Goal: Task Accomplishment & Management: Manage account settings

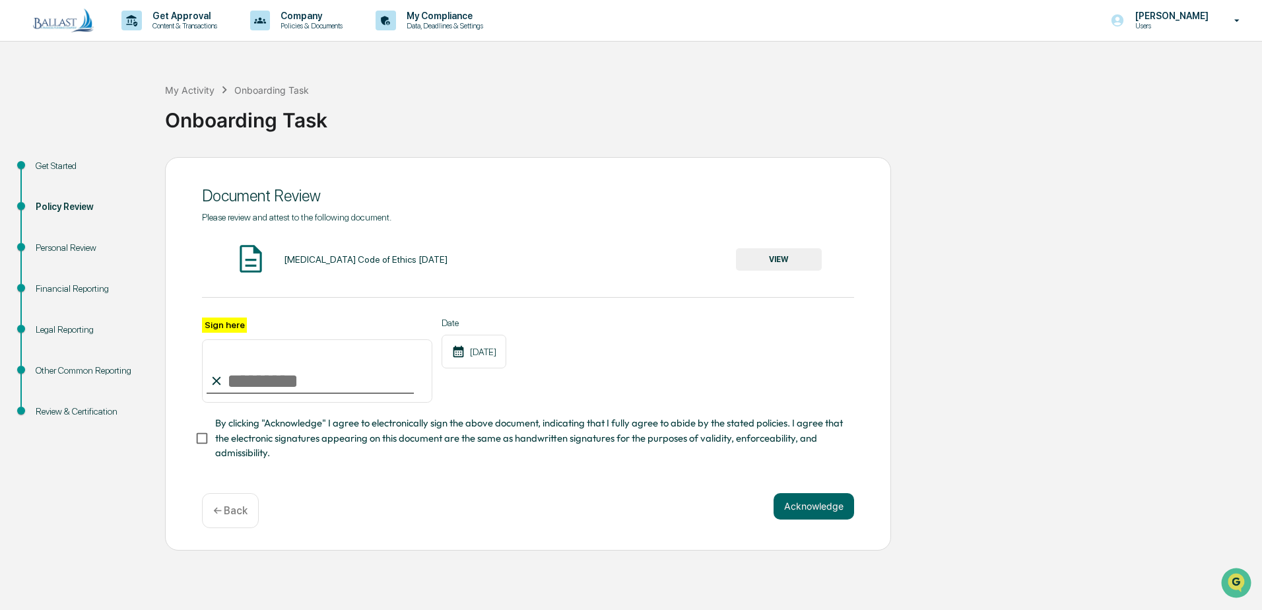
click at [232, 386] on input "Sign here" at bounding box center [317, 370] width 230 height 63
type input "**********"
click at [777, 256] on button "VIEW" at bounding box center [779, 259] width 86 height 22
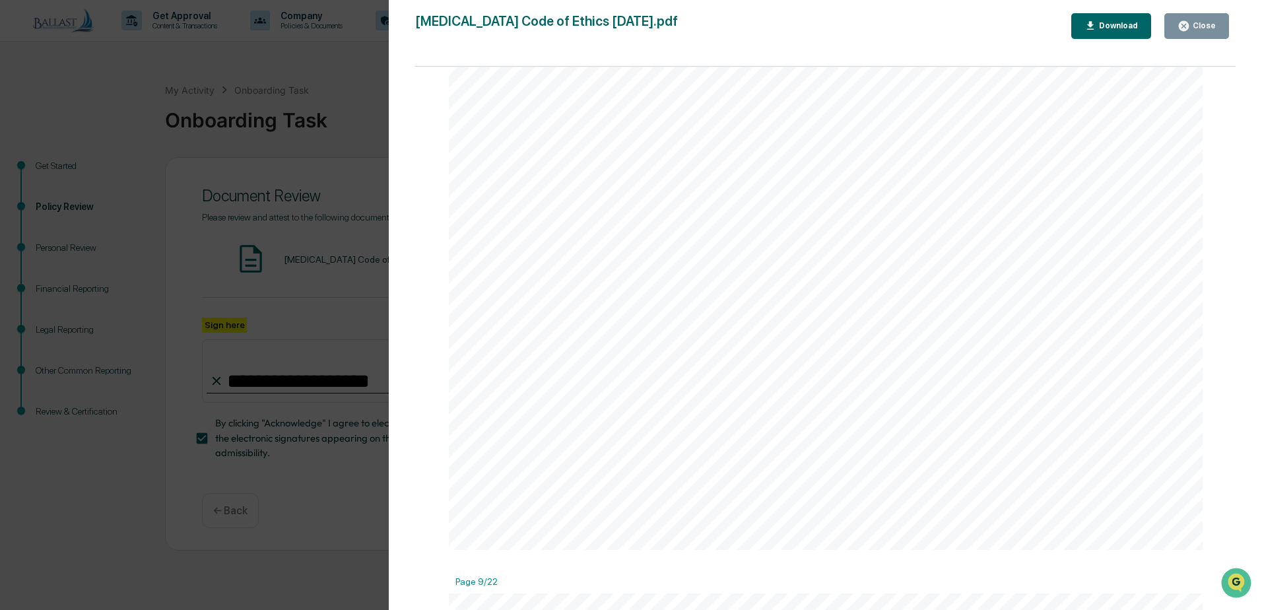
scroll to position [8055, 0]
click at [347, 66] on div "Version History 09/17/2025, 06:35 PM Andrea Nease BAL Code of Ethics 05.26.21.p…" at bounding box center [631, 305] width 1262 height 610
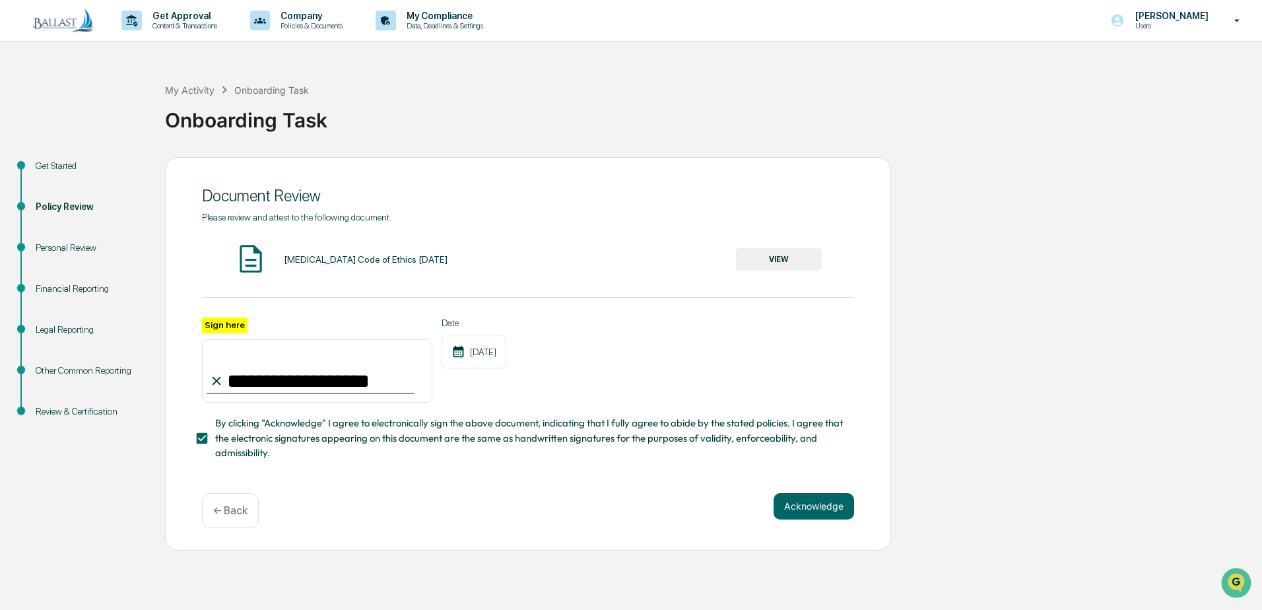
drag, startPoint x: 275, startPoint y: 458, endPoint x: 207, endPoint y: 426, distance: 74.7
click at [207, 426] on label "By clicking "Acknowledge" I agree to electronically sign the above document, in…" at bounding box center [519, 438] width 649 height 44
drag, startPoint x: 207, startPoint y: 426, endPoint x: 233, endPoint y: 427, distance: 25.8
copy div "By clicking "Acknowledge" I agree to electronically sign the above document, in…"
click at [675, 474] on div "**********" at bounding box center [528, 346] width 652 height 269
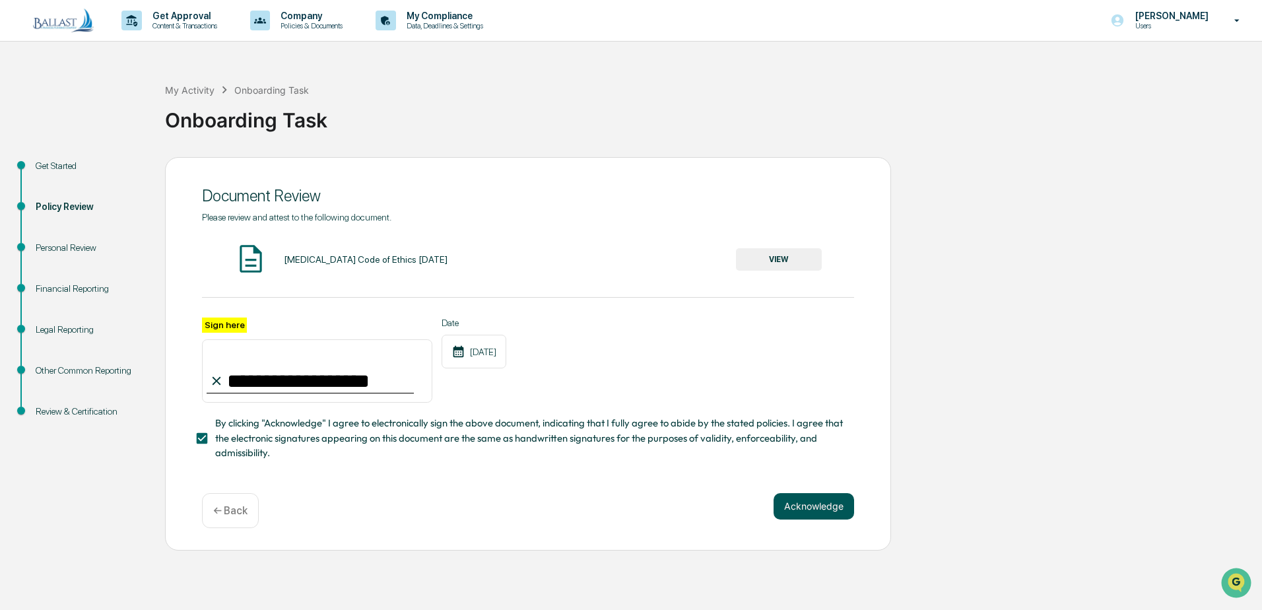
click at [814, 514] on button "Acknowledge" at bounding box center [814, 506] width 81 height 26
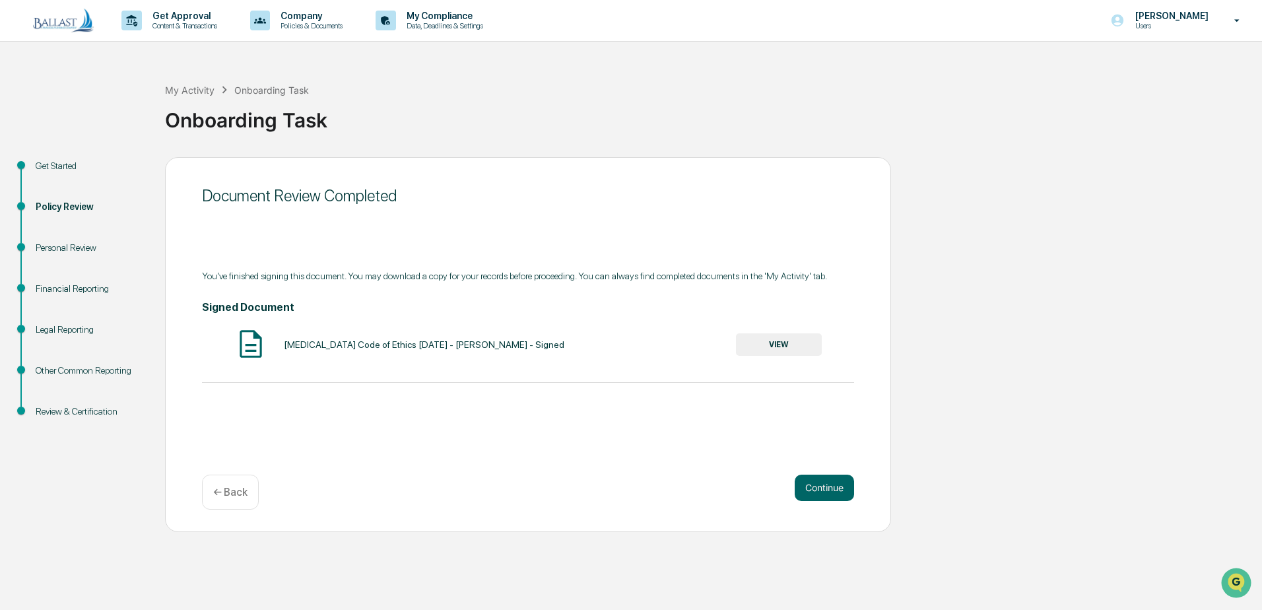
click at [783, 341] on button "VIEW" at bounding box center [779, 344] width 86 height 22
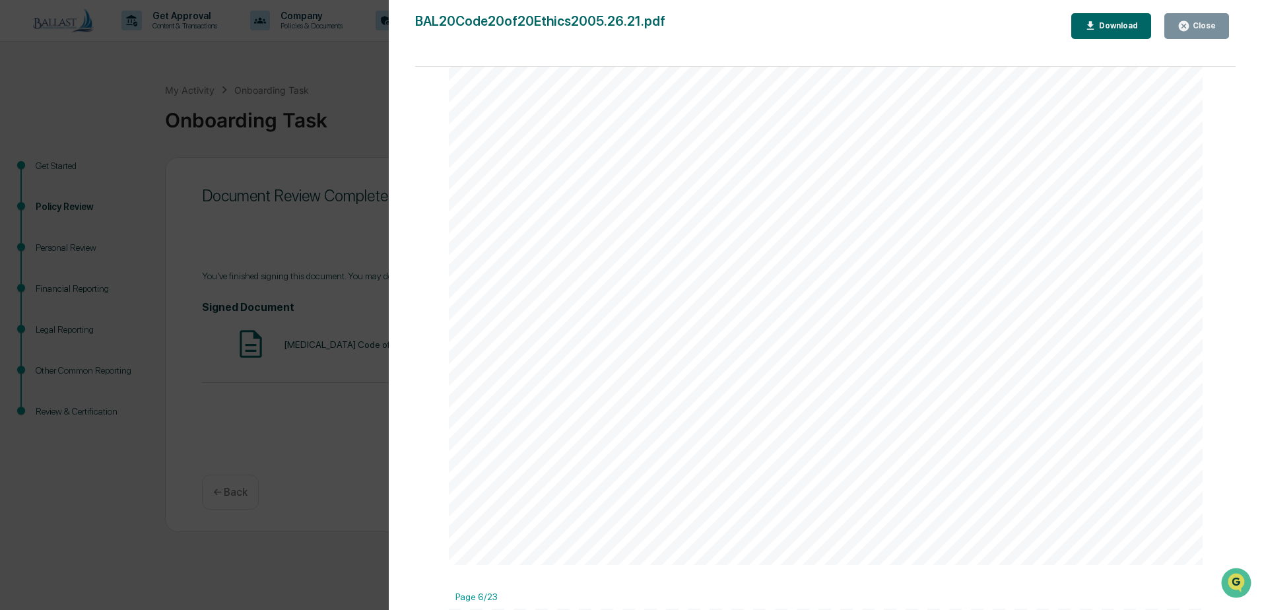
scroll to position [0, 0]
click at [1115, 23] on div "Download" at bounding box center [1118, 25] width 42 height 9
click at [1208, 28] on div "Close" at bounding box center [1203, 25] width 26 height 9
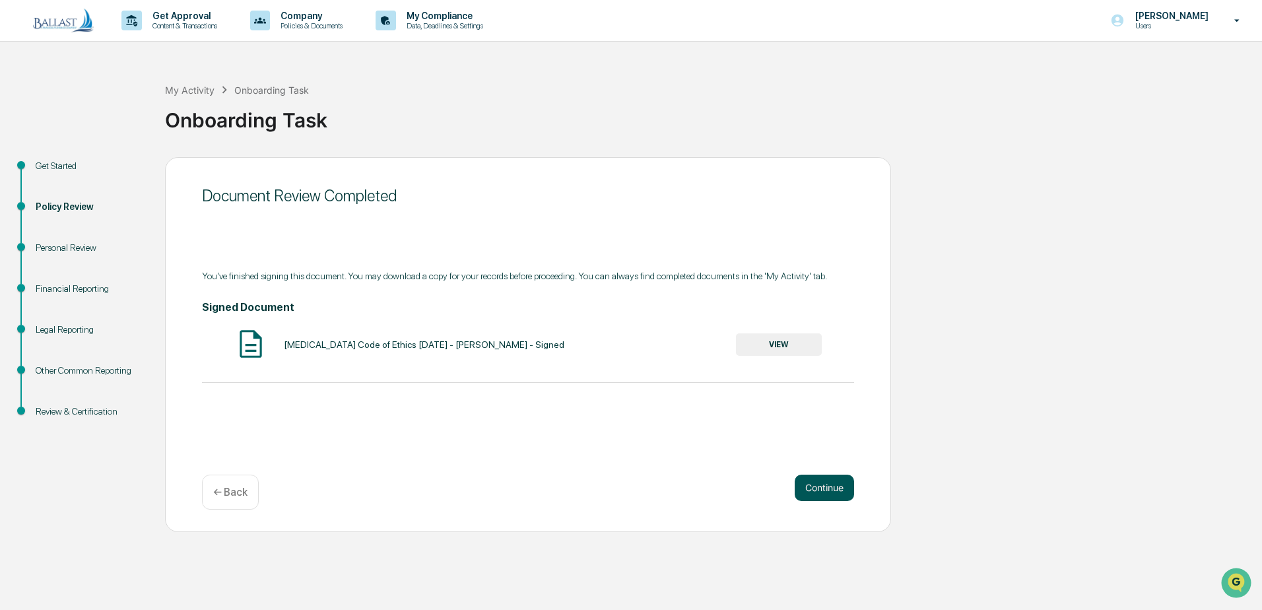
click at [827, 488] on button "Continue" at bounding box center [824, 488] width 59 height 26
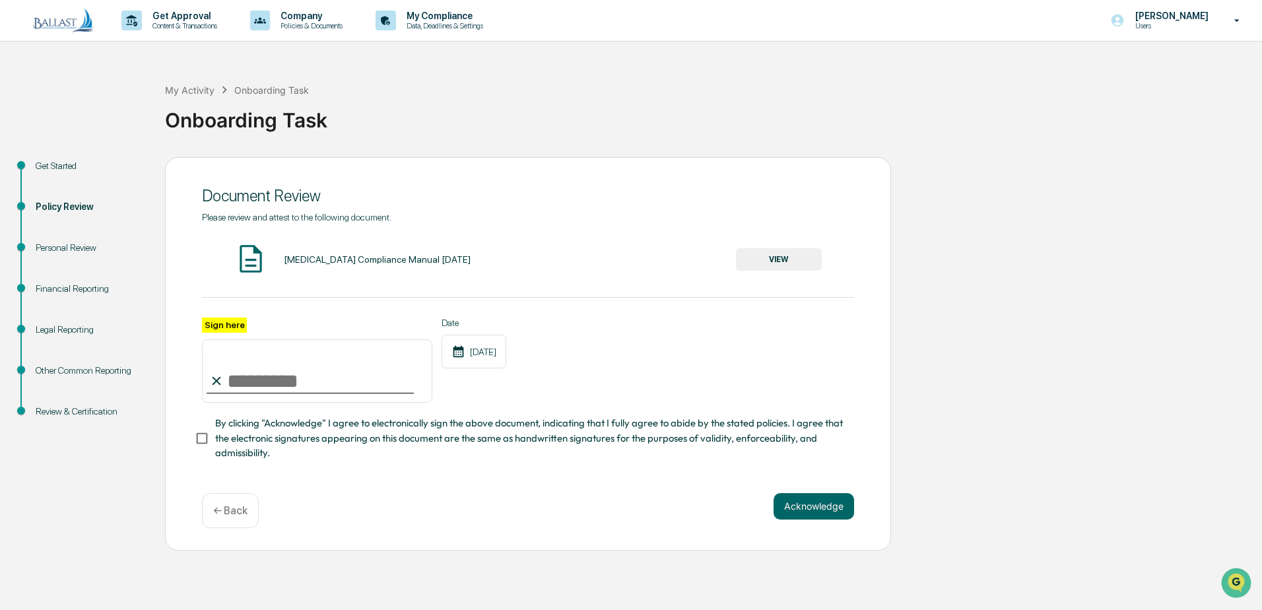
click at [776, 254] on button "VIEW" at bounding box center [779, 259] width 86 height 22
type input "**********"
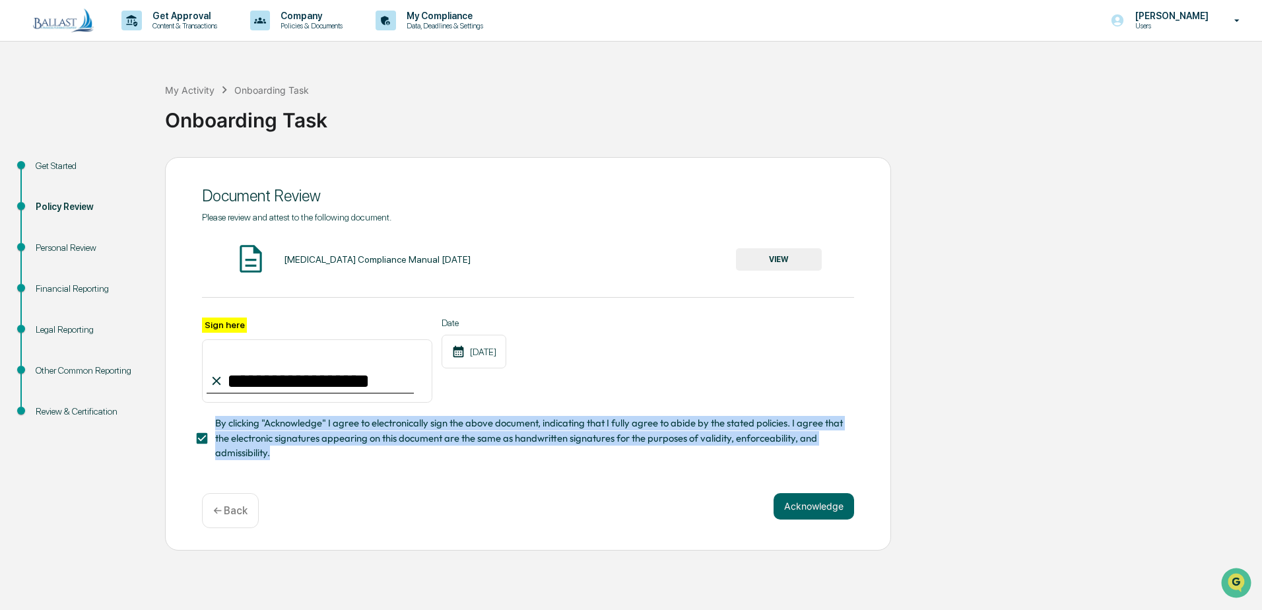
drag, startPoint x: 276, startPoint y: 460, endPoint x: 213, endPoint y: 425, distance: 71.5
click at [213, 425] on label "By clicking "Acknowledge" I agree to electronically sign the above document, in…" at bounding box center [519, 438] width 649 height 44
drag, startPoint x: 213, startPoint y: 425, endPoint x: 233, endPoint y: 429, distance: 20.2
copy span "By clicking "Acknowledge" I agree to electronically sign the above document, in…"
click at [724, 344] on div "**********" at bounding box center [528, 361] width 652 height 86
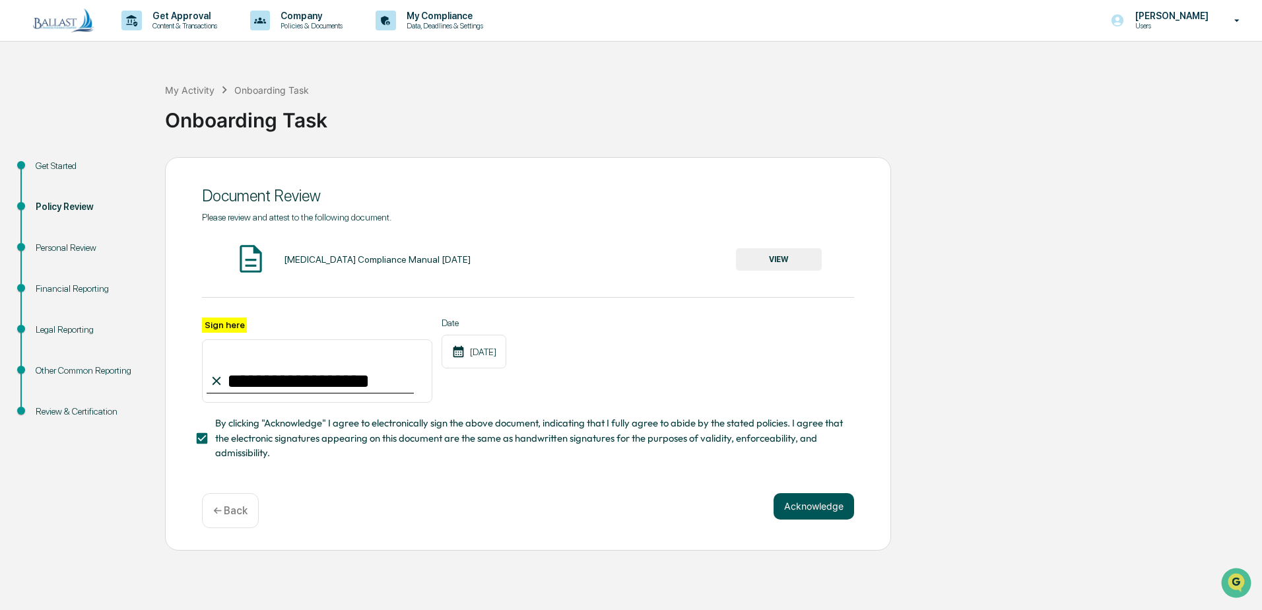
click at [819, 506] on button "Acknowledge" at bounding box center [814, 506] width 81 height 26
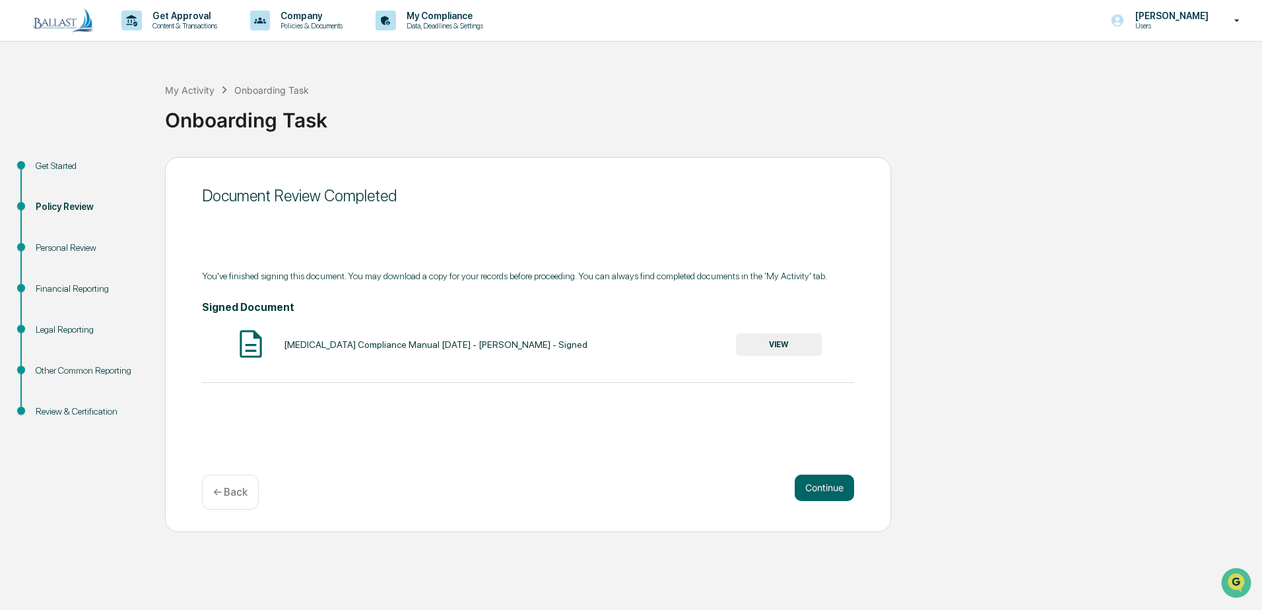
click at [773, 346] on button "VIEW" at bounding box center [779, 344] width 86 height 22
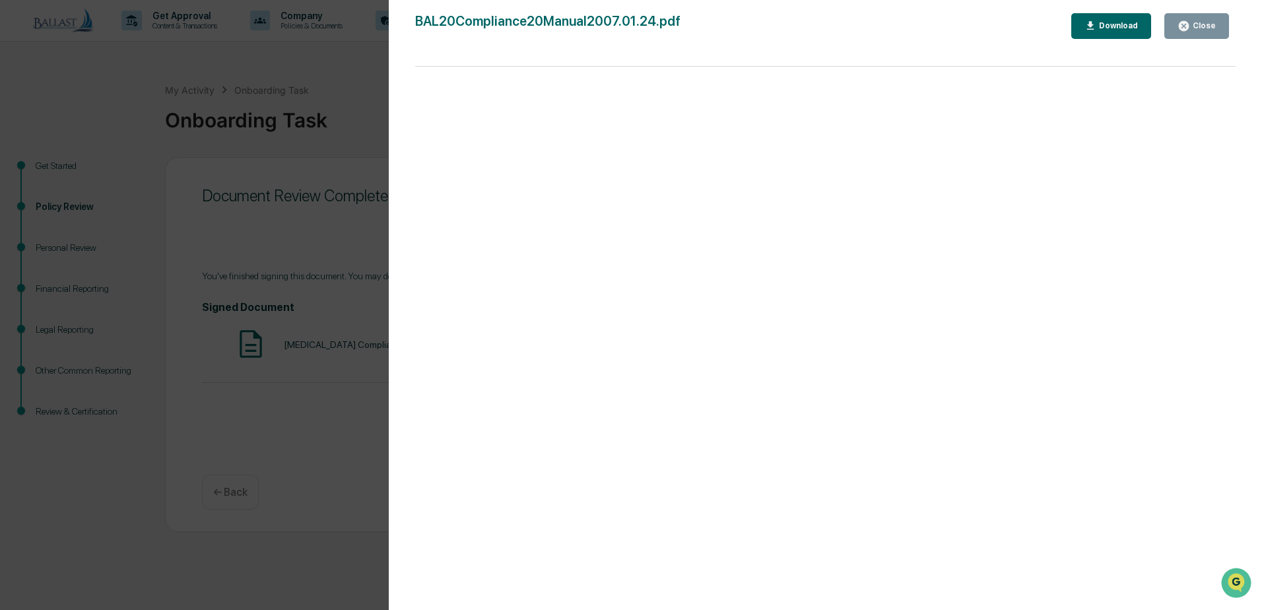
click at [1097, 24] on icon "button" at bounding box center [1091, 26] width 13 height 13
click at [1189, 26] on icon "button" at bounding box center [1184, 26] width 10 height 10
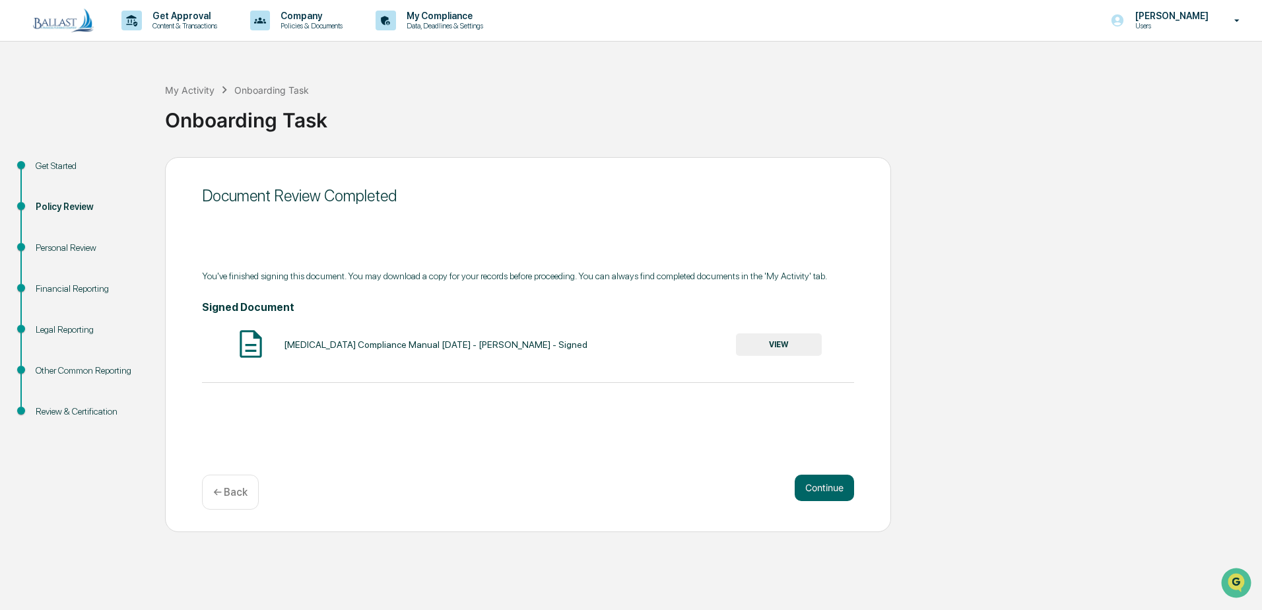
click at [818, 488] on button "Continue" at bounding box center [824, 488] width 59 height 26
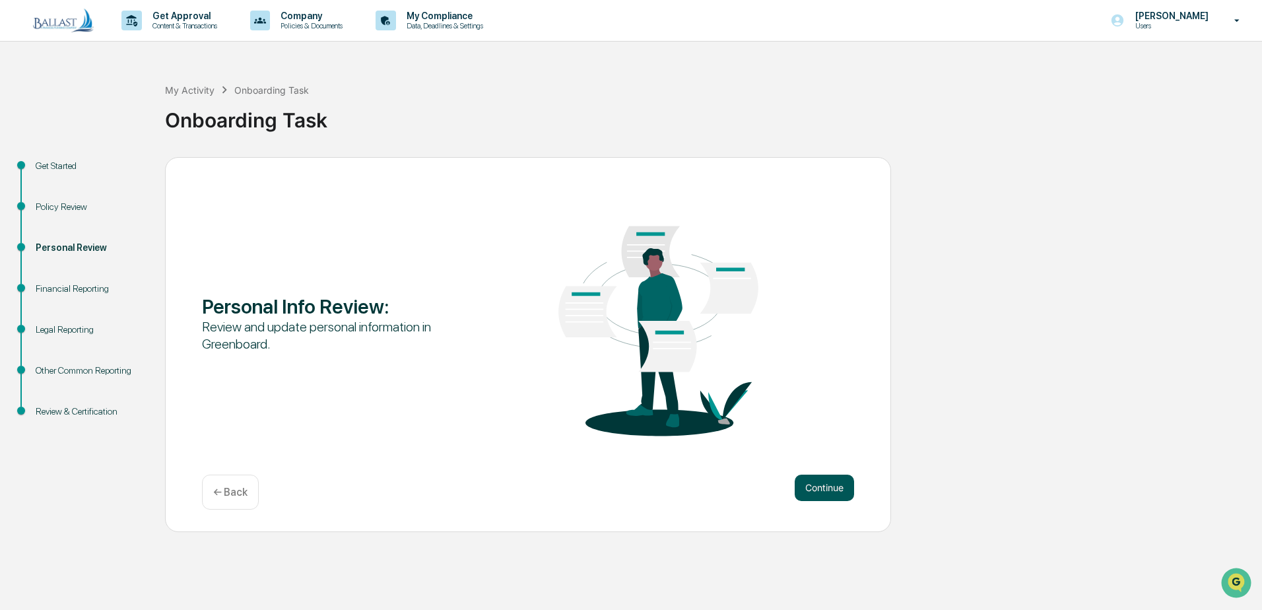
click at [819, 489] on button "Continue" at bounding box center [824, 488] width 59 height 26
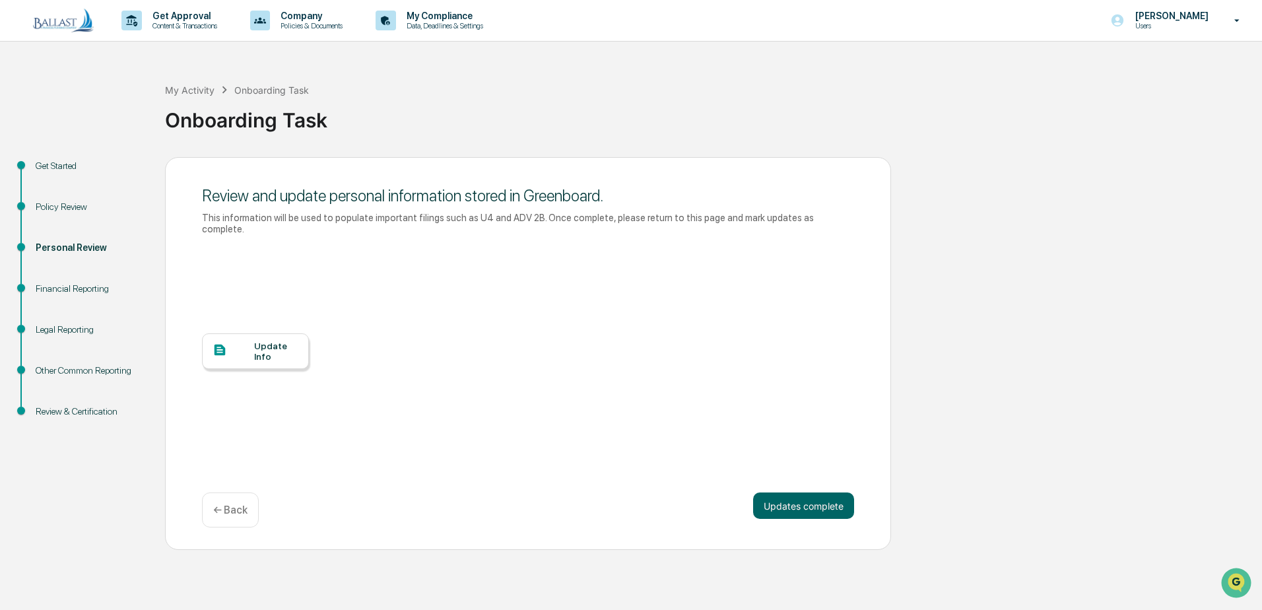
click at [265, 341] on div "Update Info" at bounding box center [276, 351] width 44 height 21
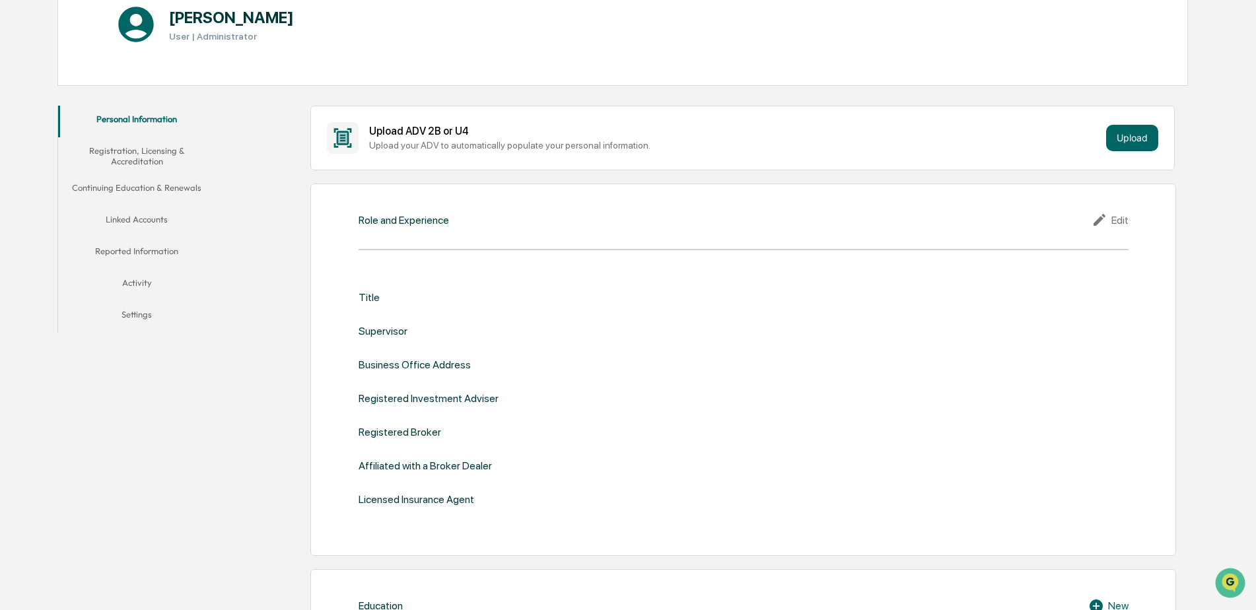
scroll to position [198, 0]
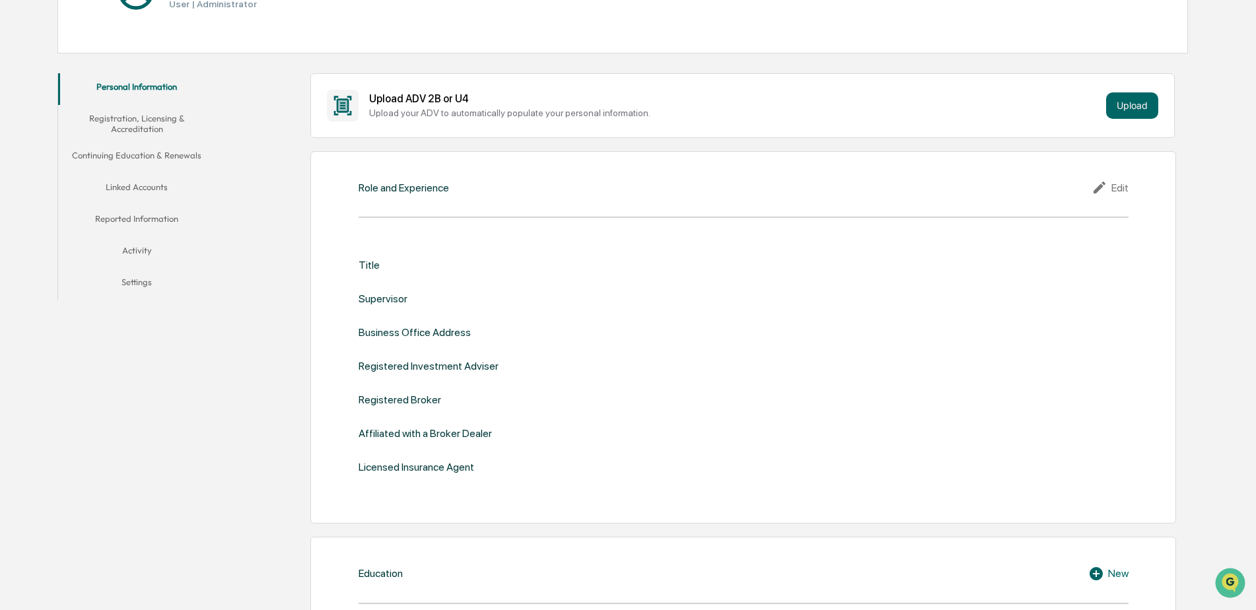
click at [396, 188] on div "Role and Experience" at bounding box center [404, 188] width 90 height 13
click at [372, 263] on div "Title" at bounding box center [369, 265] width 21 height 13
click at [1122, 189] on div "Edit" at bounding box center [1109, 188] width 37 height 16
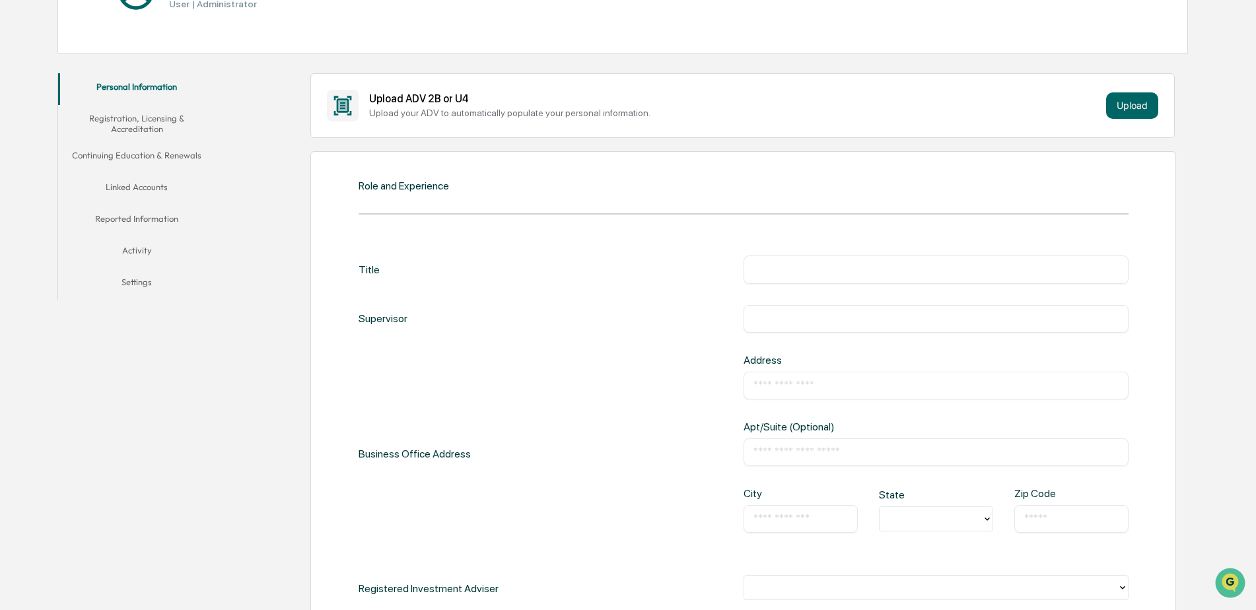
click at [837, 273] on input "text" at bounding box center [935, 269] width 365 height 13
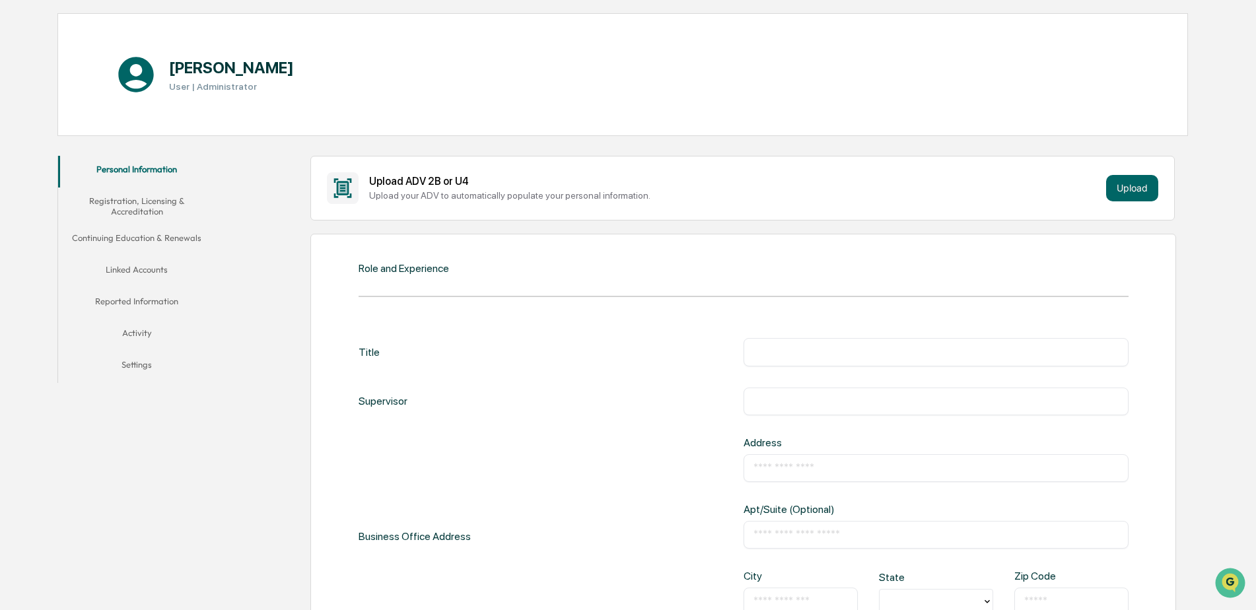
scroll to position [396, 0]
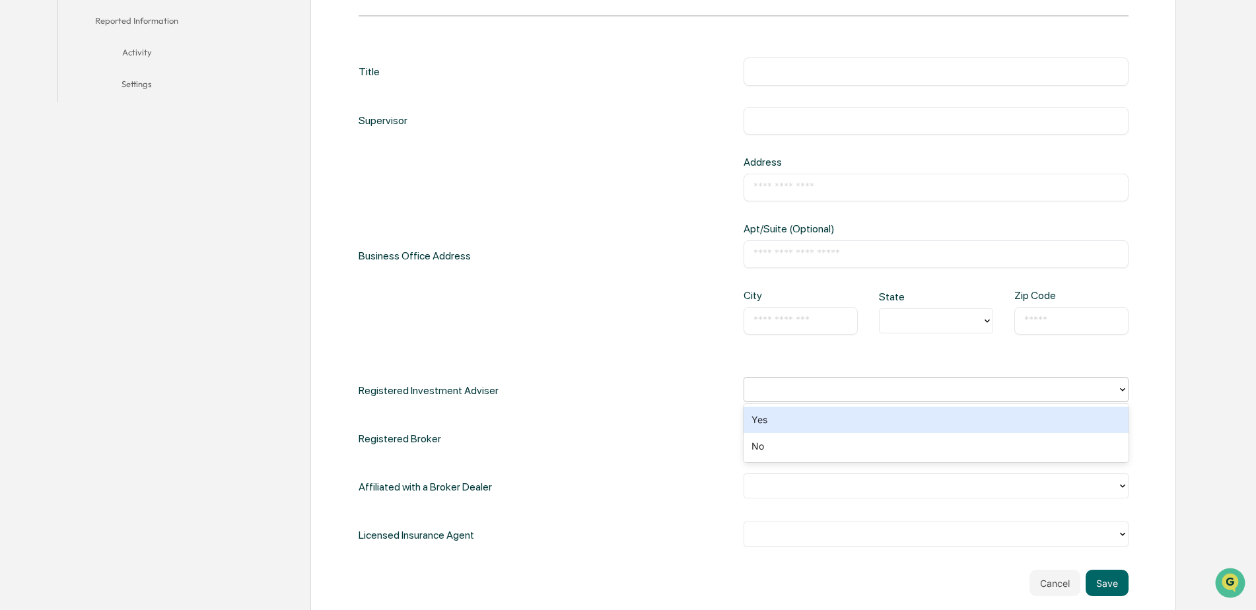
click at [1121, 388] on icon at bounding box center [1122, 389] width 11 height 11
click at [771, 419] on div "Yes" at bounding box center [935, 420] width 385 height 26
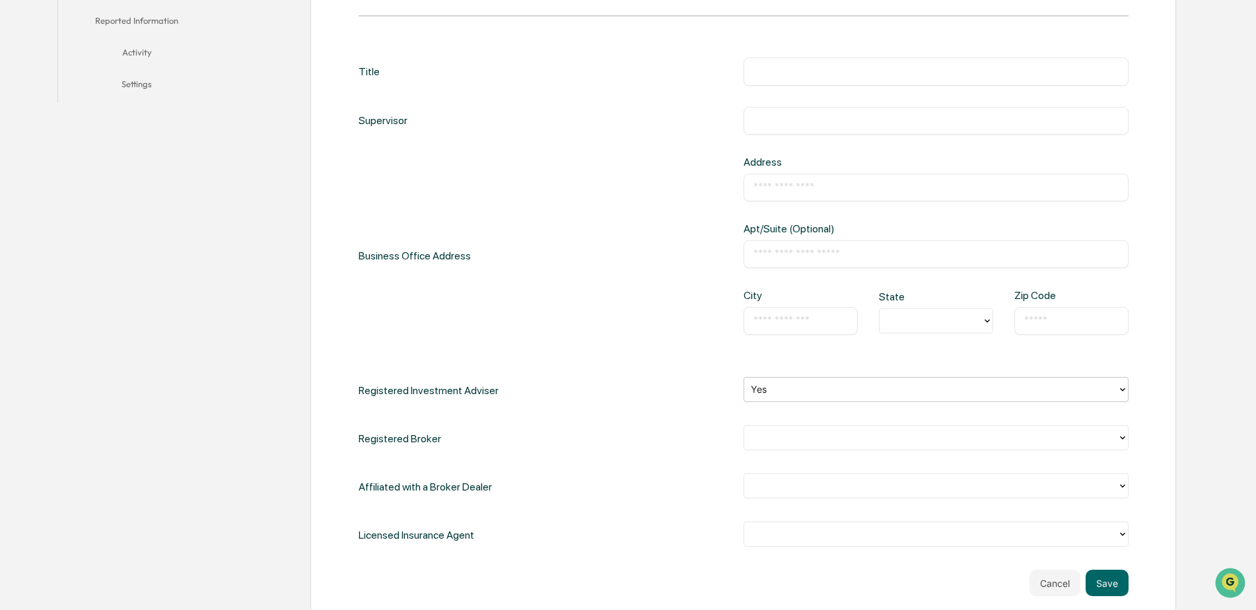
click at [1120, 435] on icon at bounding box center [1122, 437] width 11 height 11
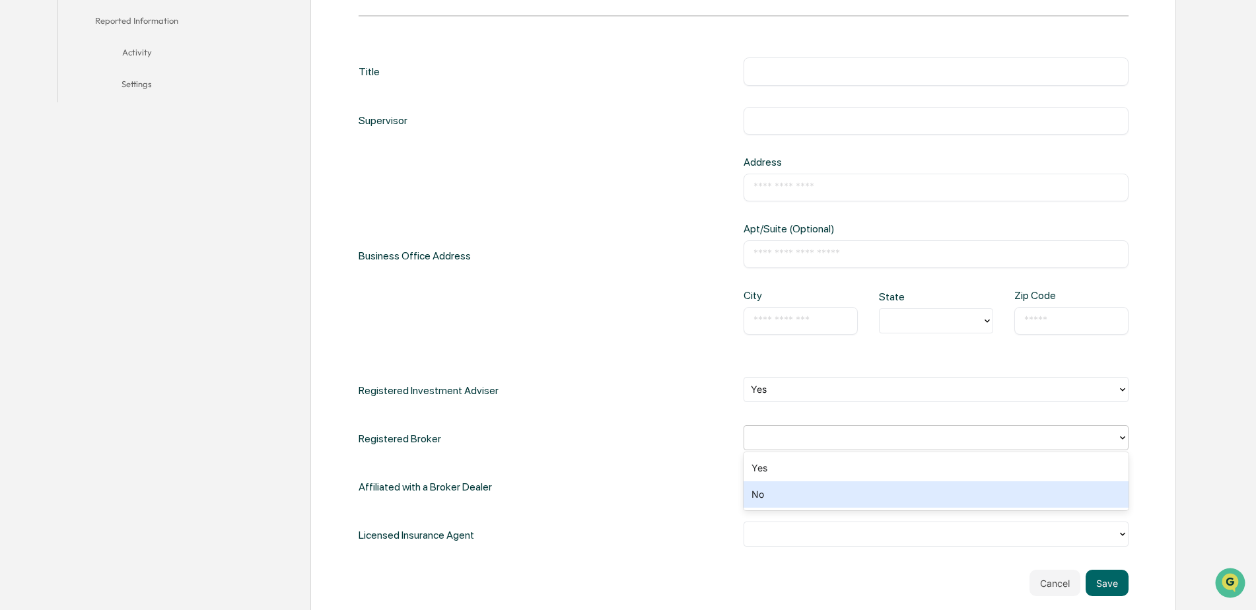
click at [875, 497] on div "No" at bounding box center [935, 494] width 385 height 26
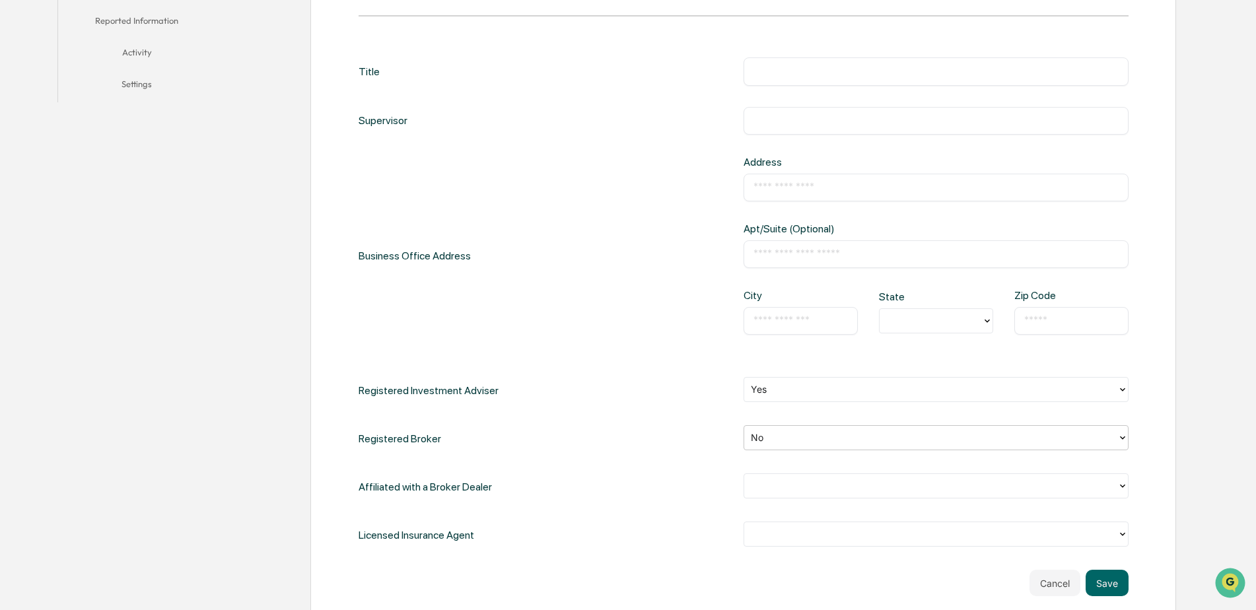
click at [846, 71] on input "text" at bounding box center [935, 71] width 365 height 13
type input "**********"
click at [829, 188] on input "text" at bounding box center [935, 187] width 365 height 13
paste input "**********"
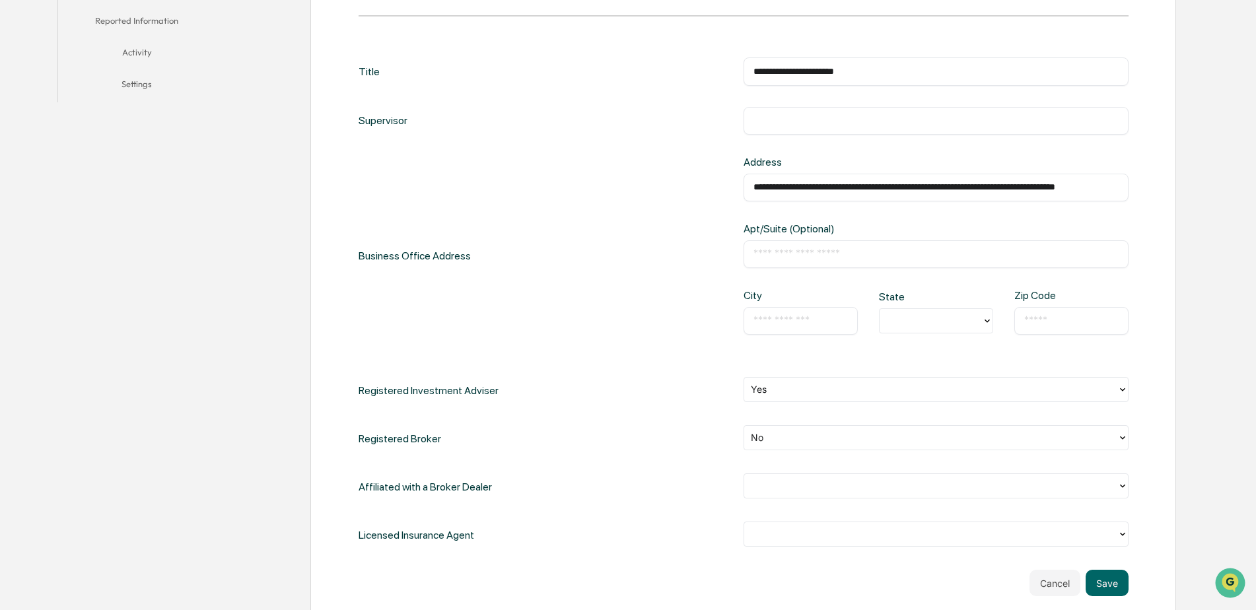
drag, startPoint x: 821, startPoint y: 184, endPoint x: 1016, endPoint y: 184, distance: 195.4
click at [1016, 184] on input "**********" at bounding box center [935, 187] width 365 height 13
type input "**********"
paste input "**********"
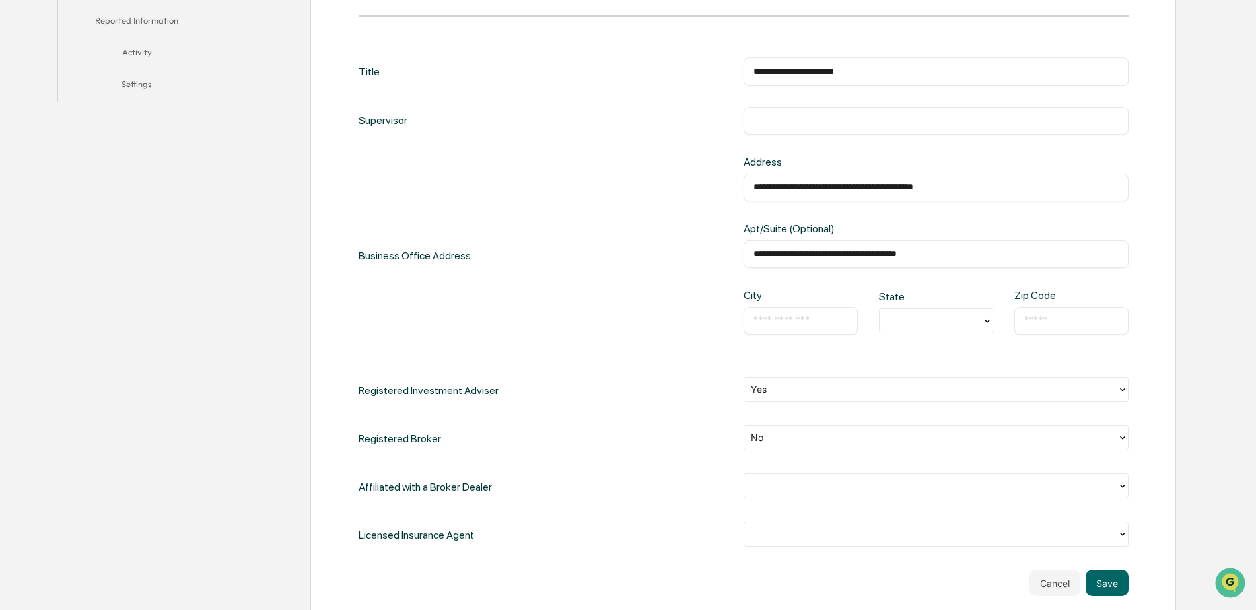
type input "**********"
drag, startPoint x: 982, startPoint y: 184, endPoint x: 878, endPoint y: 189, distance: 104.4
click at [878, 189] on input "**********" at bounding box center [935, 187] width 365 height 13
type input "**********"
paste input "**********"
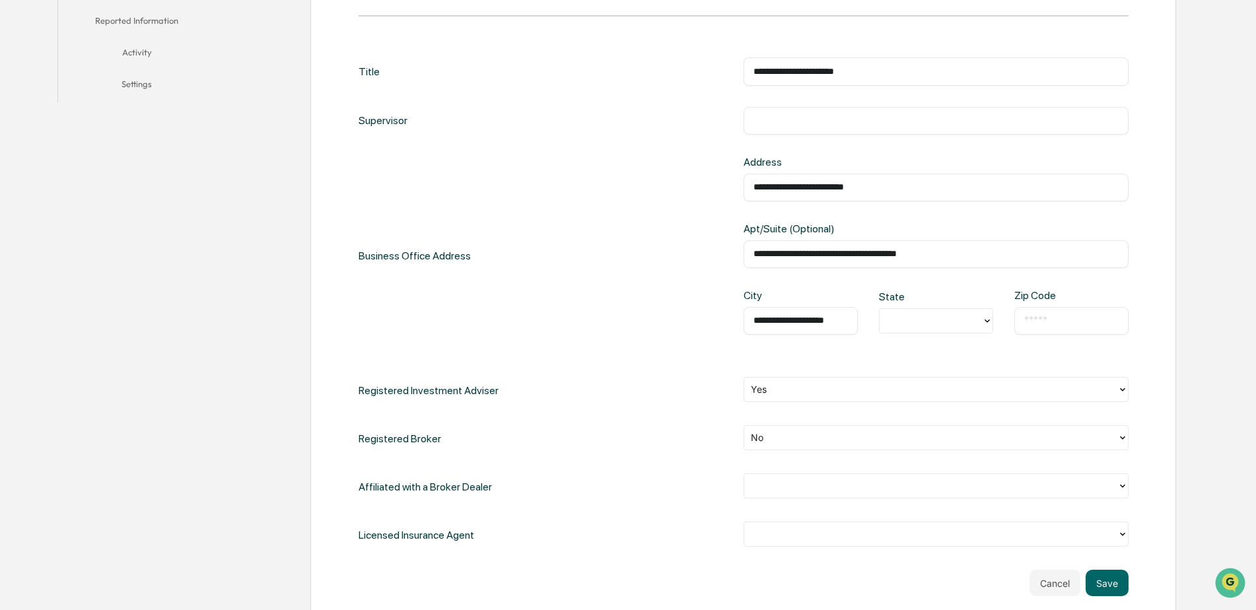
scroll to position [0, 5]
drag, startPoint x: 804, startPoint y: 322, endPoint x: 873, endPoint y: 321, distance: 69.3
click at [873, 321] on div "**********" at bounding box center [935, 322] width 385 height 67
type input "**********"
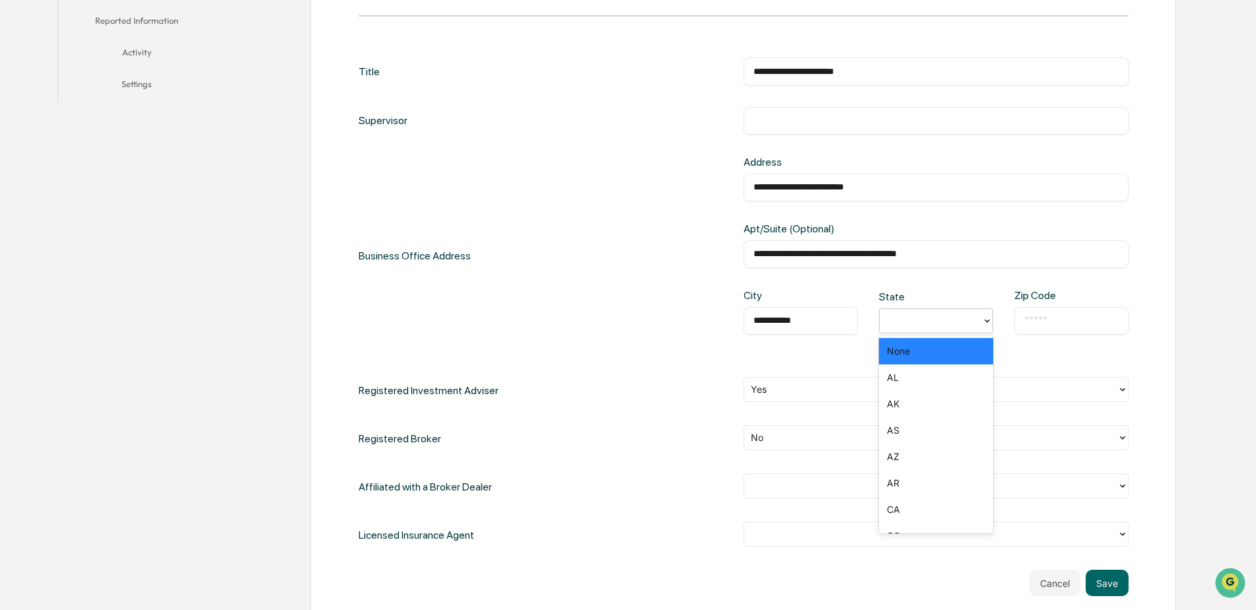
click at [928, 321] on div at bounding box center [930, 320] width 89 height 15
type input "*"
click at [907, 403] on div "PA" at bounding box center [936, 404] width 114 height 26
paste input "**********"
click at [1045, 321] on input "**********" at bounding box center [1071, 320] width 94 height 13
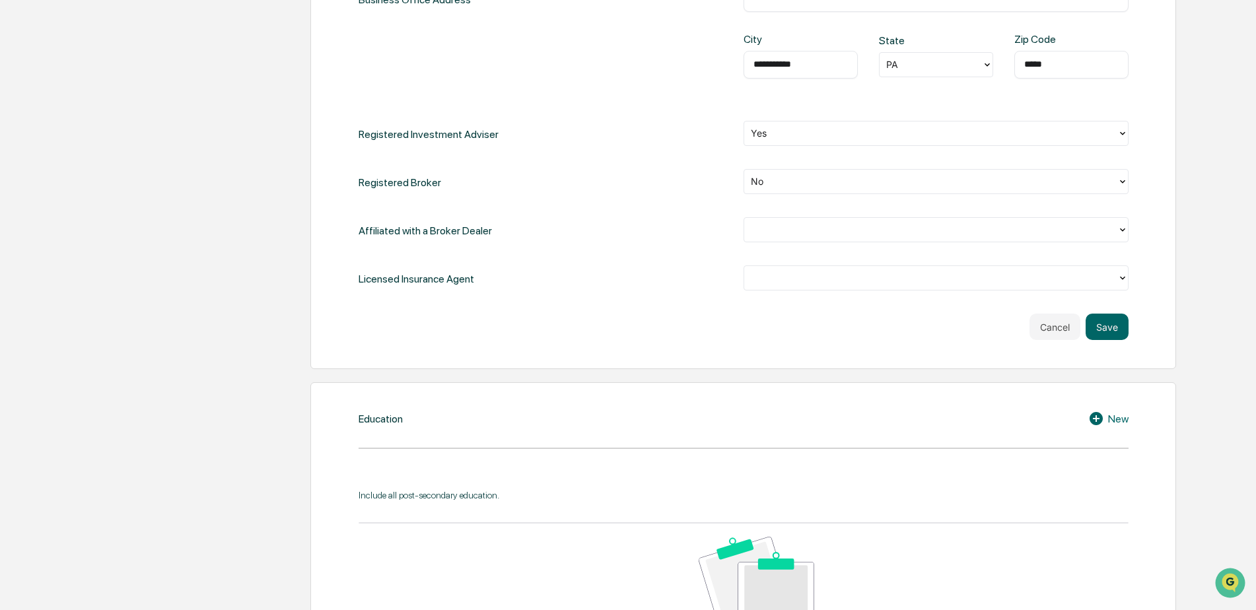
scroll to position [660, 0]
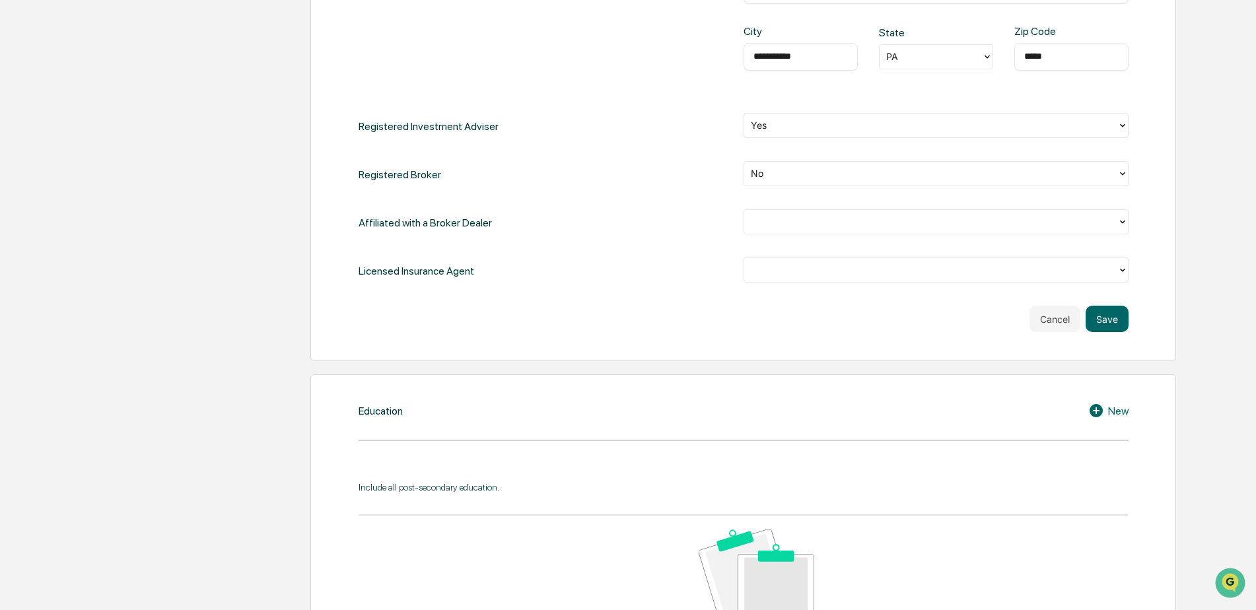
type input "*****"
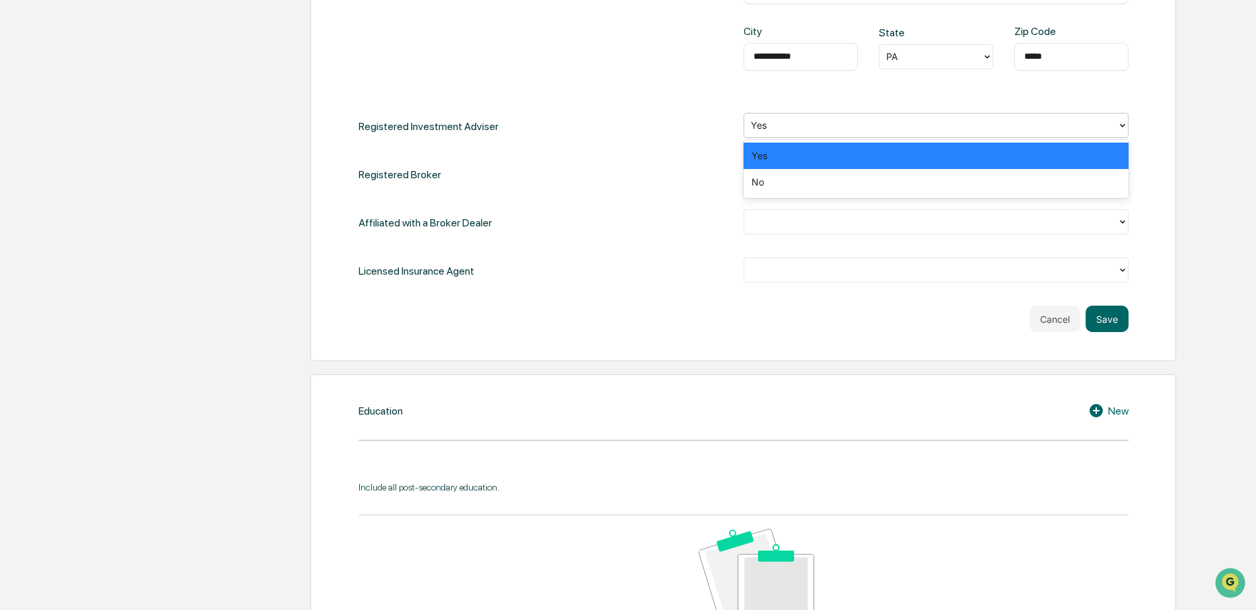
click at [1123, 125] on icon at bounding box center [1122, 125] width 5 height 3
click at [1049, 179] on div "No" at bounding box center [935, 182] width 385 height 26
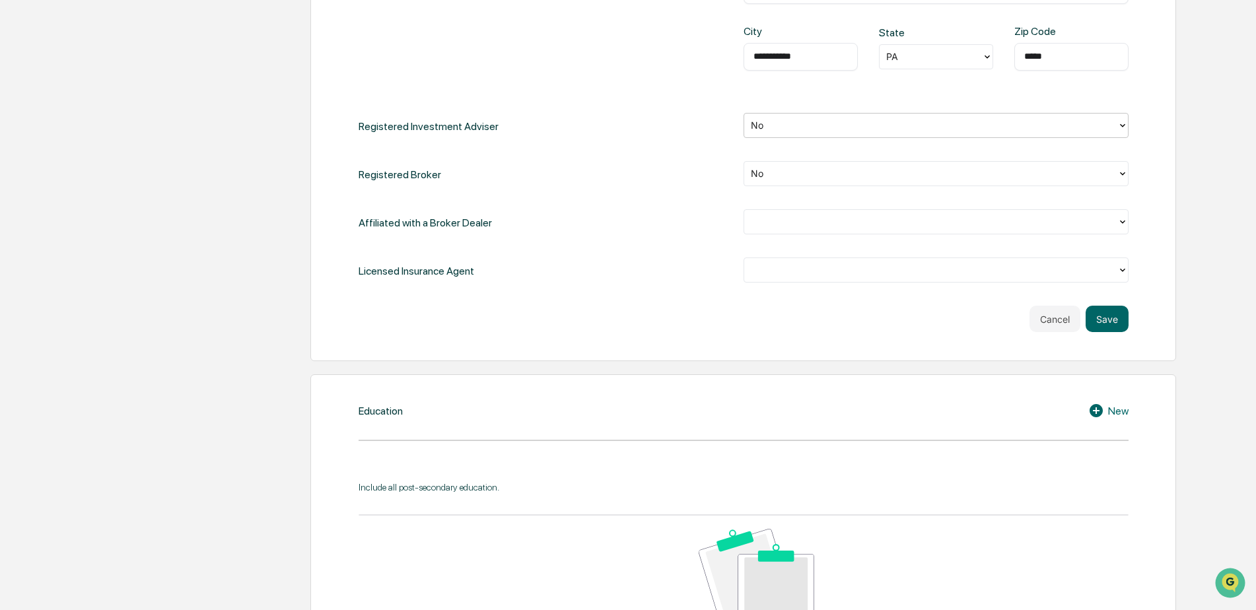
click at [1124, 220] on icon at bounding box center [1122, 222] width 11 height 11
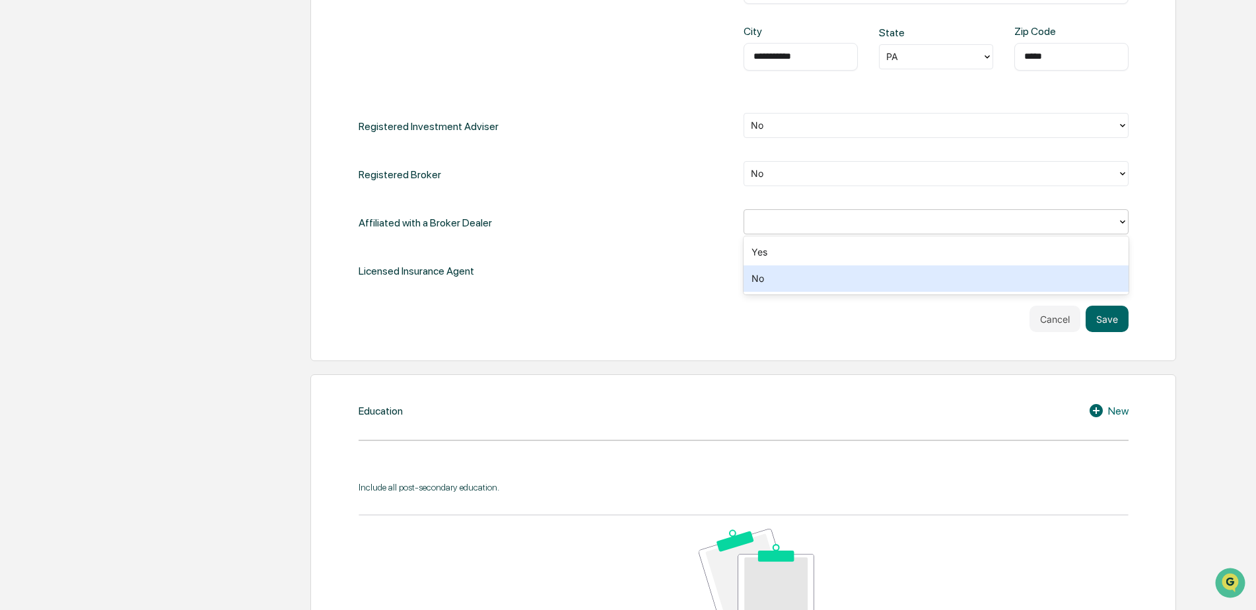
click at [1017, 286] on div "No" at bounding box center [935, 278] width 385 height 26
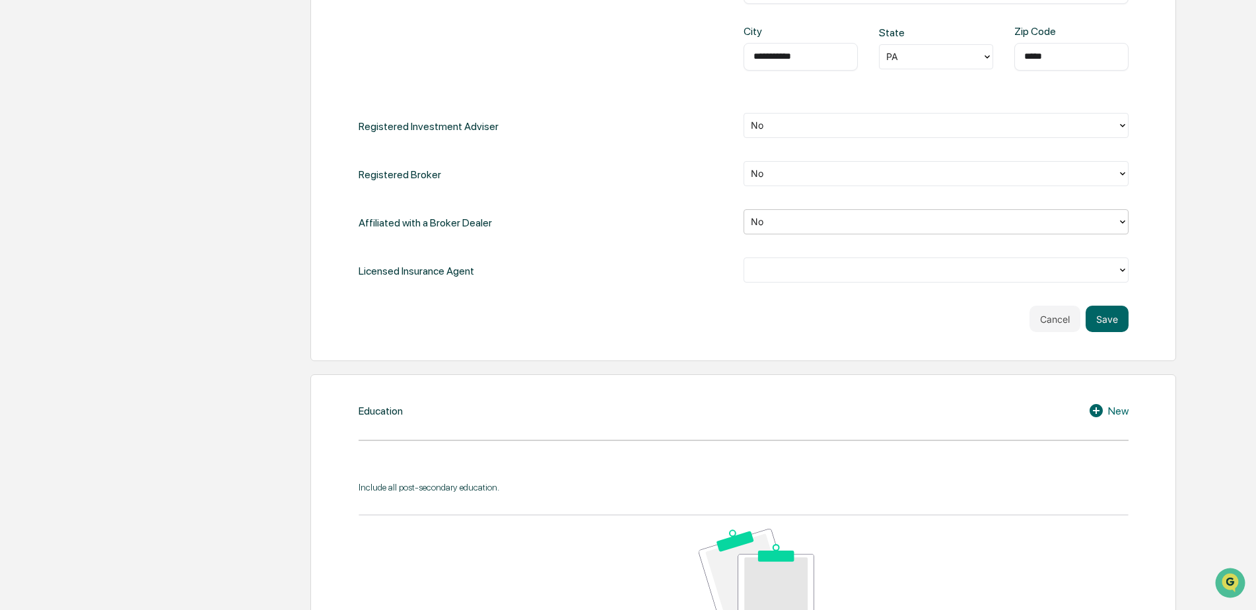
click at [1121, 268] on icon at bounding box center [1122, 270] width 11 height 11
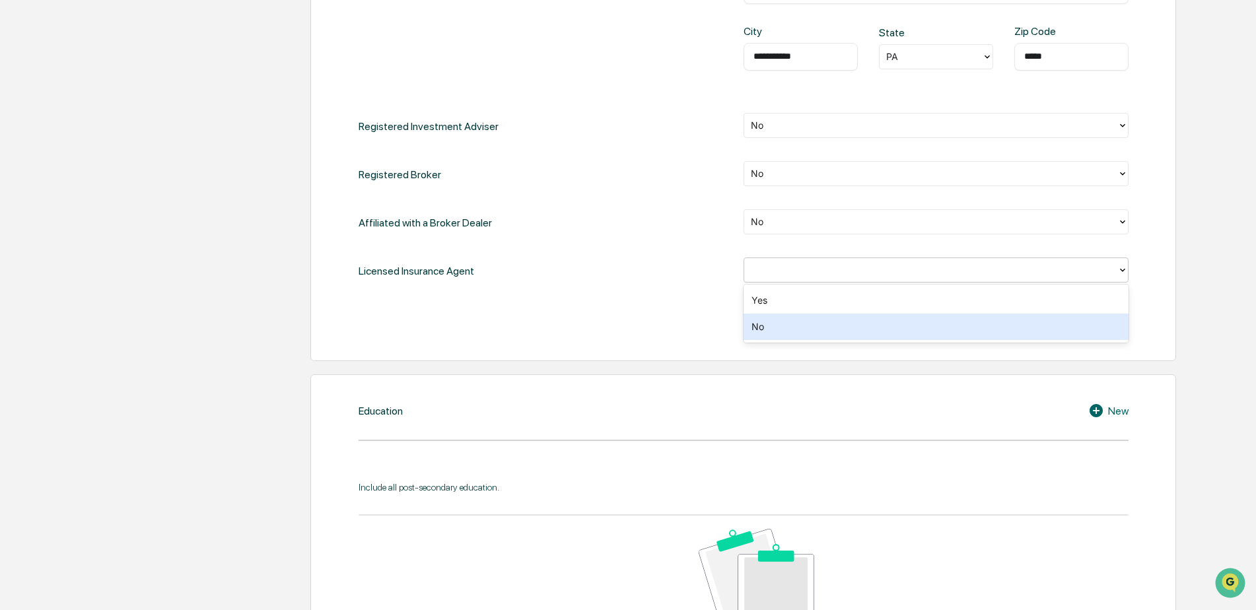
click at [1021, 322] on div "No" at bounding box center [935, 327] width 385 height 26
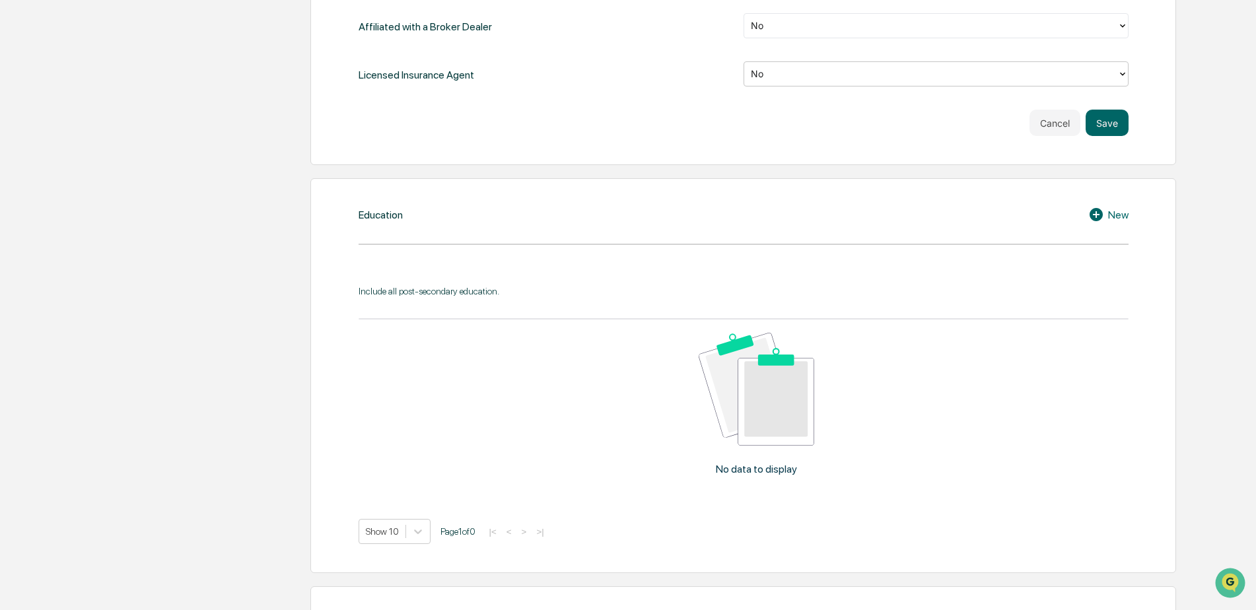
scroll to position [858, 0]
click at [1117, 120] on button "Save" at bounding box center [1106, 121] width 43 height 26
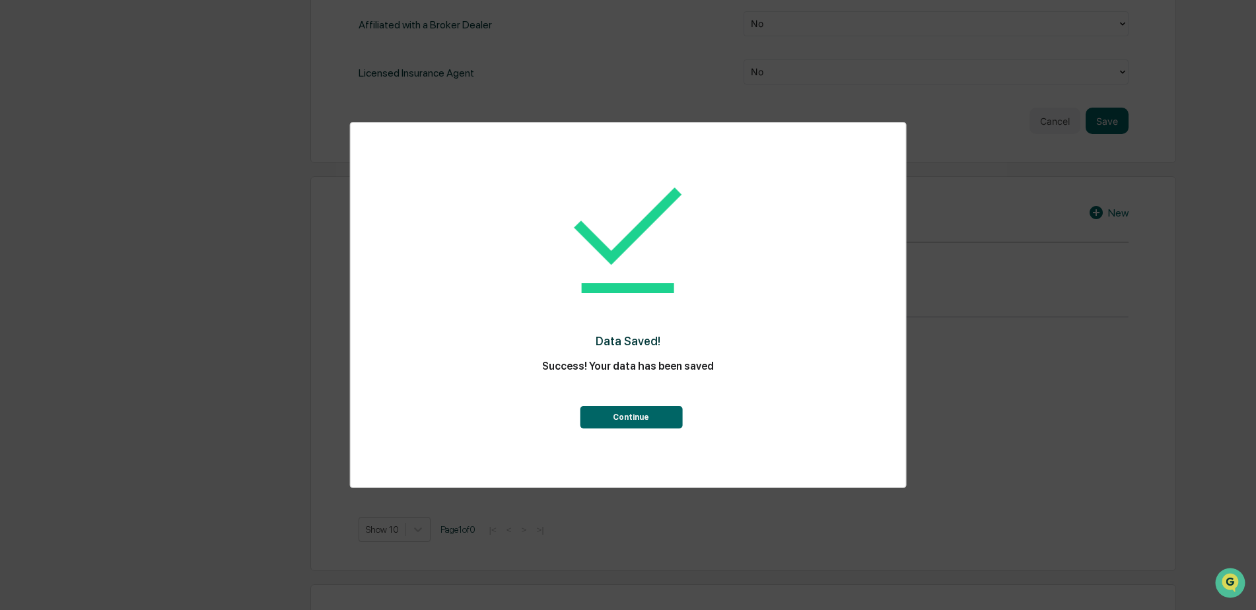
click at [660, 419] on button "Continue" at bounding box center [631, 417] width 102 height 22
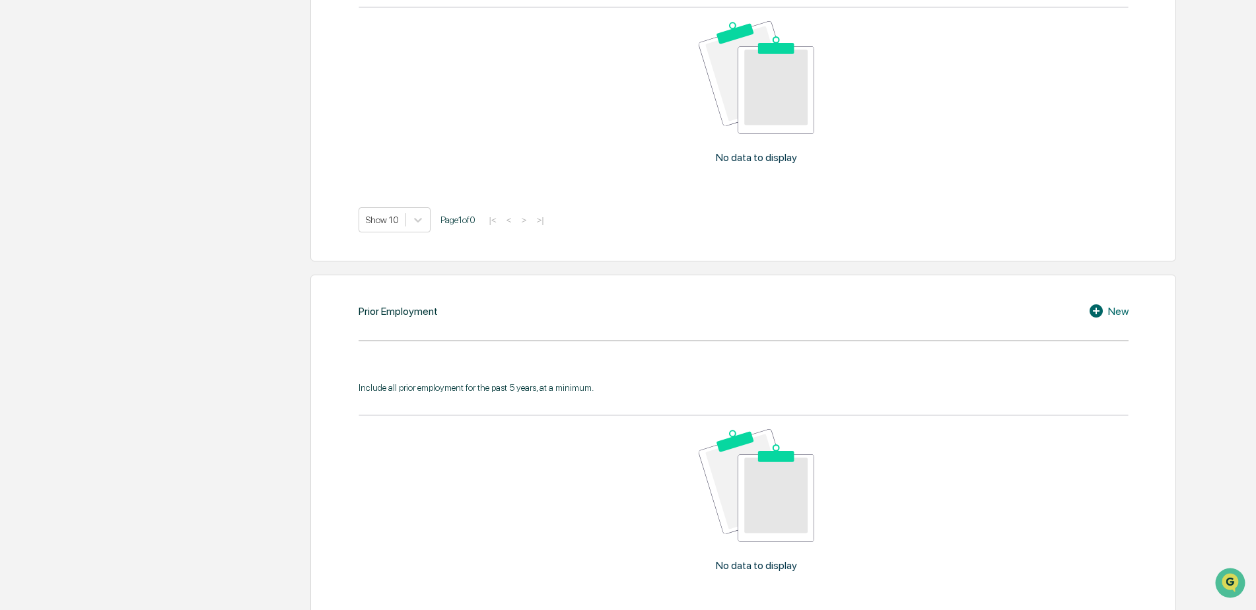
scroll to position [627, 0]
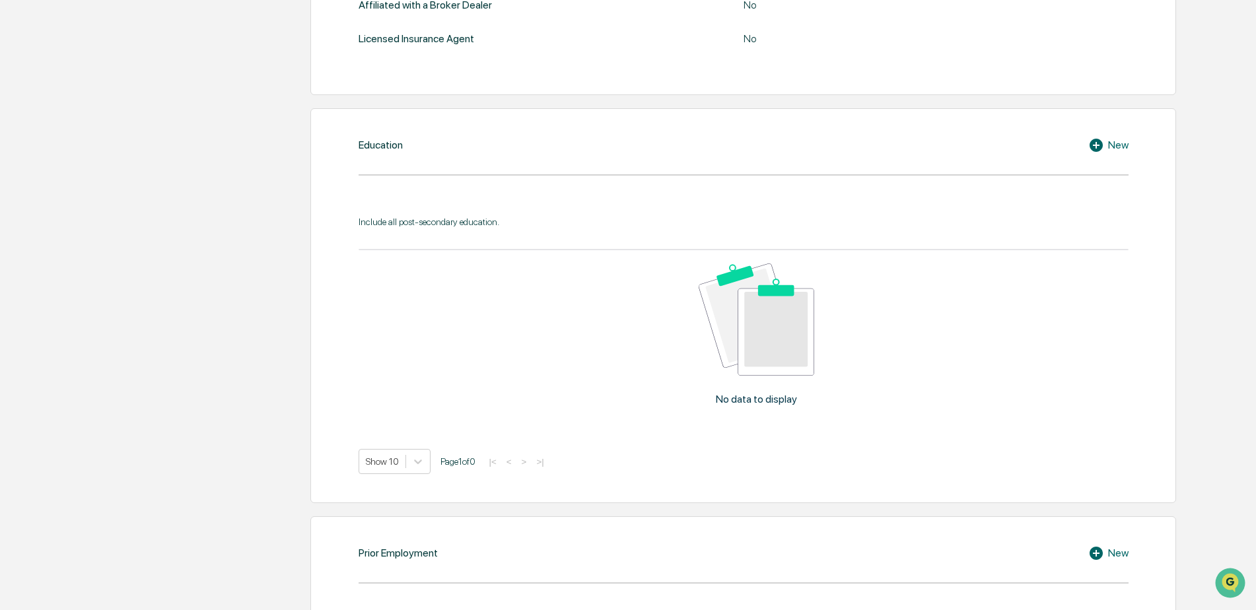
click at [1097, 152] on icon at bounding box center [1095, 145] width 13 height 13
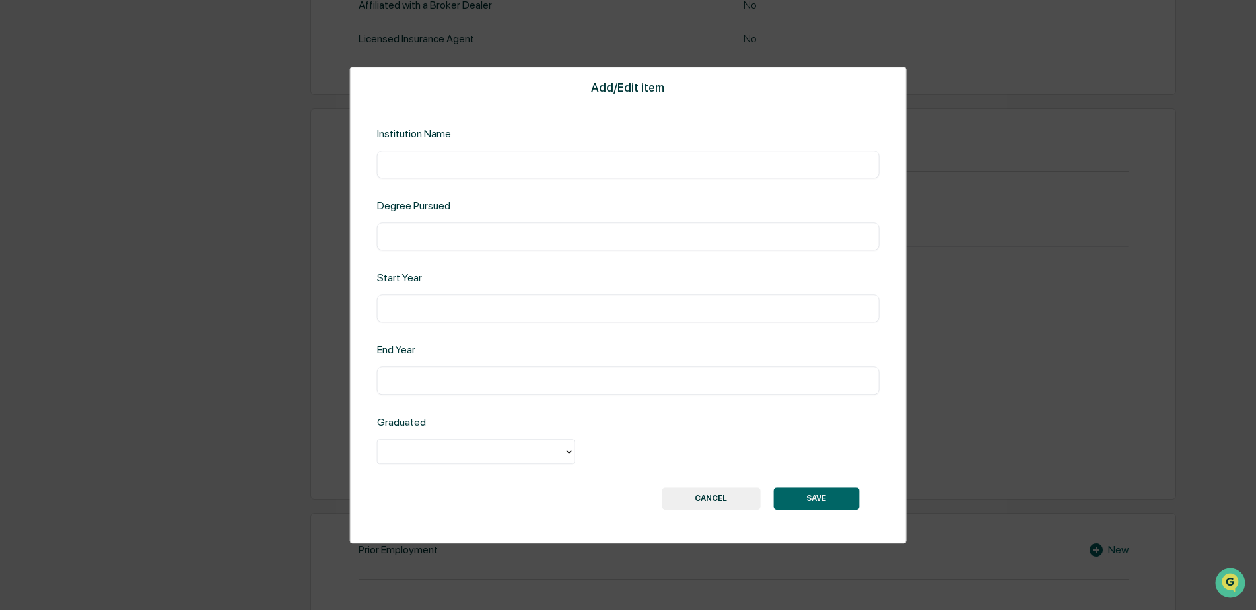
click at [645, 170] on input "text" at bounding box center [628, 164] width 483 height 13
type input "**********"
type input "****"
click at [582, 308] on input "text" at bounding box center [628, 308] width 483 height 13
type input "****"
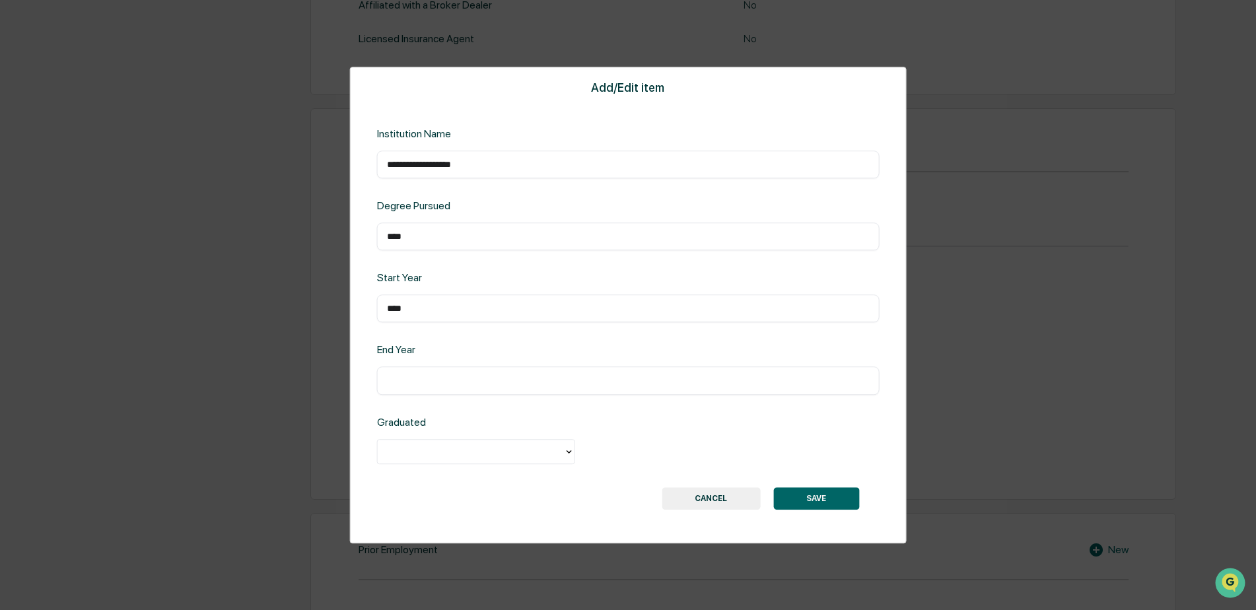
click at [508, 378] on input "text" at bounding box center [628, 380] width 483 height 13
type input "****"
click at [570, 450] on icon at bounding box center [569, 451] width 11 height 11
click at [535, 487] on div "Yes" at bounding box center [476, 482] width 198 height 26
click at [432, 236] on input "****" at bounding box center [628, 236] width 483 height 13
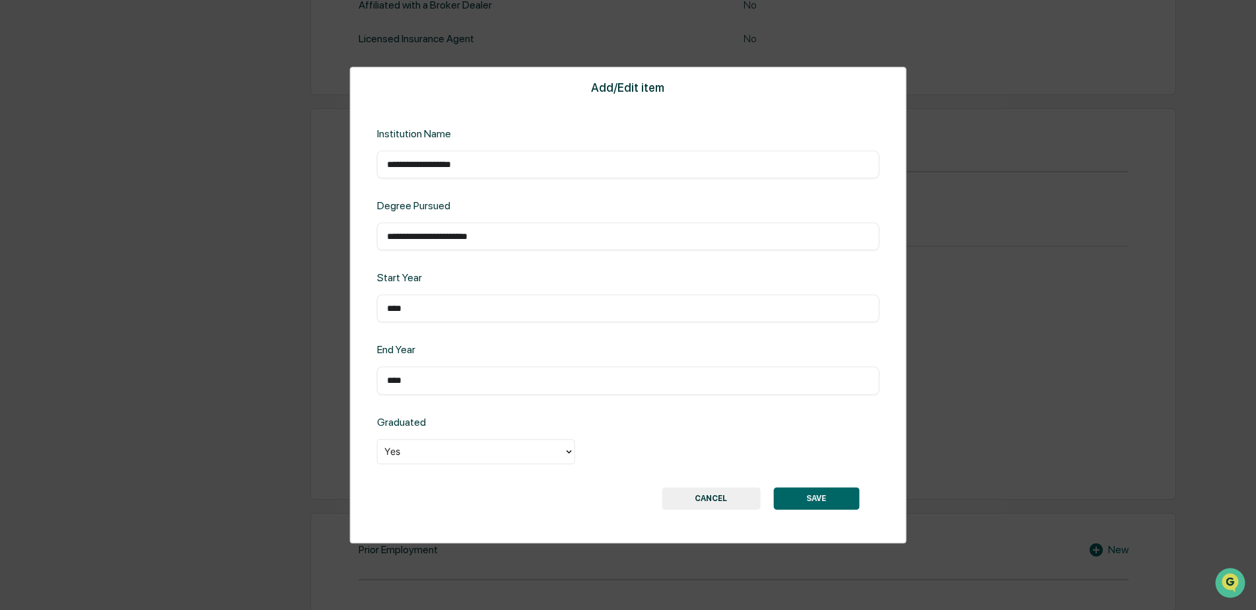
type input "**********"
click at [844, 500] on button "SAVE" at bounding box center [816, 498] width 86 height 22
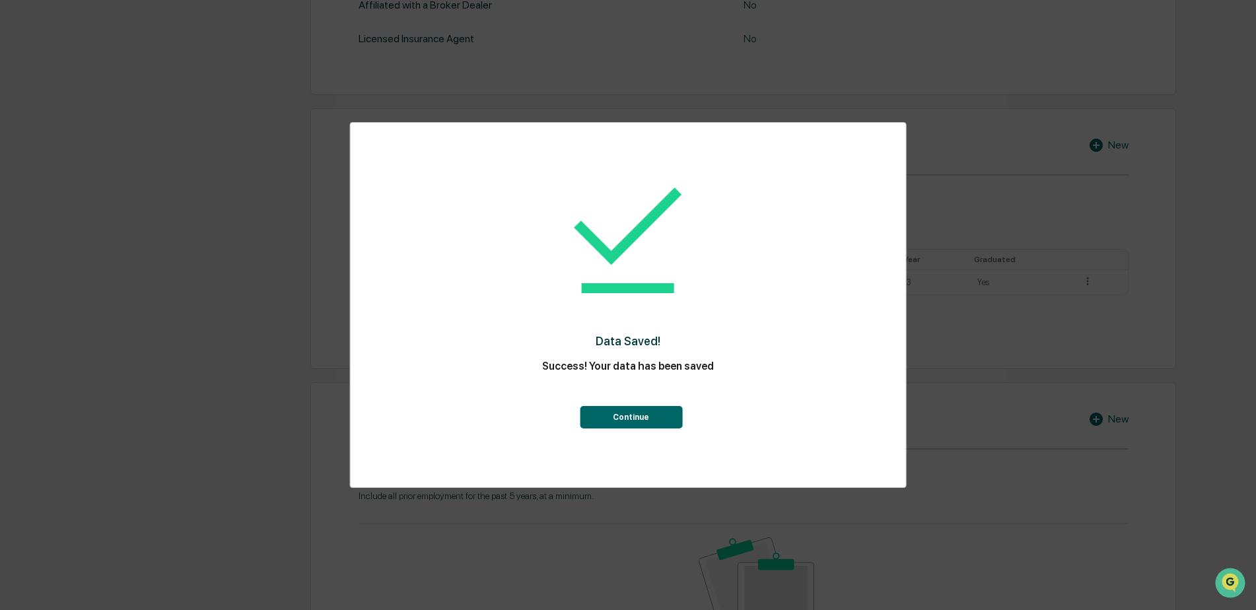
click at [627, 415] on button "Continue" at bounding box center [631, 417] width 102 height 22
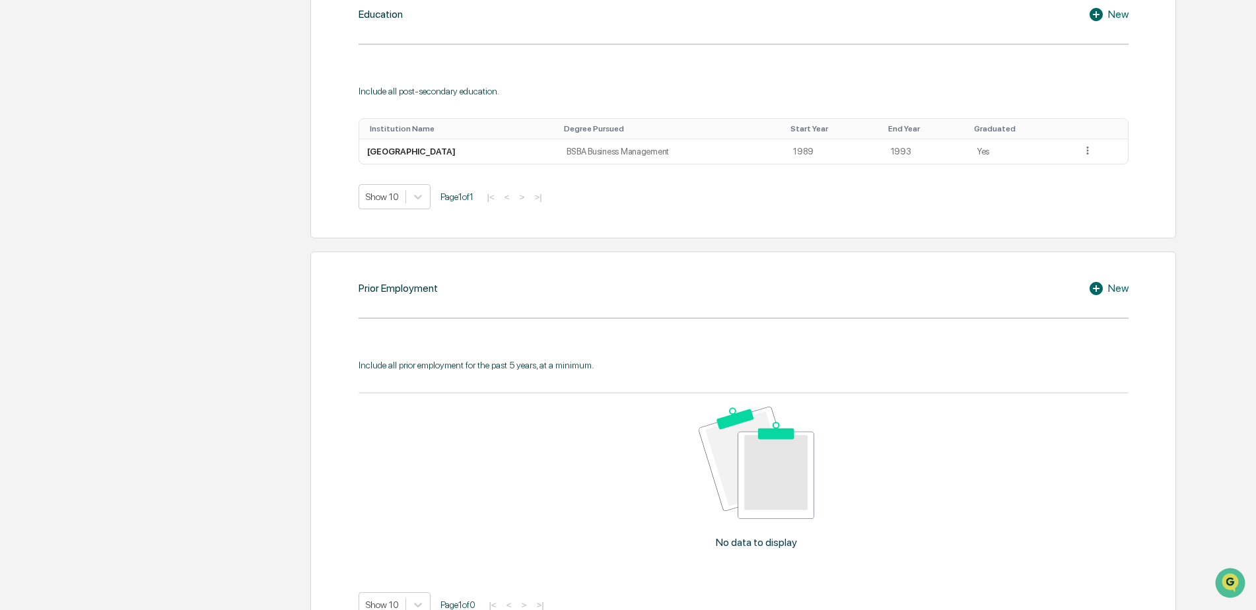
scroll to position [759, 0]
click at [1097, 294] on icon at bounding box center [1095, 287] width 13 height 13
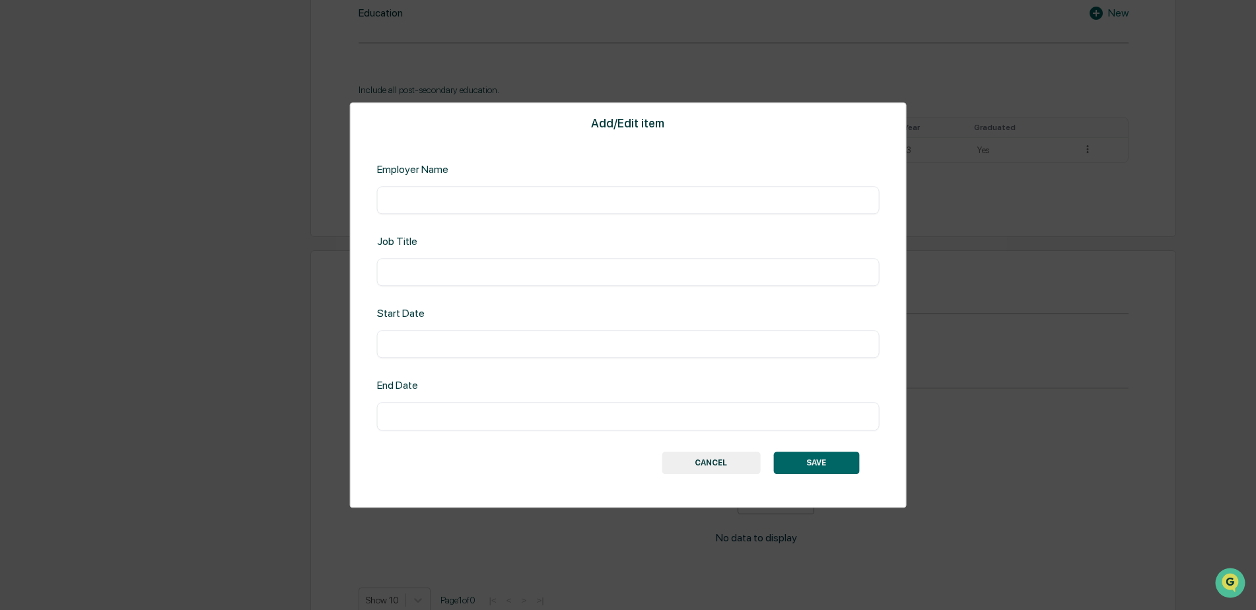
click at [662, 205] on input "text" at bounding box center [628, 199] width 483 height 13
type input "*"
type input "********"
type input "**********"
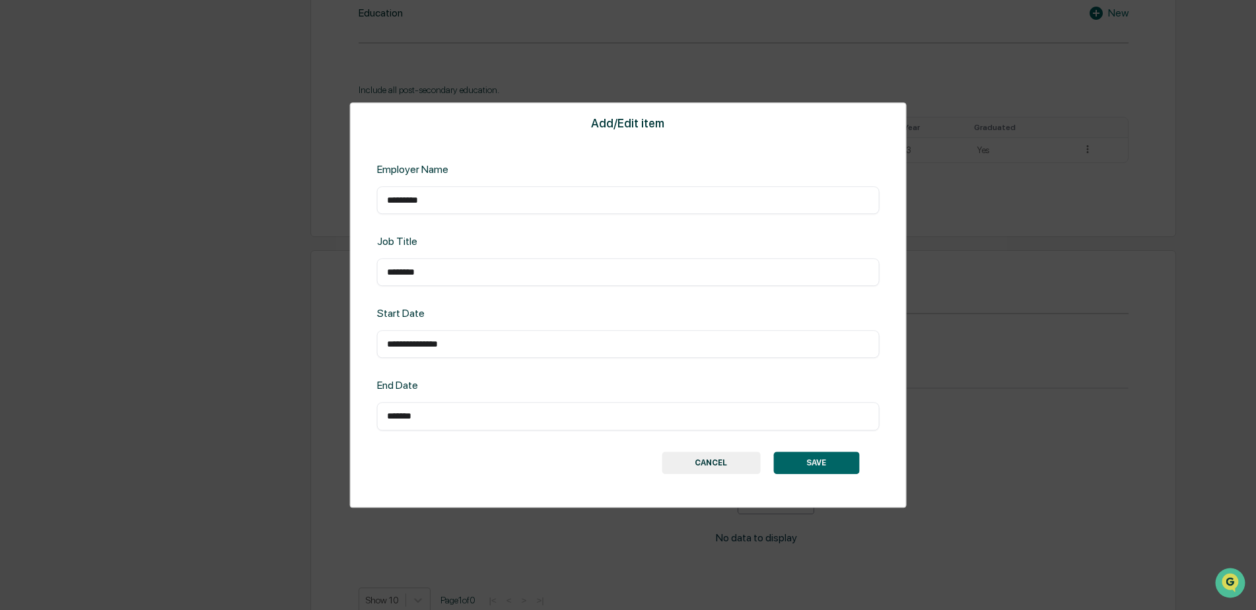
drag, startPoint x: 454, startPoint y: 464, endPoint x: 444, endPoint y: 427, distance: 38.3
click at [455, 464] on div "SAVE CANCEL" at bounding box center [628, 463] width 463 height 22
click at [416, 417] on input "*******" at bounding box center [628, 416] width 483 height 13
type input "*******"
click at [837, 466] on button "SAVE" at bounding box center [816, 463] width 86 height 22
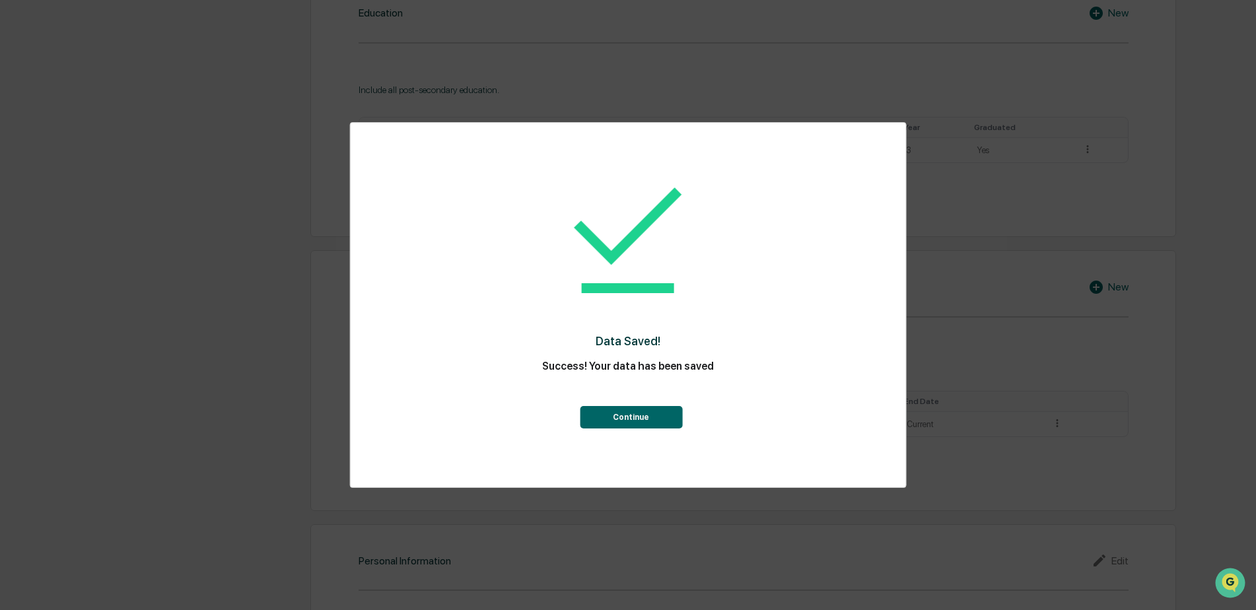
click at [646, 419] on button "Continue" at bounding box center [631, 417] width 102 height 22
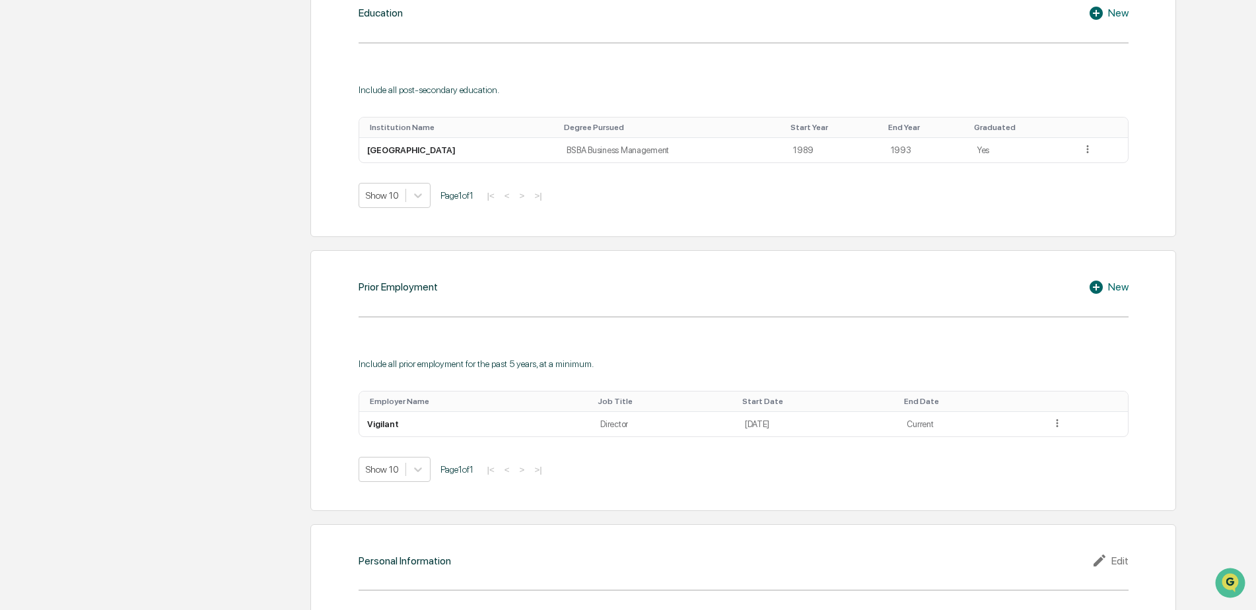
click at [1098, 294] on icon at bounding box center [1095, 287] width 13 height 13
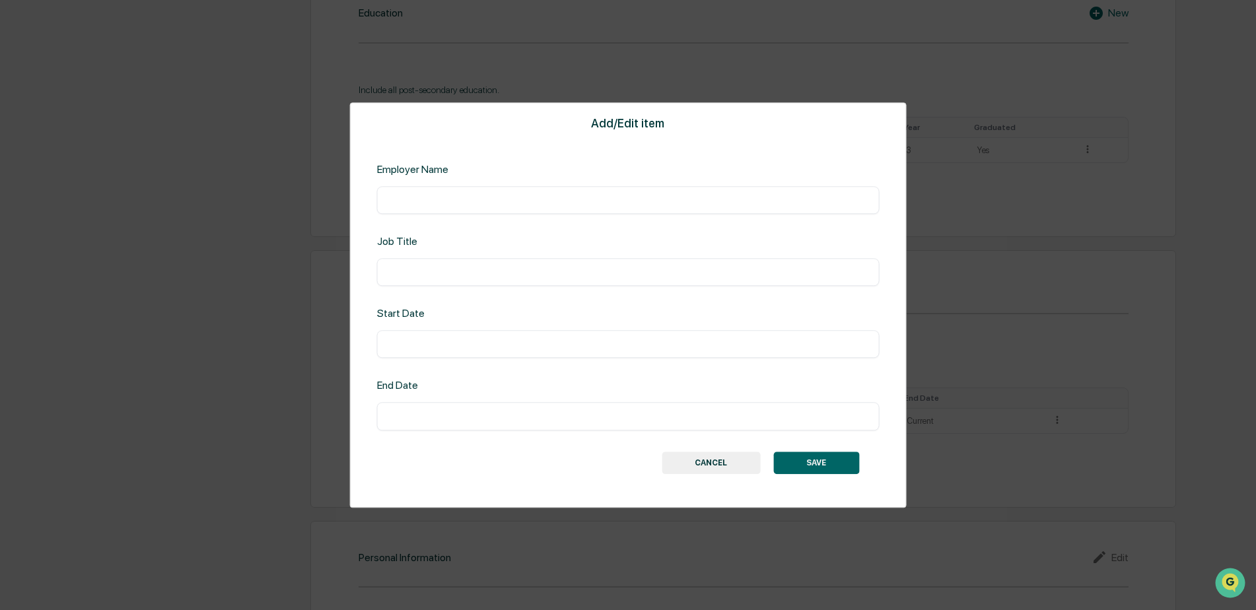
click at [532, 201] on input "text" at bounding box center [628, 199] width 483 height 13
type input "**********"
type input "********"
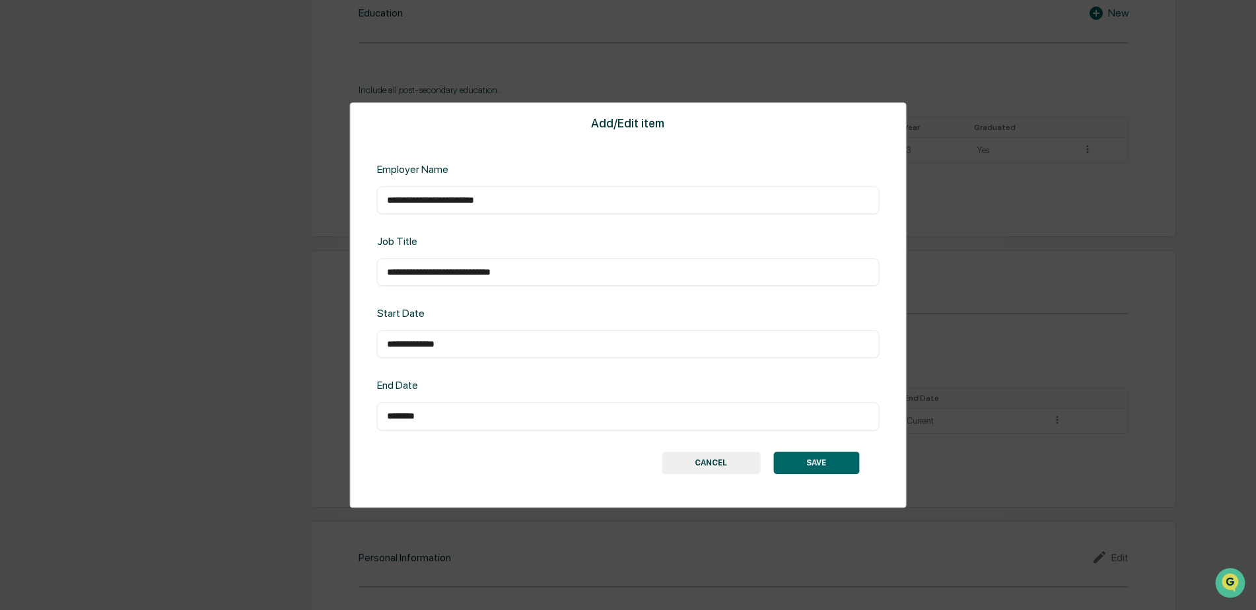
click at [838, 462] on button "SAVE" at bounding box center [816, 463] width 86 height 22
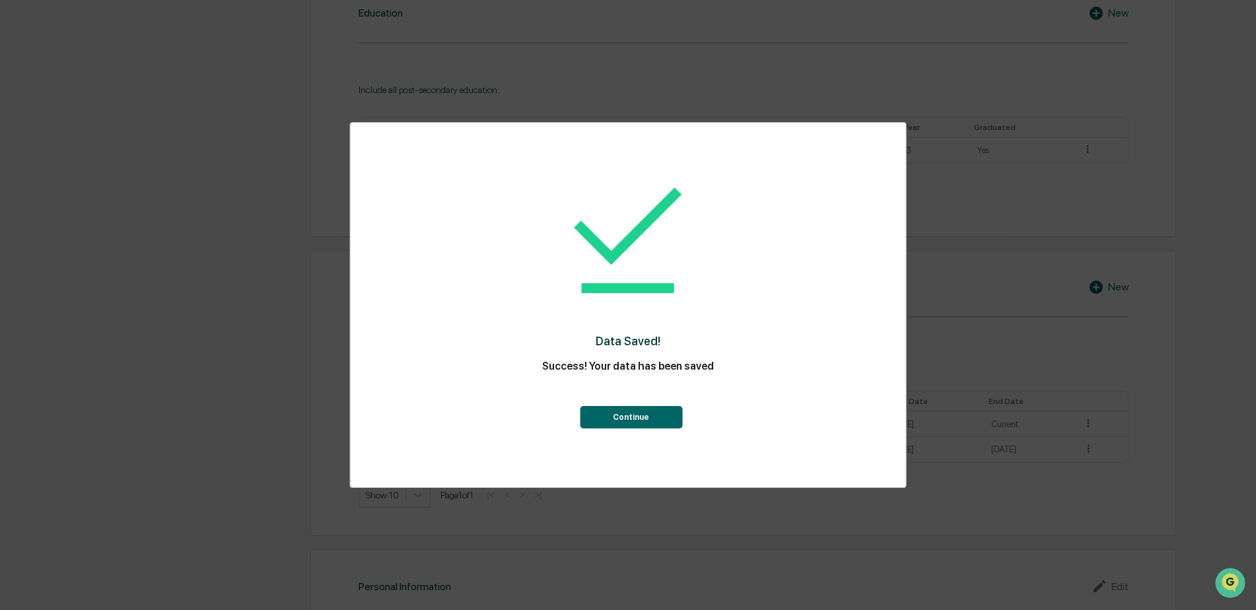
click at [656, 417] on button "Continue" at bounding box center [631, 417] width 102 height 22
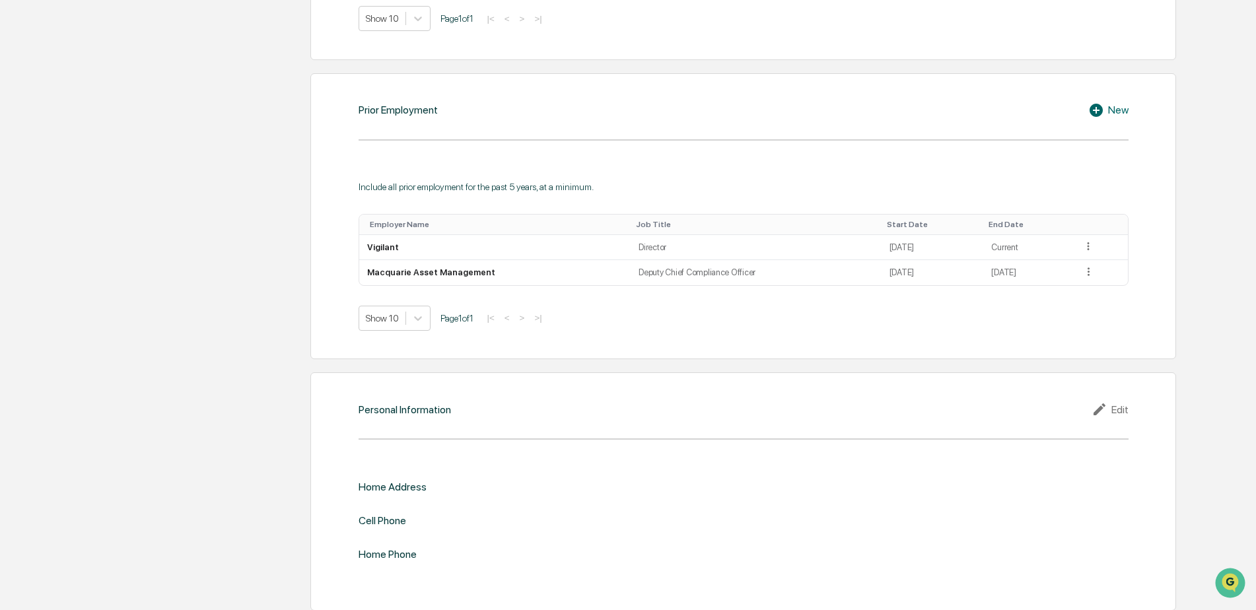
scroll to position [955, 0]
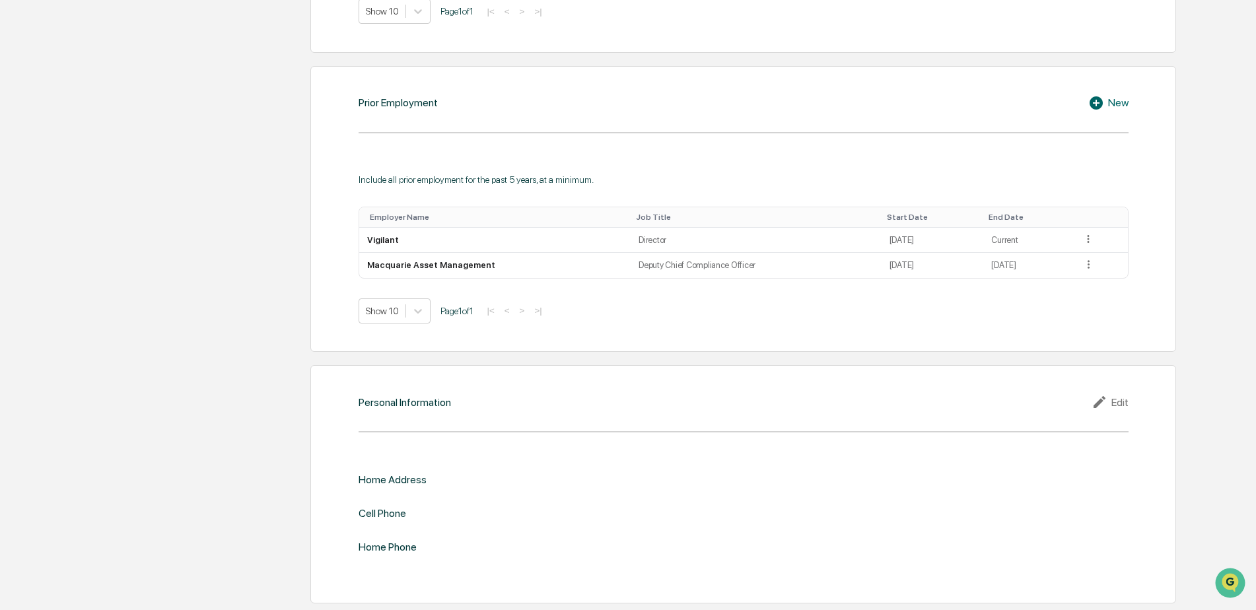
click at [434, 479] on div "Home Address" at bounding box center [744, 479] width 770 height 13
click at [1123, 402] on div "Edit" at bounding box center [1109, 402] width 37 height 16
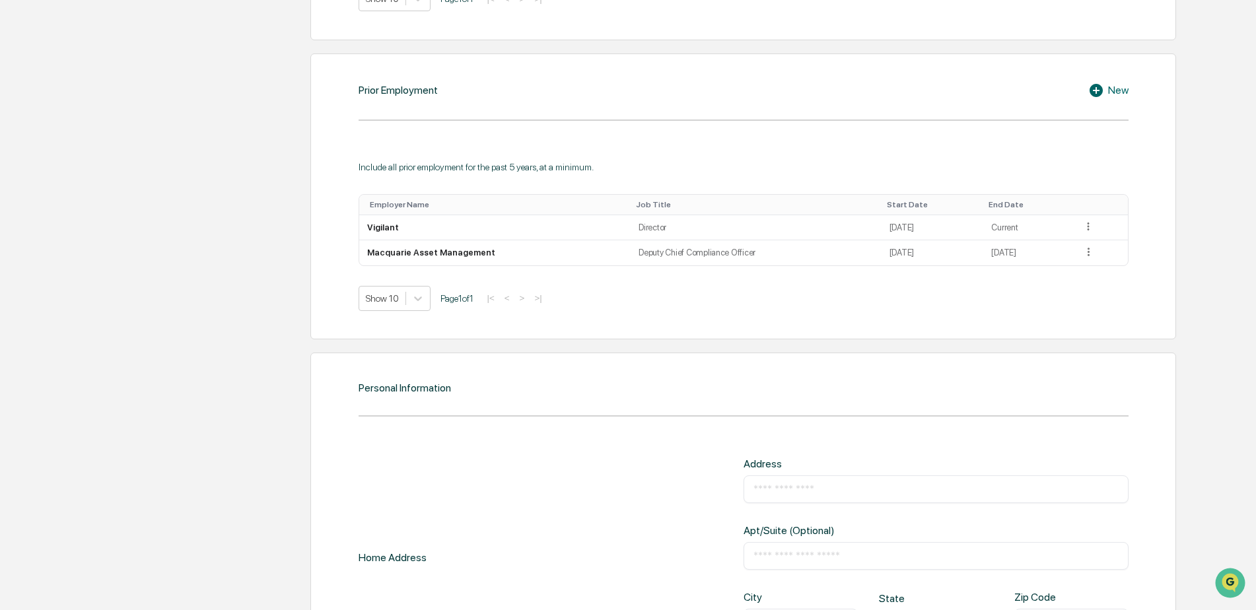
click at [781, 492] on div "​" at bounding box center [935, 489] width 385 height 28
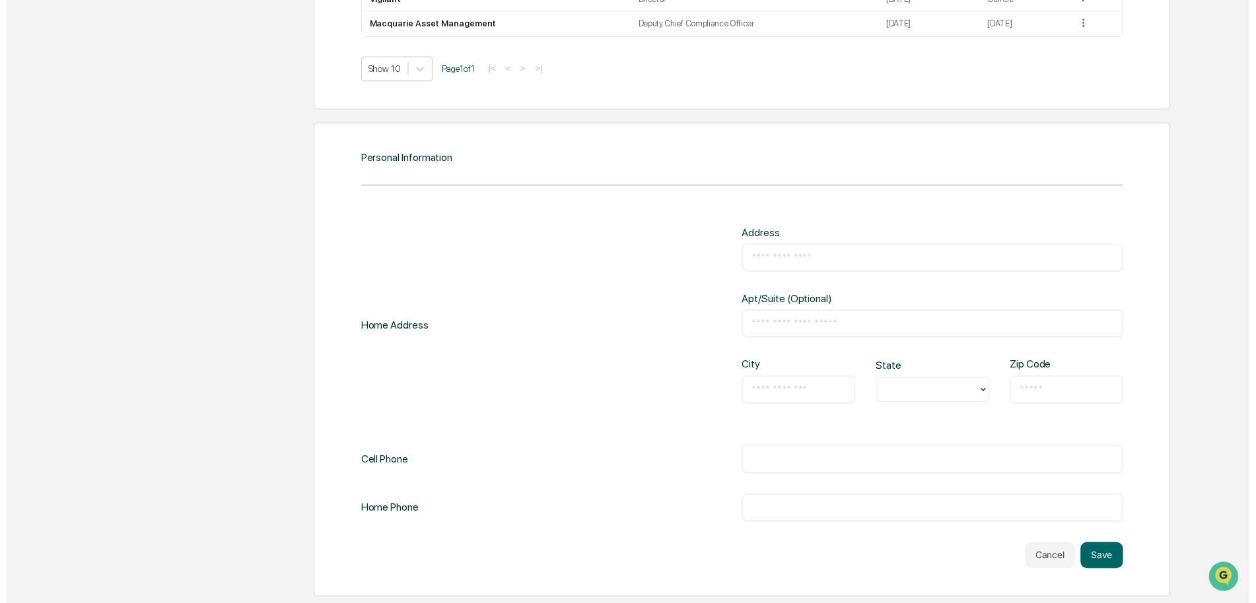
scroll to position [1196, 0]
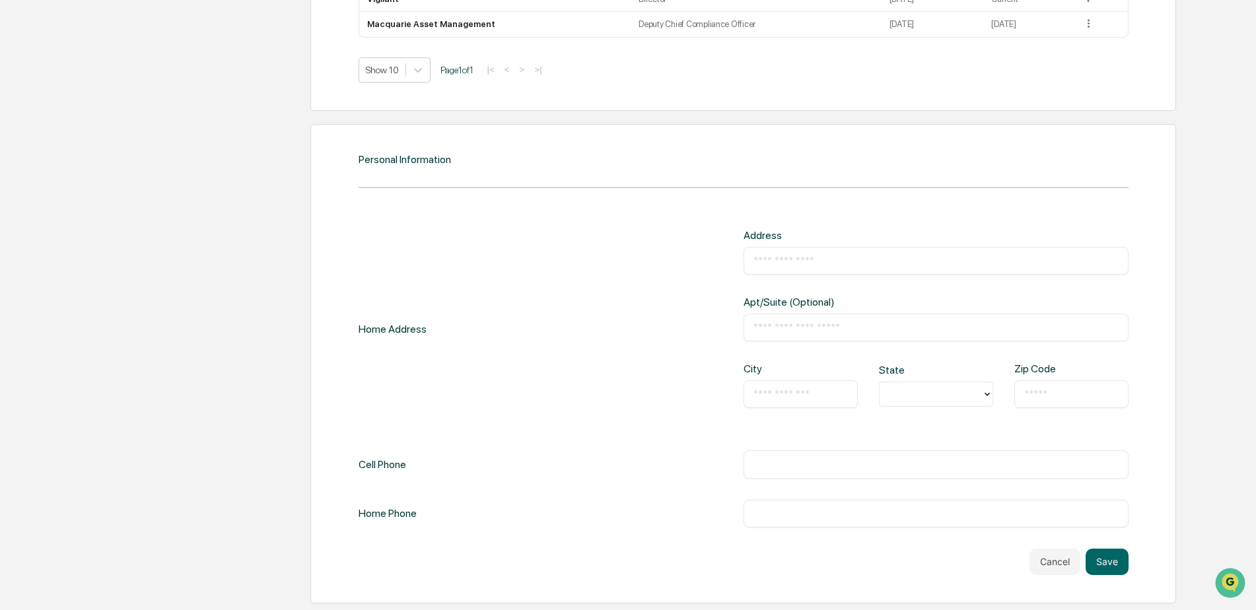
click at [805, 259] on input "text" at bounding box center [935, 260] width 365 height 13
type input "**********"
type input "*"
drag, startPoint x: 950, startPoint y: 485, endPoint x: 992, endPoint y: 465, distance: 46.7
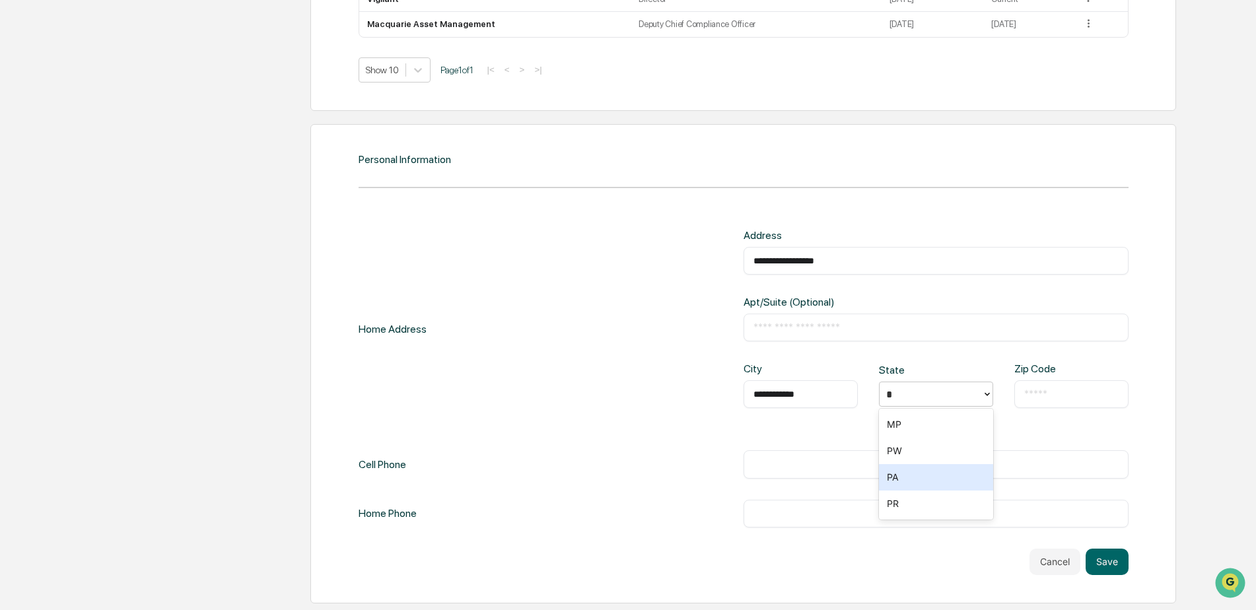
click at [951, 483] on div "PA" at bounding box center [936, 477] width 114 height 26
click at [1054, 396] on input "text" at bounding box center [1071, 394] width 94 height 13
type input "*****"
click at [929, 466] on input "text" at bounding box center [935, 464] width 365 height 13
type input "**********"
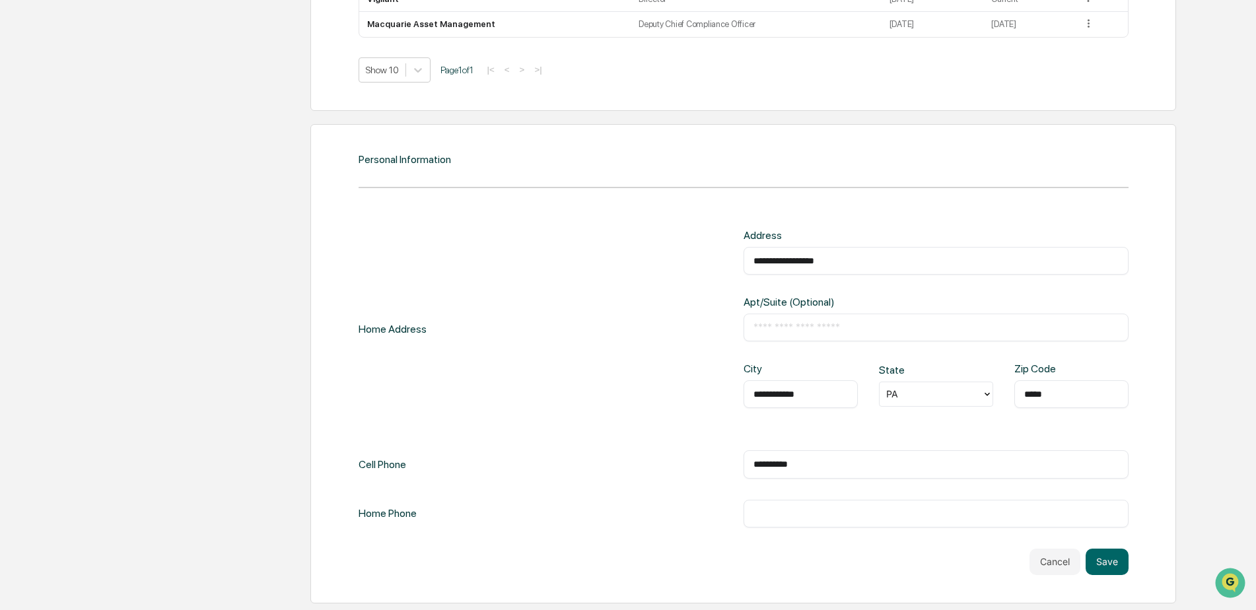
click at [887, 514] on input "text" at bounding box center [935, 513] width 365 height 13
type input "**********"
click at [1109, 568] on button "Save" at bounding box center [1106, 562] width 43 height 26
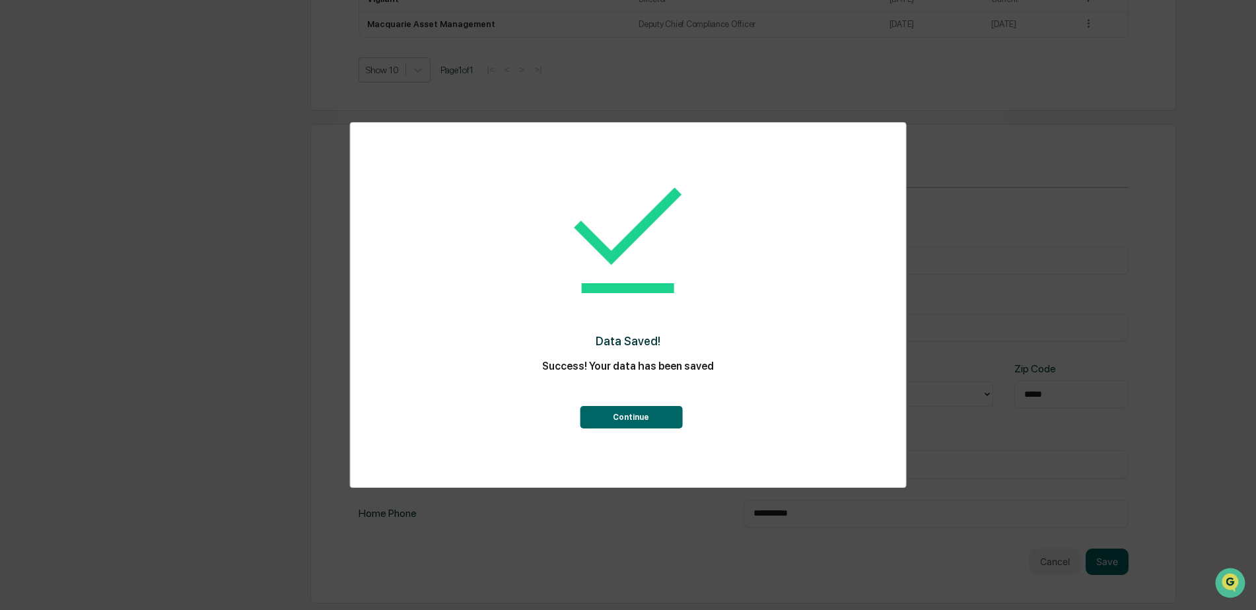
click at [600, 413] on button "Continue" at bounding box center [631, 417] width 102 height 22
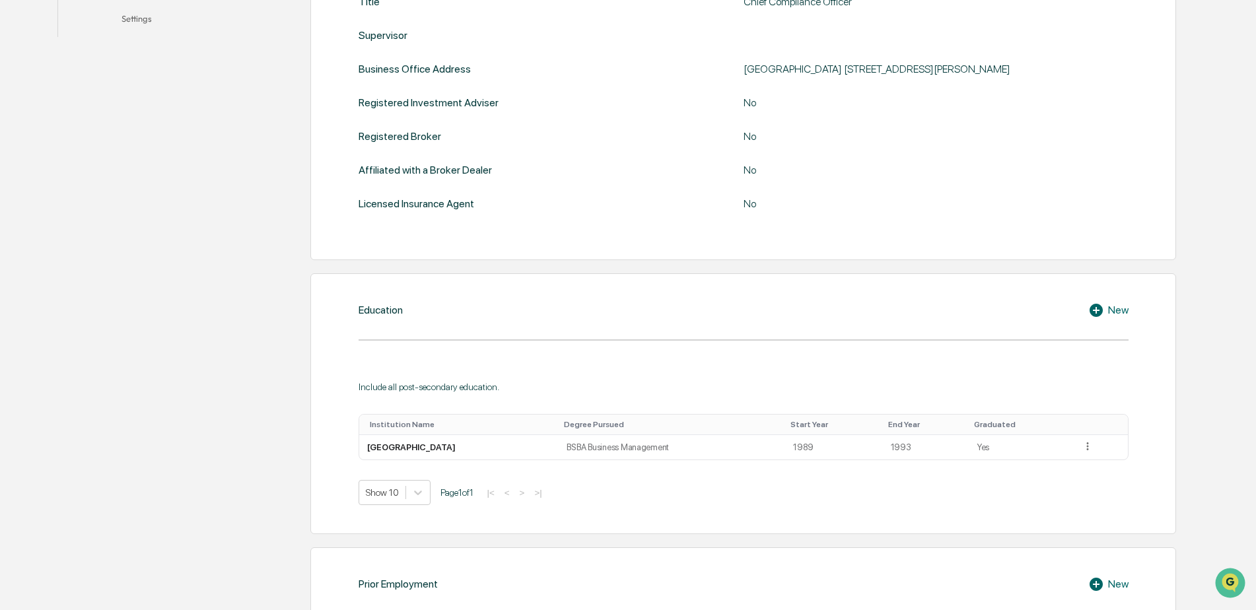
scroll to position [0, 0]
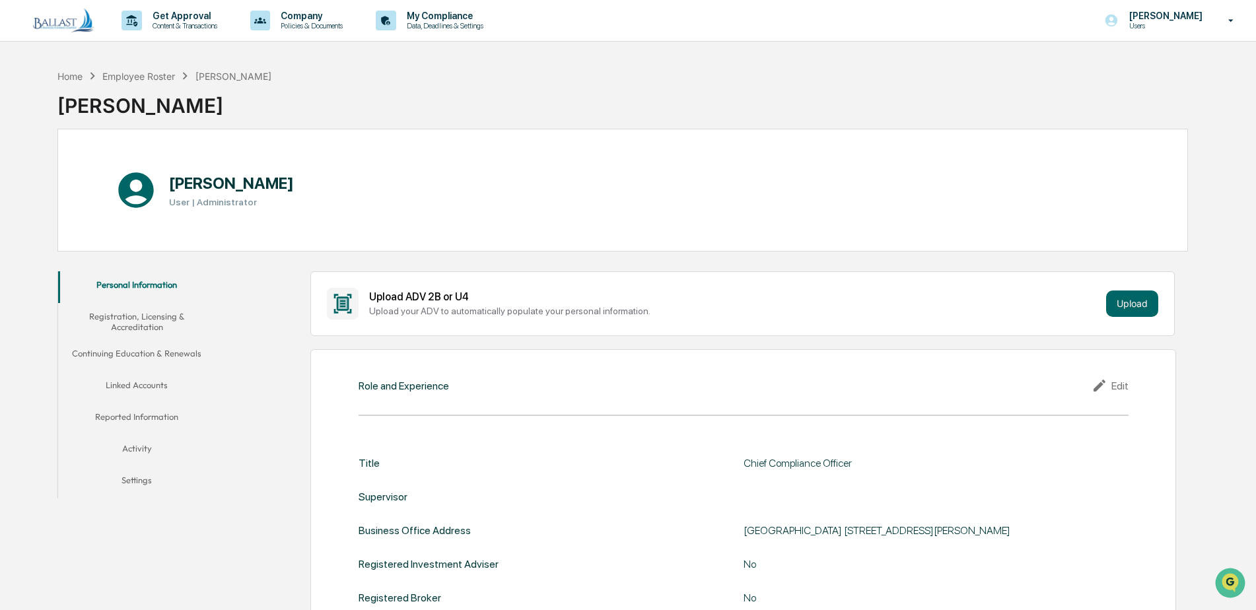
click at [139, 324] on button "Registration, Licensing & Accreditation" at bounding box center [137, 322] width 158 height 38
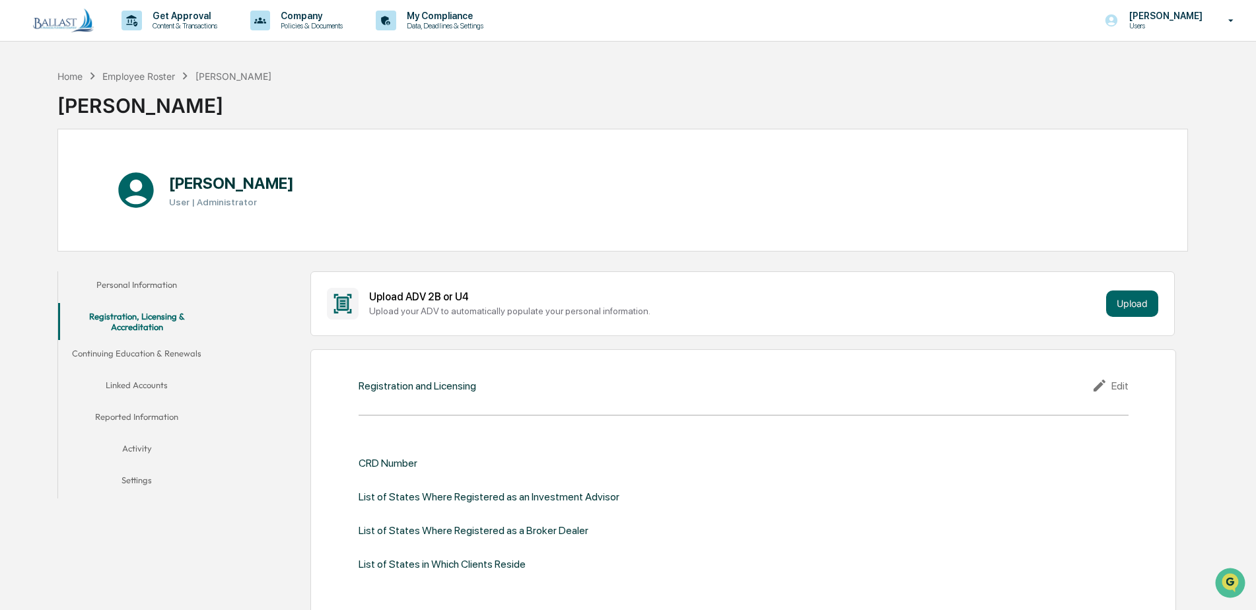
click at [1120, 385] on div "Edit" at bounding box center [1109, 386] width 37 height 16
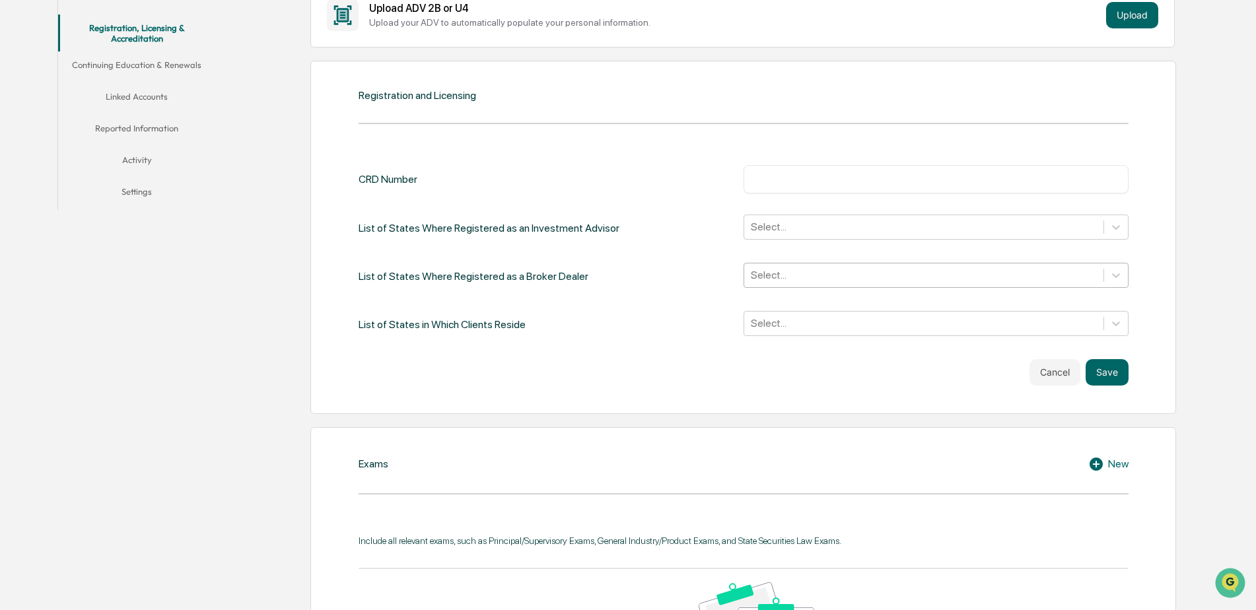
scroll to position [330, 0]
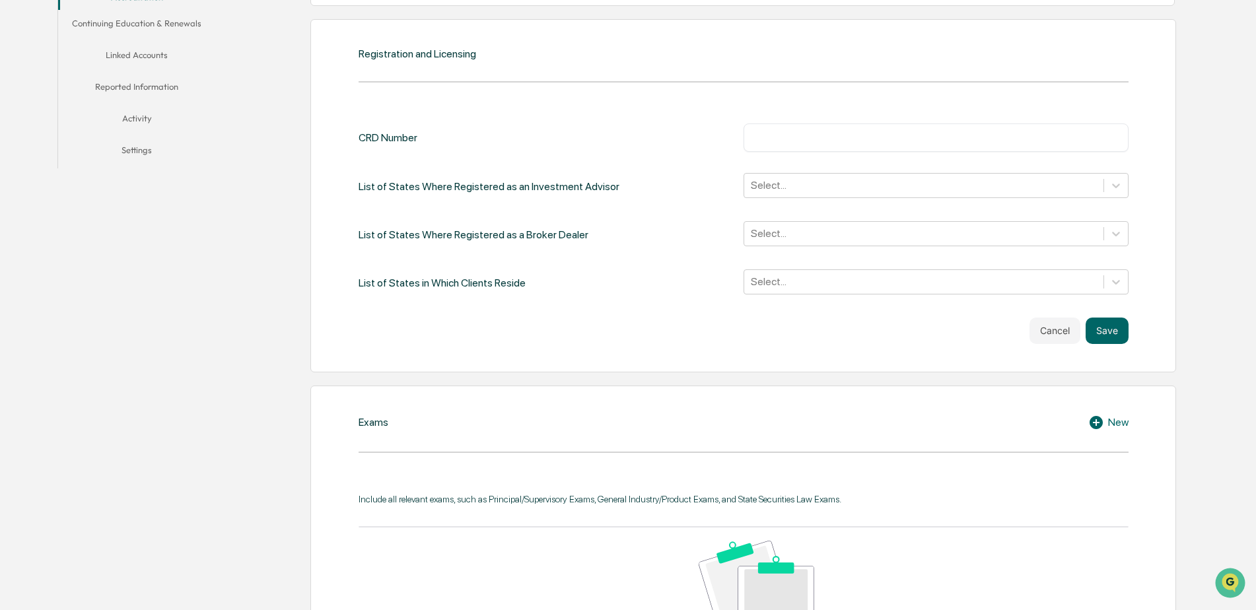
paste input "**********"
click at [1113, 182] on icon at bounding box center [1115, 185] width 13 height 13
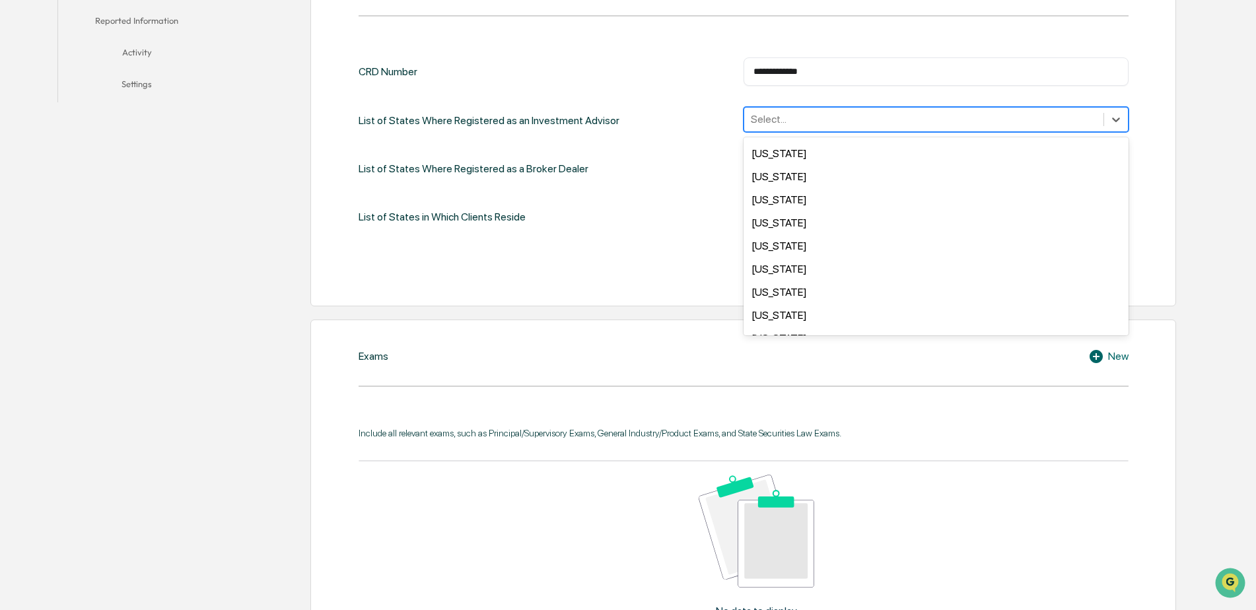
scroll to position [963, 0]
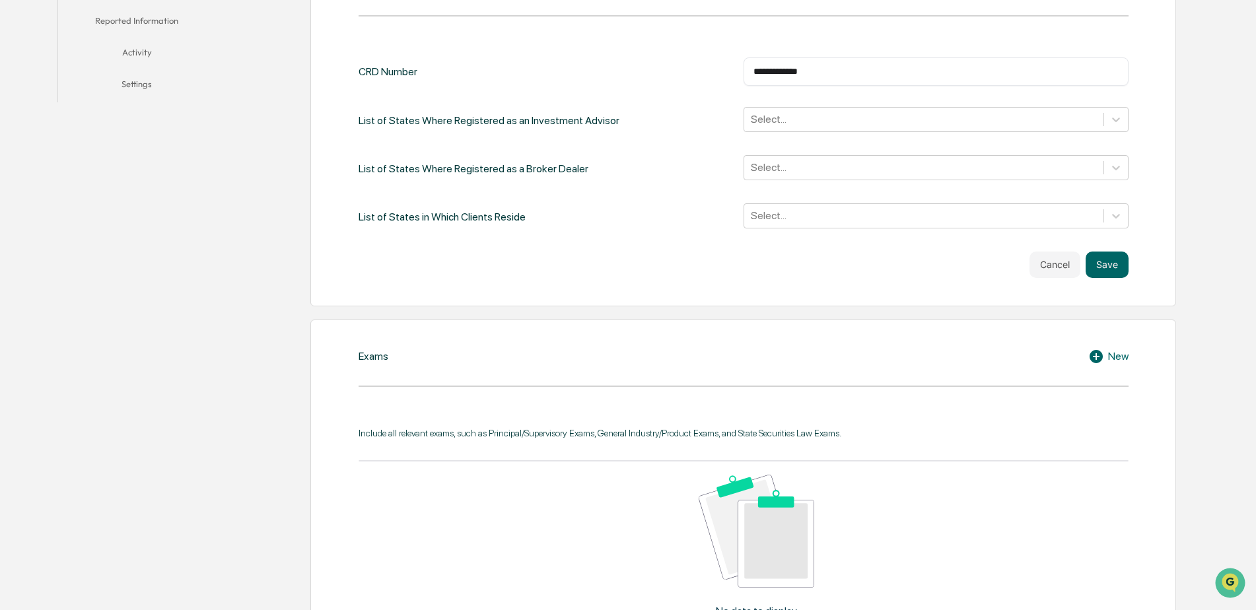
click at [1171, 257] on div "**********" at bounding box center [742, 129] width 865 height 353
click at [785, 71] on input "**********" at bounding box center [935, 71] width 365 height 13
type input "*******"
click at [1109, 264] on button "Save" at bounding box center [1106, 265] width 43 height 26
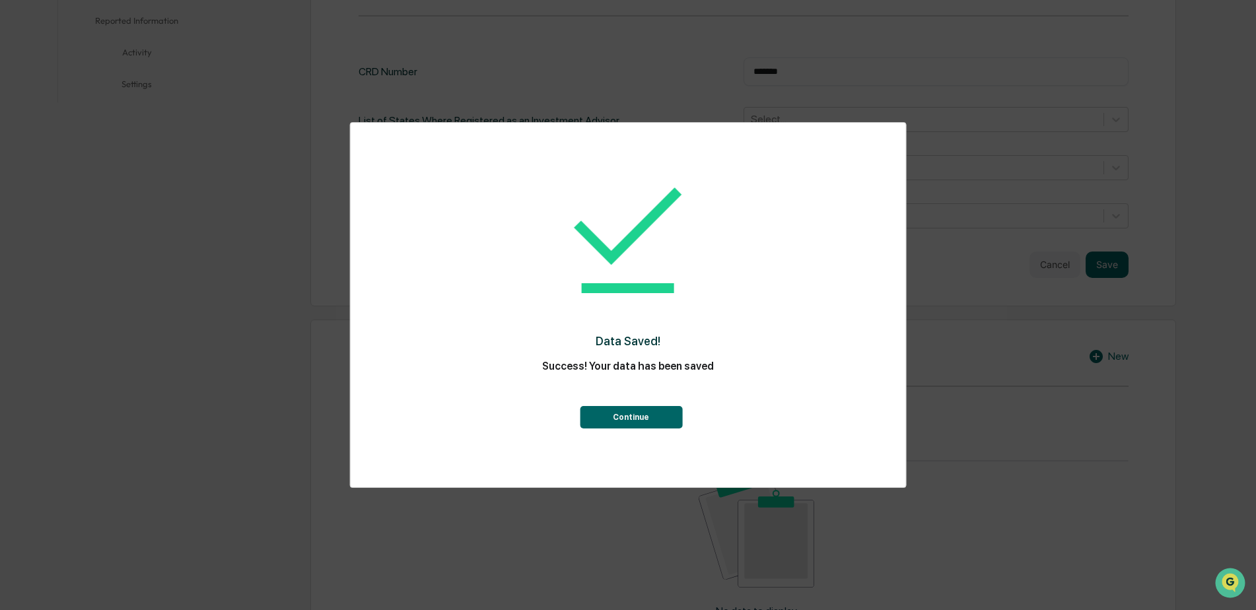
click at [659, 419] on button "Continue" at bounding box center [631, 417] width 102 height 22
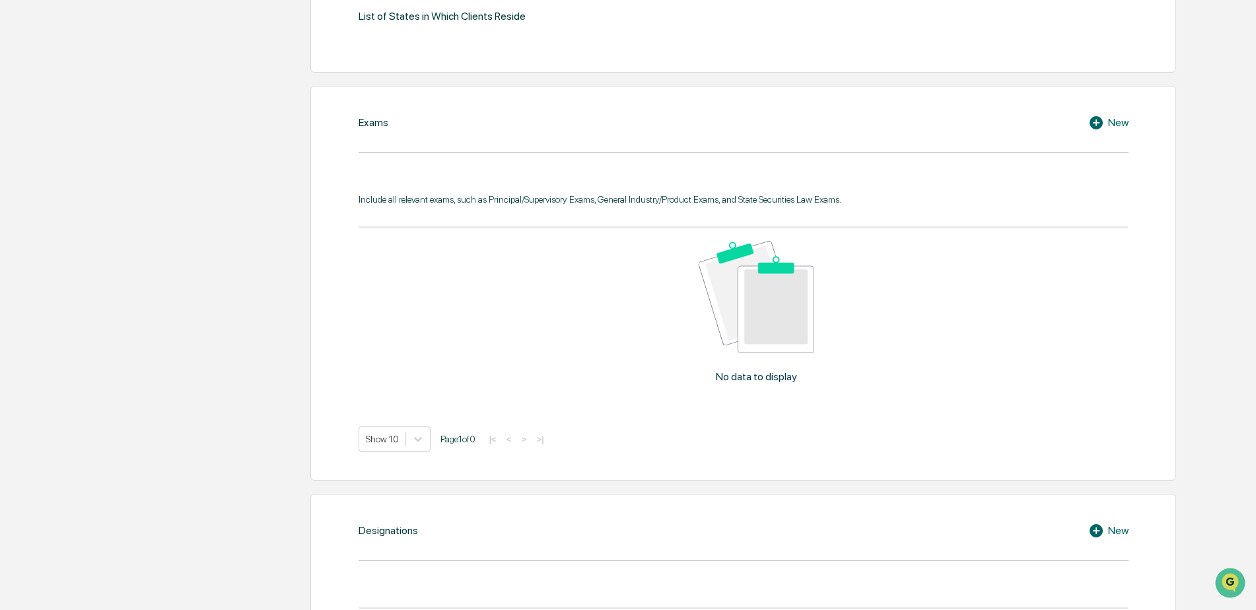
scroll to position [528, 0]
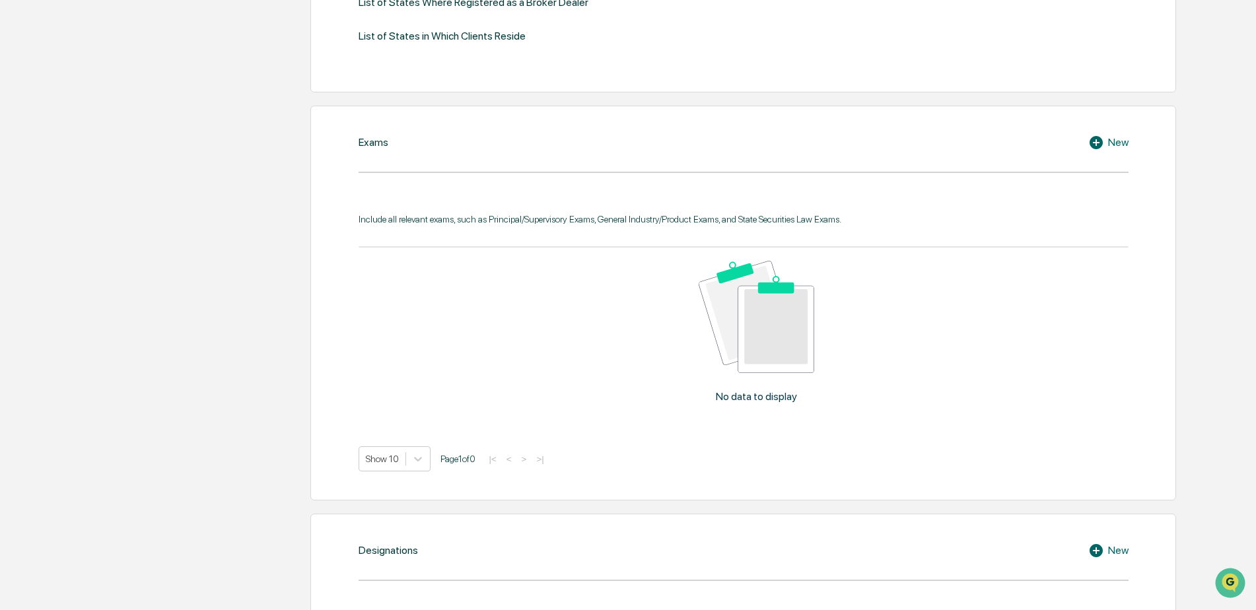
click at [1097, 144] on icon at bounding box center [1095, 142] width 13 height 13
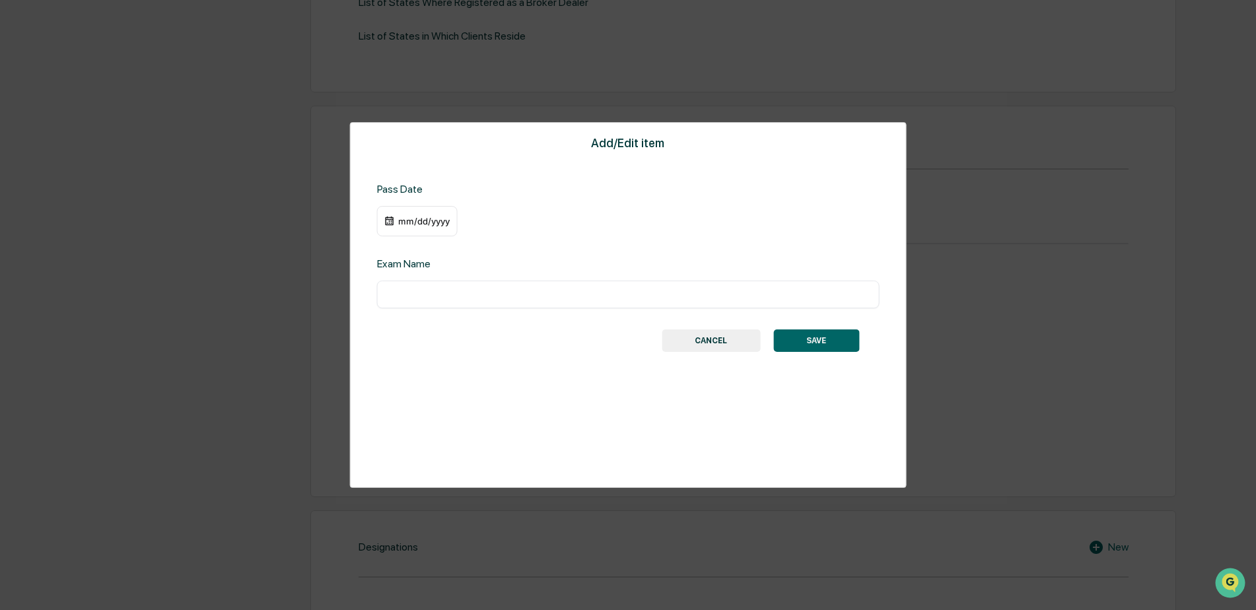
click at [431, 222] on div "mm/dd/yyyy" at bounding box center [423, 221] width 53 height 11
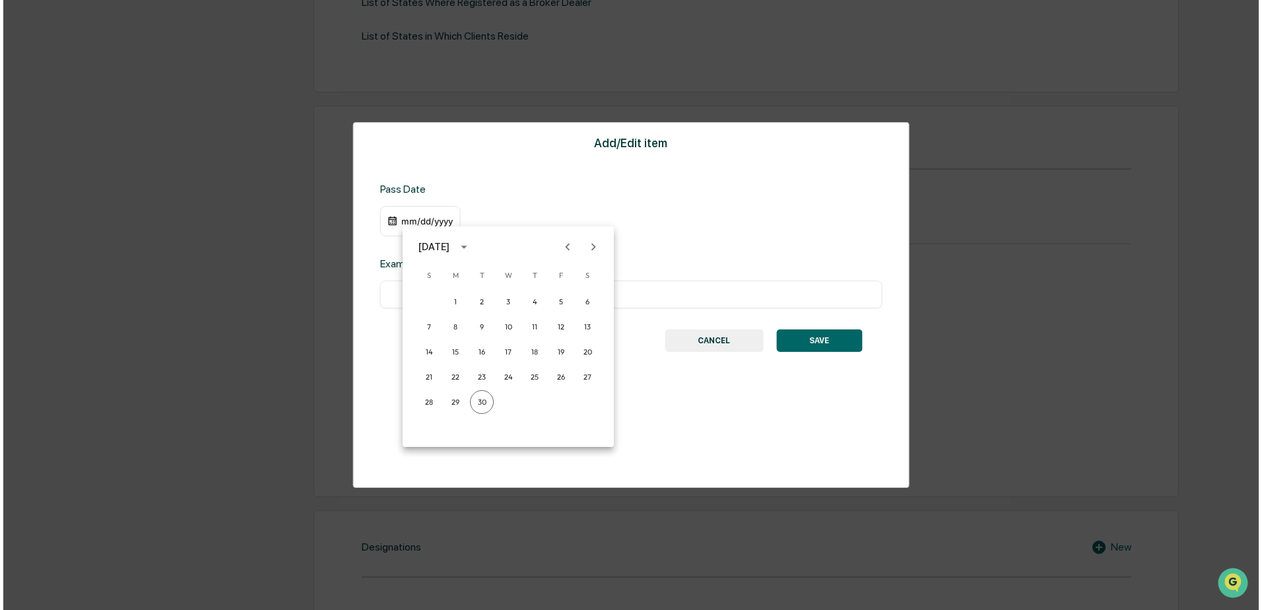
scroll to position [529, 0]
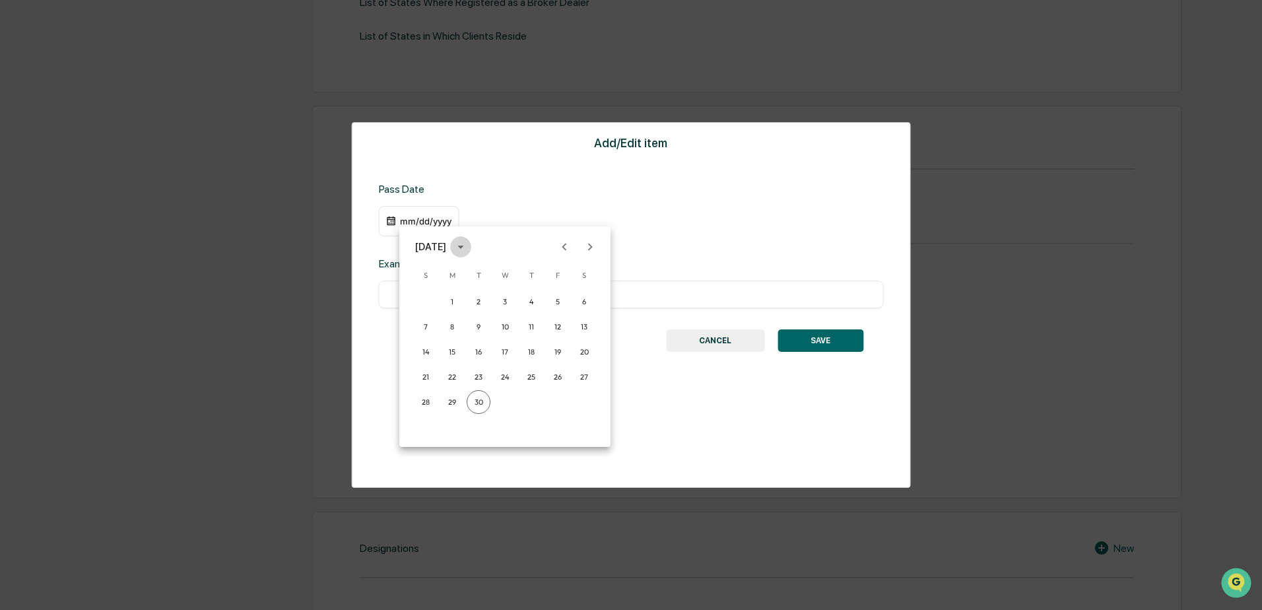
click at [464, 248] on icon "calendar view is open, switch to year view" at bounding box center [461, 247] width 6 height 3
click at [447, 335] on button "1996" at bounding box center [437, 334] width 48 height 24
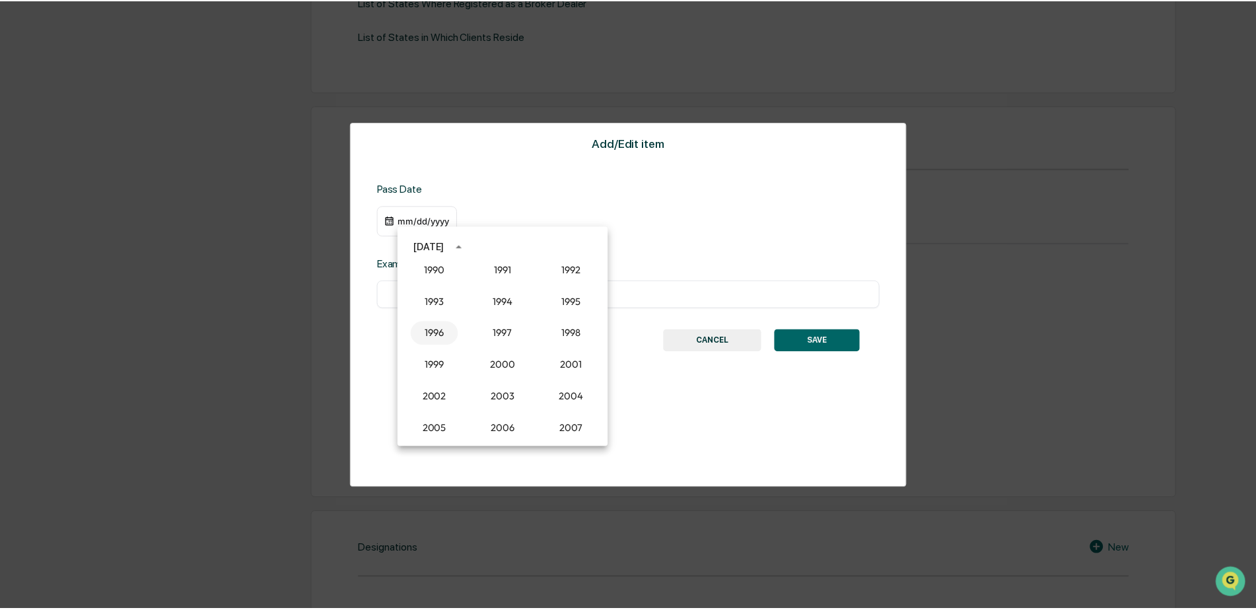
scroll to position [528, 0]
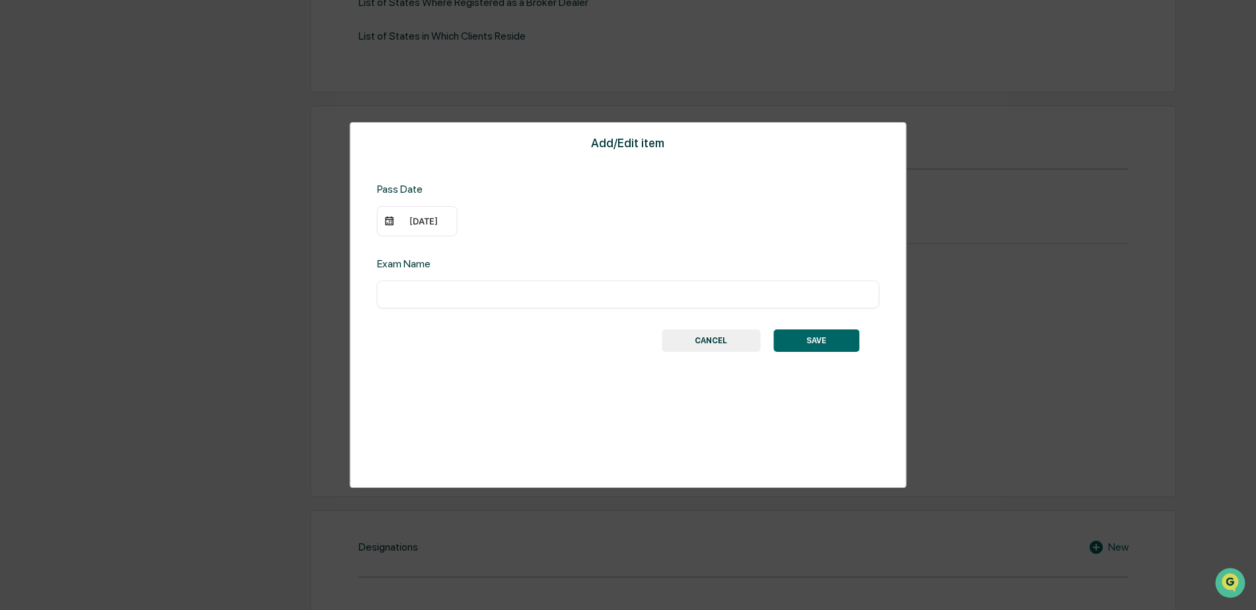
click at [449, 223] on div "09/30/1996" at bounding box center [417, 221] width 81 height 30
click at [389, 223] on img at bounding box center [389, 221] width 11 height 11
click at [440, 223] on div "09/30/1996" at bounding box center [423, 221] width 53 height 11
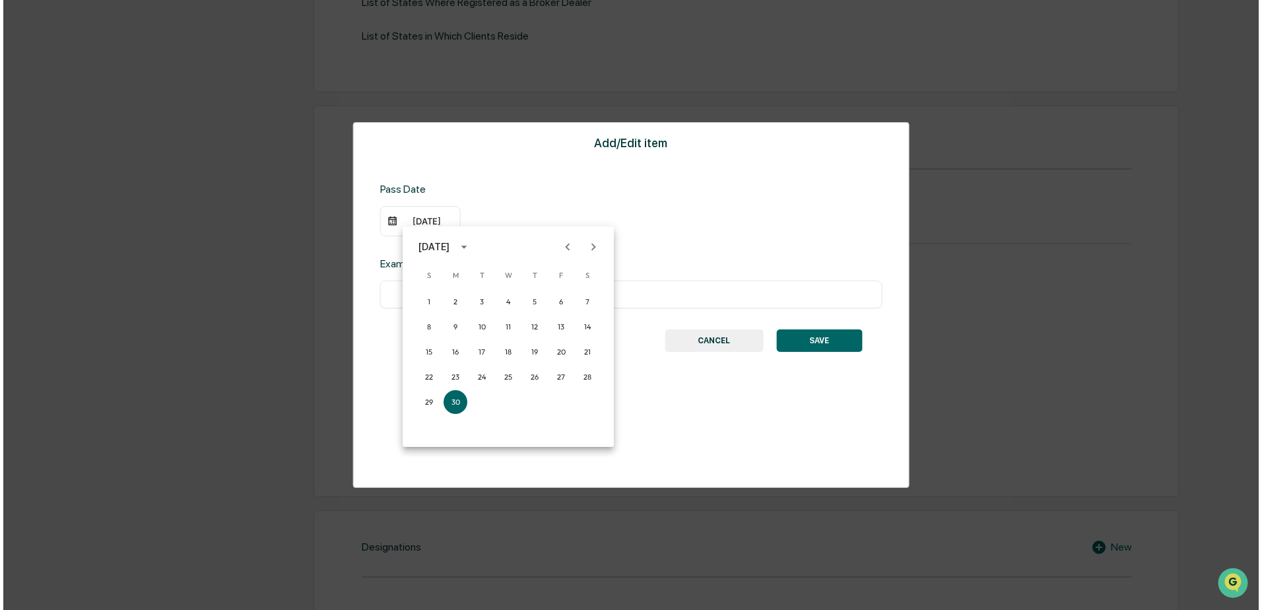
scroll to position [529, 0]
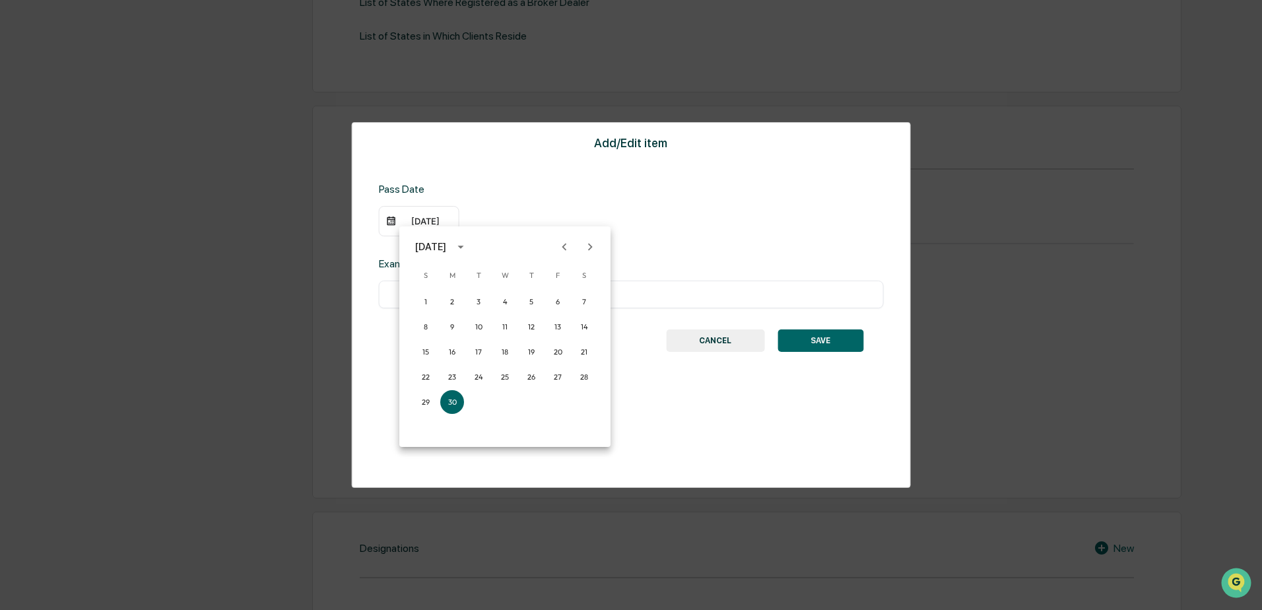
click at [591, 246] on icon "Next month" at bounding box center [590, 246] width 5 height 7
click at [532, 350] on button "17" at bounding box center [532, 352] width 24 height 24
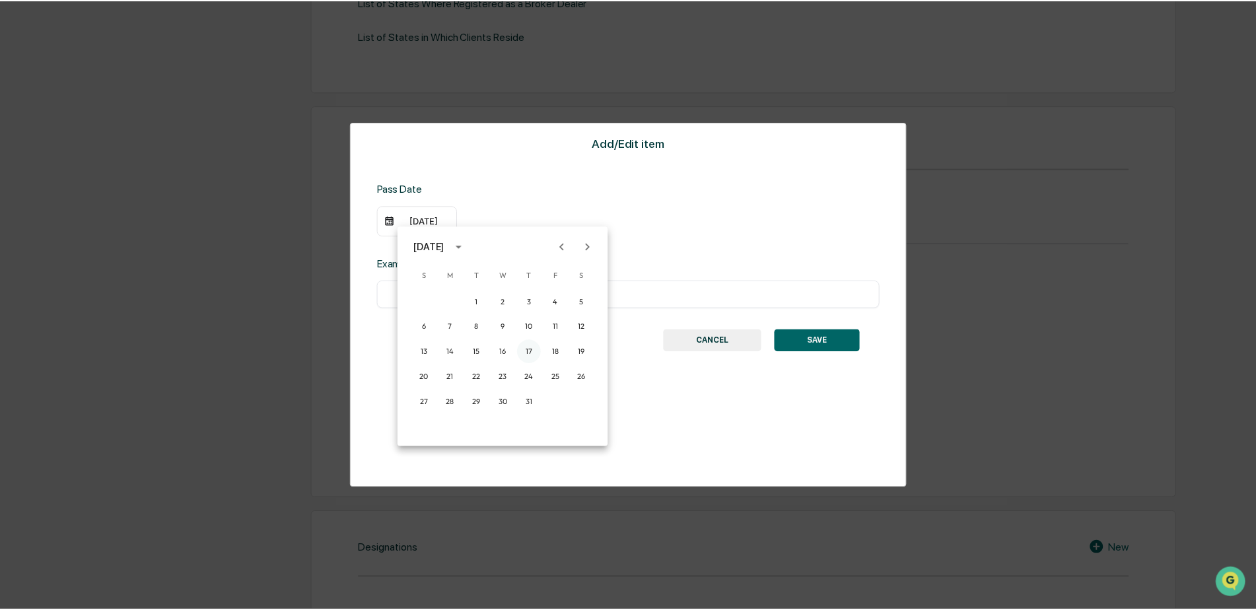
scroll to position [528, 0]
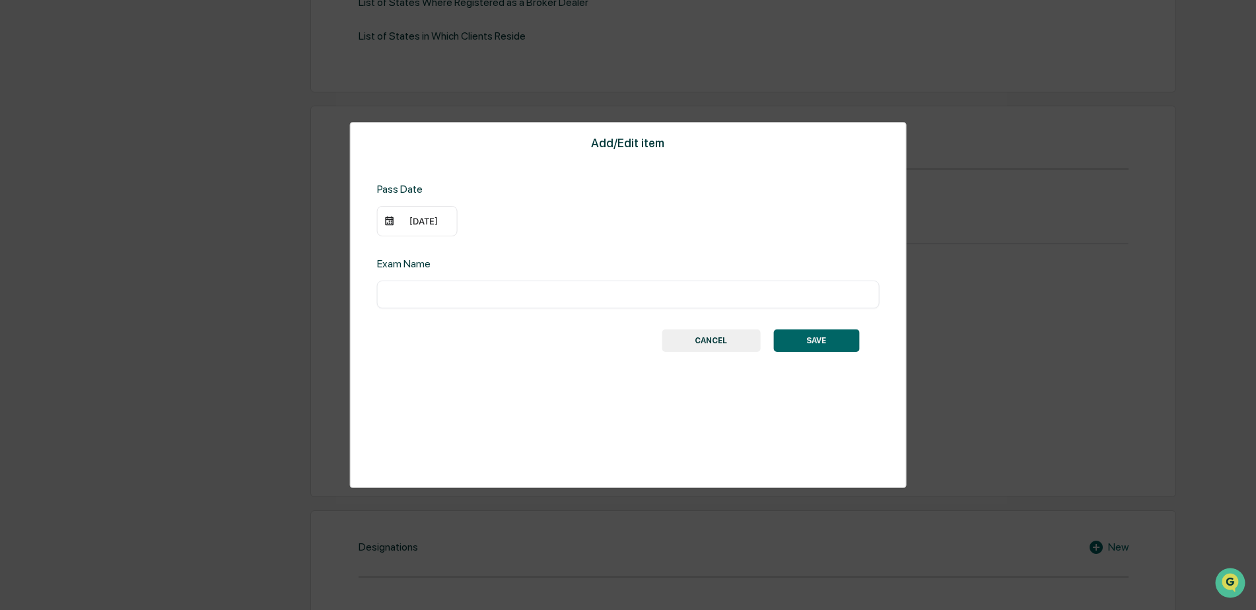
click at [497, 295] on input "text" at bounding box center [628, 294] width 483 height 13
drag, startPoint x: 471, startPoint y: 292, endPoint x: 487, endPoint y: 290, distance: 15.3
click at [474, 292] on input "text" at bounding box center [628, 294] width 483 height 13
click at [598, 298] on input "*********" at bounding box center [628, 294] width 483 height 13
drag, startPoint x: 648, startPoint y: 292, endPoint x: 375, endPoint y: 297, distance: 273.4
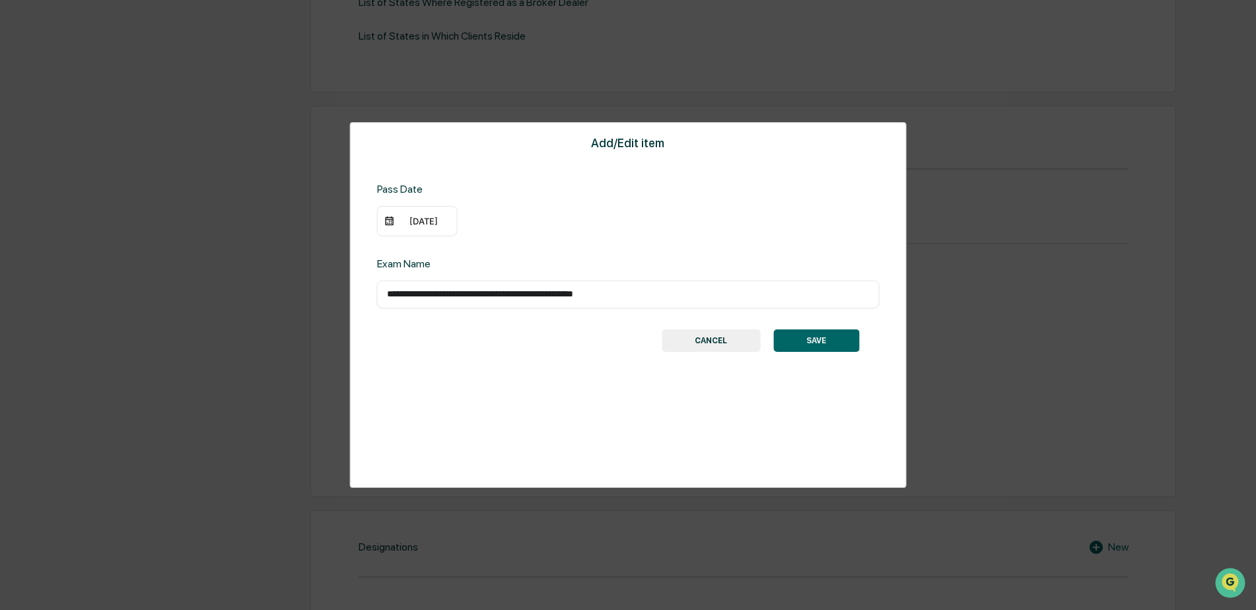
click at [375, 297] on div "**********" at bounding box center [628, 305] width 557 height 366
type input "**********"
click at [821, 343] on button "SAVE" at bounding box center [816, 340] width 86 height 22
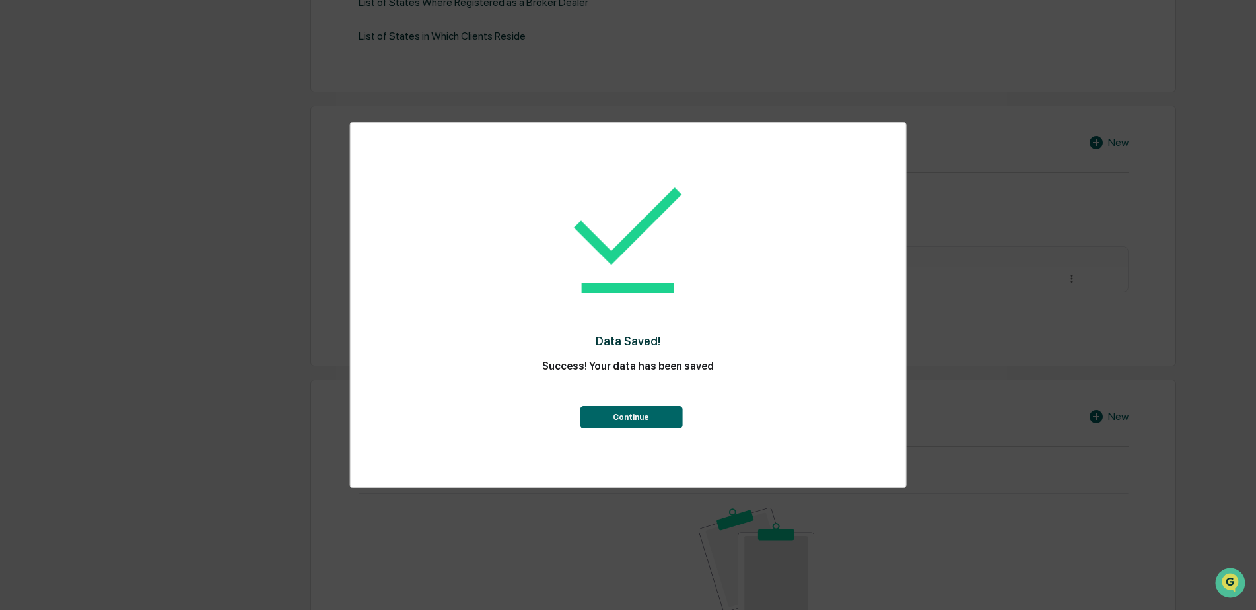
click at [646, 417] on button "Continue" at bounding box center [631, 417] width 102 height 22
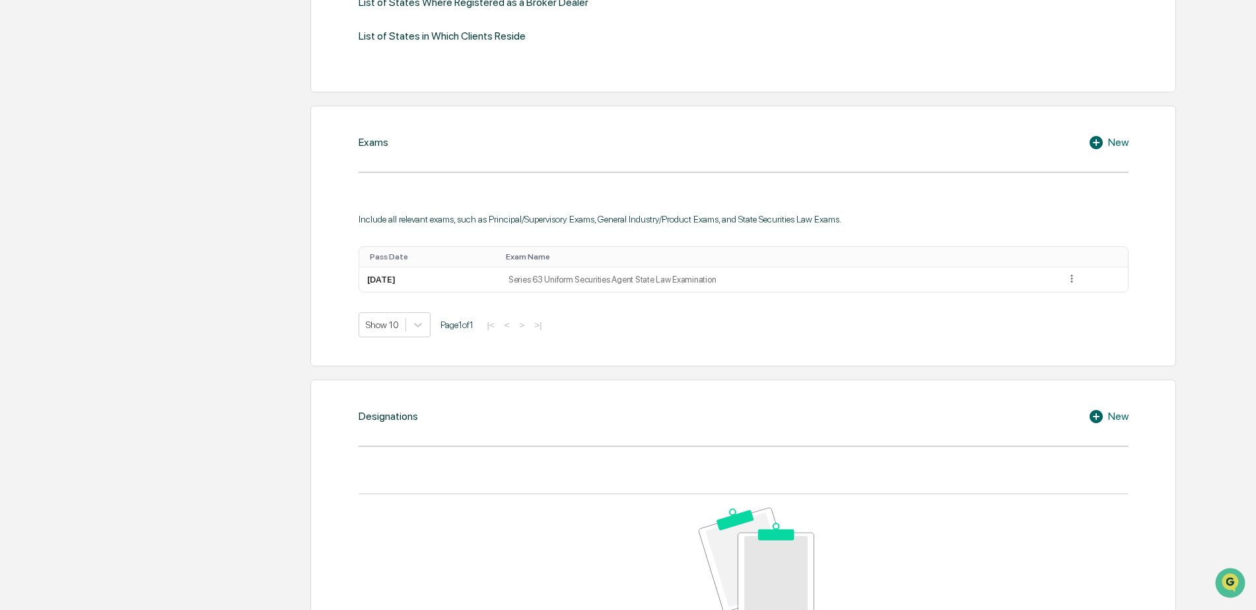
click at [1092, 145] on icon at bounding box center [1095, 142] width 13 height 13
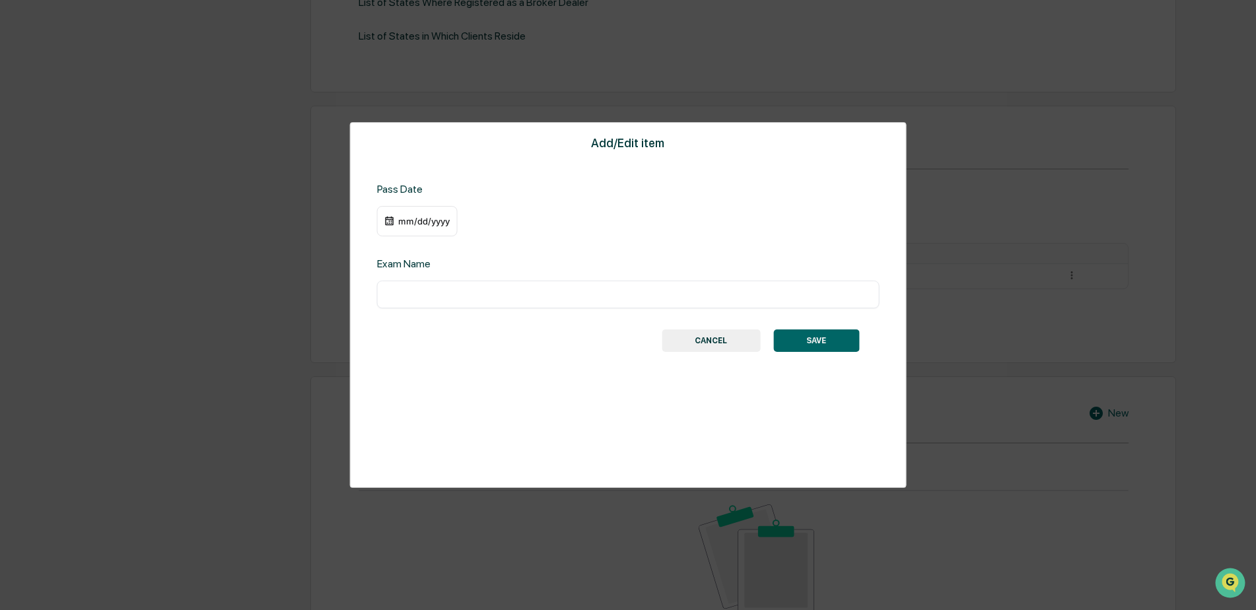
paste input "**********"
click at [427, 294] on input "**********" at bounding box center [628, 294] width 483 height 13
drag, startPoint x: 771, startPoint y: 294, endPoint x: 890, endPoint y: 293, distance: 119.5
click at [890, 293] on div "**********" at bounding box center [628, 305] width 557 height 366
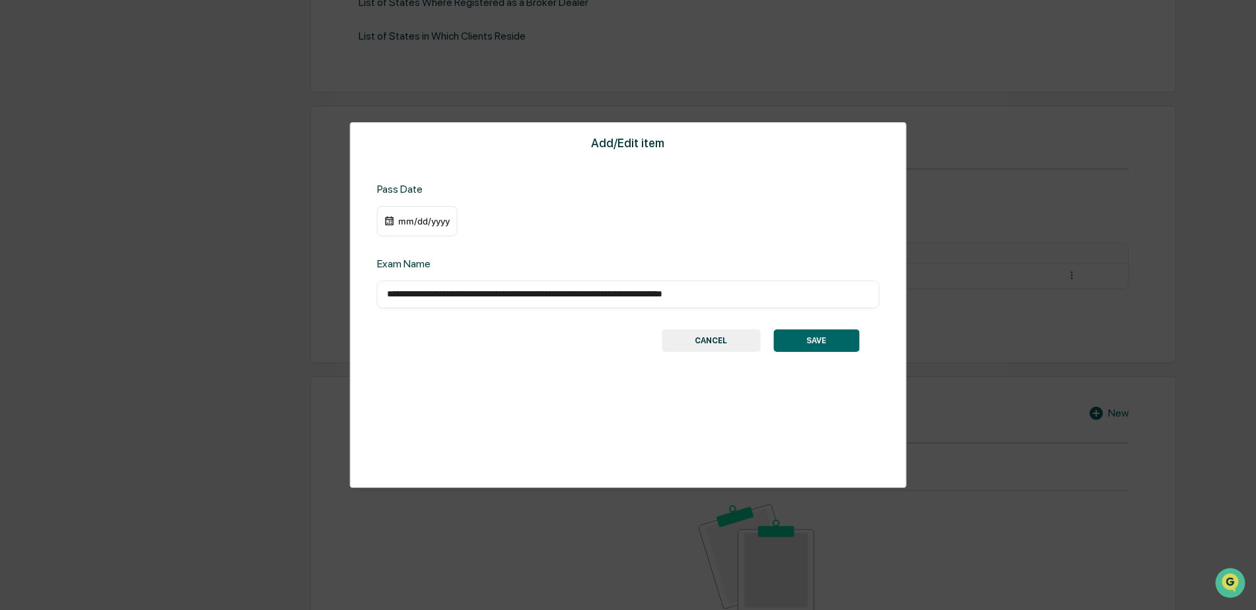
scroll to position [0, 0]
type input "**********"
click at [430, 217] on div "mm/dd/yyyy" at bounding box center [423, 221] width 53 height 11
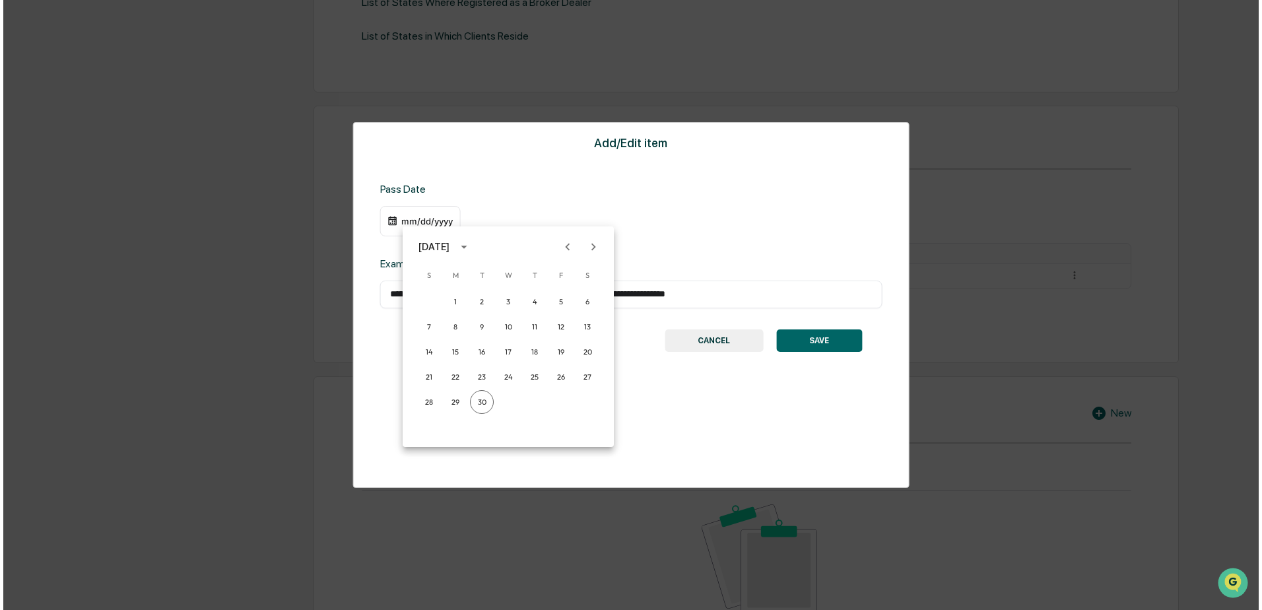
scroll to position [529, 0]
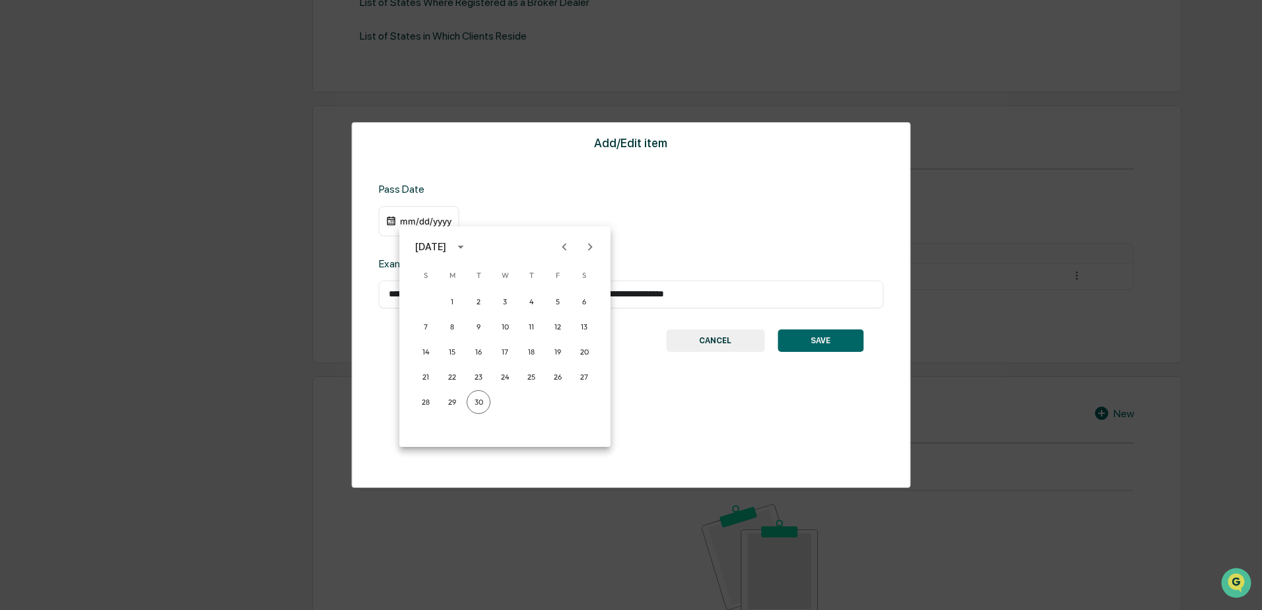
click at [464, 246] on icon "calendar view is open, switch to year view" at bounding box center [461, 247] width 6 height 3
click at [513, 268] on button "1997" at bounding box center [505, 268] width 48 height 24
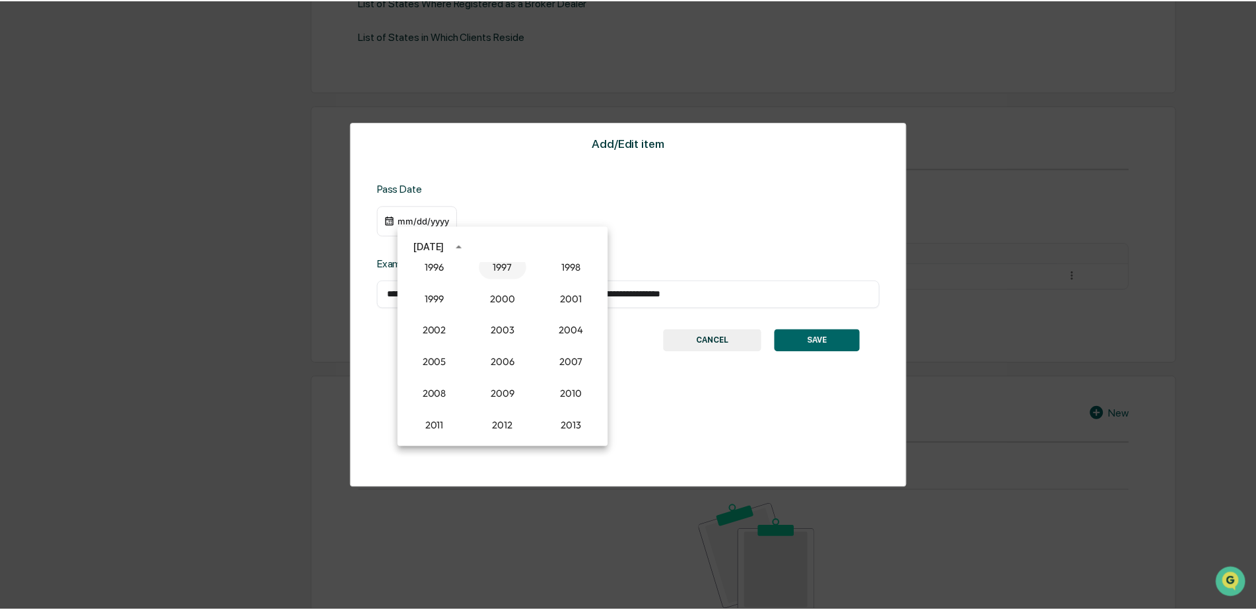
scroll to position [528, 0]
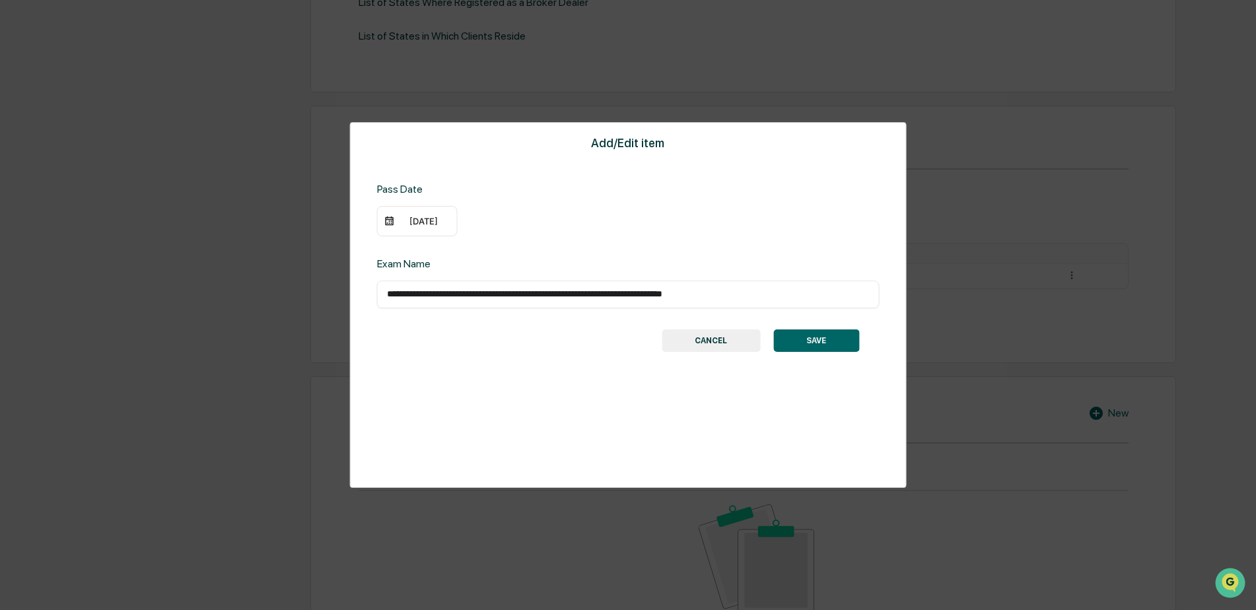
click at [419, 223] on div "09/30/1997" at bounding box center [423, 221] width 53 height 11
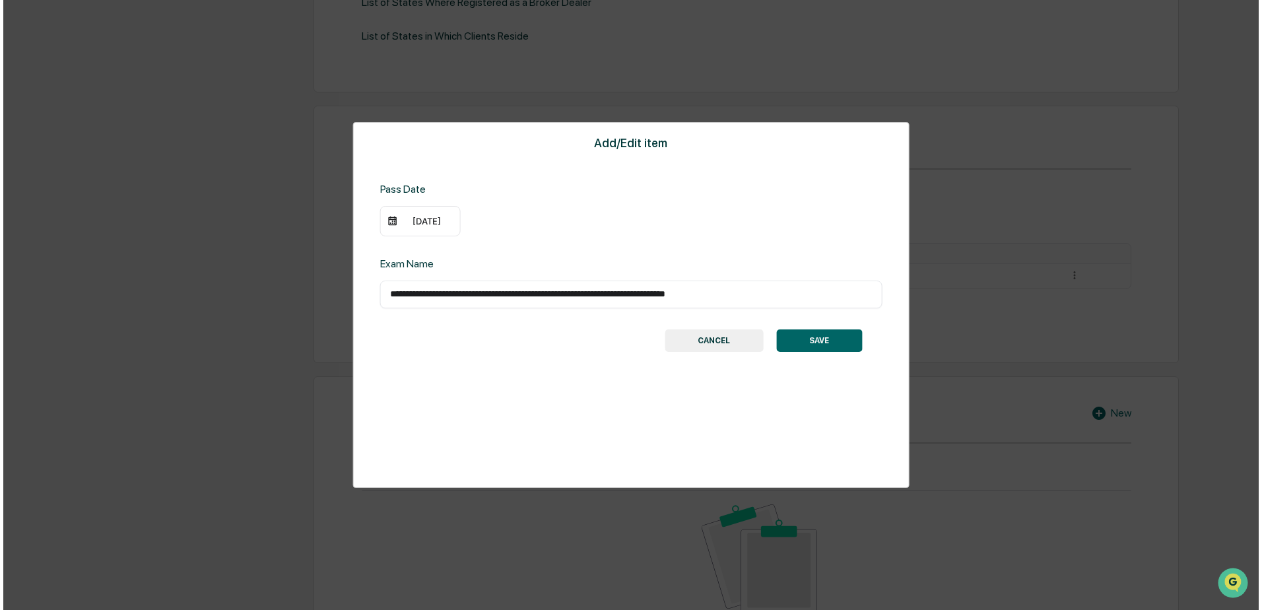
scroll to position [529, 0]
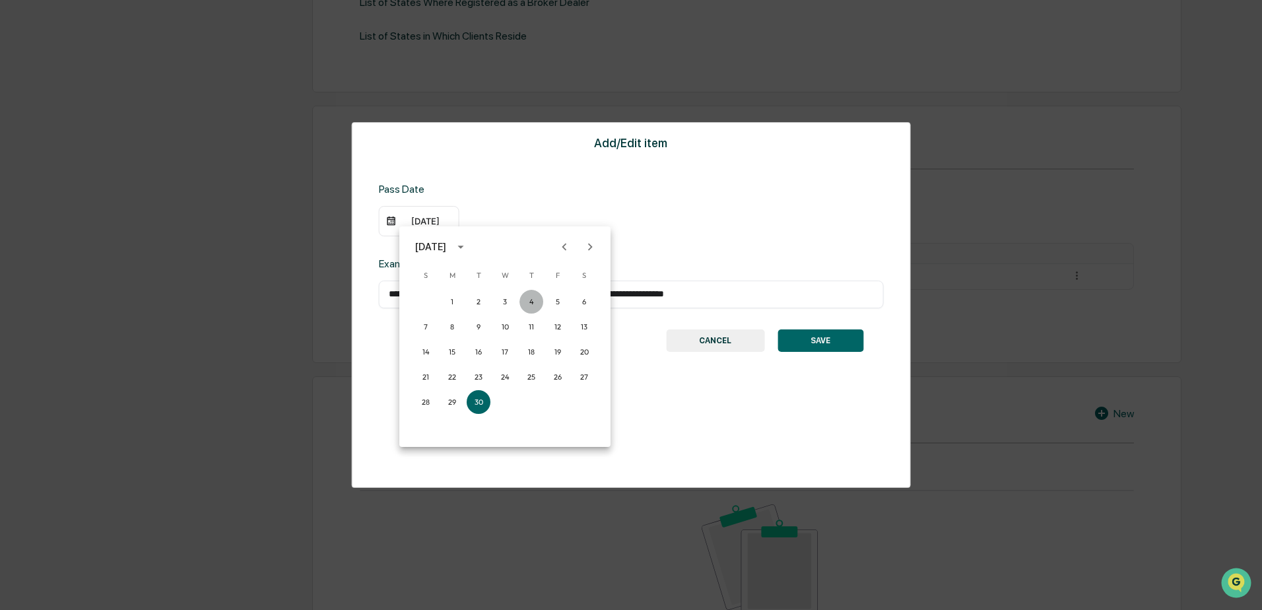
click at [530, 300] on button "4" at bounding box center [532, 302] width 24 height 24
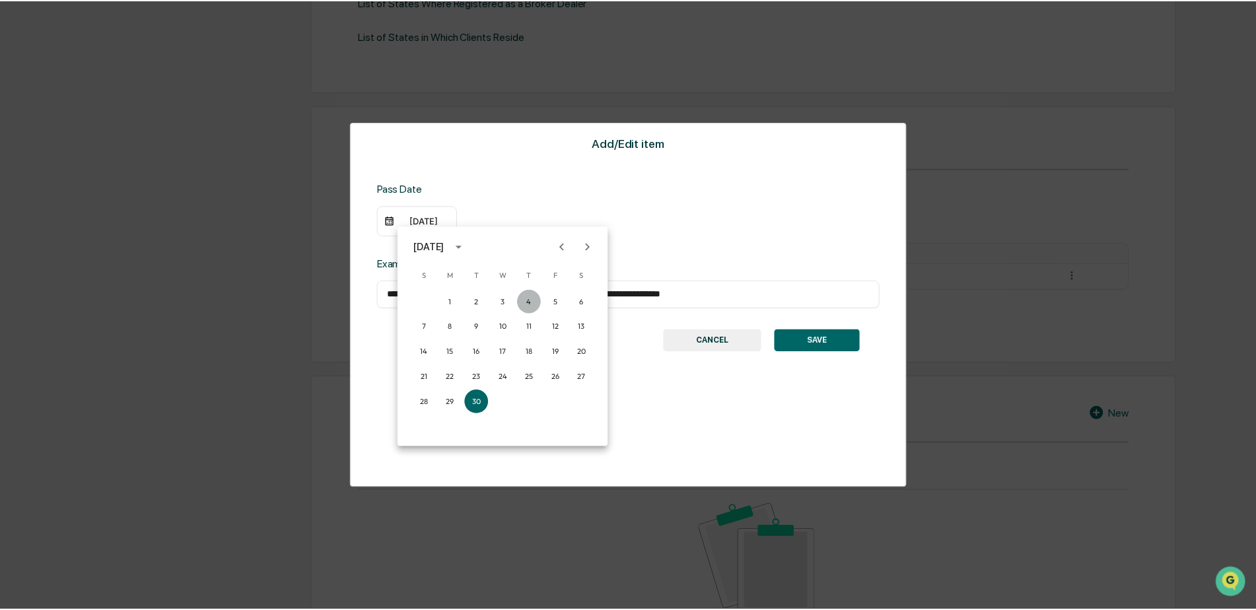
scroll to position [528, 0]
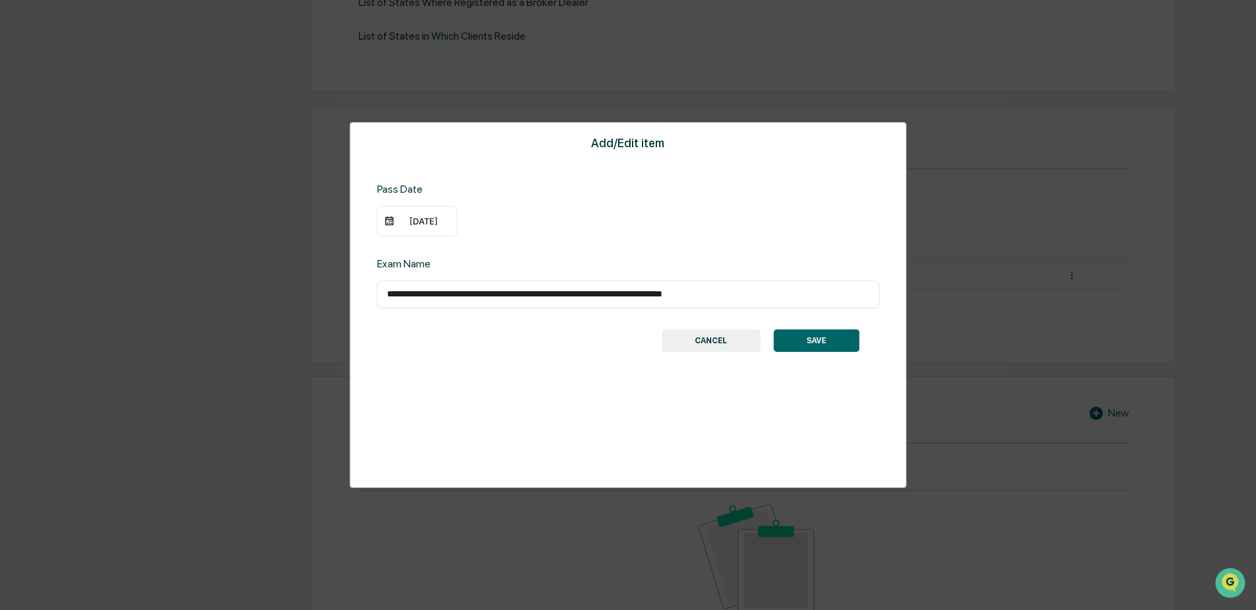
click at [827, 339] on button "SAVE" at bounding box center [816, 340] width 86 height 22
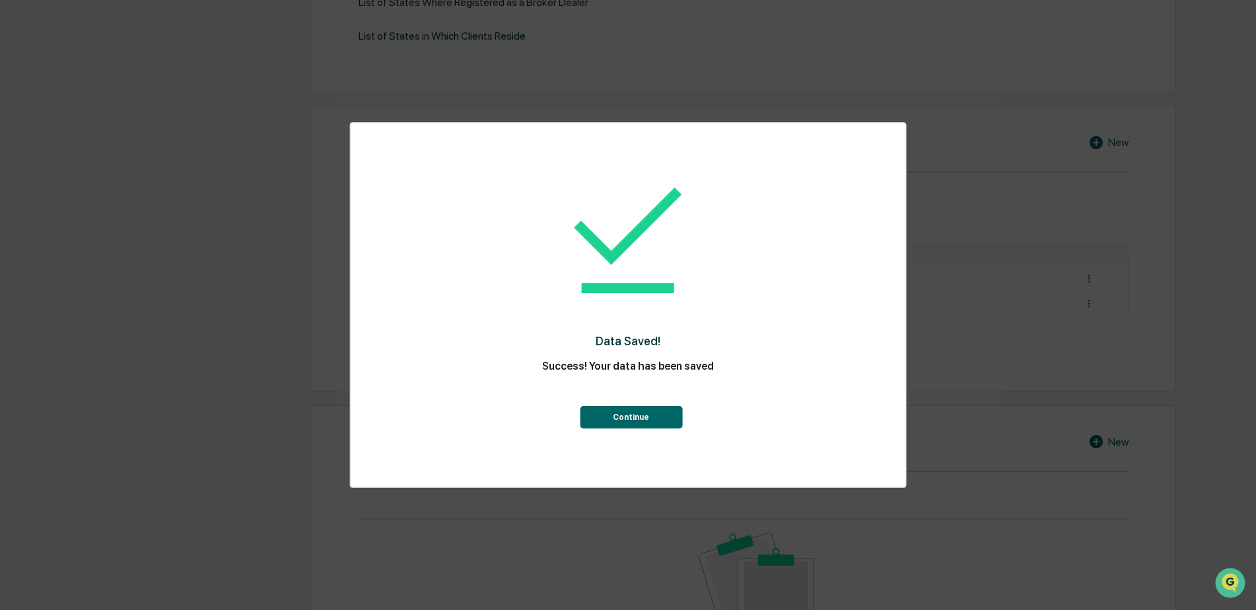
click at [642, 421] on button "Continue" at bounding box center [631, 417] width 102 height 22
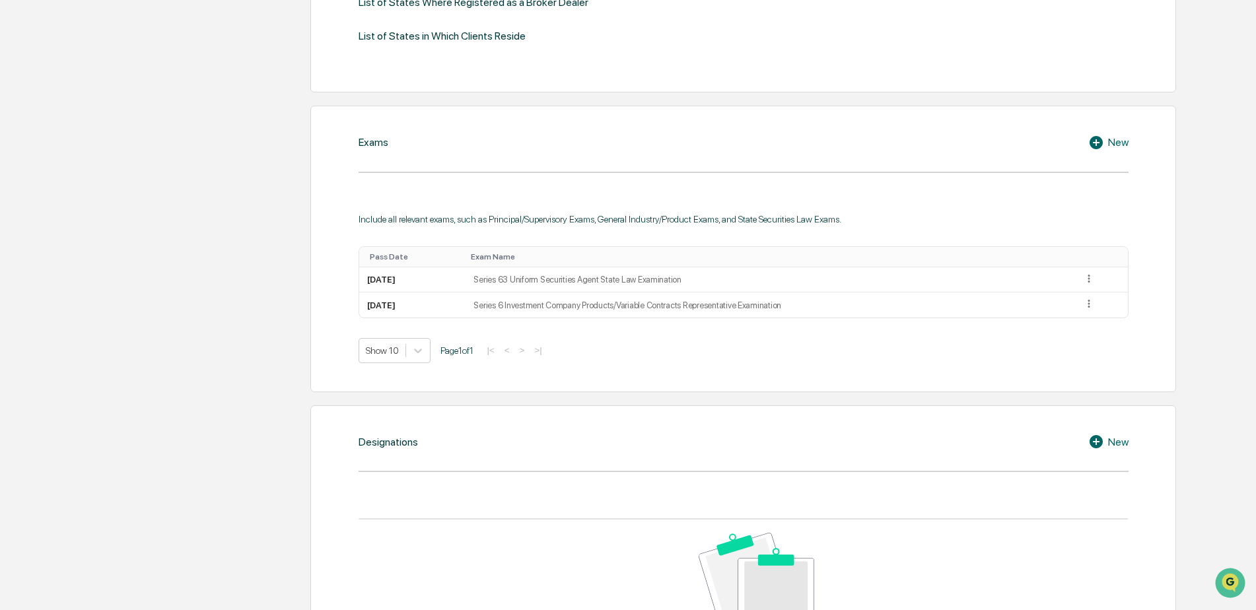
click at [1096, 147] on icon at bounding box center [1095, 142] width 13 height 13
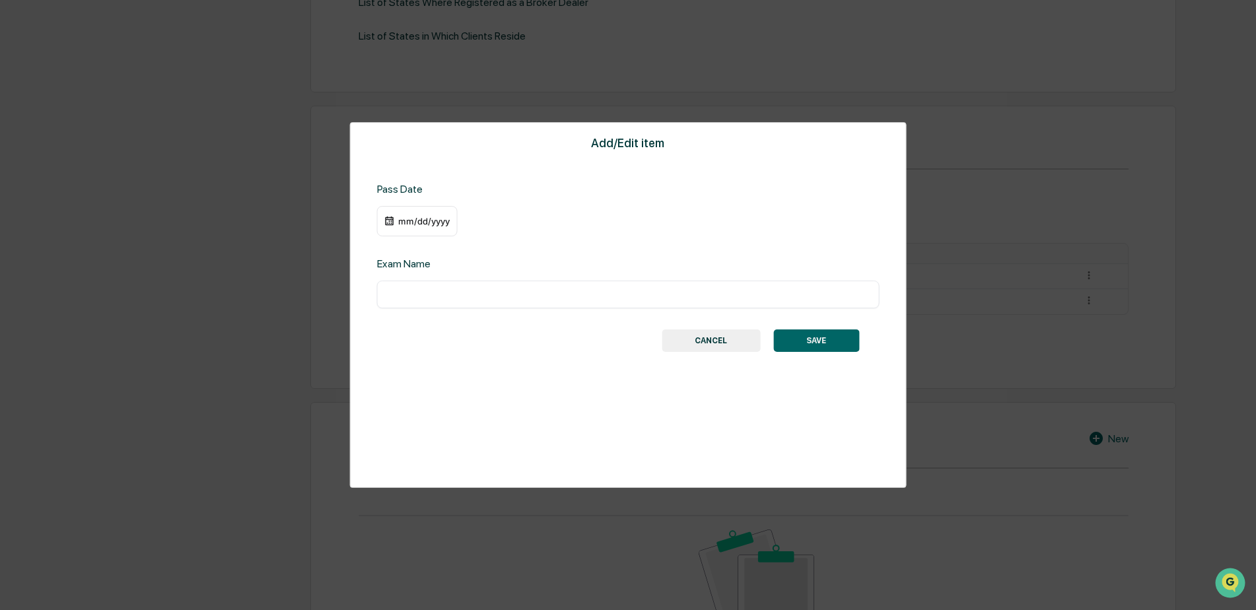
click at [442, 227] on div "mm/dd/yyyy" at bounding box center [417, 221] width 81 height 30
click at [424, 221] on div "mm/dd/yyyy" at bounding box center [423, 221] width 53 height 11
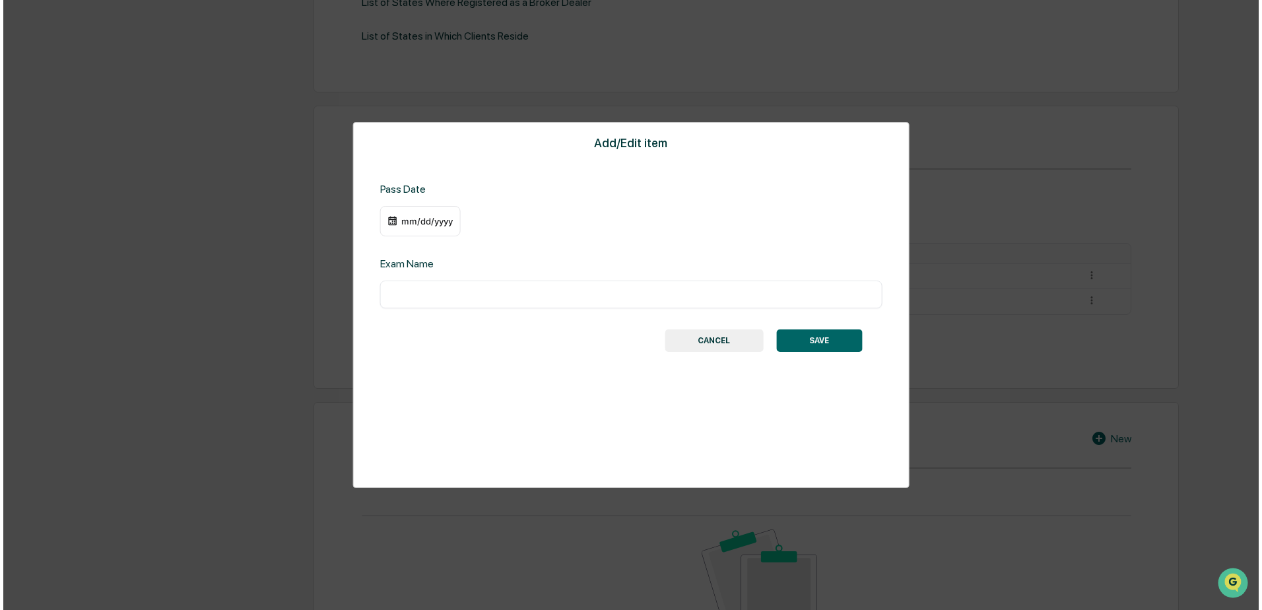
scroll to position [529, 0]
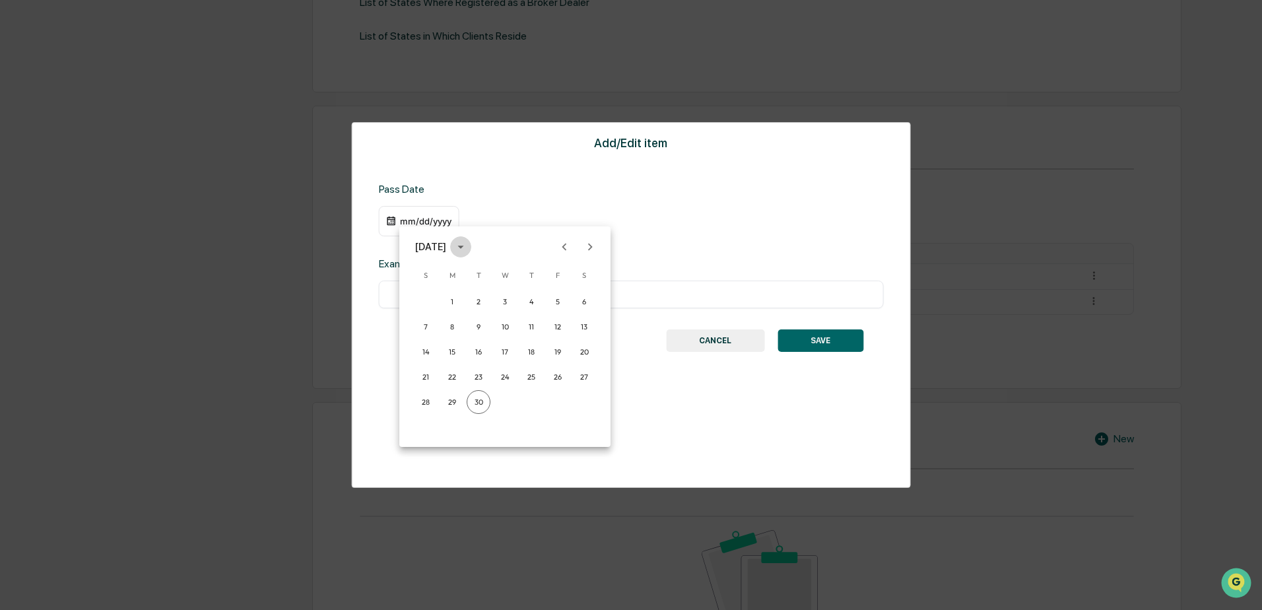
click at [468, 248] on icon "calendar view is open, switch to year view" at bounding box center [461, 247] width 15 height 15
click at [440, 361] on button "1999" at bounding box center [437, 365] width 48 height 24
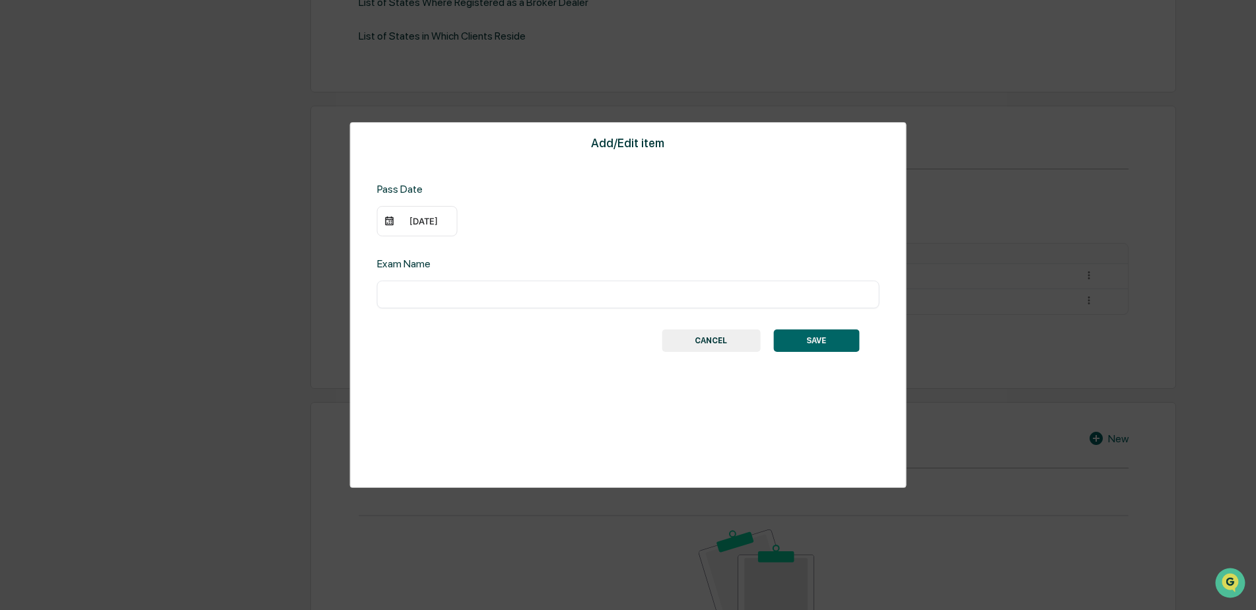
click at [444, 219] on div "09/30/1999" at bounding box center [423, 221] width 53 height 11
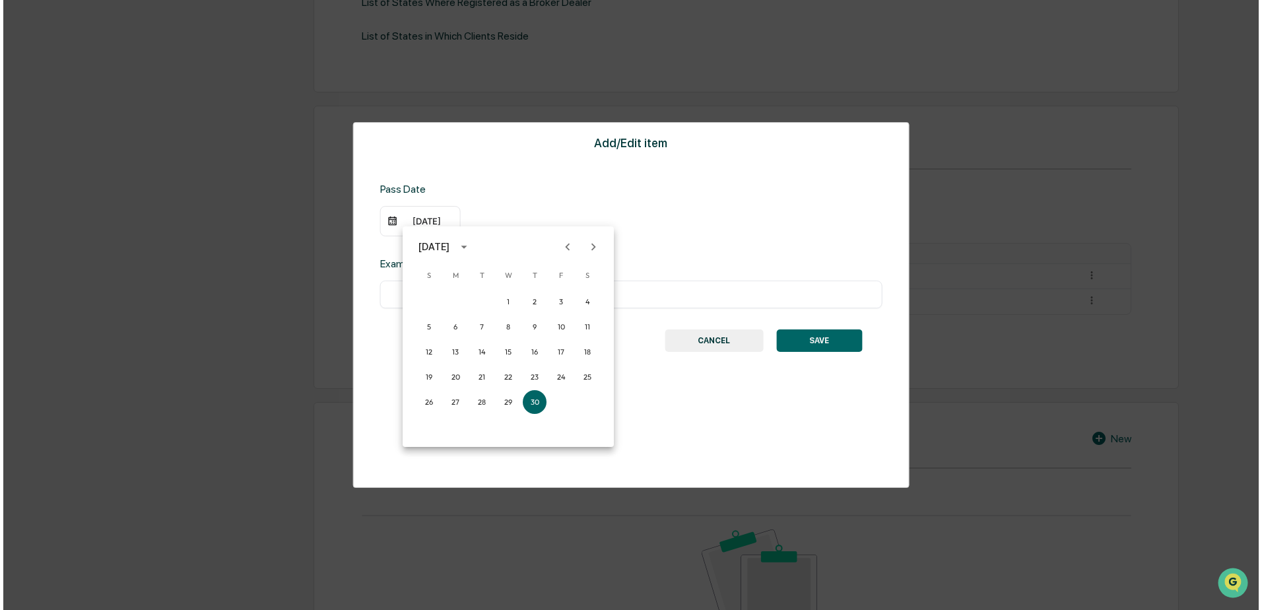
scroll to position [529, 0]
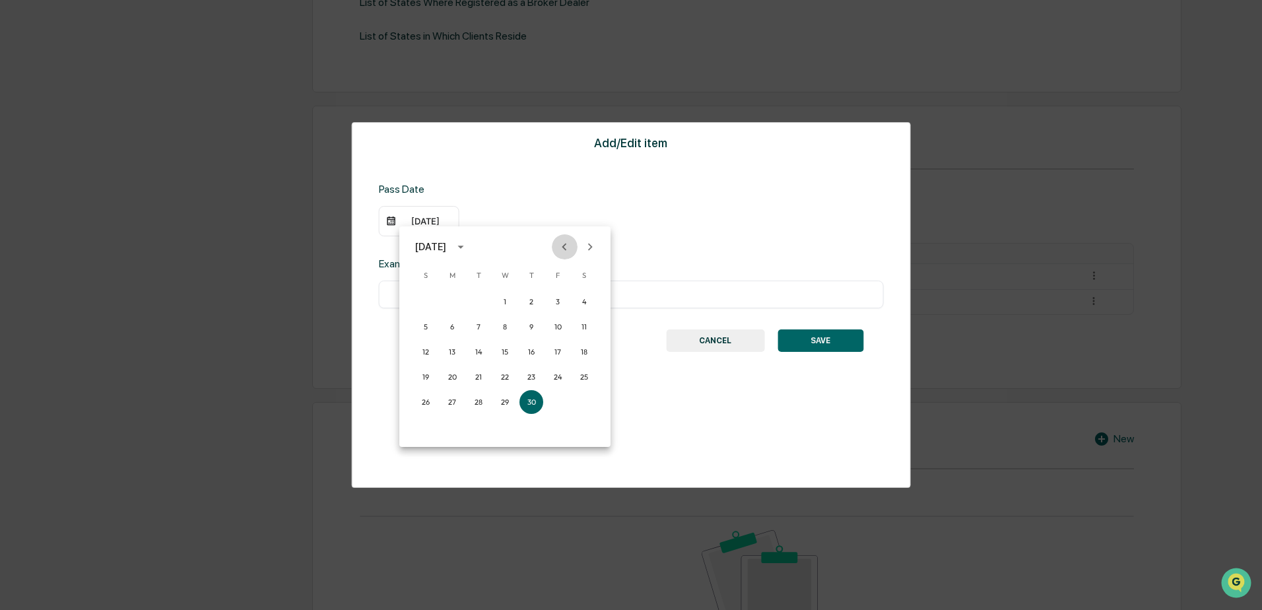
click at [567, 247] on icon "Previous month" at bounding box center [564, 247] width 15 height 15
click at [566, 247] on icon "Previous month" at bounding box center [564, 247] width 15 height 15
click at [499, 325] on button "7" at bounding box center [505, 327] width 24 height 24
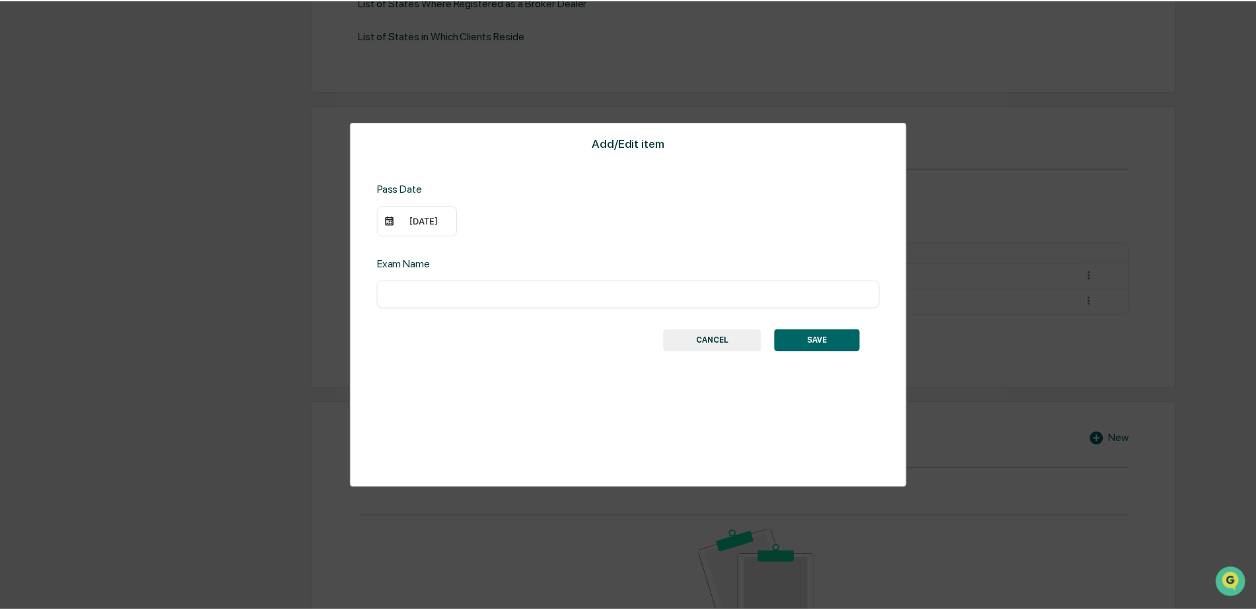
scroll to position [528, 0]
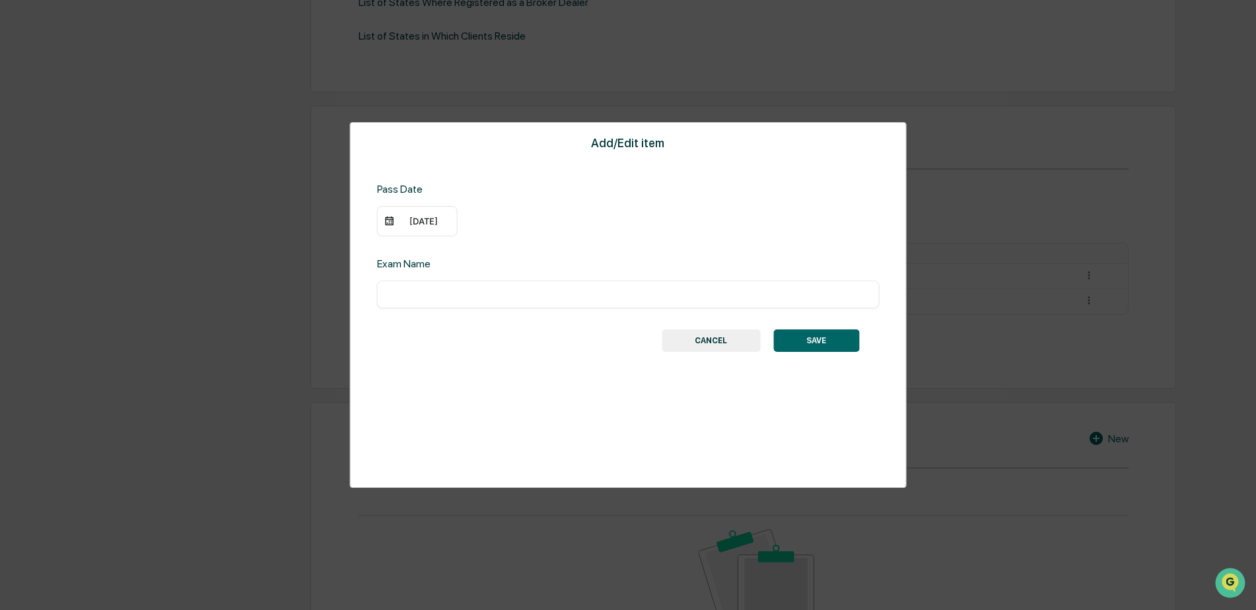
paste input "**********"
drag, startPoint x: 606, startPoint y: 297, endPoint x: 355, endPoint y: 296, distance: 250.9
click at [354, 296] on div "**********" at bounding box center [628, 305] width 557 height 366
click at [387, 293] on input "**********" at bounding box center [628, 294] width 483 height 13
type input "**********"
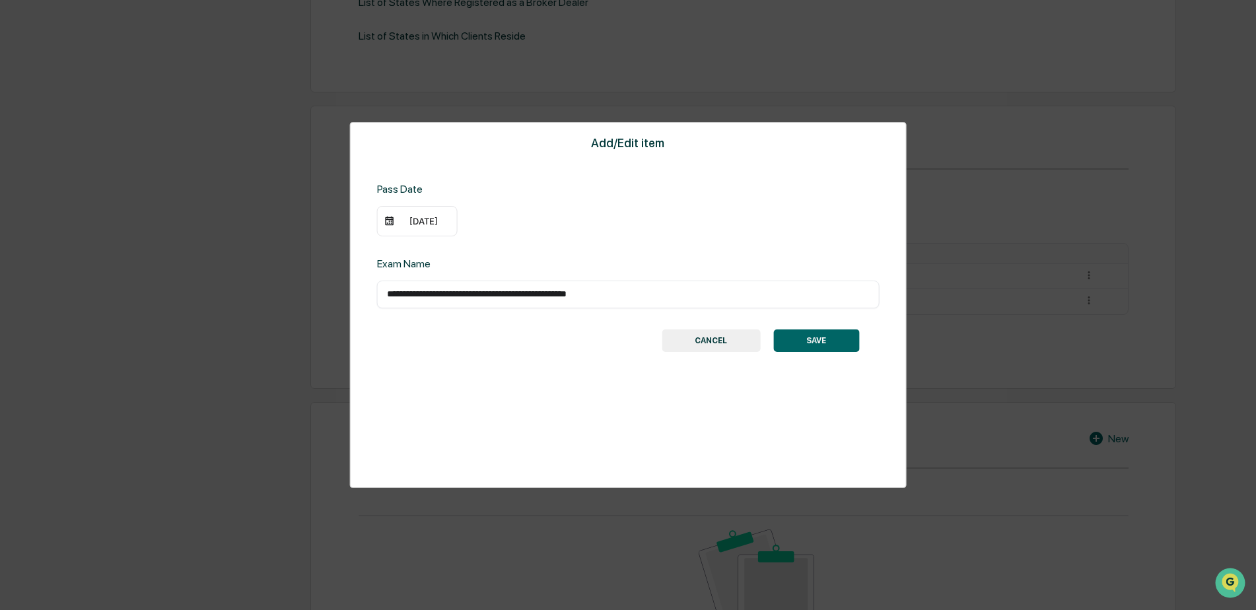
click at [831, 340] on button "SAVE" at bounding box center [816, 340] width 86 height 22
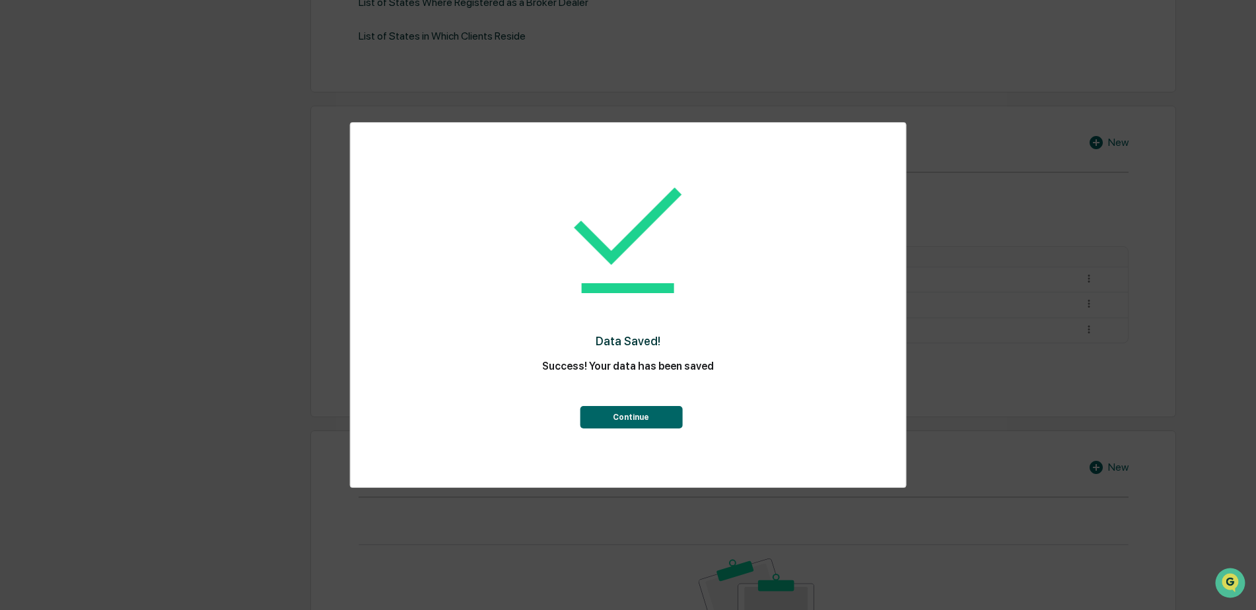
click at [634, 418] on button "Continue" at bounding box center [631, 417] width 102 height 22
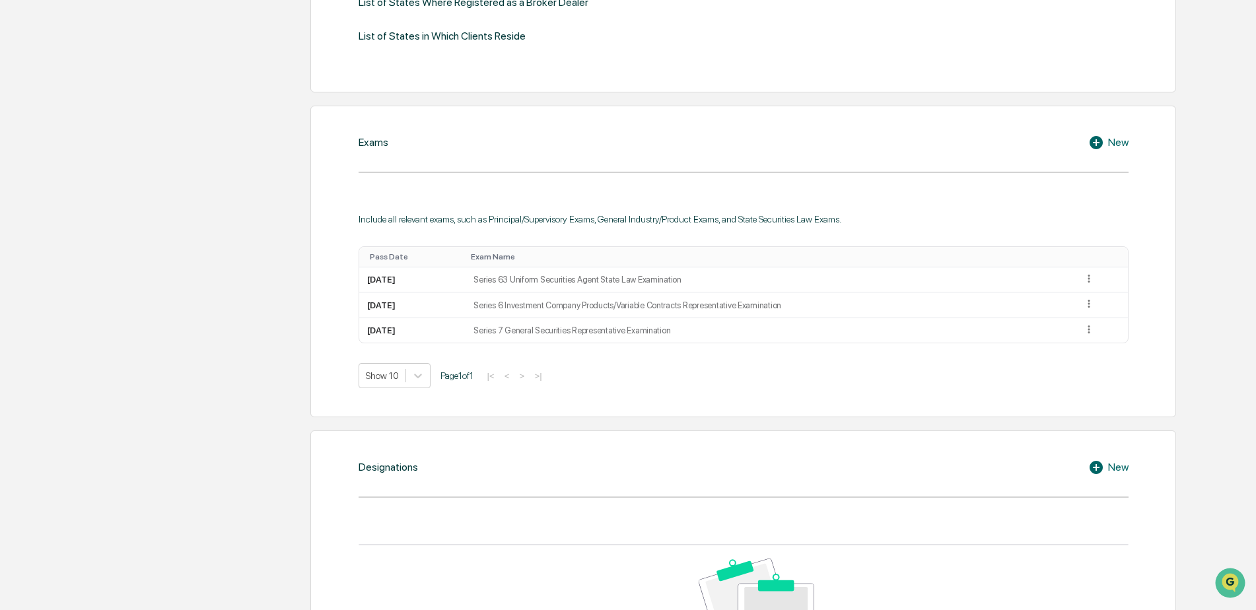
click at [1097, 143] on icon at bounding box center [1098, 143] width 20 height 16
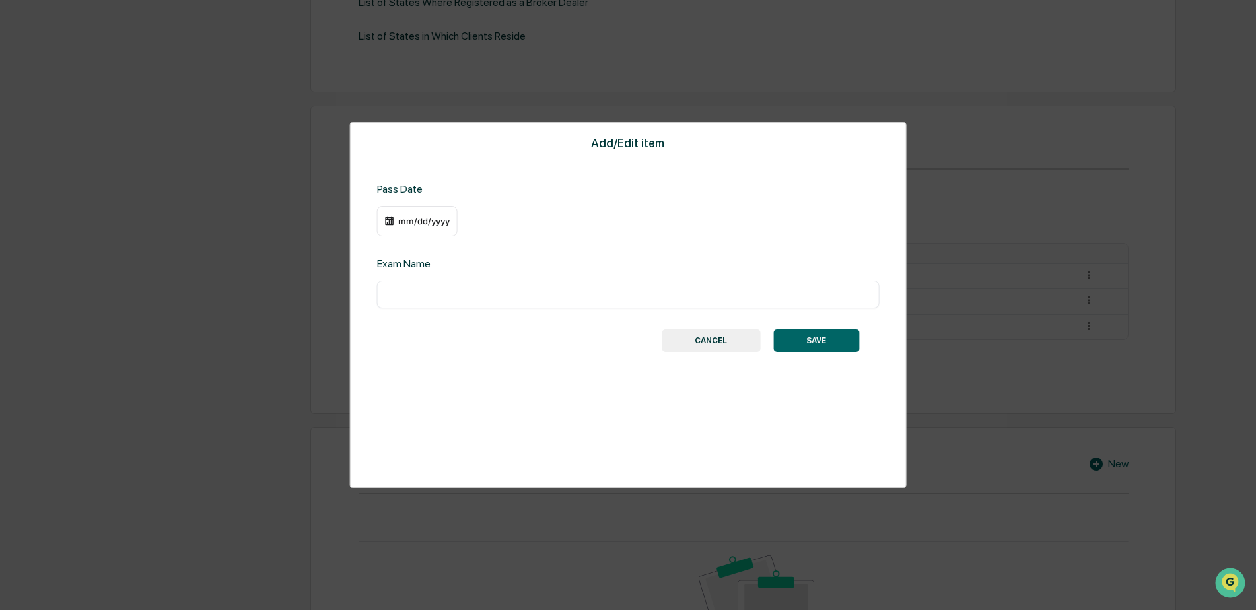
click at [423, 223] on div "mm/dd/yyyy" at bounding box center [423, 221] width 53 height 11
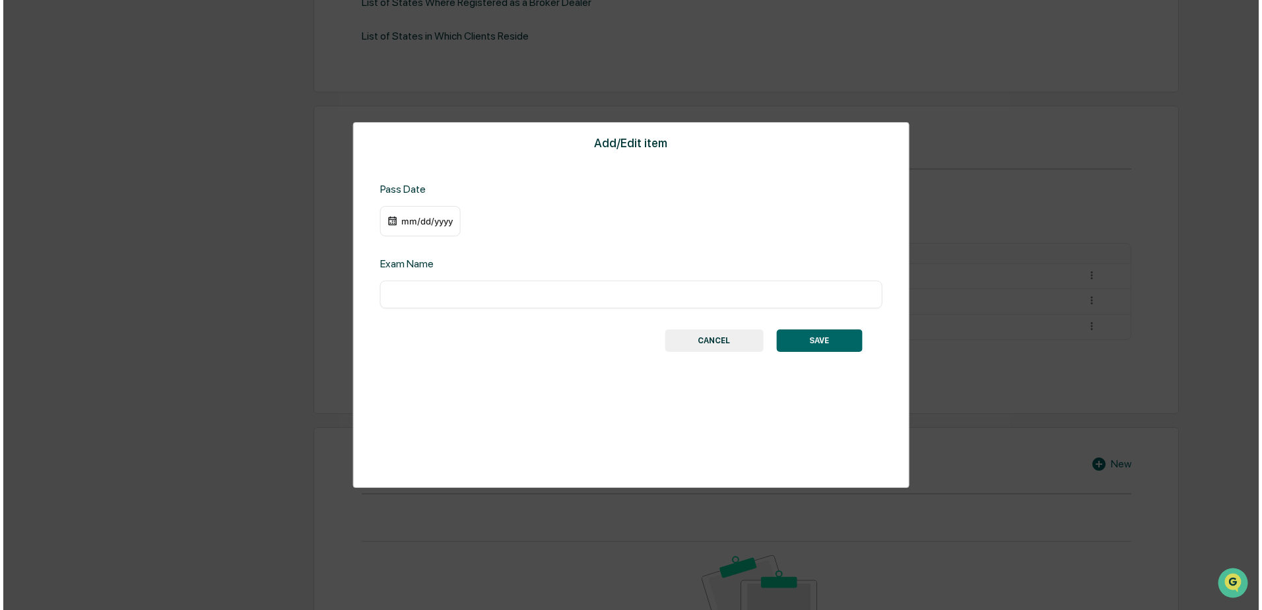
scroll to position [529, 0]
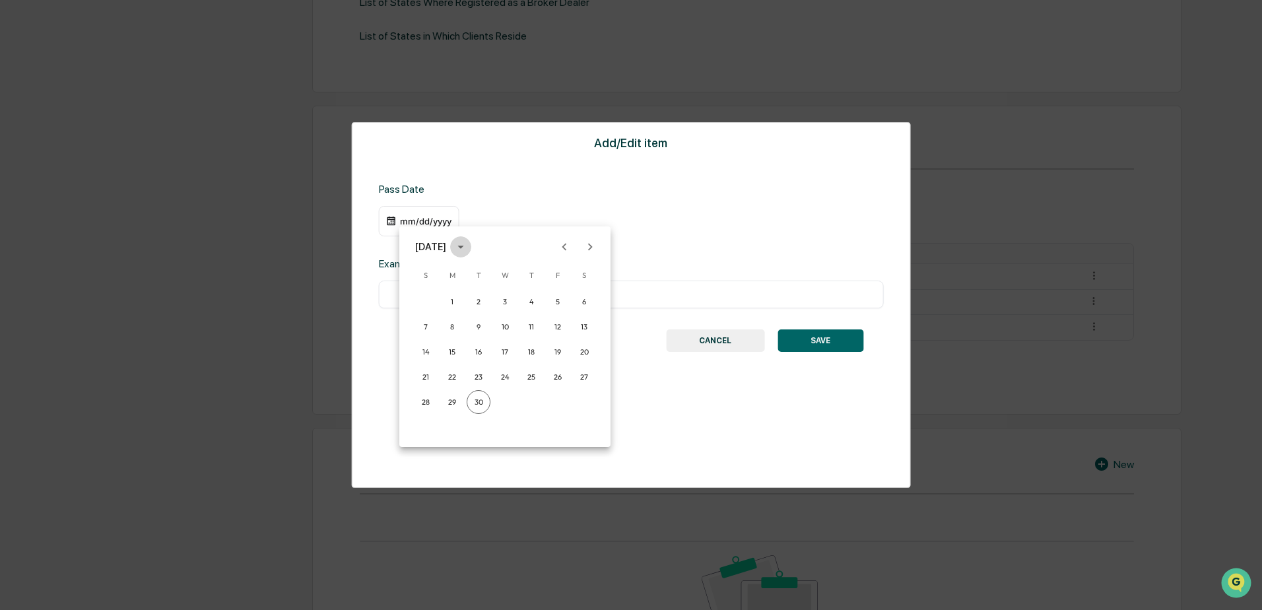
click at [468, 245] on icon "calendar view is open, switch to year view" at bounding box center [461, 247] width 15 height 15
click at [514, 431] on button "2006" at bounding box center [505, 429] width 48 height 24
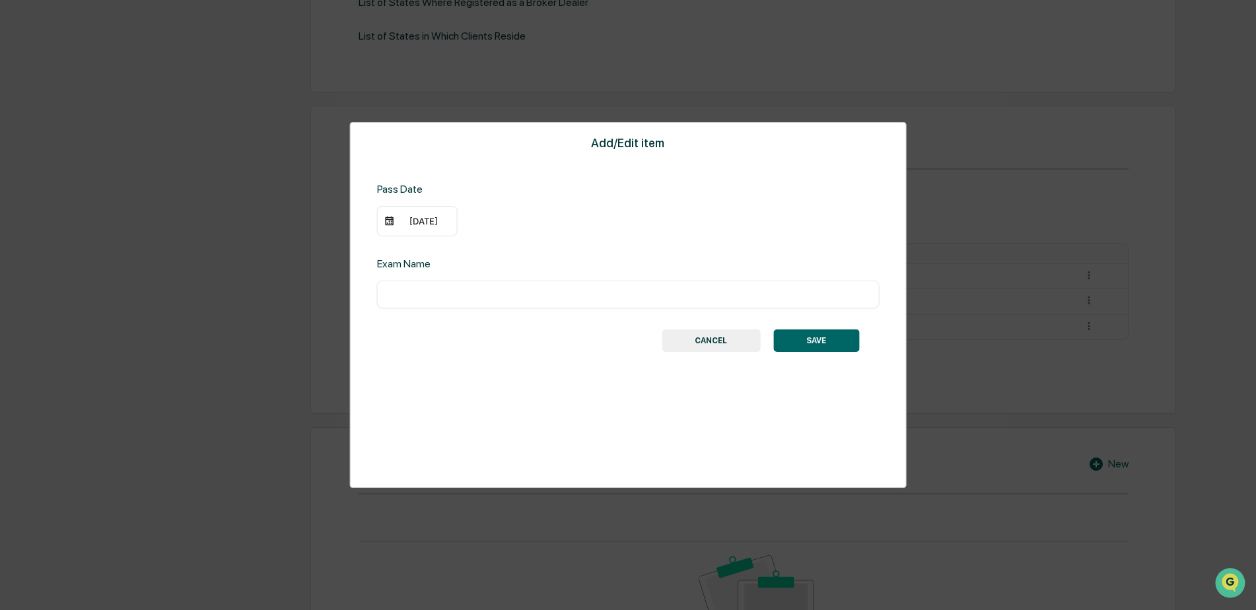
click at [440, 218] on div "09/30/2006" at bounding box center [423, 221] width 53 height 11
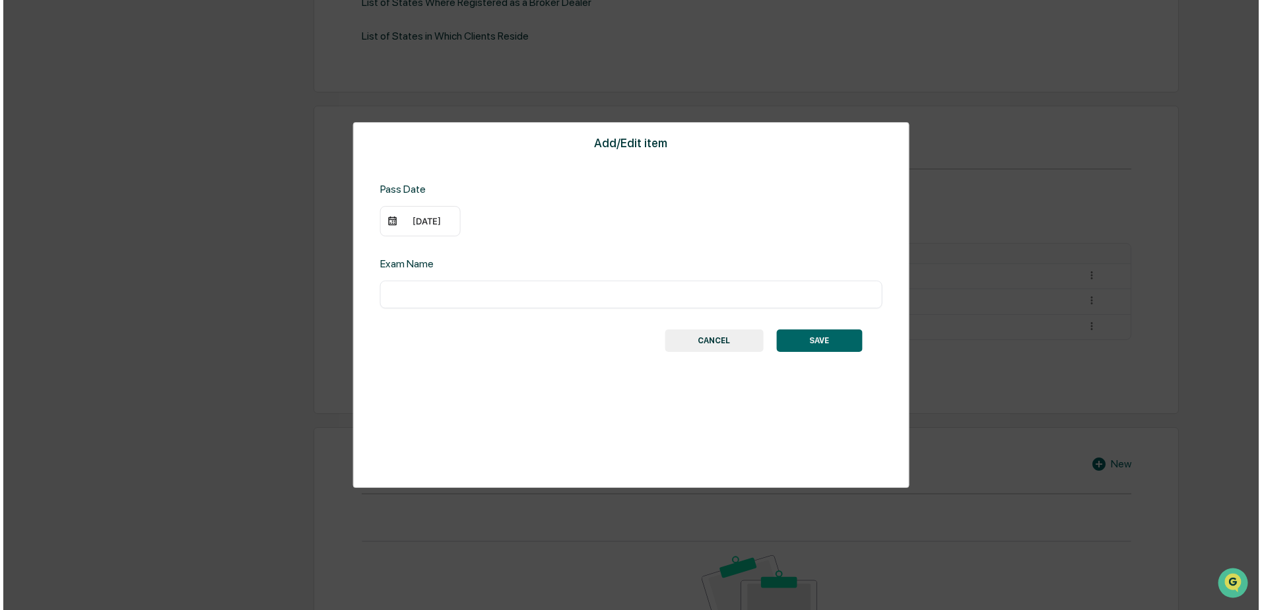
scroll to position [529, 0]
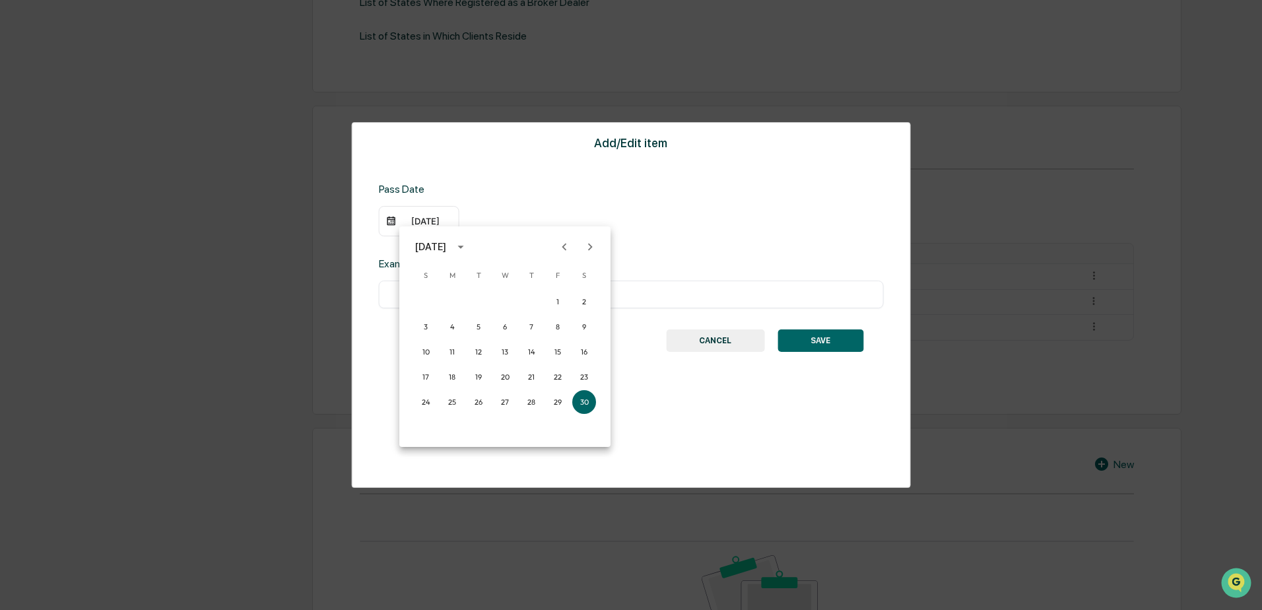
click at [562, 250] on icon "Previous month" at bounding box center [564, 247] width 15 height 15
click at [553, 376] on button "23" at bounding box center [558, 377] width 24 height 24
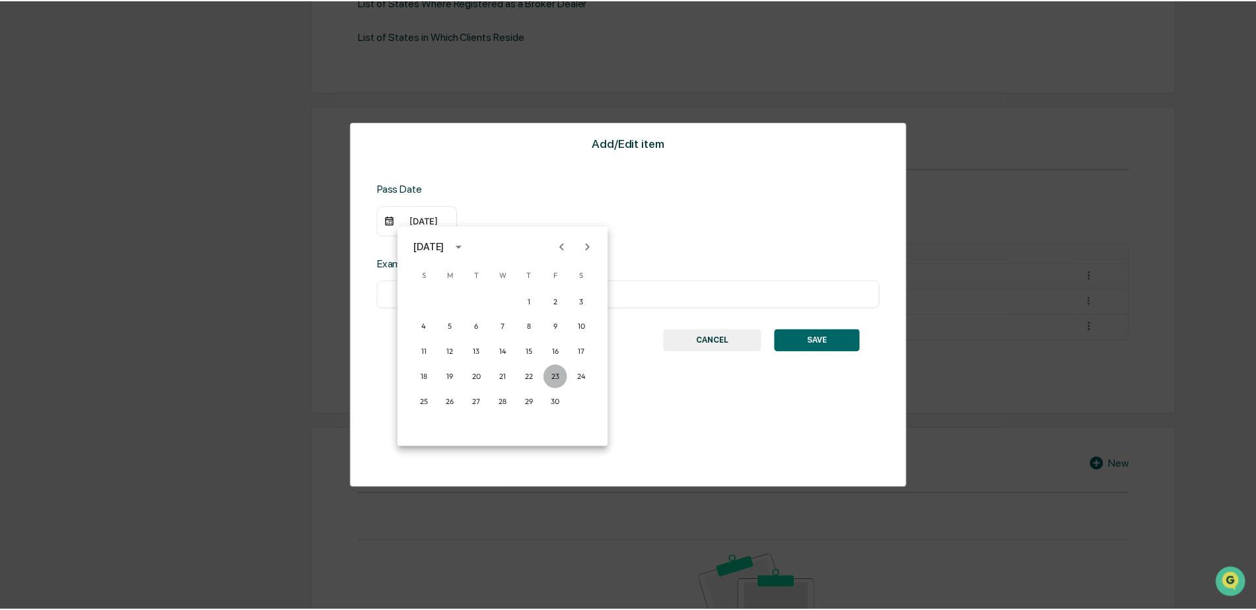
scroll to position [528, 0]
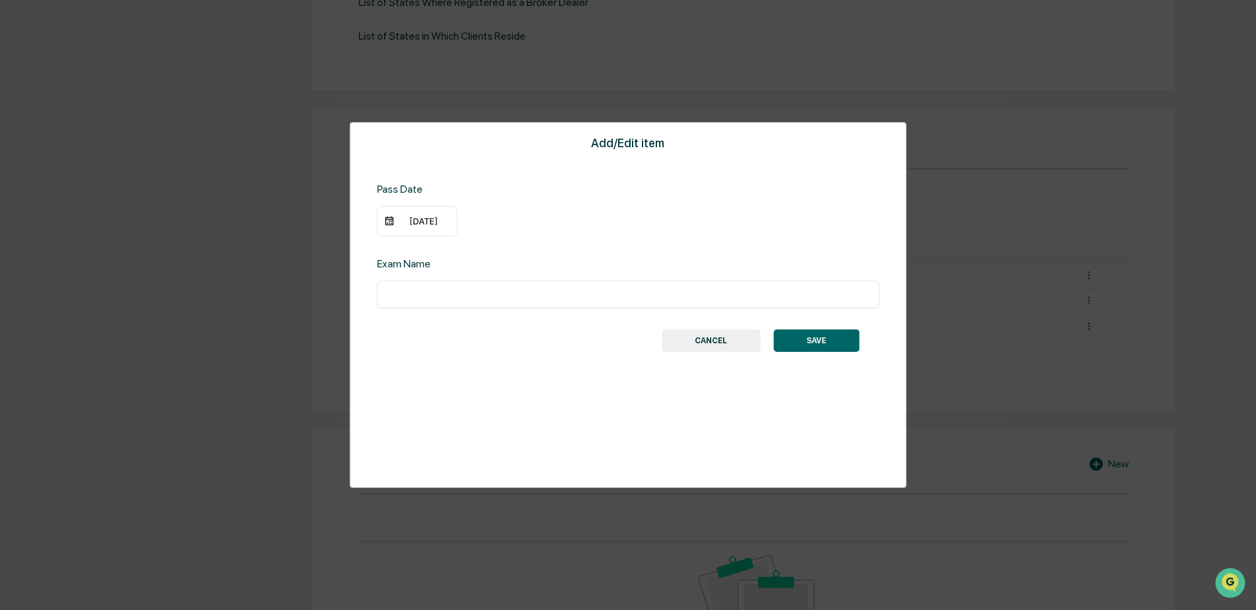
click at [492, 293] on input "text" at bounding box center [628, 294] width 483 height 13
type input "**********"
click at [535, 415] on div "**********" at bounding box center [628, 305] width 557 height 366
click at [841, 339] on button "SAVE" at bounding box center [816, 340] width 86 height 22
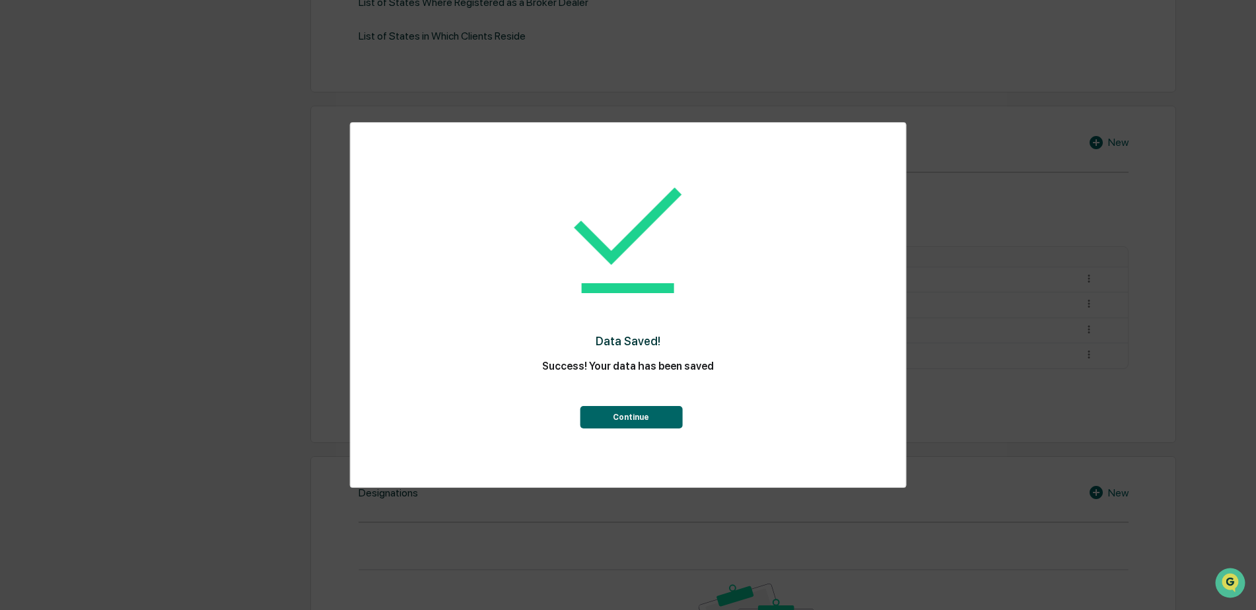
click at [659, 423] on button "Continue" at bounding box center [631, 417] width 102 height 22
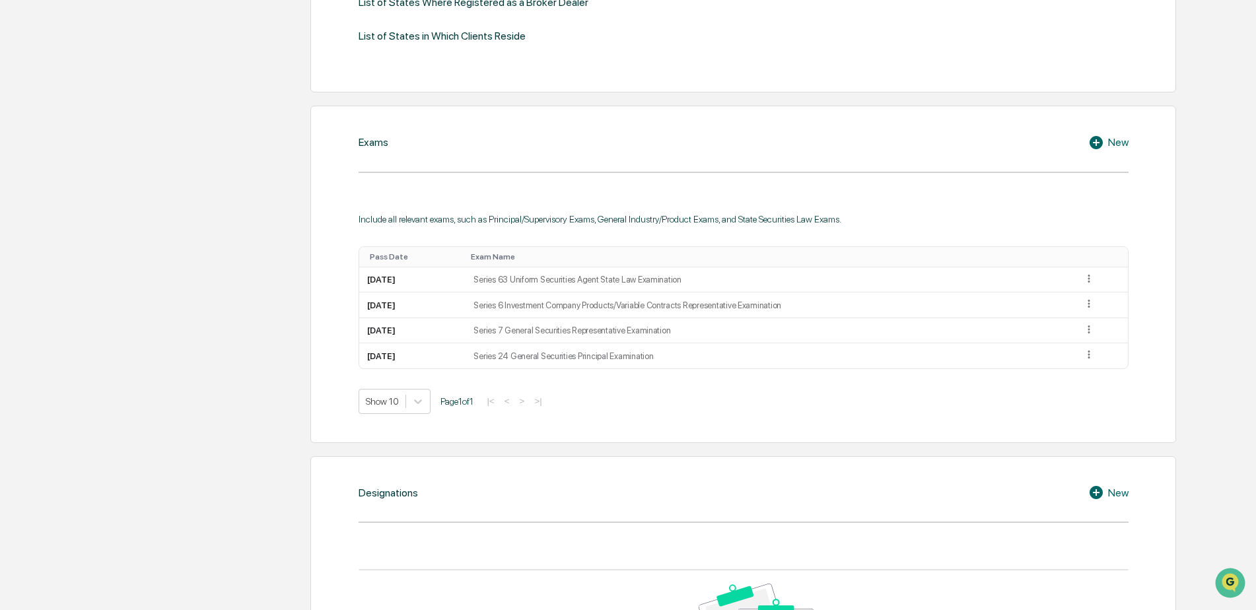
drag, startPoint x: 1219, startPoint y: 448, endPoint x: 1097, endPoint y: 144, distance: 327.4
click at [1097, 144] on icon at bounding box center [1095, 142] width 13 height 13
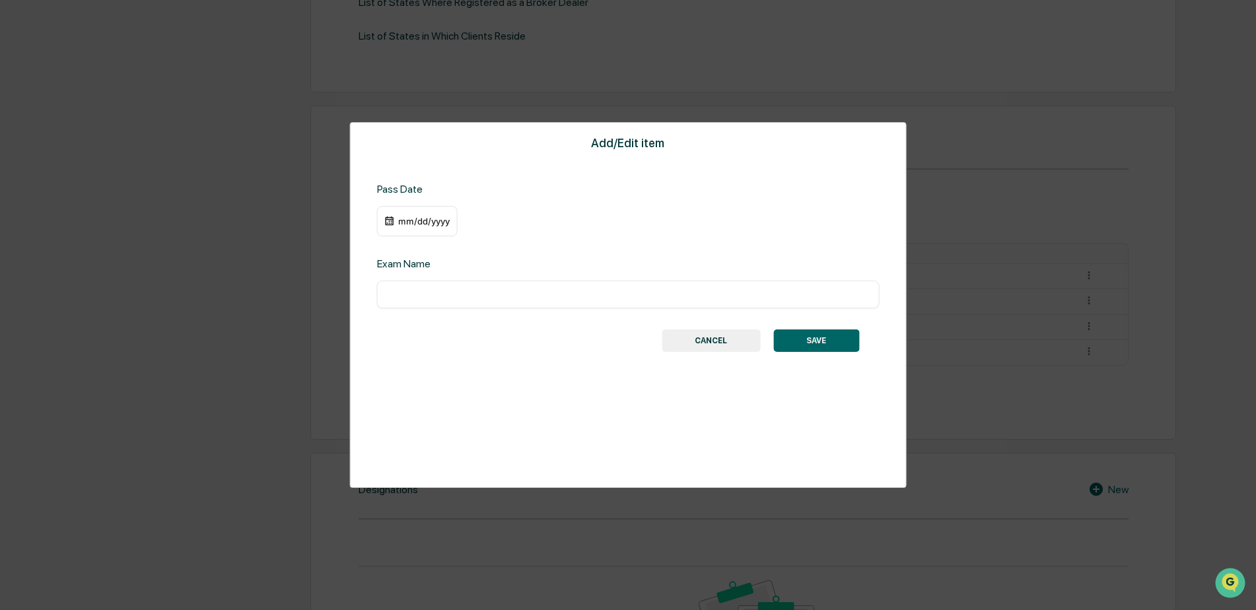
click at [448, 224] on div "mm/dd/yyyy" at bounding box center [423, 221] width 53 height 11
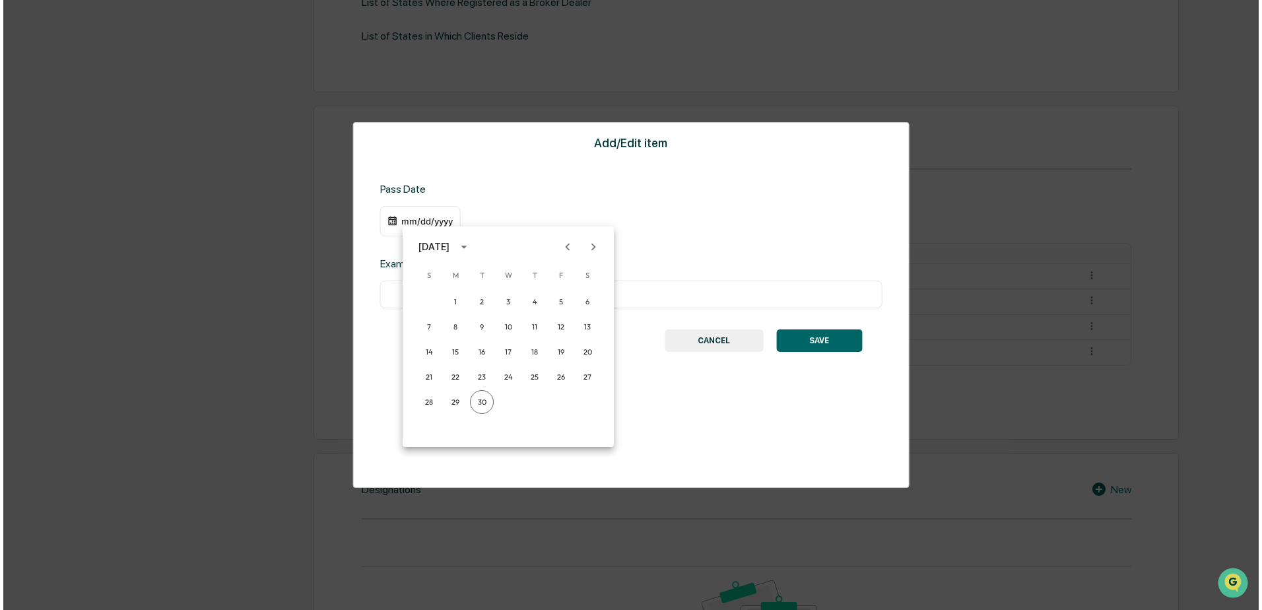
scroll to position [529, 0]
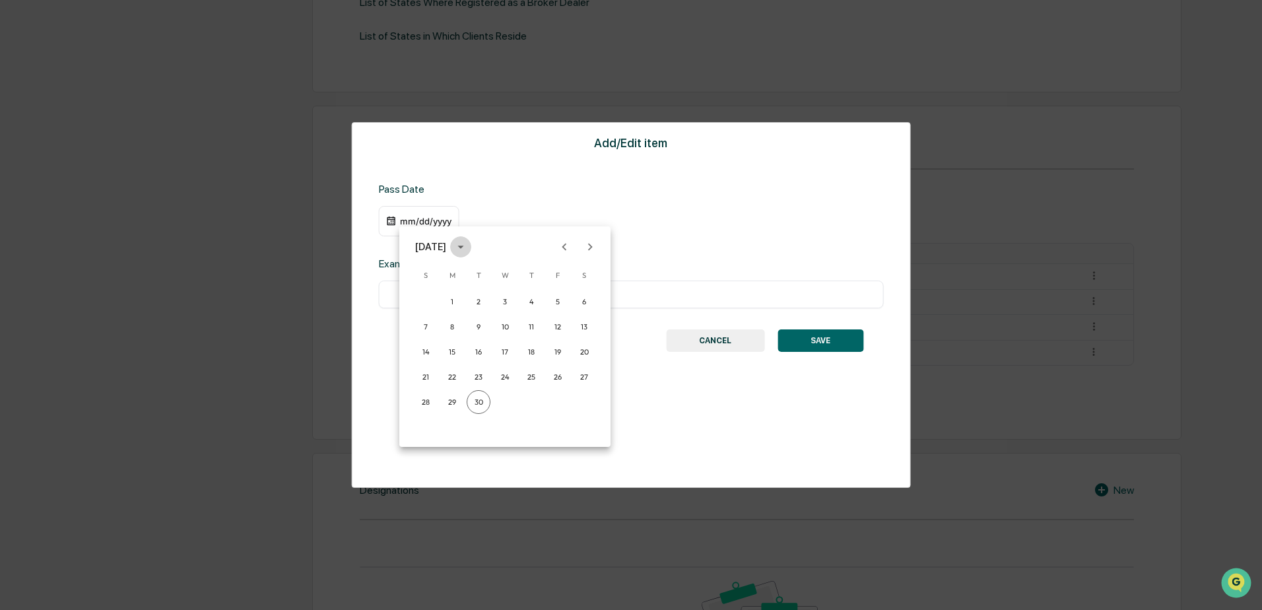
click at [468, 246] on icon "calendar view is open, switch to year view" at bounding box center [461, 247] width 15 height 15
click at [508, 293] on button "2018" at bounding box center [505, 291] width 48 height 24
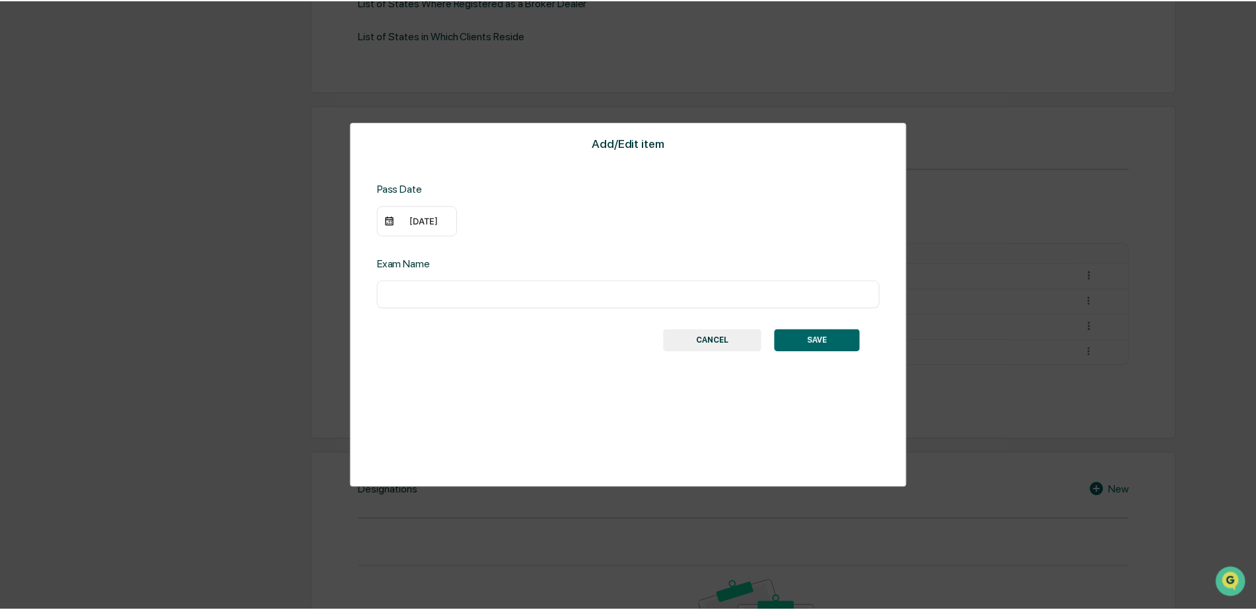
scroll to position [528, 0]
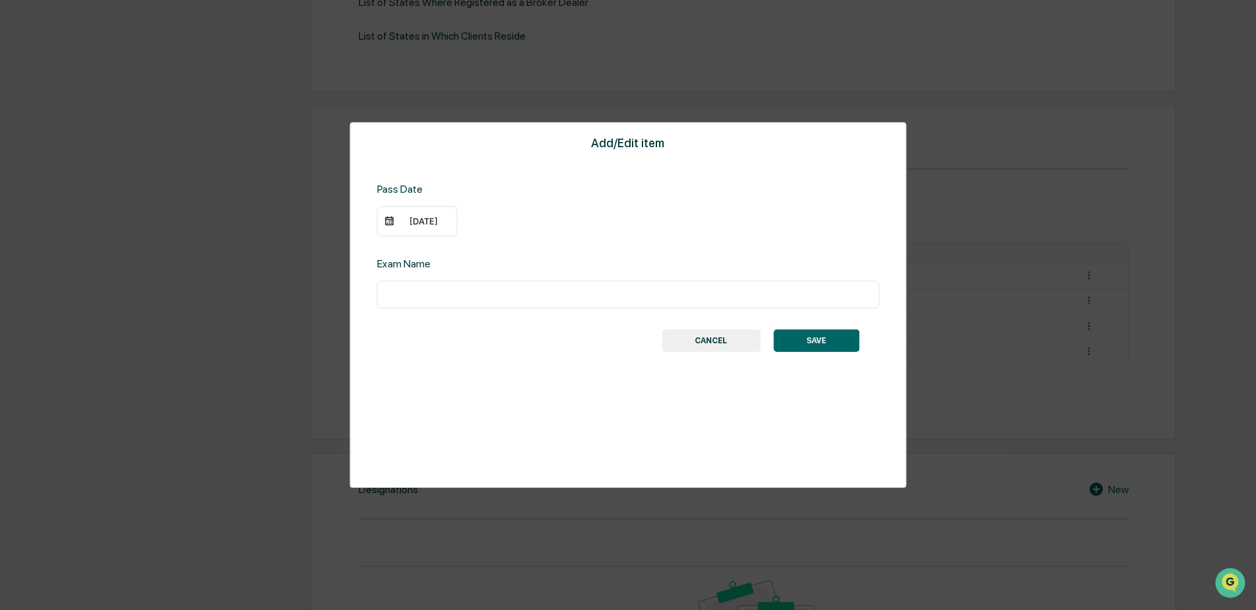
click at [435, 224] on div "09/30/2018" at bounding box center [423, 221] width 53 height 11
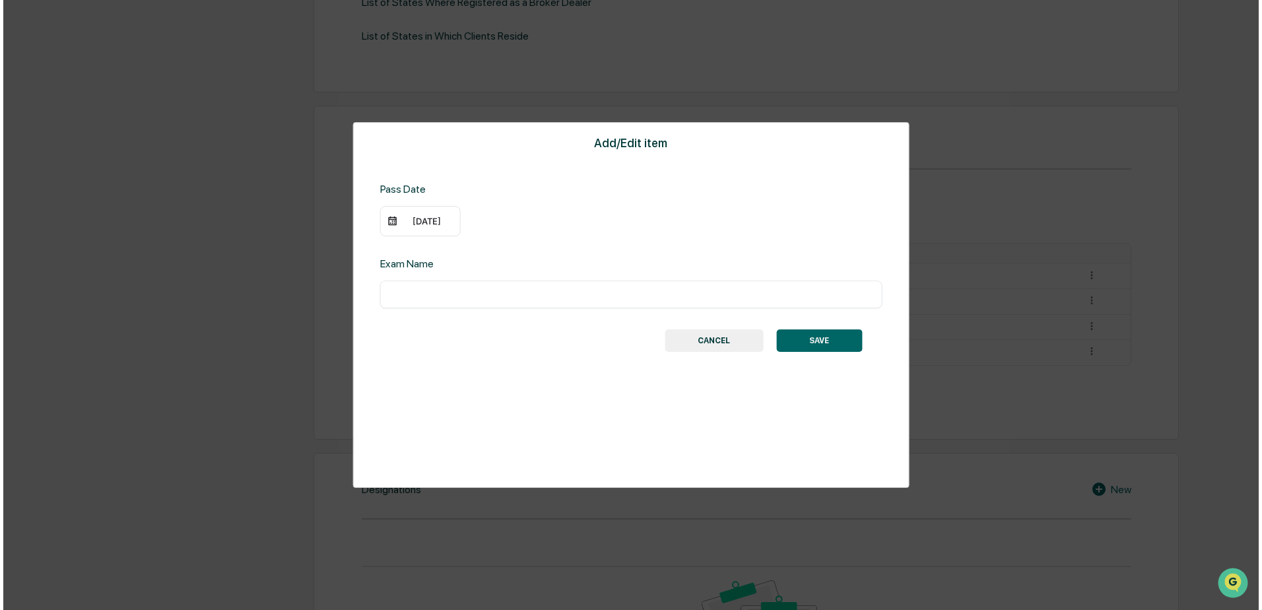
scroll to position [529, 0]
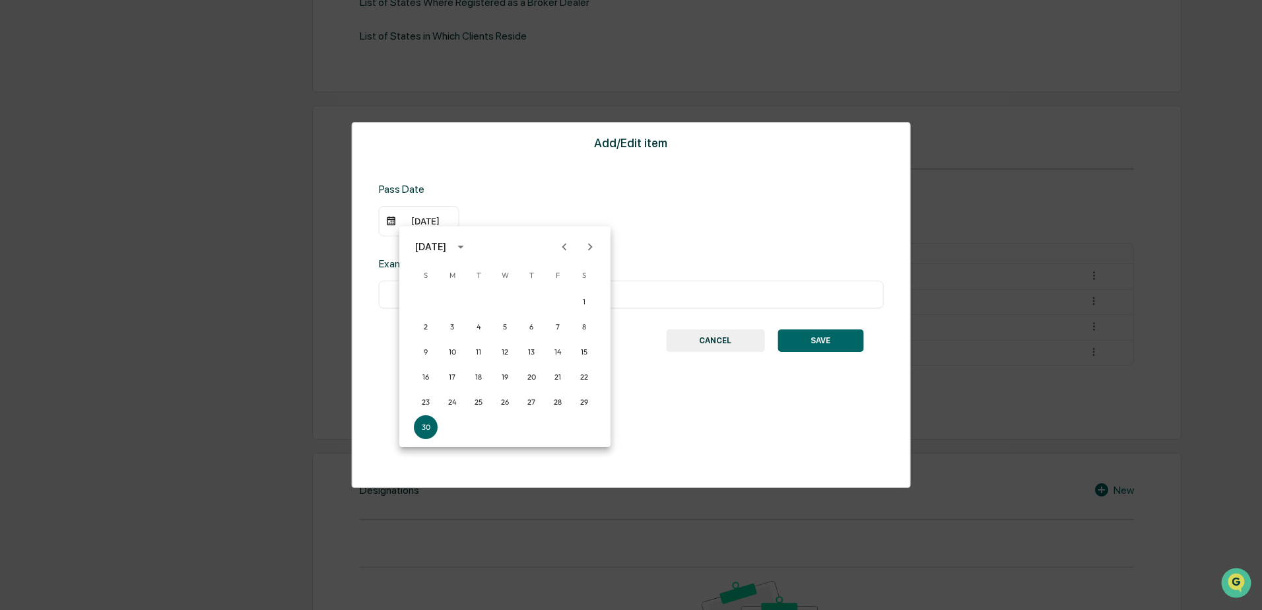
click at [589, 245] on icon "Next month" at bounding box center [590, 246] width 5 height 7
click at [454, 304] on button "1" at bounding box center [452, 302] width 24 height 24
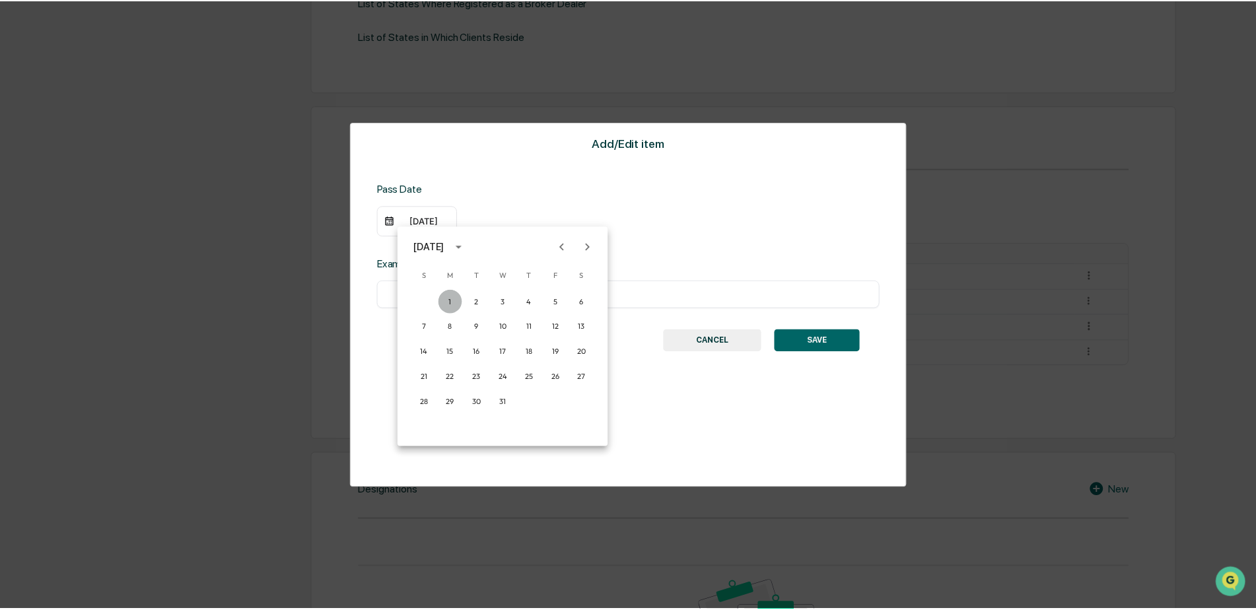
scroll to position [528, 0]
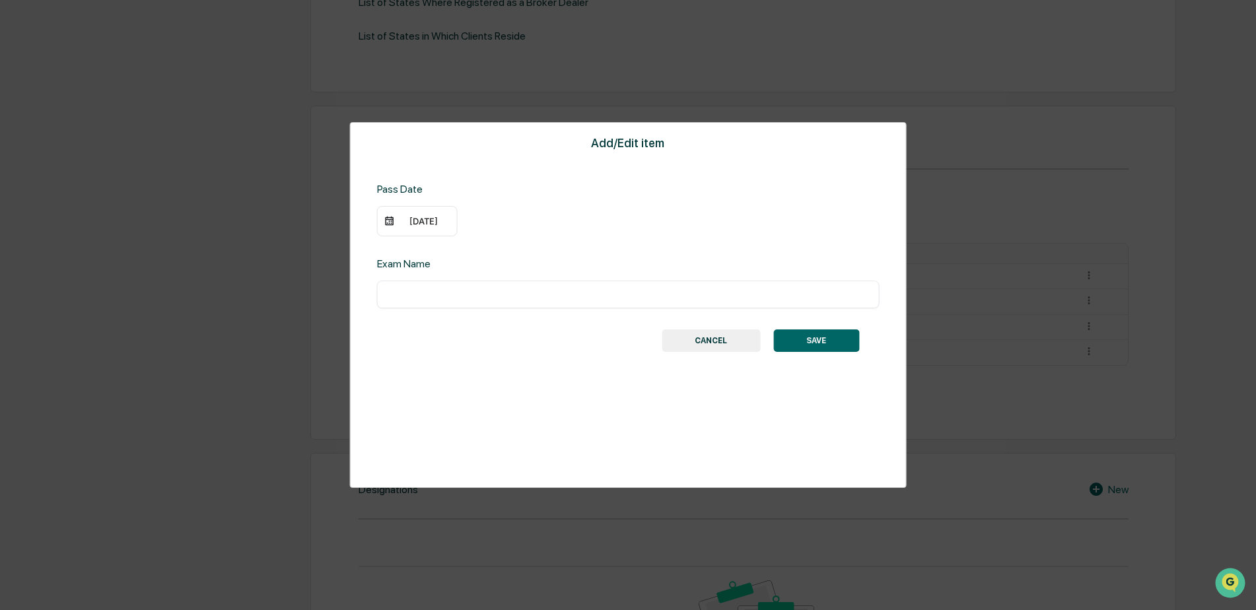
click at [454, 295] on input "text" at bounding box center [628, 294] width 483 height 13
type input "**********"
click at [820, 343] on button "SAVE" at bounding box center [816, 340] width 86 height 22
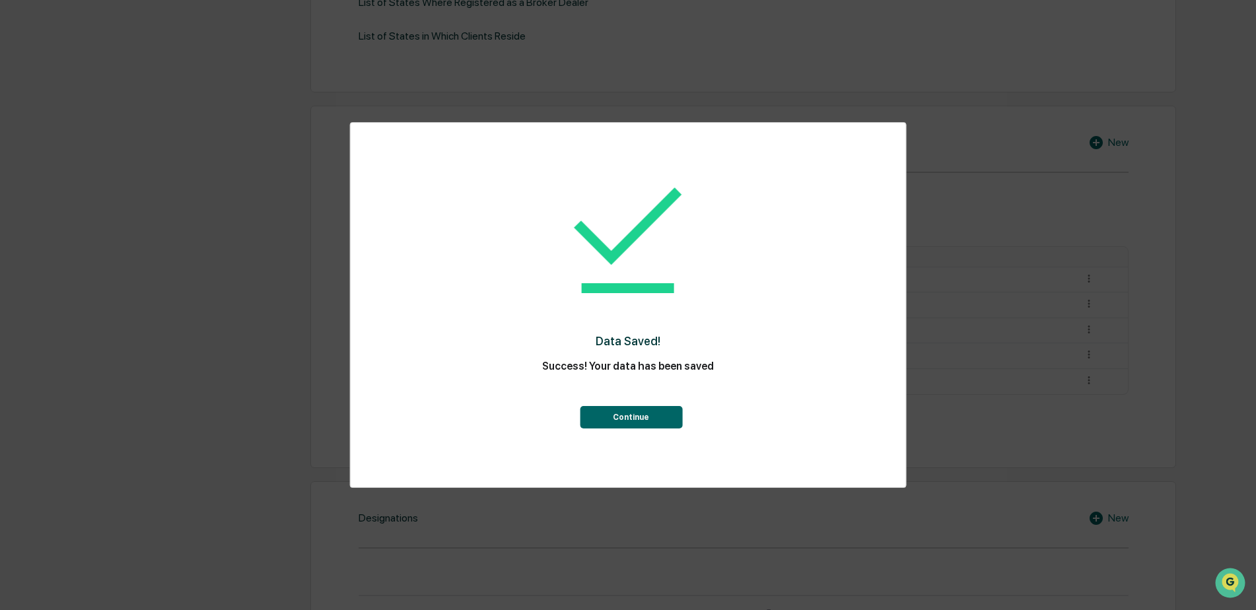
click at [652, 411] on button "Continue" at bounding box center [631, 417] width 102 height 22
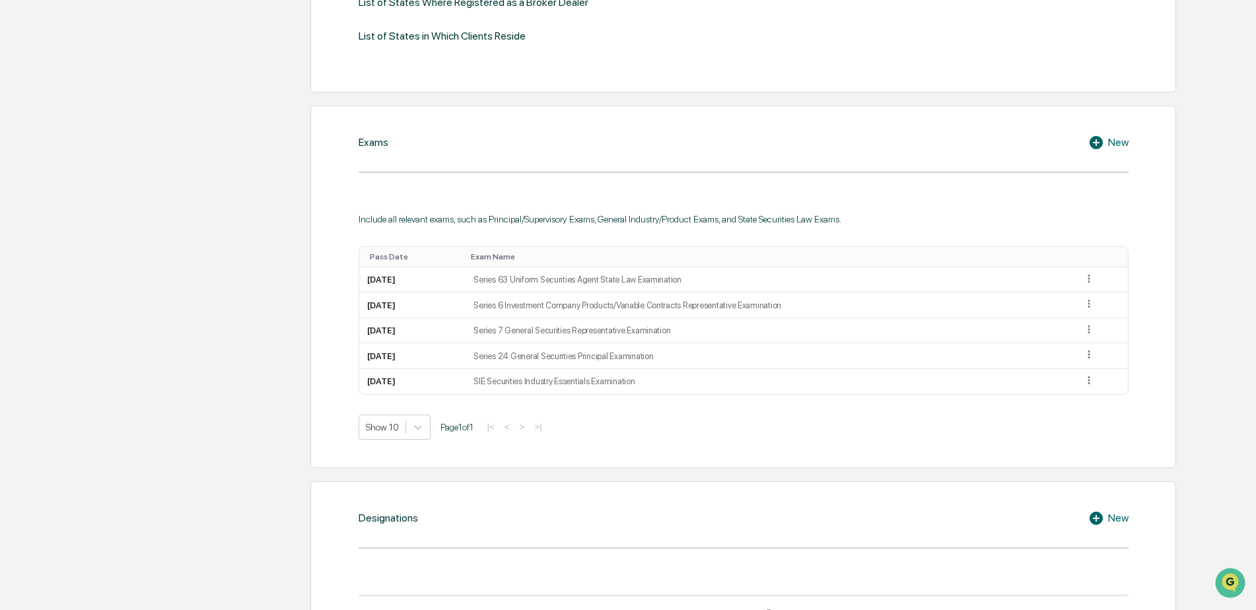
click at [1093, 147] on icon at bounding box center [1095, 142] width 13 height 13
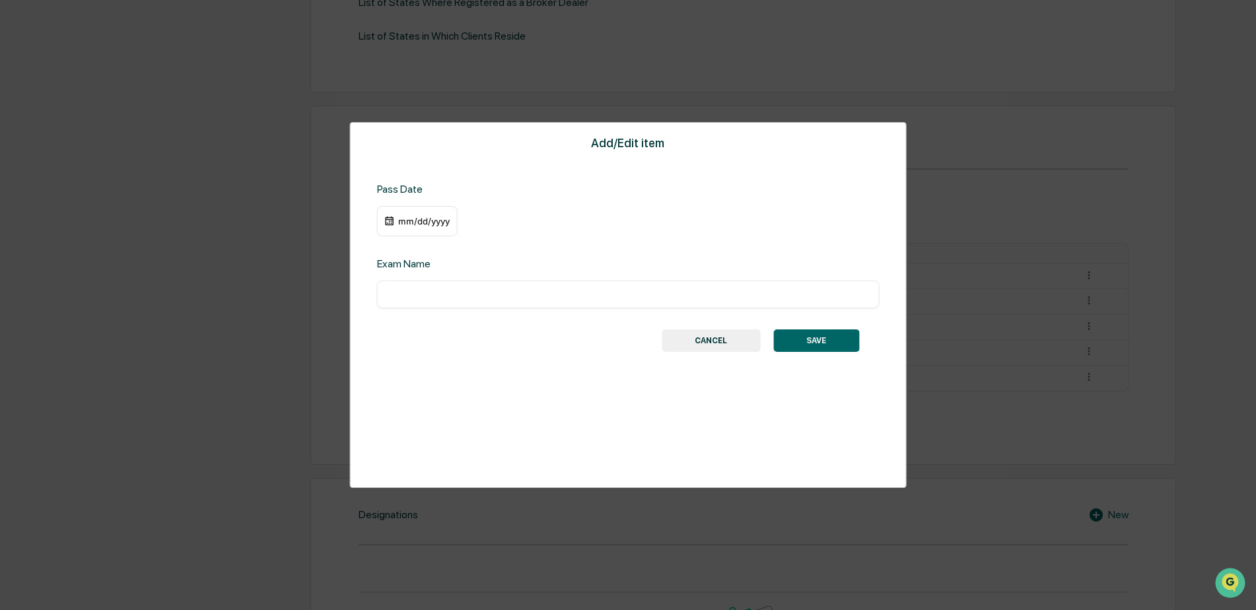
click at [444, 223] on div "mm/dd/yyyy" at bounding box center [423, 221] width 53 height 11
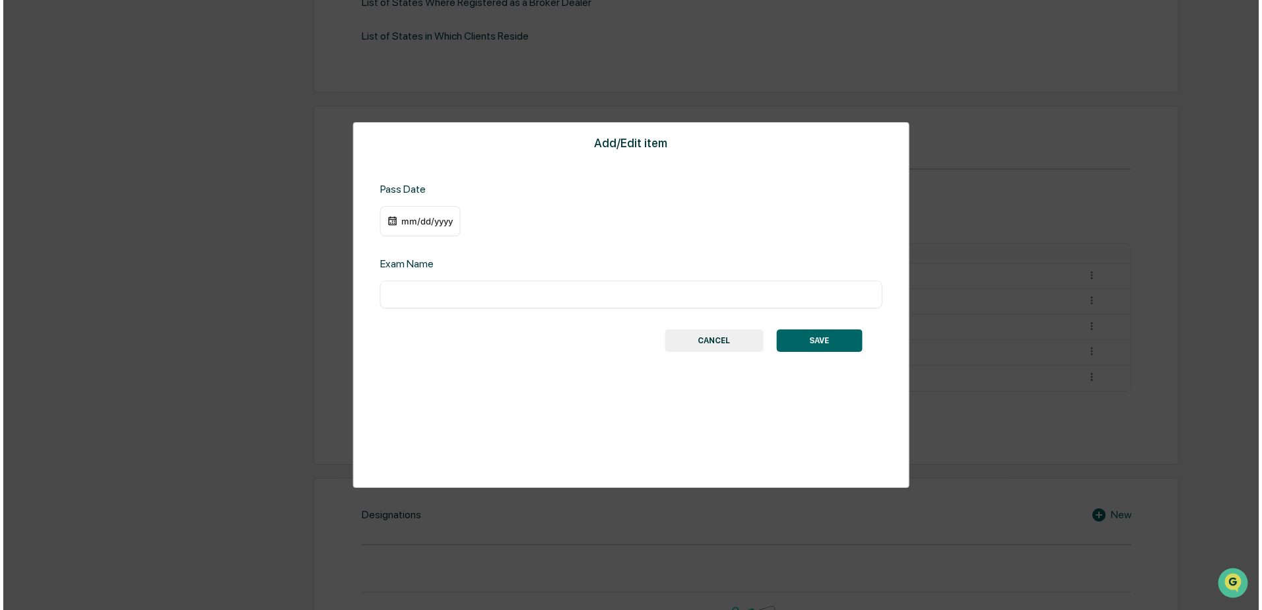
scroll to position [529, 0]
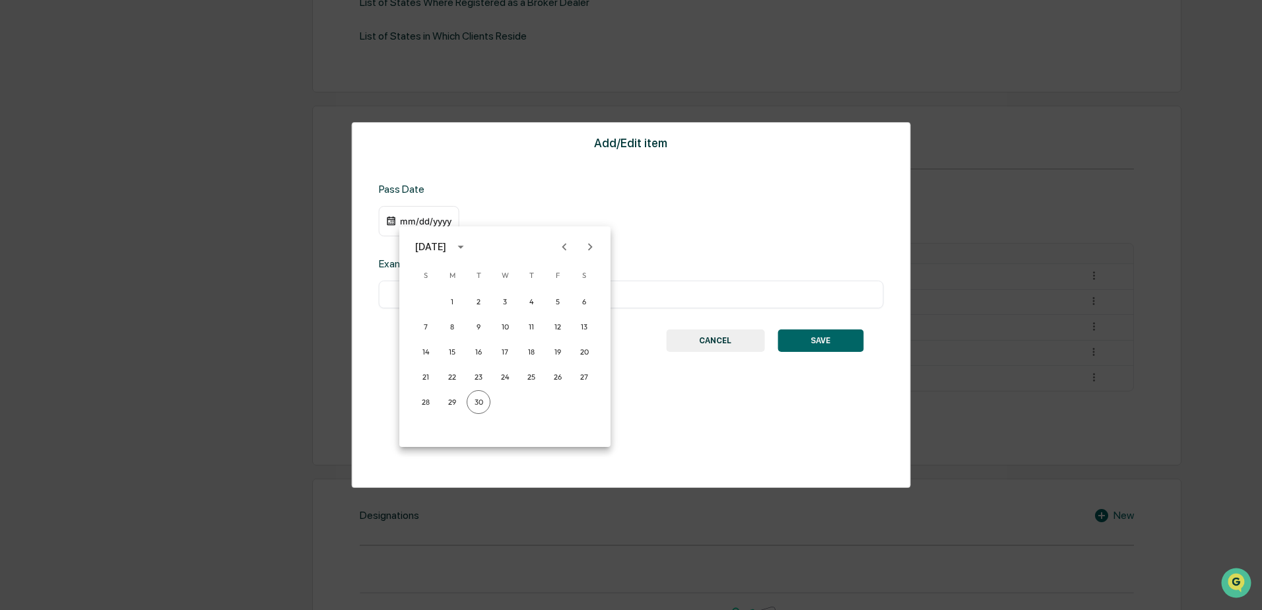
click at [409, 217] on div at bounding box center [631, 305] width 1262 height 610
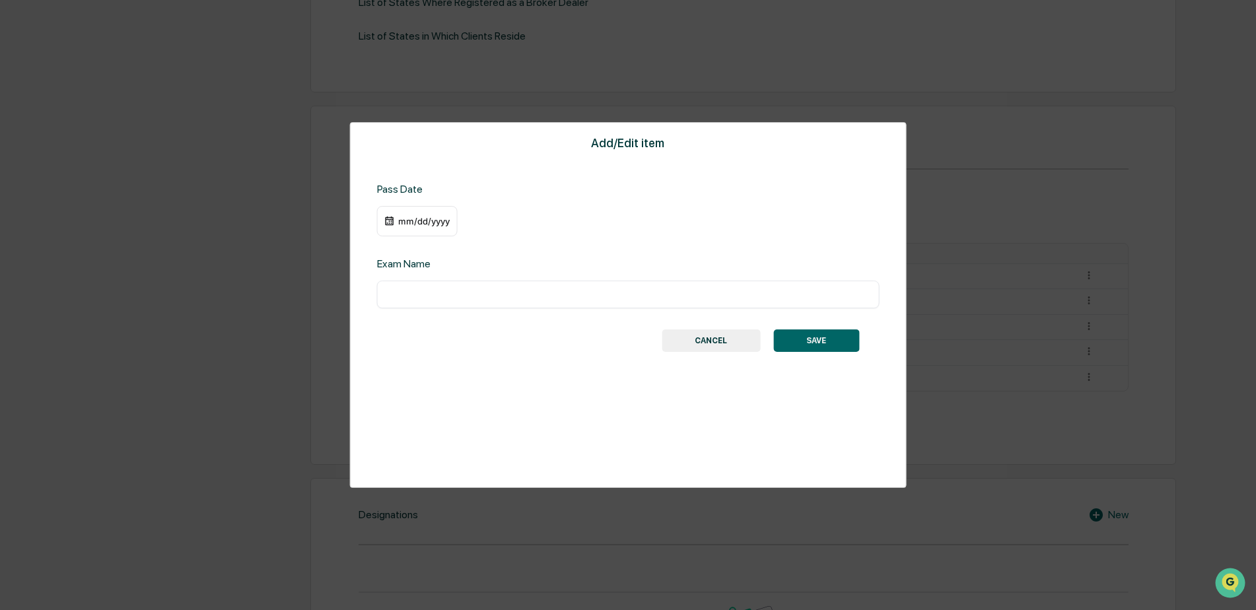
click at [409, 222] on div "mm/dd/yyyy" at bounding box center [423, 221] width 53 height 11
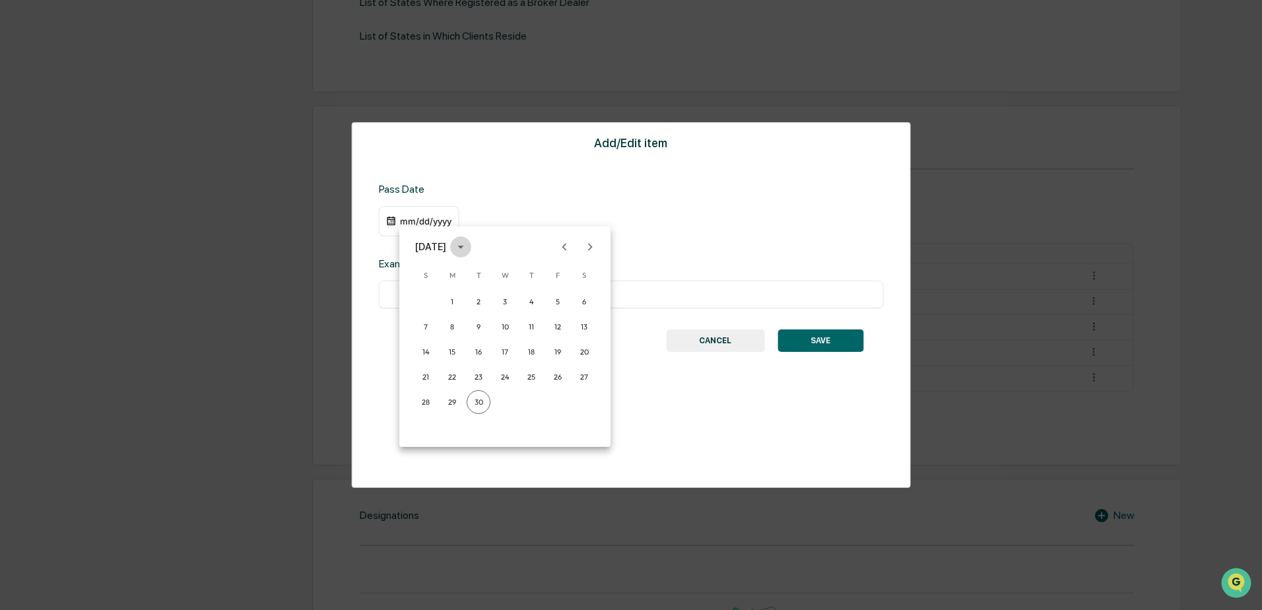
click at [464, 247] on icon "calendar view is open, switch to year view" at bounding box center [461, 247] width 6 height 3
click at [430, 357] on button "2023" at bounding box center [437, 355] width 48 height 24
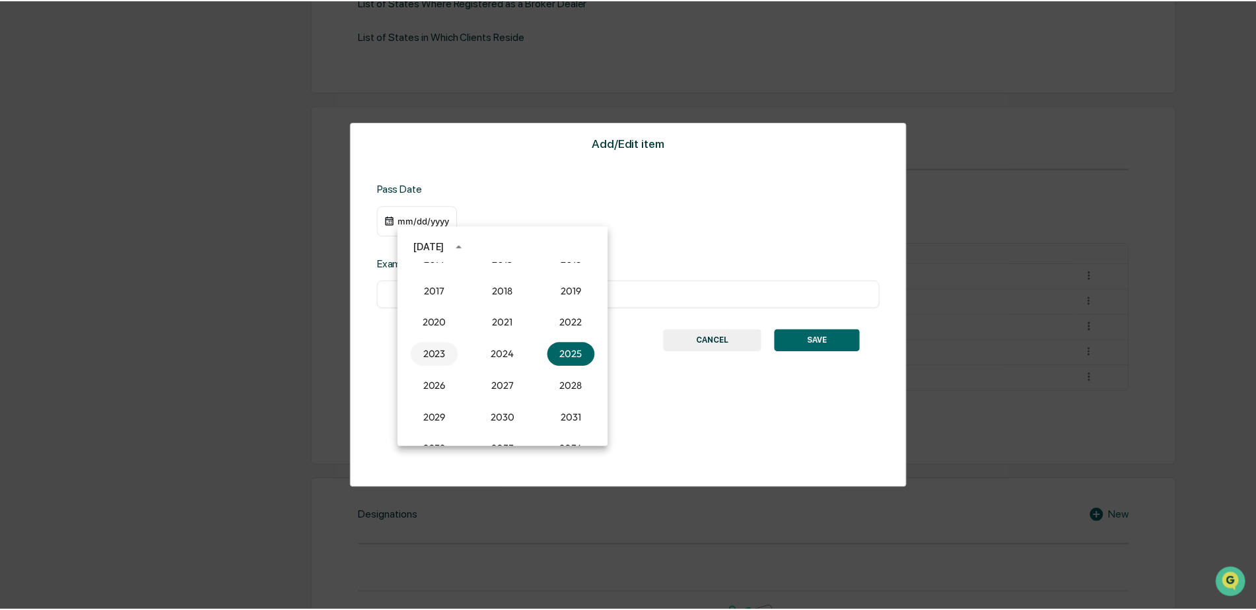
scroll to position [528, 0]
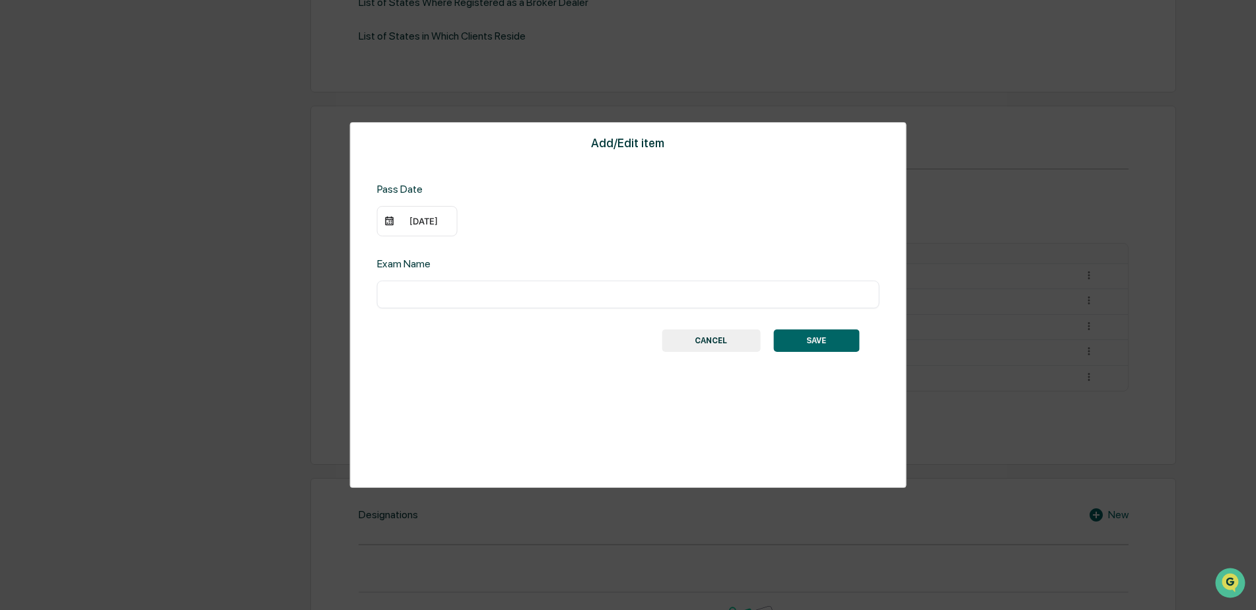
click at [426, 223] on div "09/30/2023" at bounding box center [423, 221] width 53 height 11
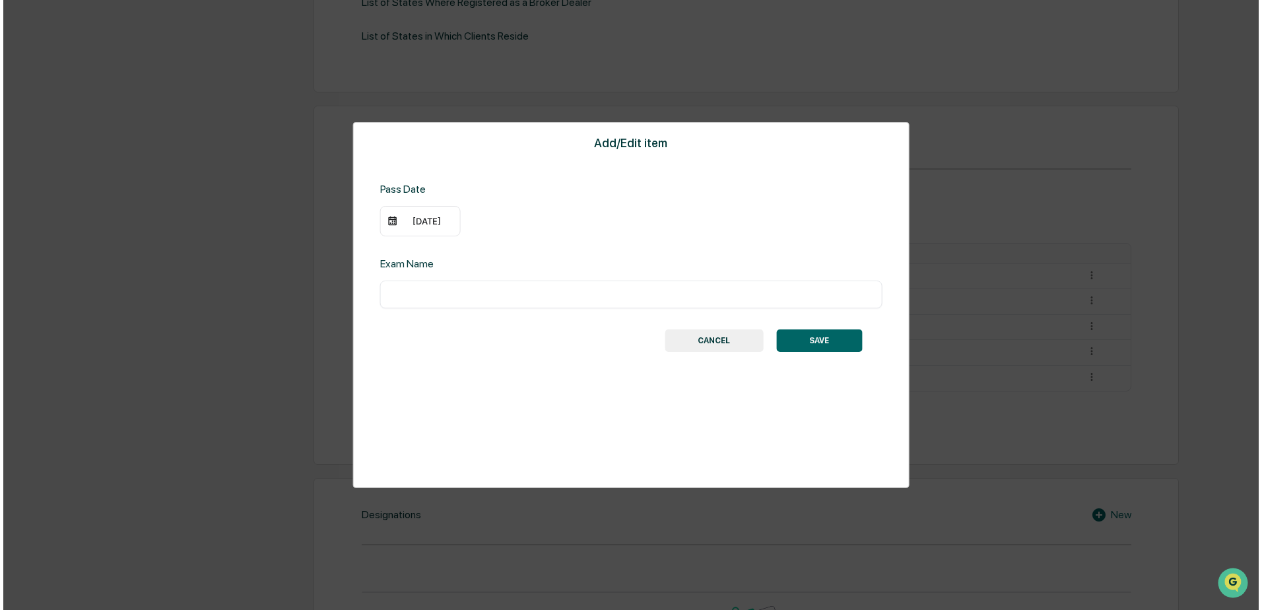
scroll to position [529, 0]
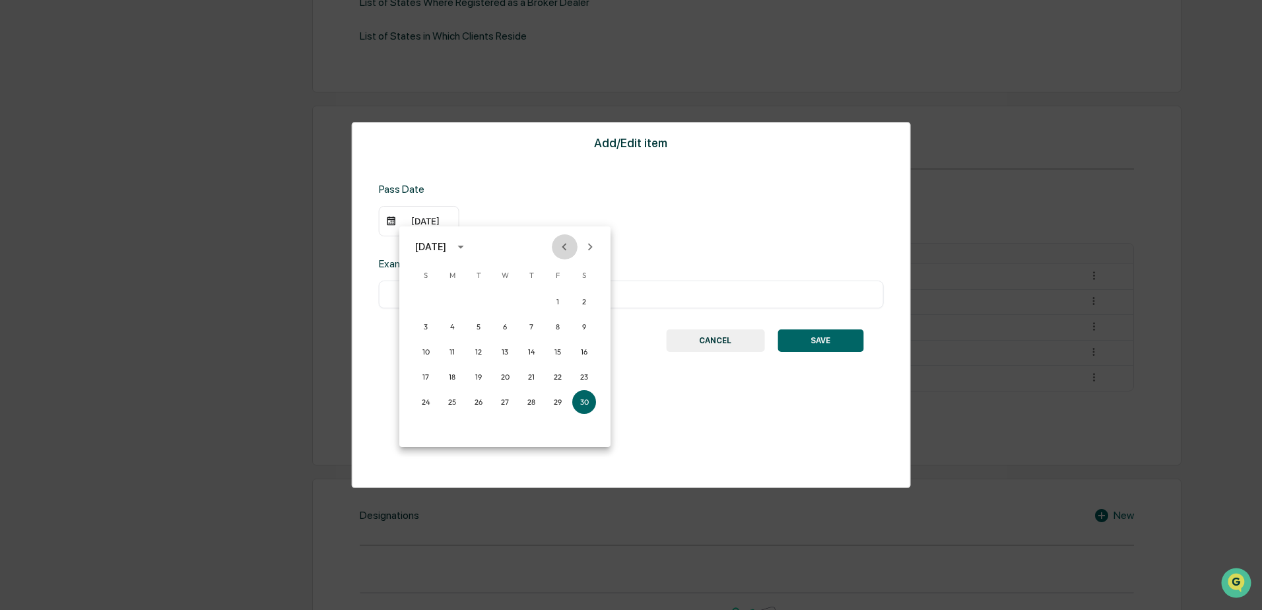
click at [565, 249] on icon "Previous month" at bounding box center [565, 246] width 5 height 7
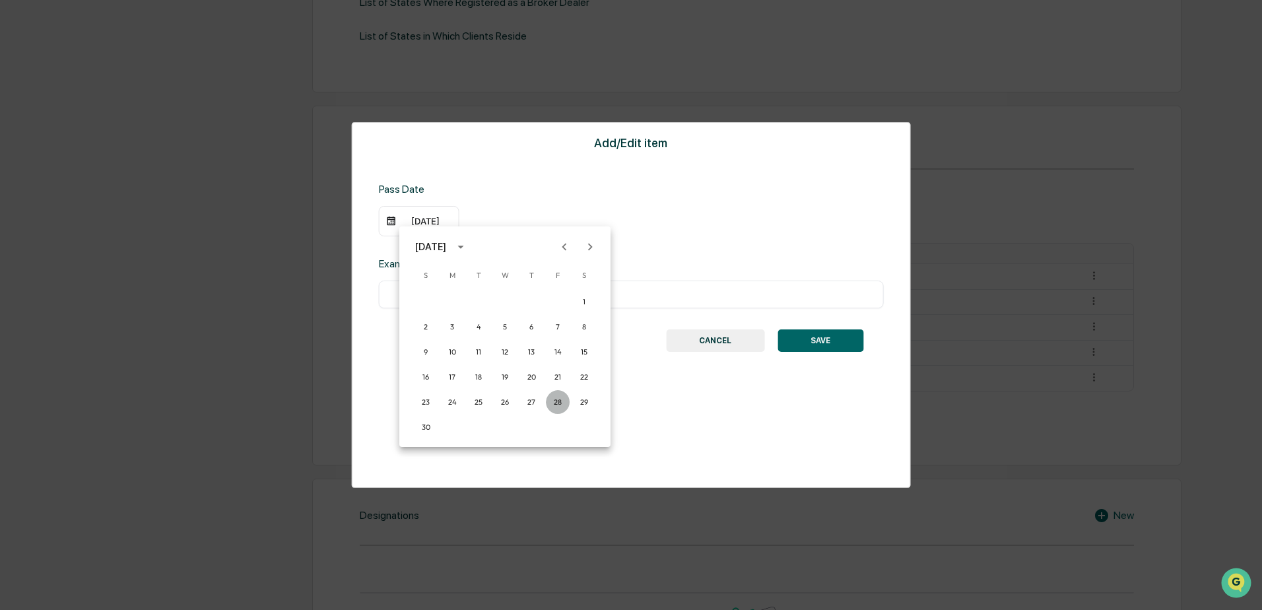
click at [557, 402] on button "28" at bounding box center [558, 402] width 24 height 24
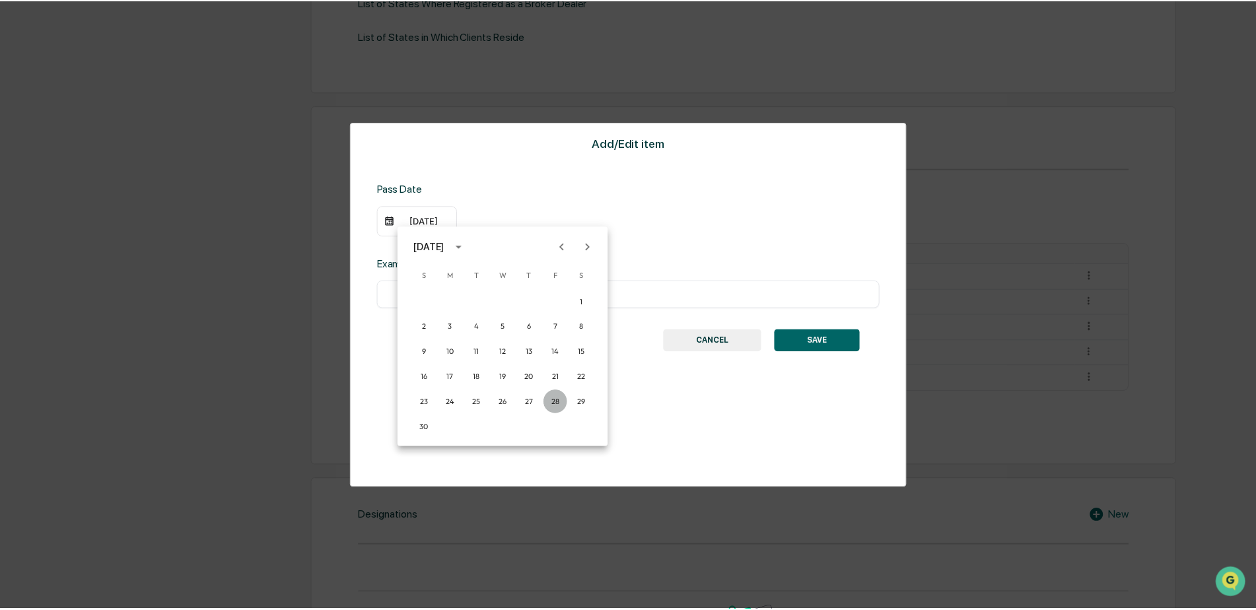
scroll to position [528, 0]
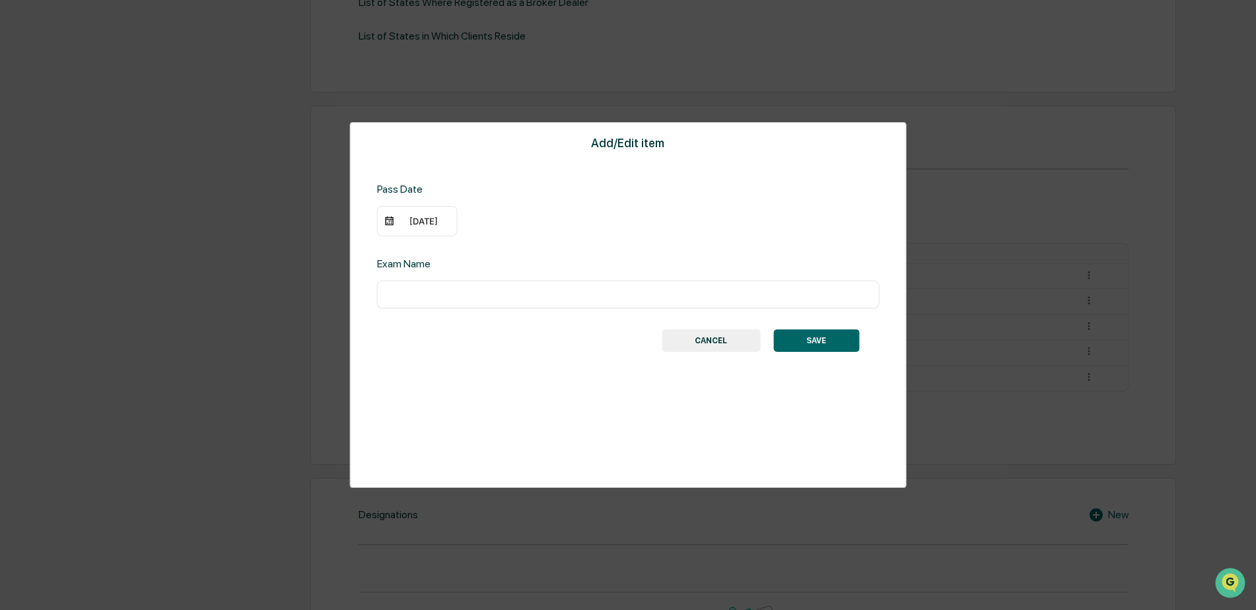
click at [491, 293] on input "text" at bounding box center [628, 294] width 483 height 13
type input "**********"
click at [829, 342] on button "SAVE" at bounding box center [816, 340] width 86 height 22
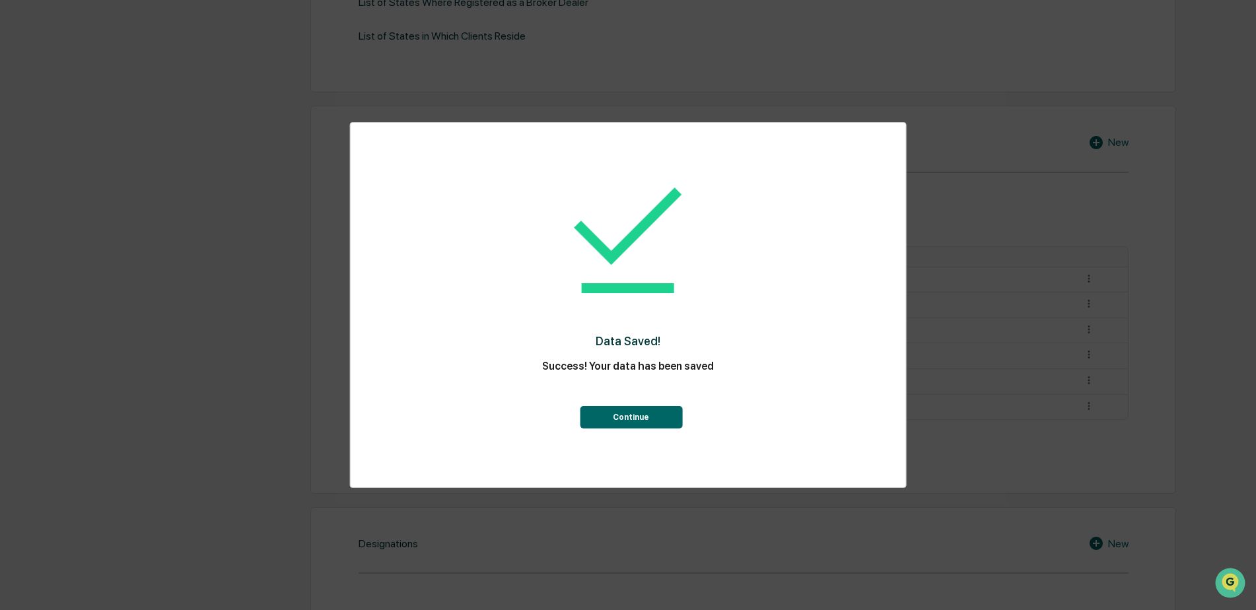
click at [606, 415] on button "Continue" at bounding box center [631, 417] width 102 height 22
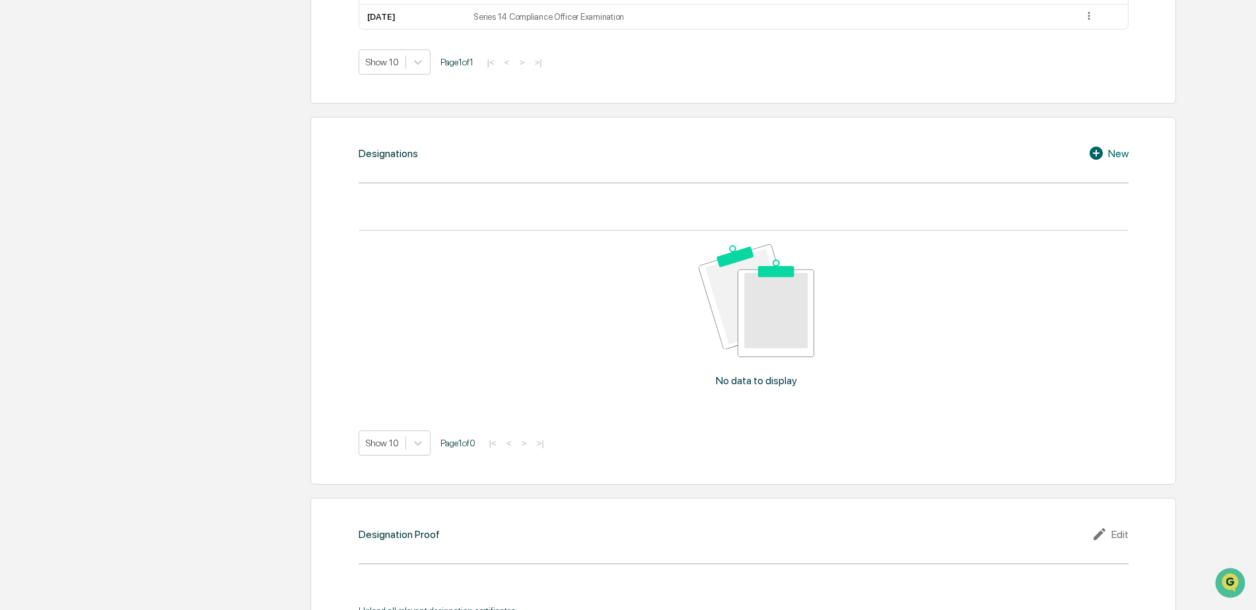
scroll to position [924, 0]
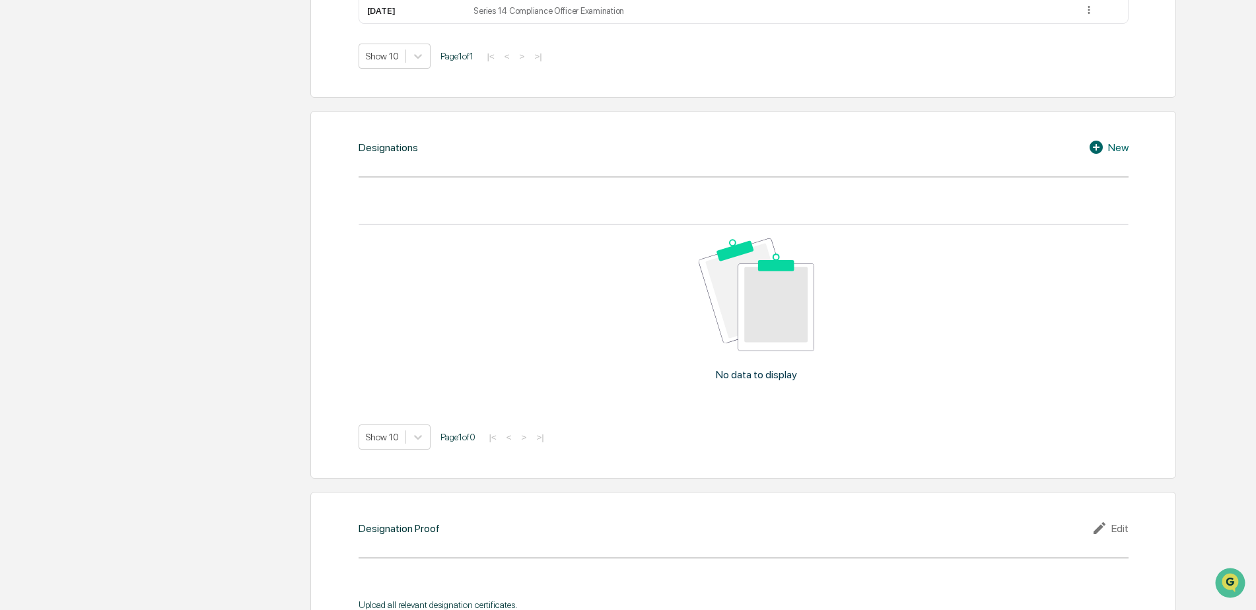
click at [1095, 147] on icon at bounding box center [1098, 147] width 20 height 16
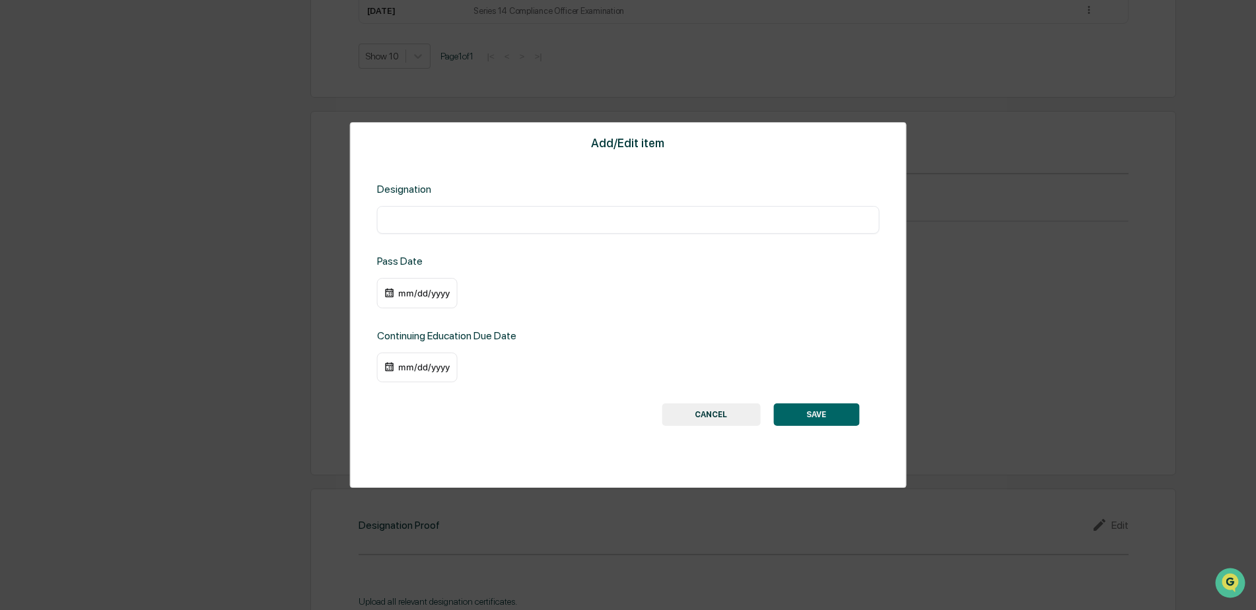
click at [497, 226] on input "text" at bounding box center [628, 219] width 483 height 13
type input "****"
click at [842, 409] on button "SAVE" at bounding box center [816, 414] width 86 height 22
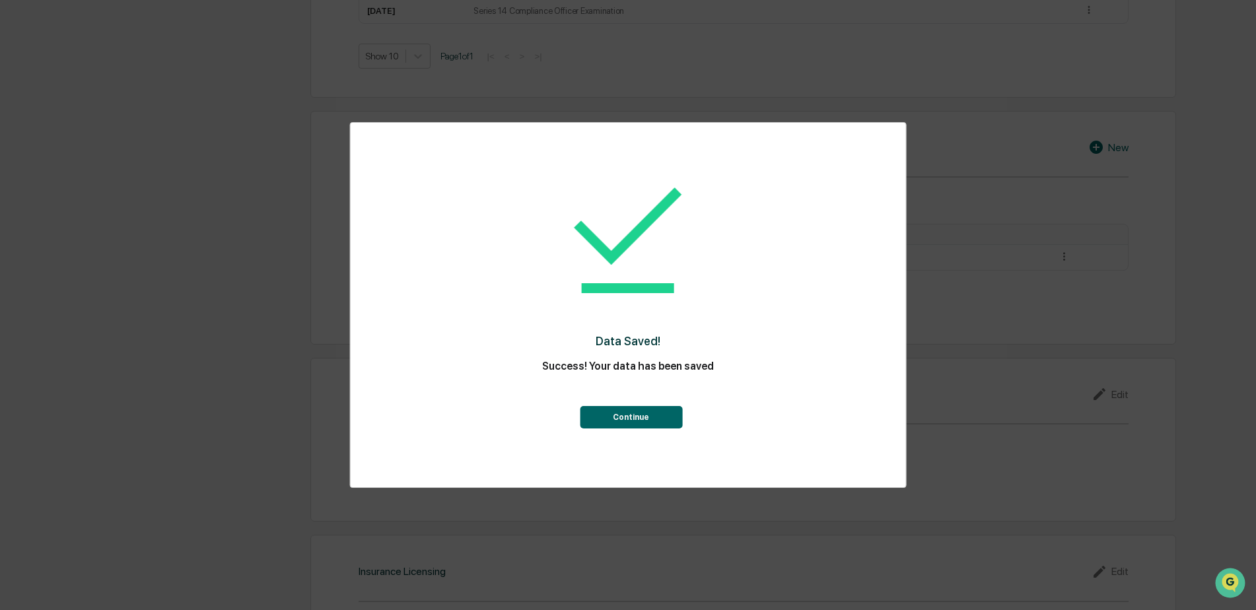
click at [647, 415] on button "Continue" at bounding box center [631, 417] width 102 height 22
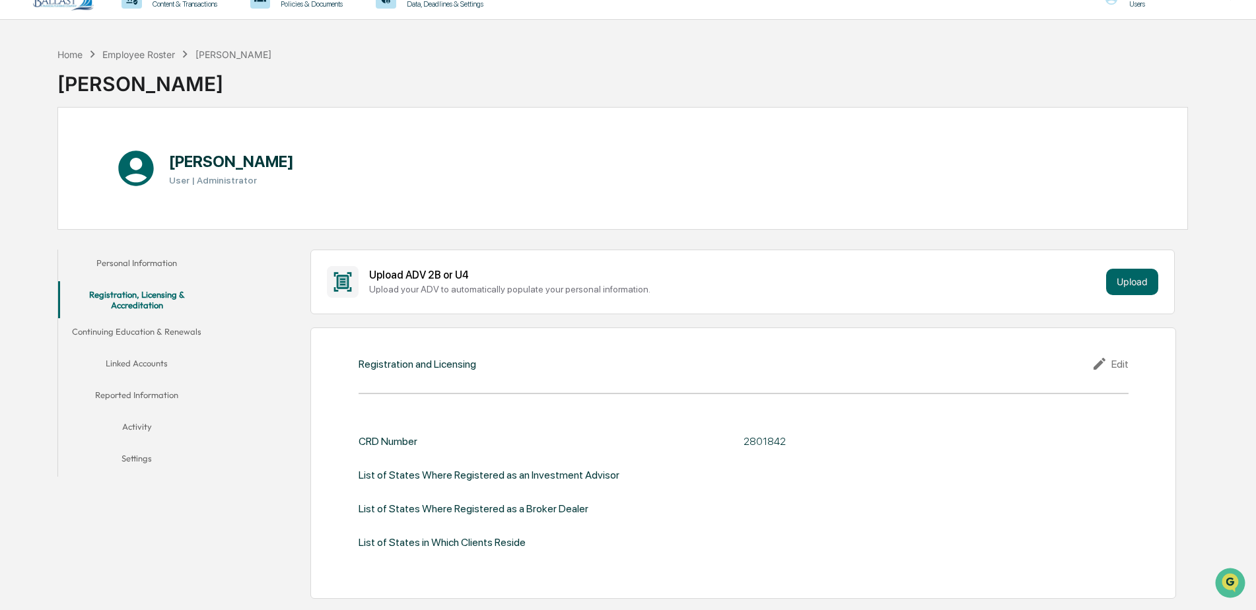
scroll to position [0, 0]
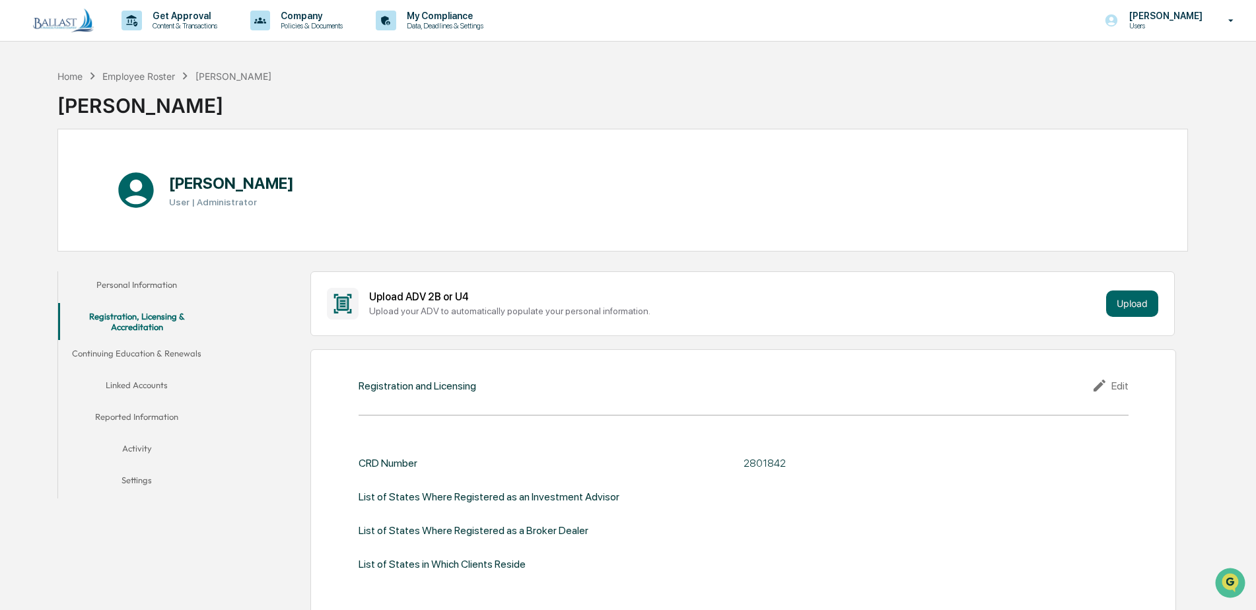
click at [172, 353] on button "Continuing Education & Renewals" at bounding box center [137, 356] width 158 height 32
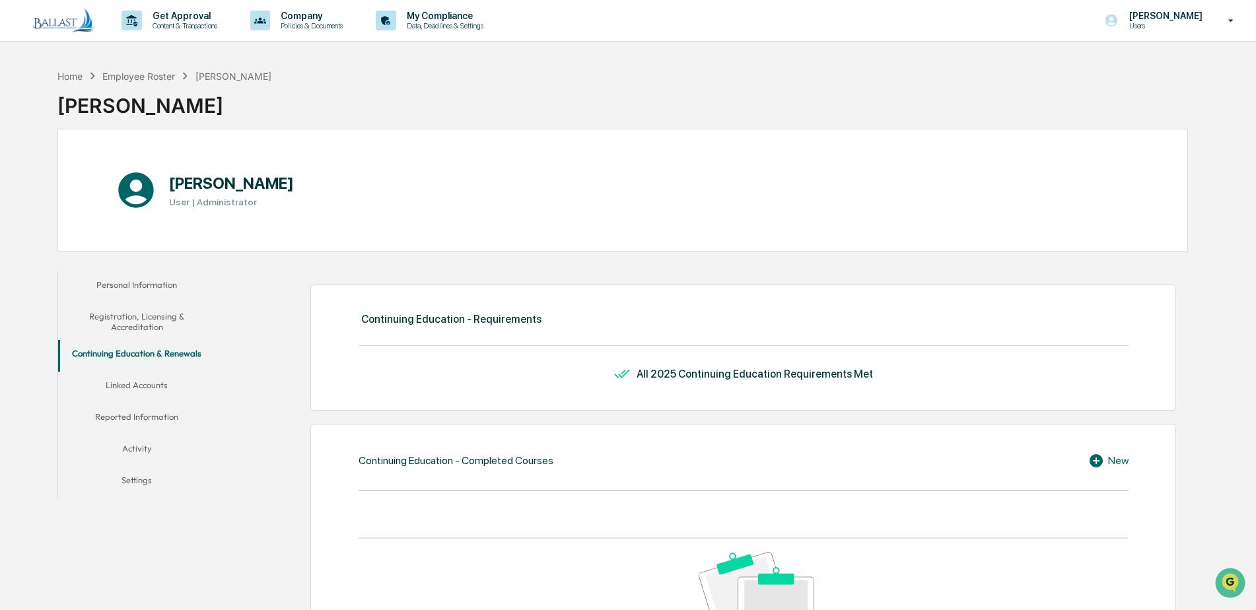
click at [150, 383] on button "Linked Accounts" at bounding box center [137, 388] width 158 height 32
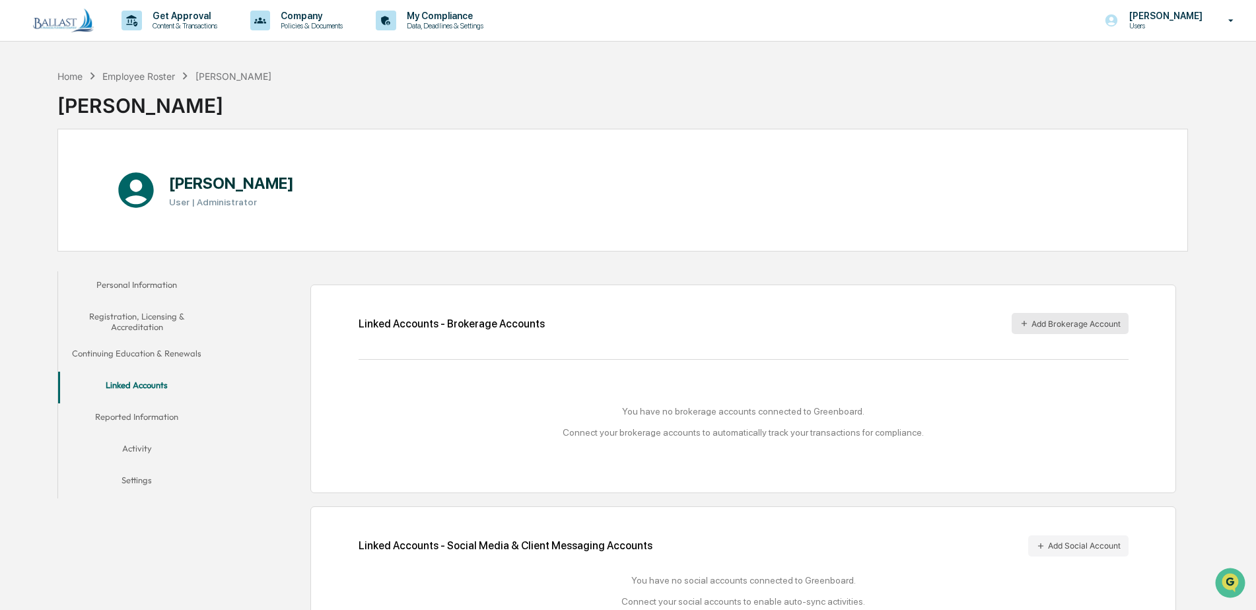
click at [1025, 326] on icon "button" at bounding box center [1023, 323] width 9 height 9
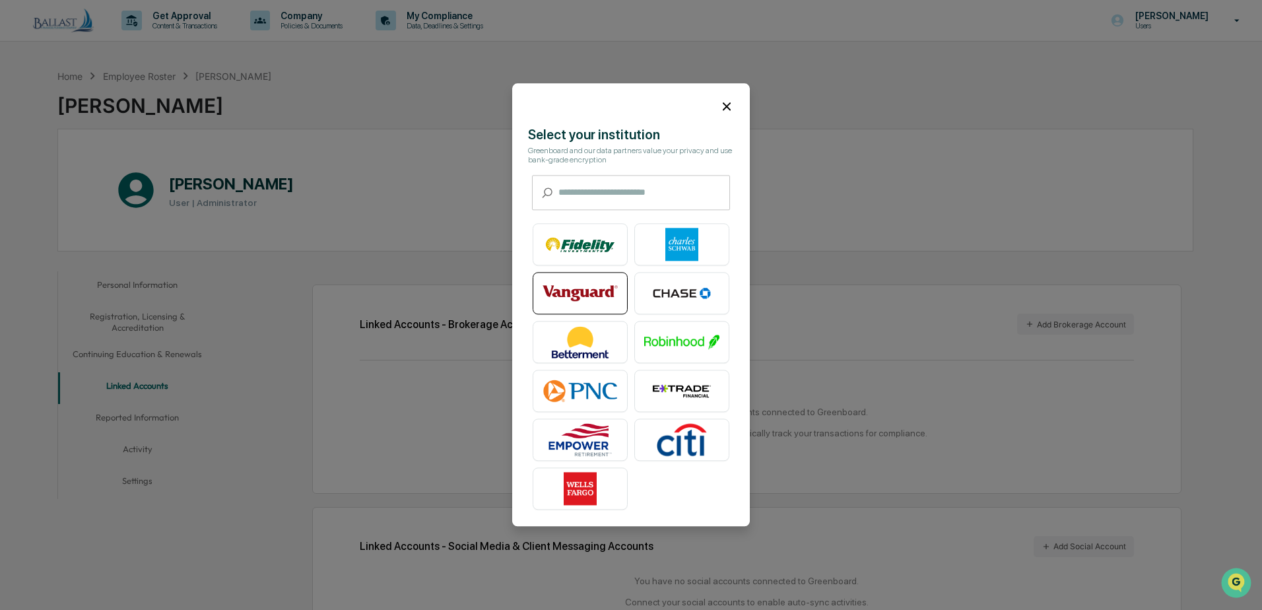
click at [595, 292] on img at bounding box center [580, 293] width 75 height 33
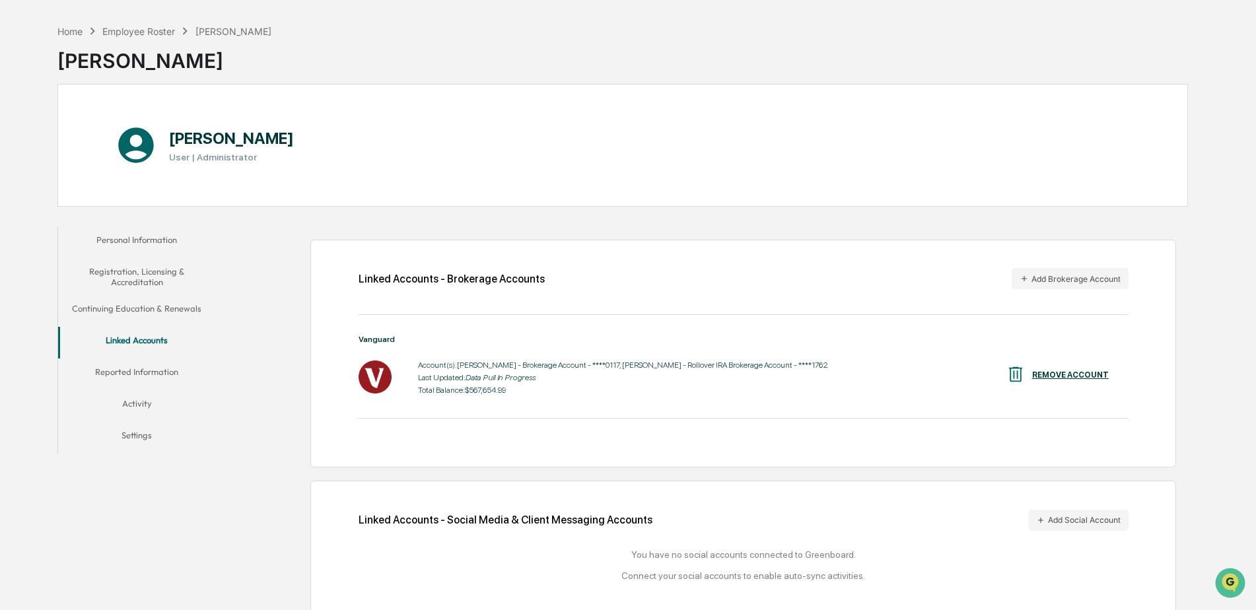
scroll to position [64, 0]
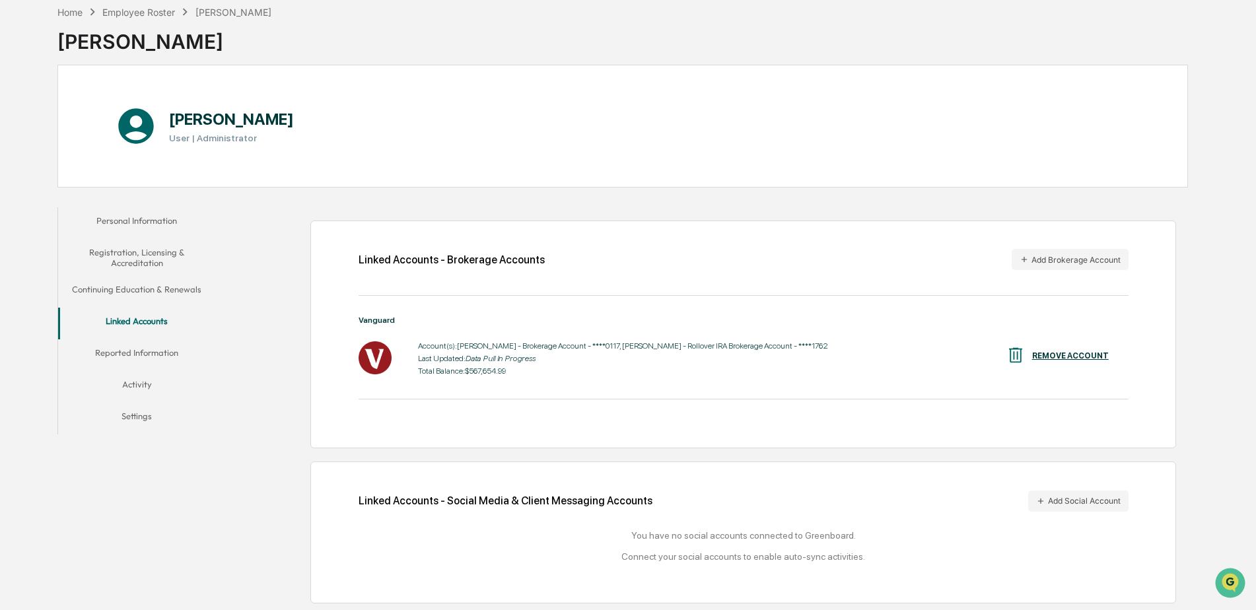
click at [148, 351] on button "Reported Information" at bounding box center [137, 355] width 158 height 32
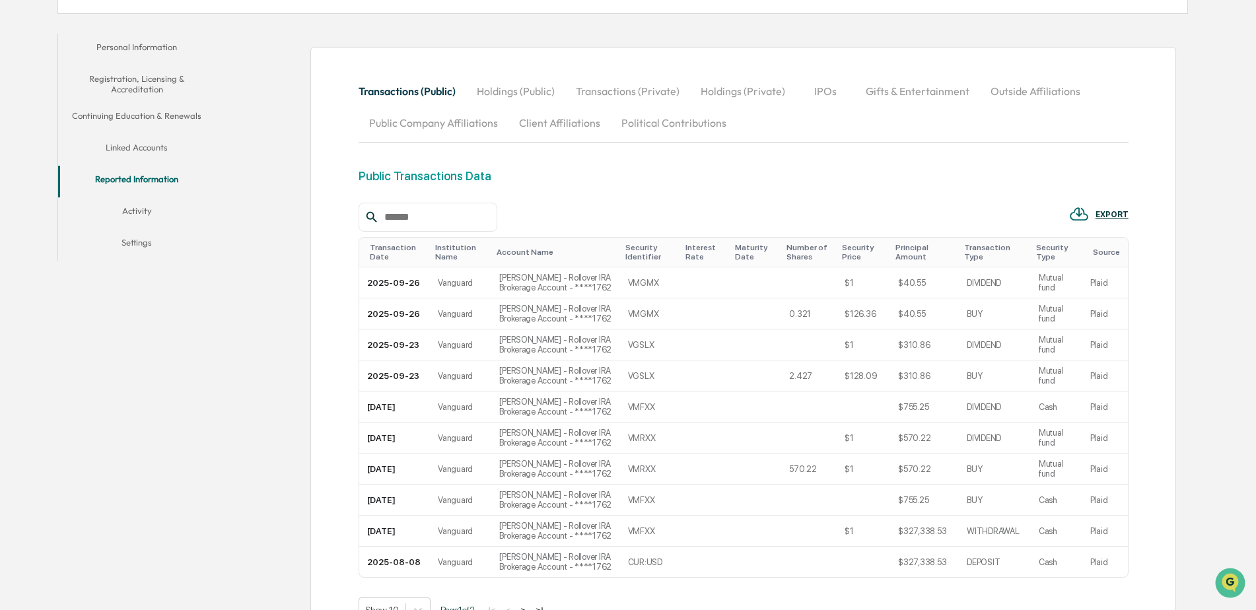
scroll to position [363, 0]
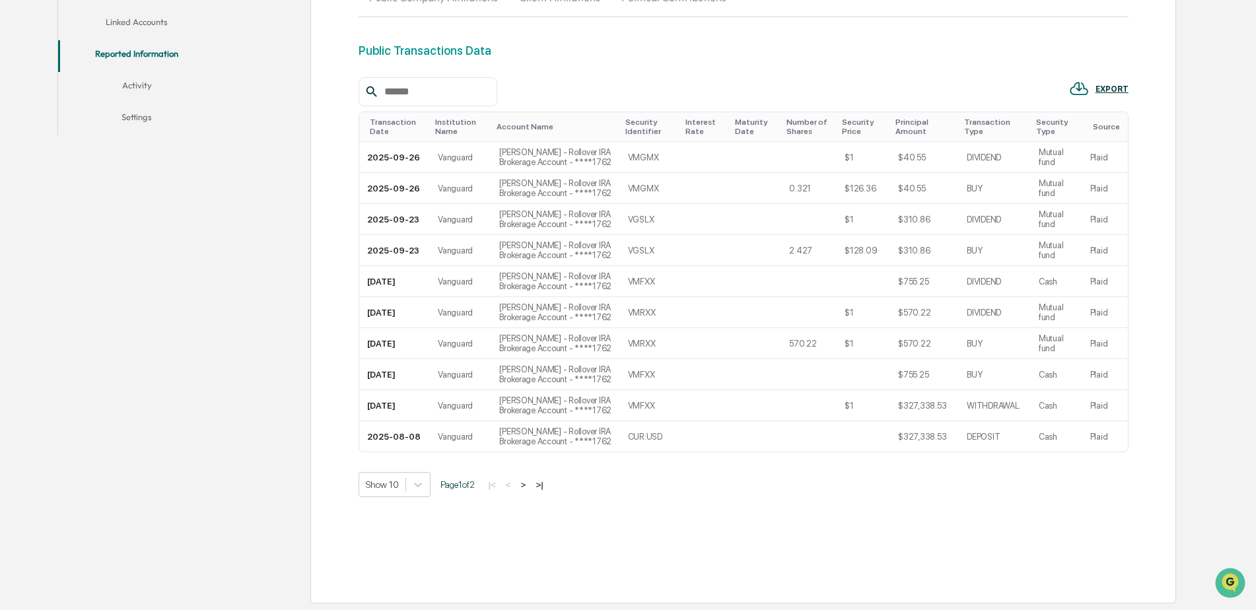
click at [528, 485] on button ">" at bounding box center [523, 484] width 13 height 11
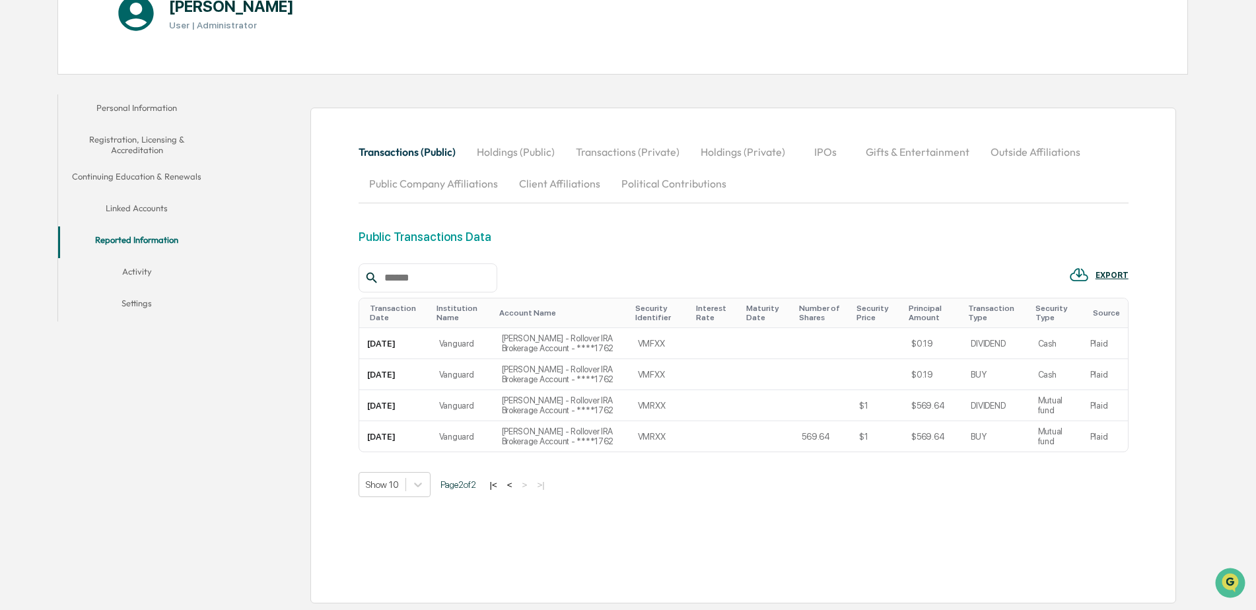
scroll to position [177, 0]
click at [502, 152] on button "Holdings (Public)" at bounding box center [515, 152] width 99 height 32
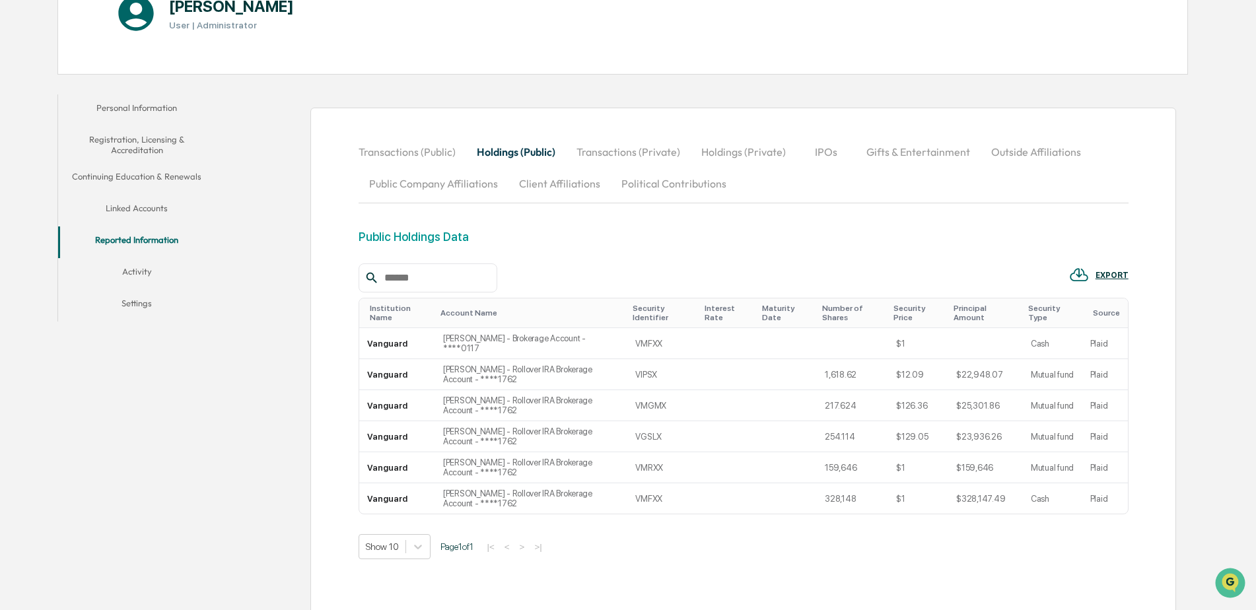
click at [613, 151] on button "Transactions (Private)" at bounding box center [628, 152] width 125 height 32
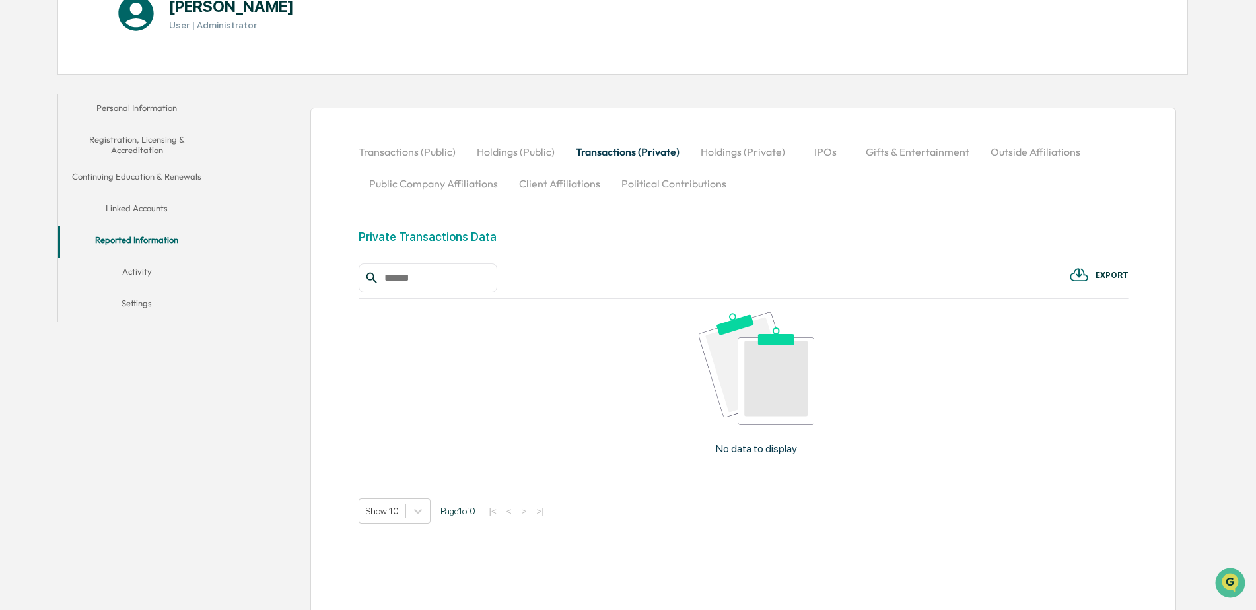
click at [735, 153] on button "Holdings (Private)" at bounding box center [743, 152] width 106 height 32
click at [827, 153] on button "IPOs" at bounding box center [825, 152] width 59 height 32
click at [930, 153] on button "Gifts & Entertainment" at bounding box center [917, 152] width 125 height 32
click at [1029, 150] on button "Outside Affiliations" at bounding box center [1036, 152] width 111 height 32
click at [145, 271] on button "Activity" at bounding box center [137, 274] width 158 height 32
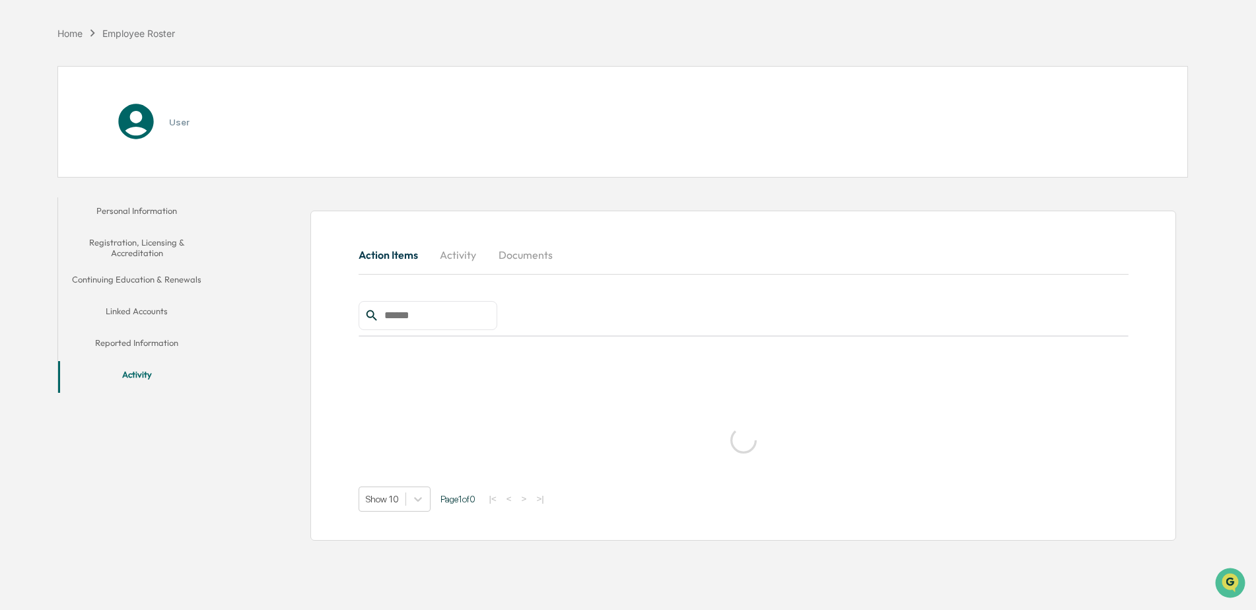
scroll to position [63, 0]
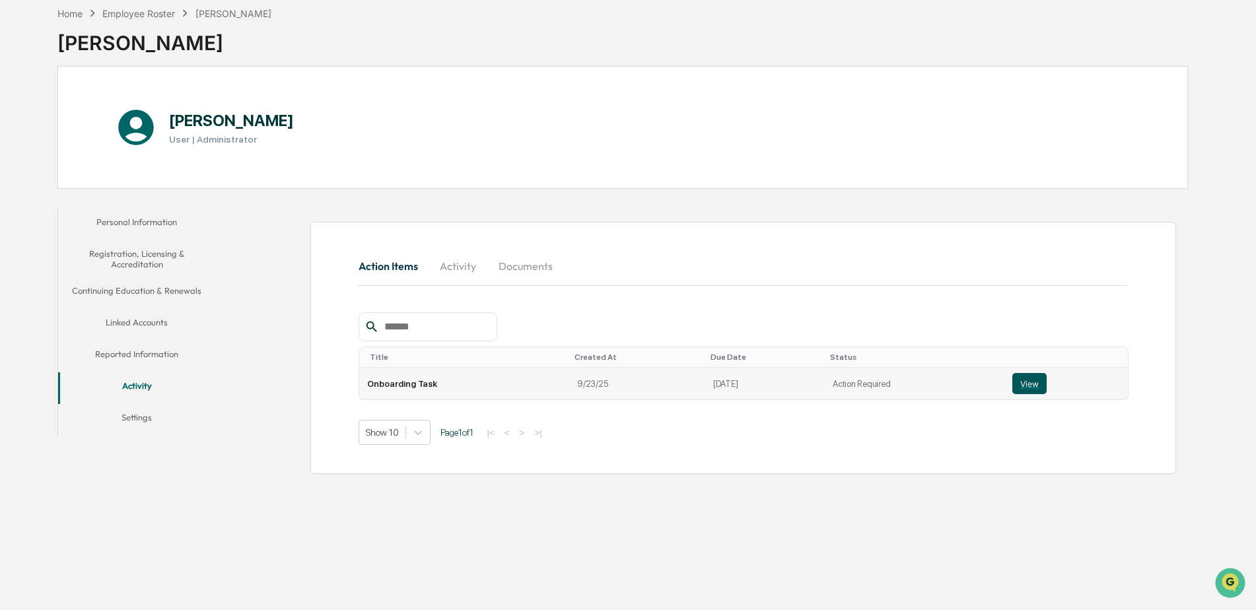
click at [1031, 388] on button "View" at bounding box center [1029, 383] width 34 height 21
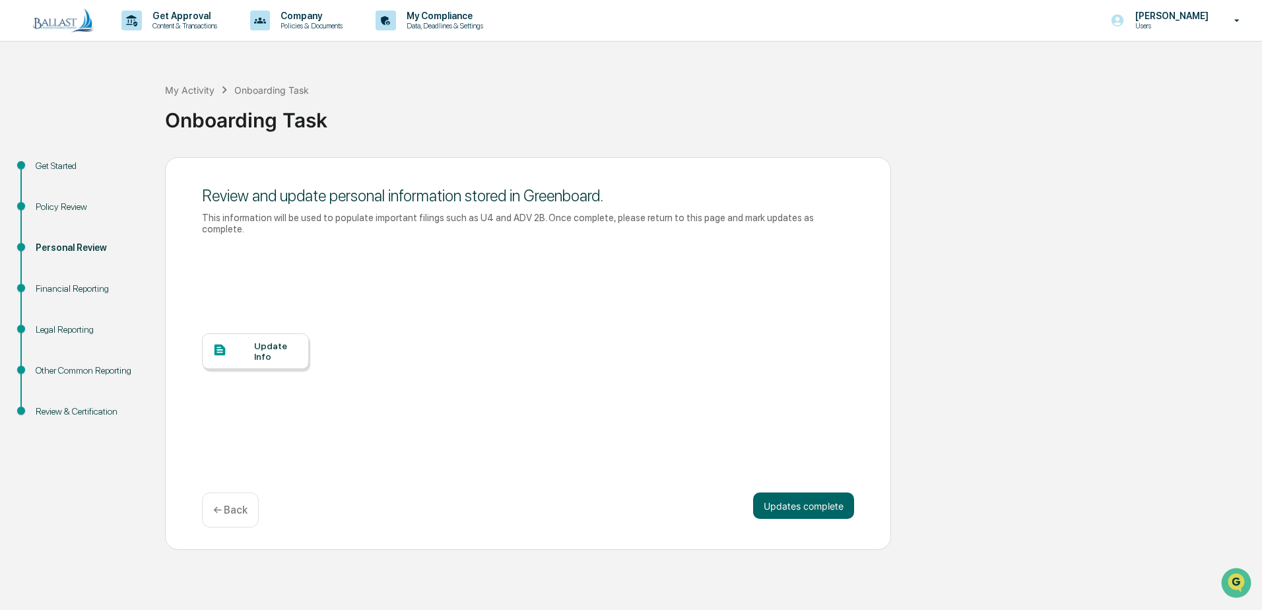
click at [78, 287] on div "Financial Reporting" at bounding box center [90, 289] width 108 height 14
click at [263, 345] on div "Update Info" at bounding box center [276, 351] width 44 height 21
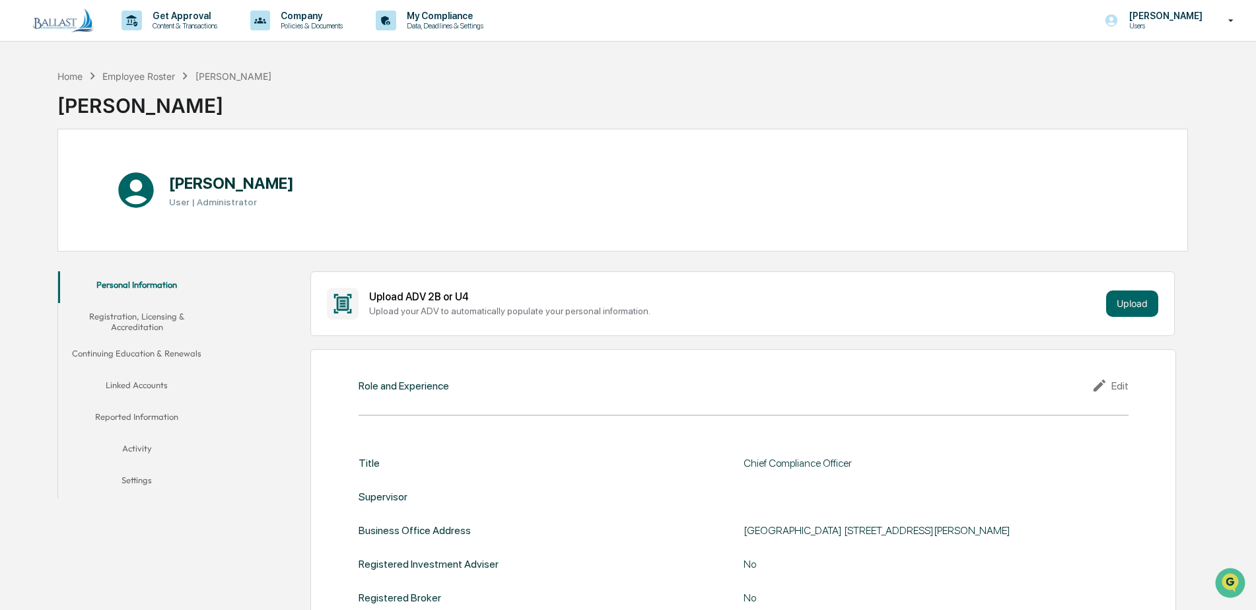
click at [147, 415] on button "Reported Information" at bounding box center [137, 419] width 158 height 32
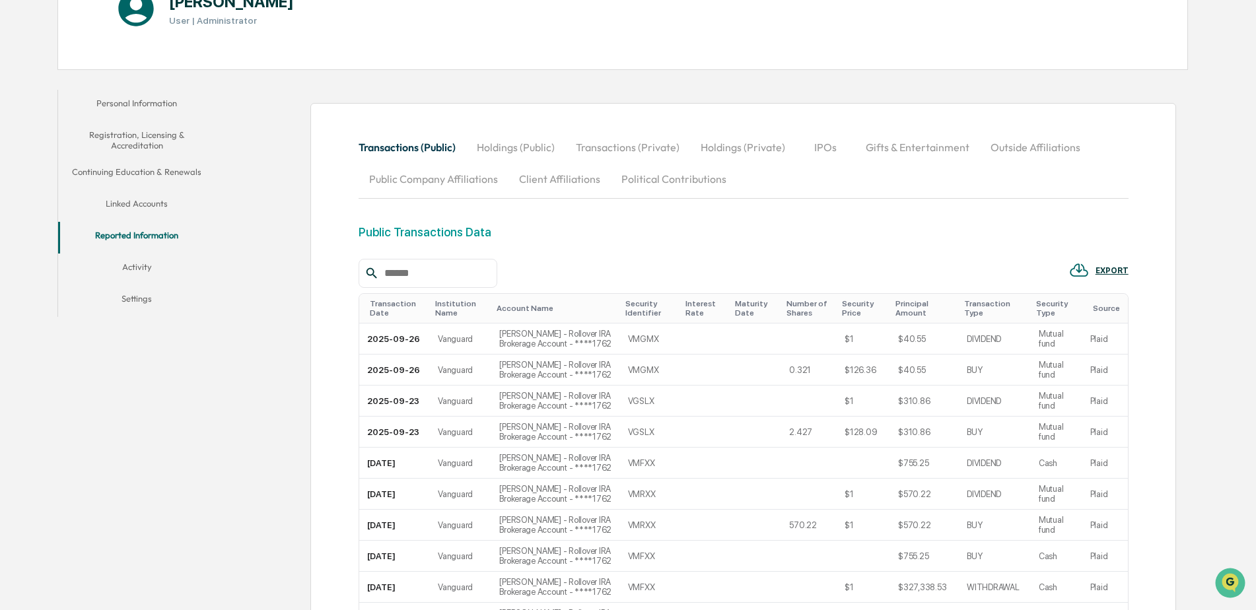
scroll to position [198, 0]
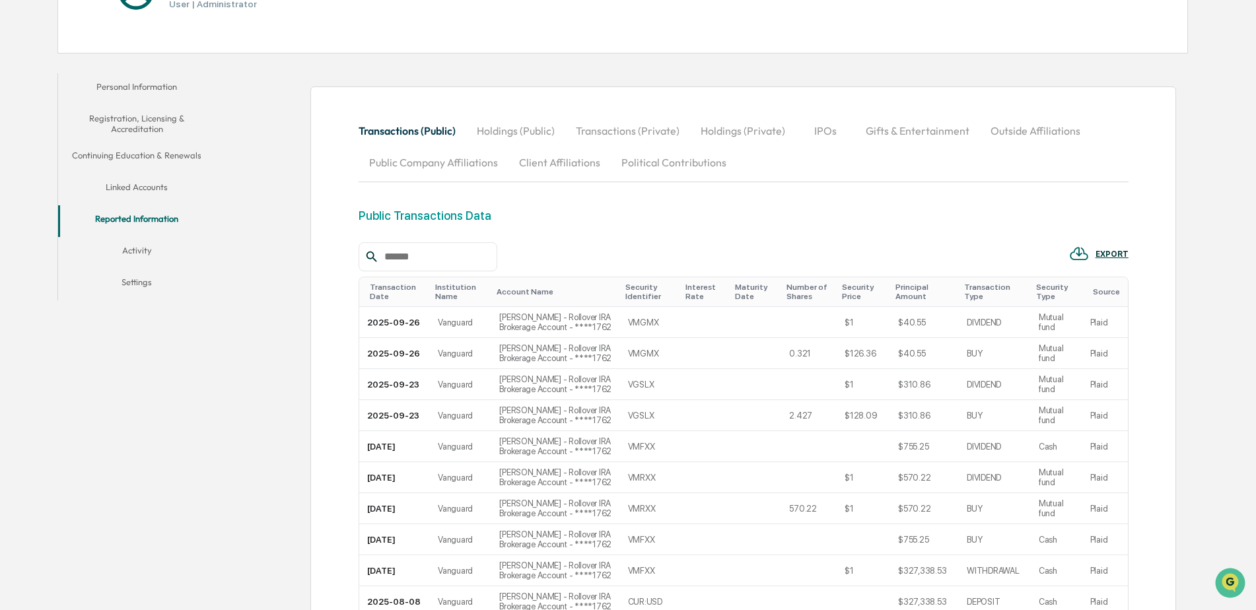
click at [153, 186] on button "Linked Accounts" at bounding box center [137, 190] width 158 height 32
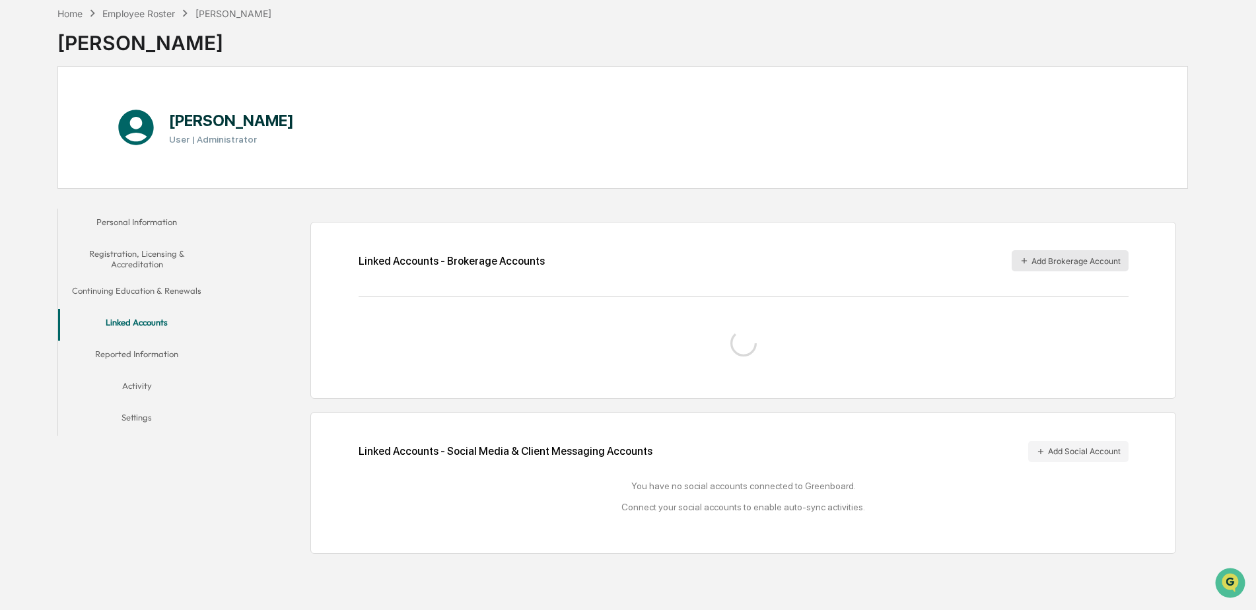
scroll to position [64, 0]
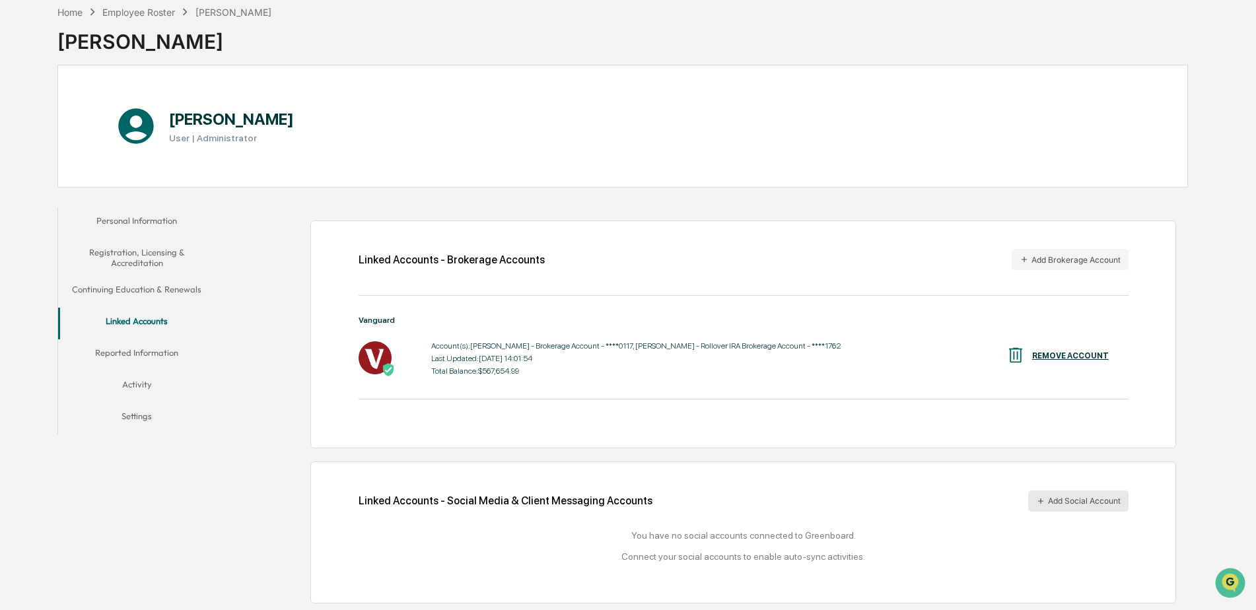
click at [1043, 502] on icon at bounding box center [1040, 501] width 9 height 9
click at [1044, 502] on icon at bounding box center [1040, 501] width 9 height 9
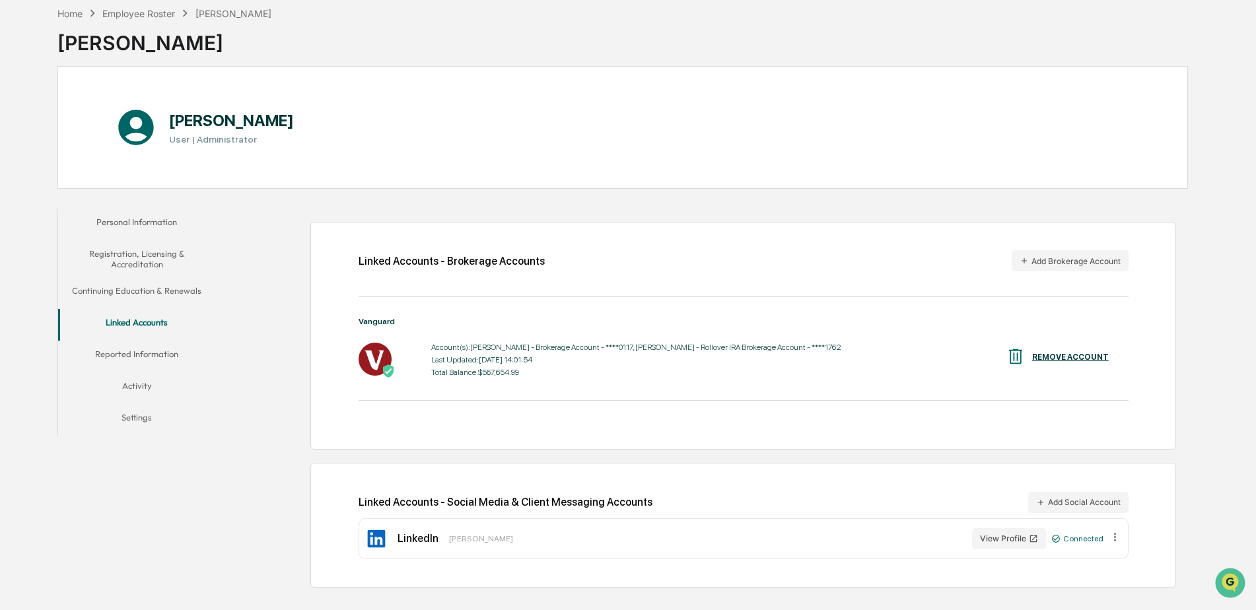
click at [172, 355] on button "Reported Information" at bounding box center [137, 357] width 158 height 32
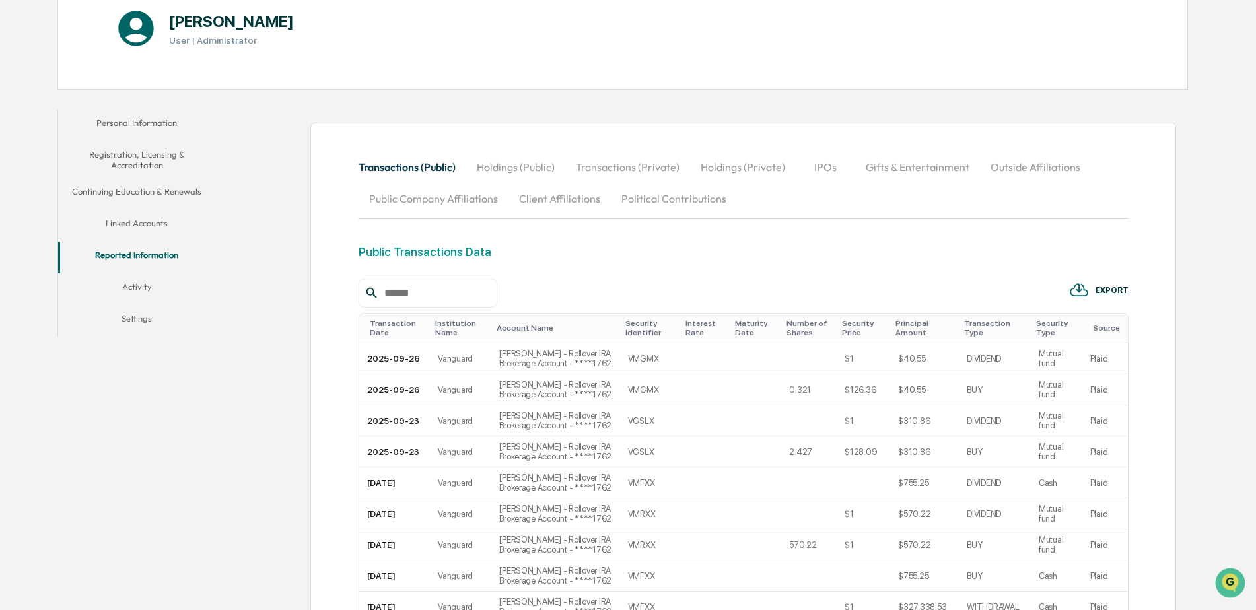
scroll to position [33, 0]
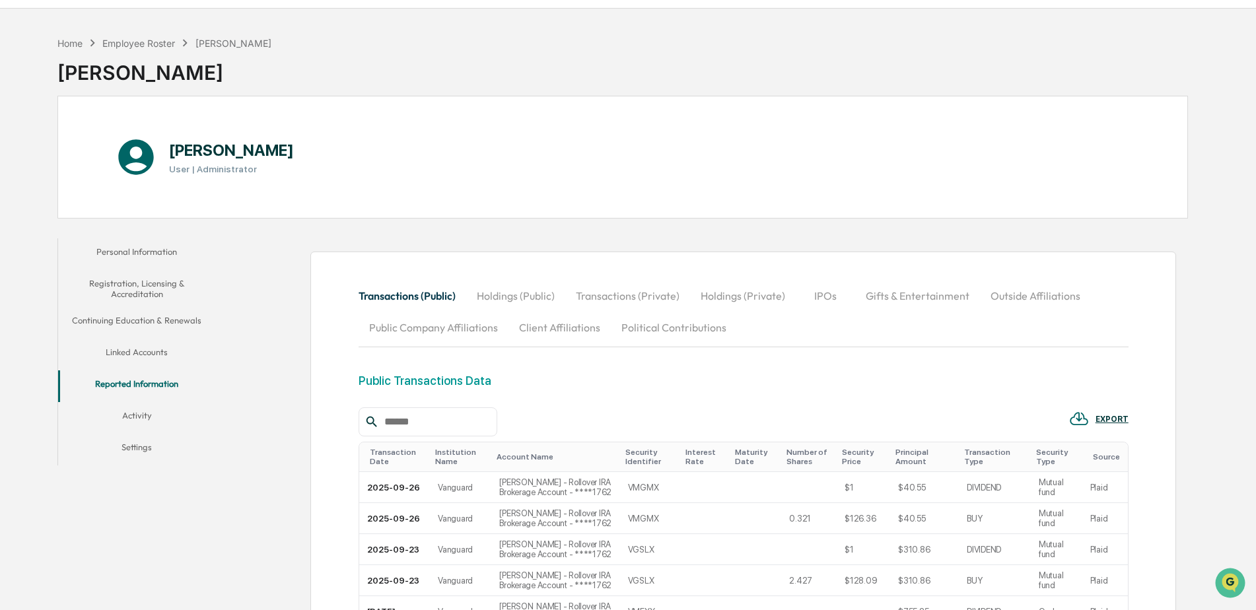
click at [649, 328] on button "Political Contributions" at bounding box center [674, 328] width 126 height 32
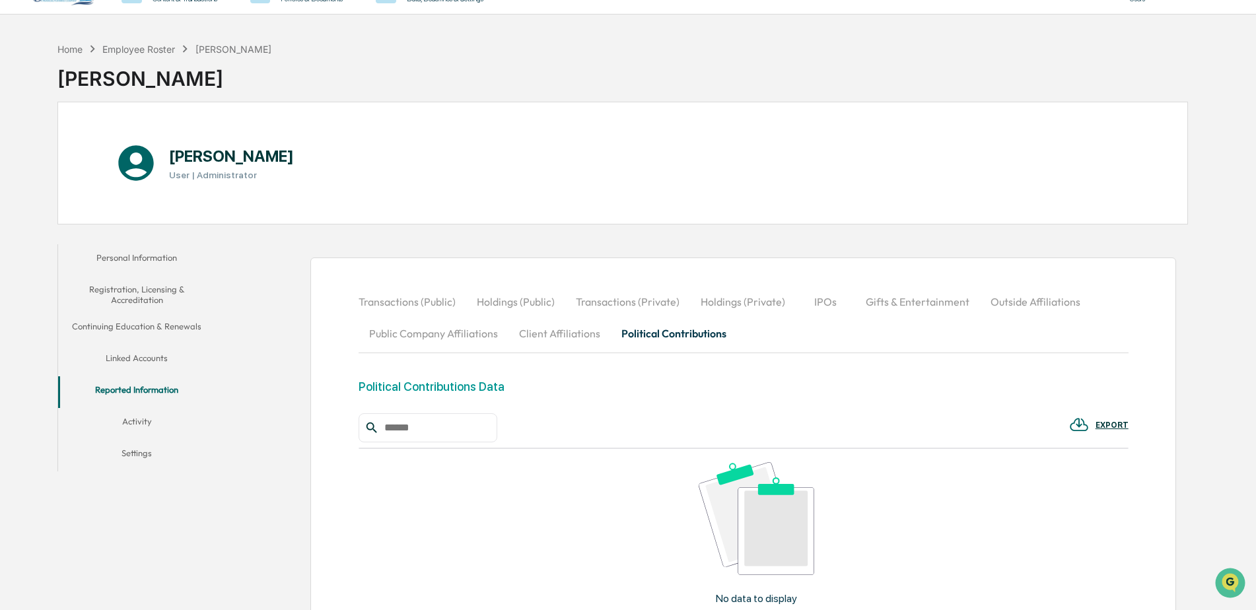
scroll to position [0, 0]
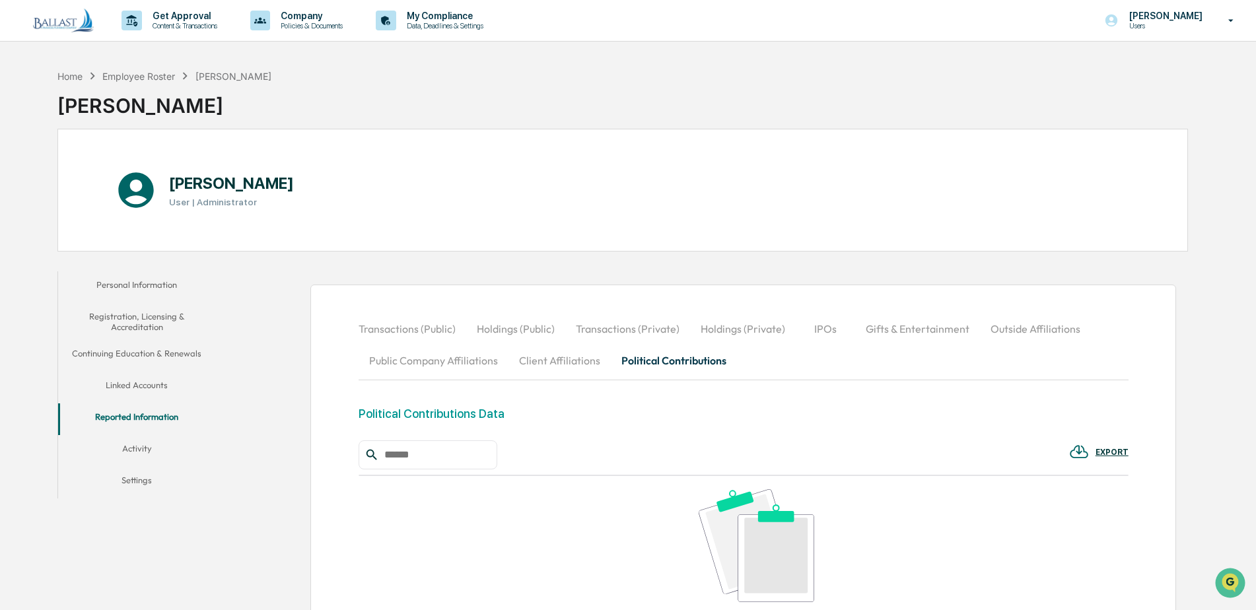
click at [561, 361] on button "Client Affiliations" at bounding box center [559, 361] width 102 height 32
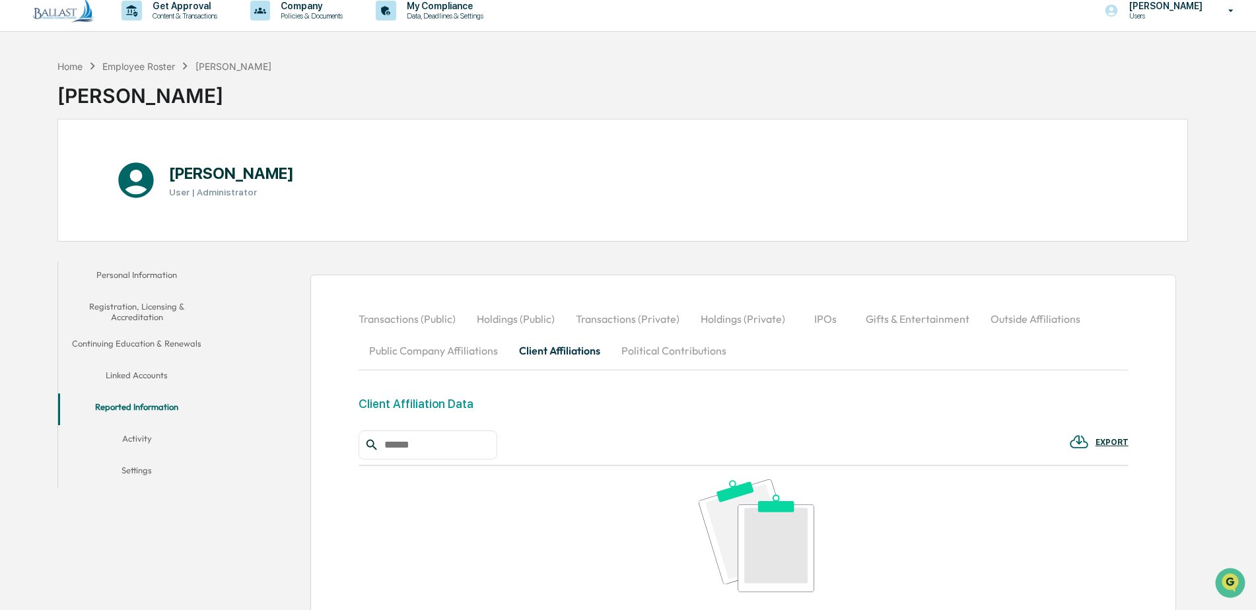
scroll to position [5, 0]
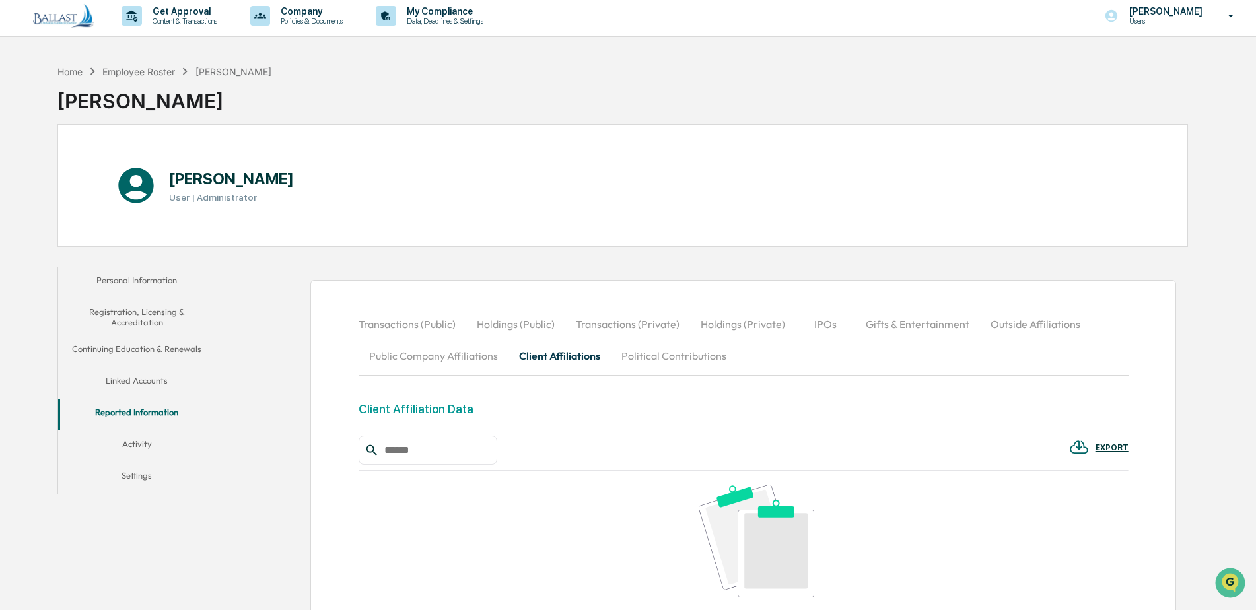
click at [463, 357] on button "Public Company Affiliations" at bounding box center [434, 356] width 150 height 32
click at [1021, 324] on button "Outside Affiliations" at bounding box center [1035, 324] width 111 height 32
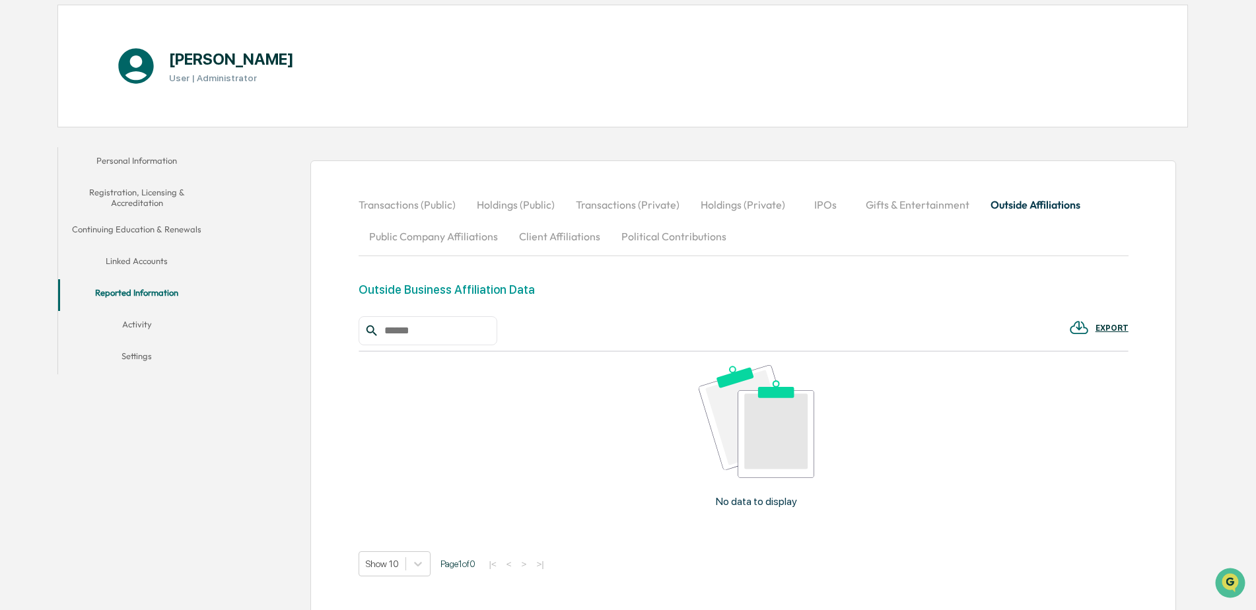
scroll to position [0, 0]
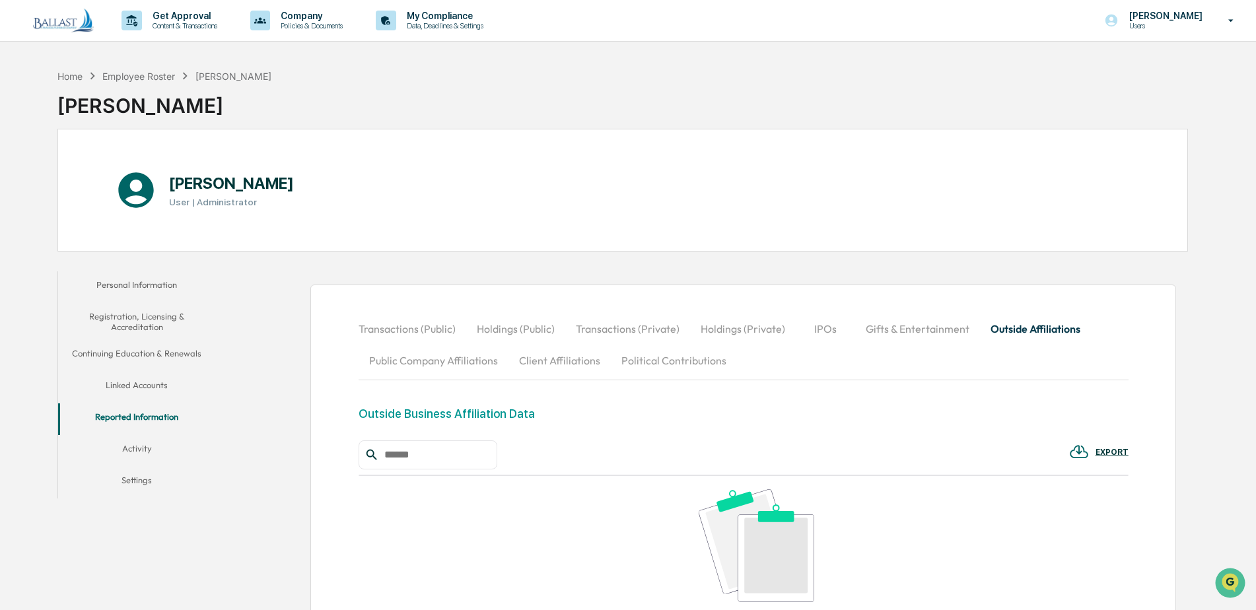
click at [143, 447] on button "Activity" at bounding box center [137, 451] width 158 height 32
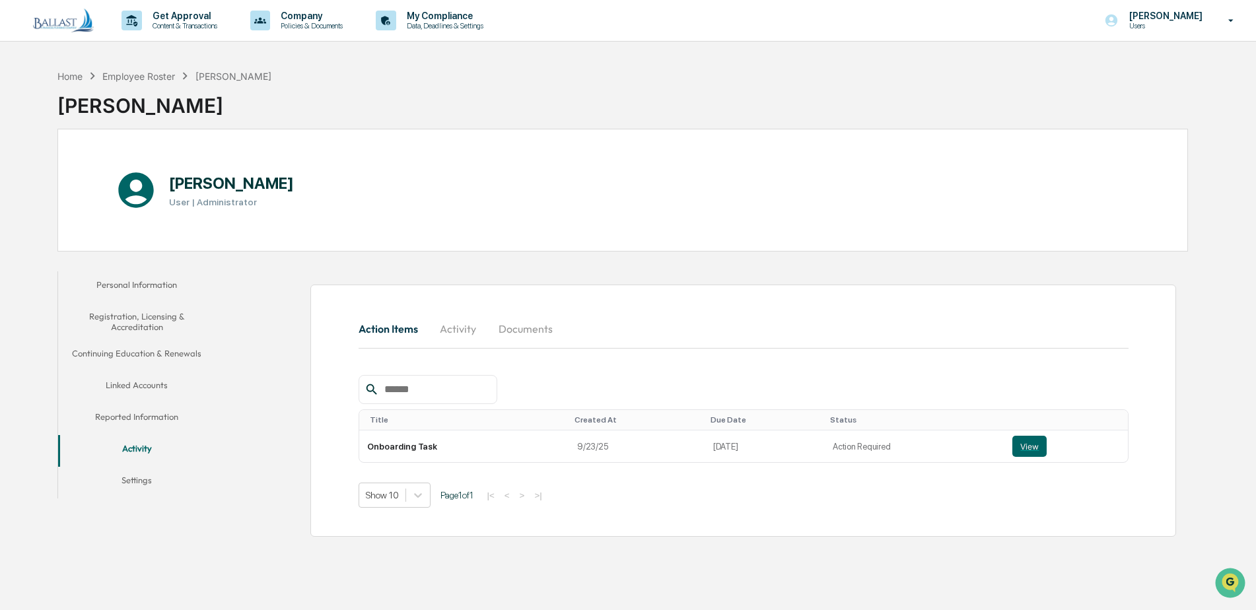
click at [455, 328] on button "Activity" at bounding box center [458, 329] width 59 height 32
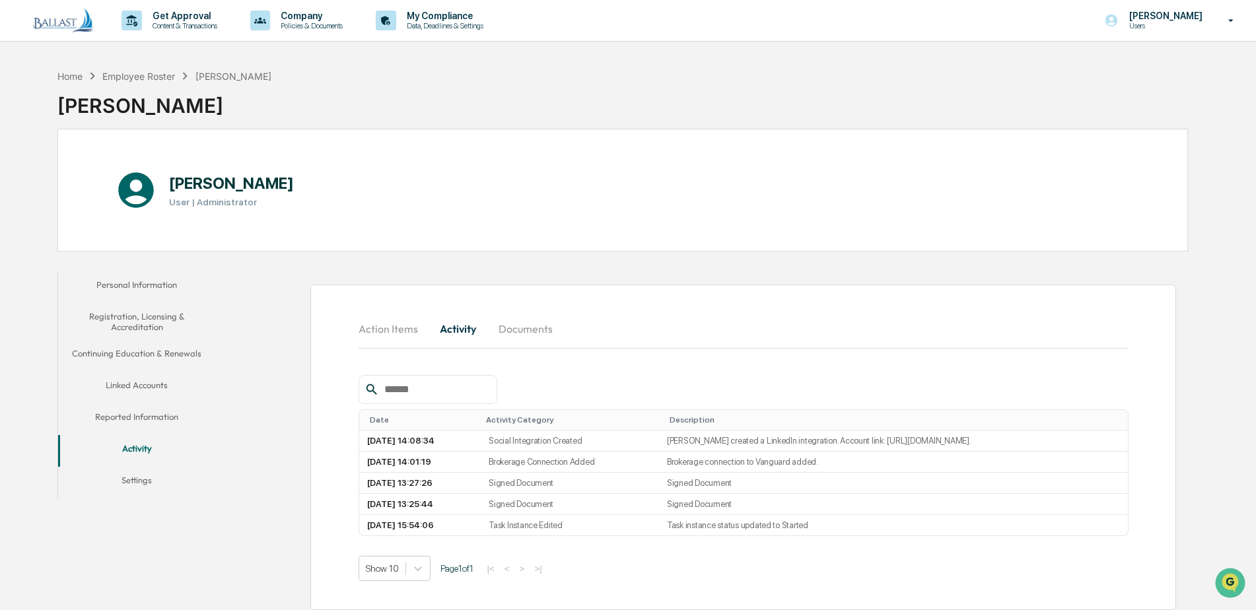
click at [147, 479] on button "Settings" at bounding box center [137, 483] width 158 height 32
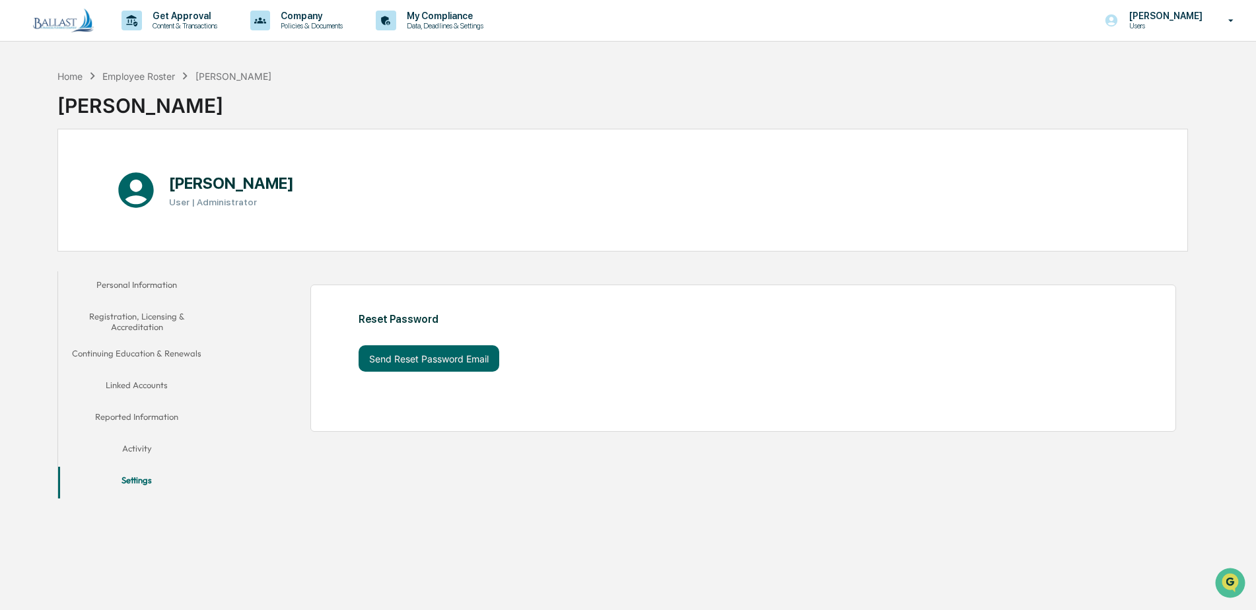
click at [155, 417] on button "Reported Information" at bounding box center [137, 419] width 158 height 32
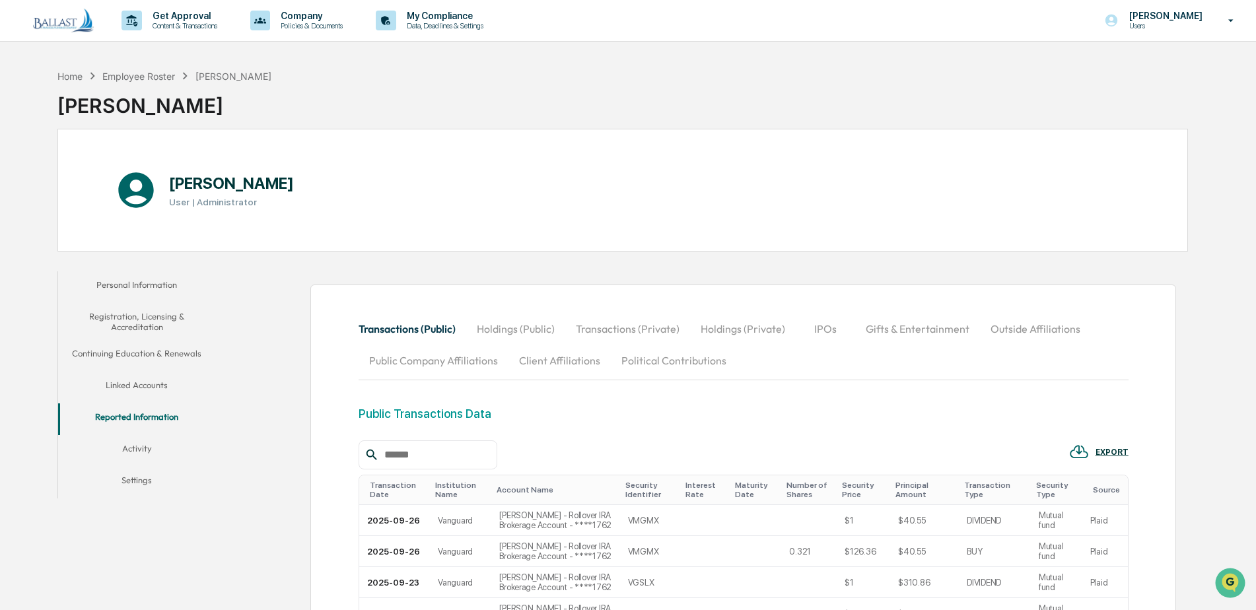
click at [135, 285] on button "Personal Information" at bounding box center [137, 287] width 158 height 32
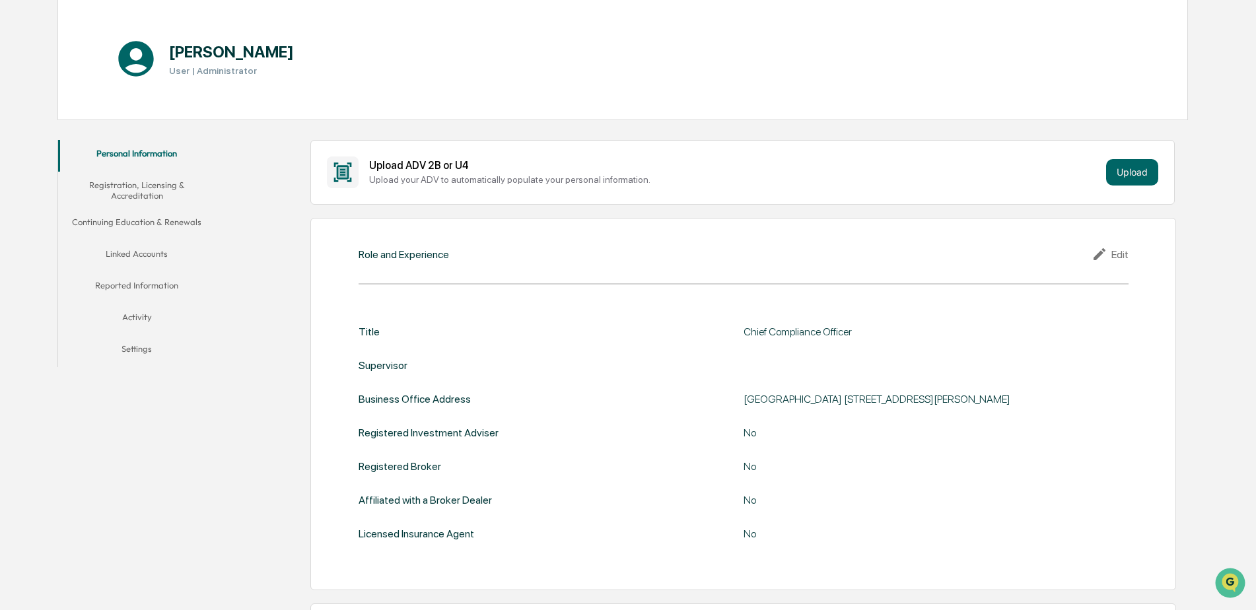
scroll to position [132, 0]
click at [138, 314] on button "Activity" at bounding box center [137, 319] width 158 height 32
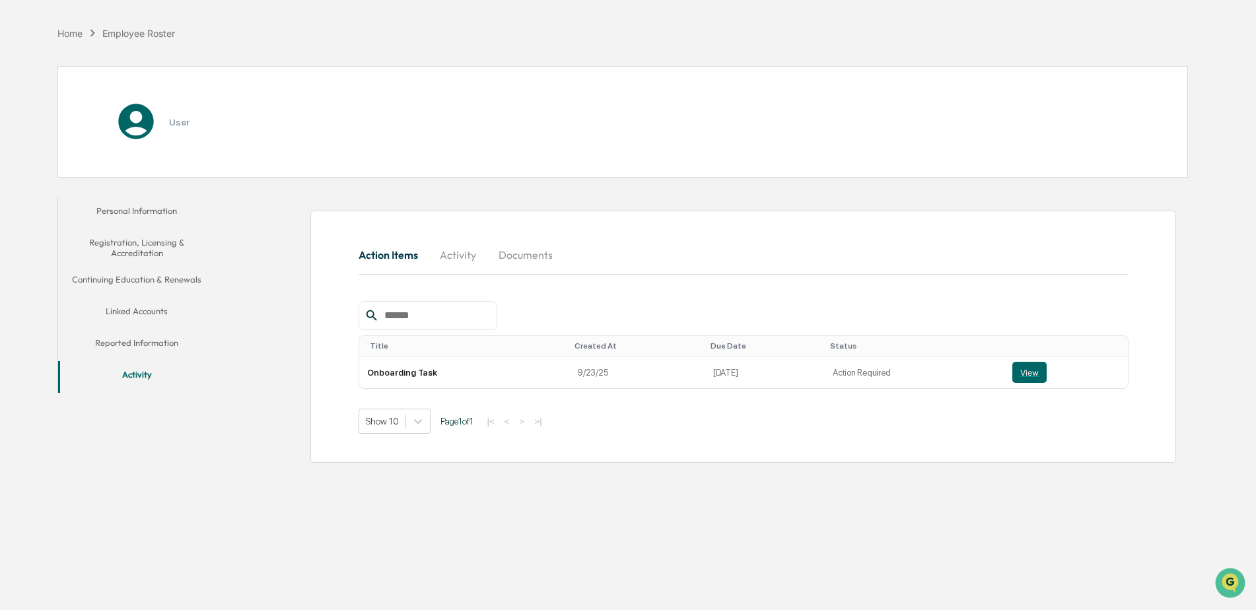
scroll to position [63, 0]
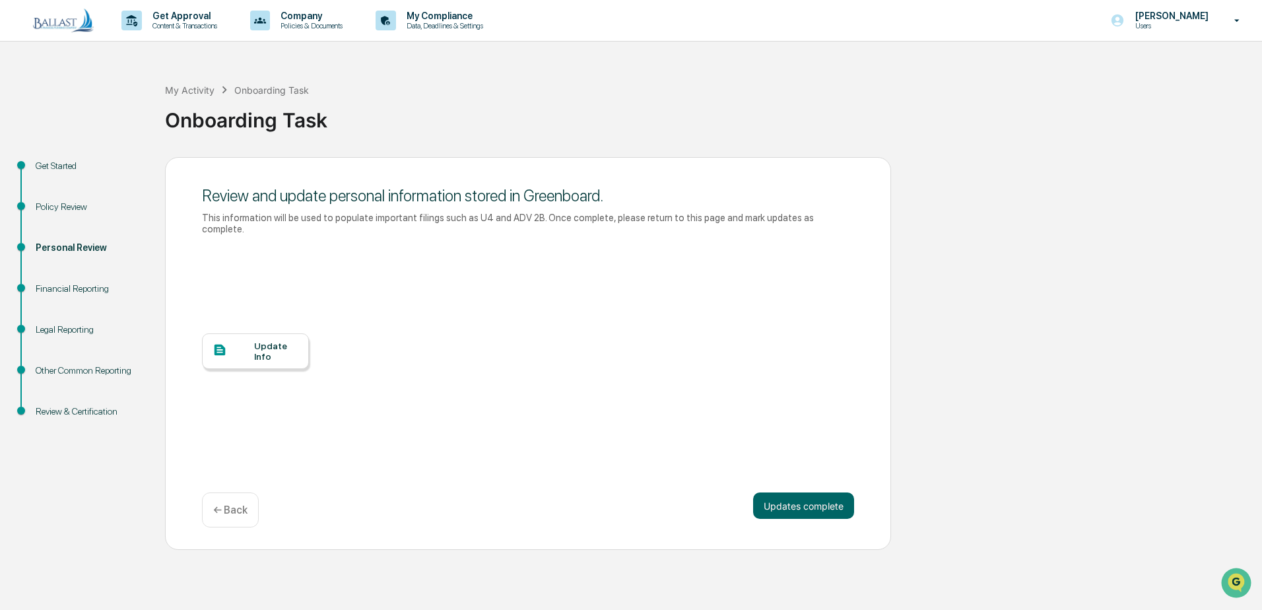
click at [65, 287] on div "Financial Reporting" at bounding box center [90, 289] width 108 height 14
click at [793, 495] on button "Updates complete" at bounding box center [803, 506] width 101 height 26
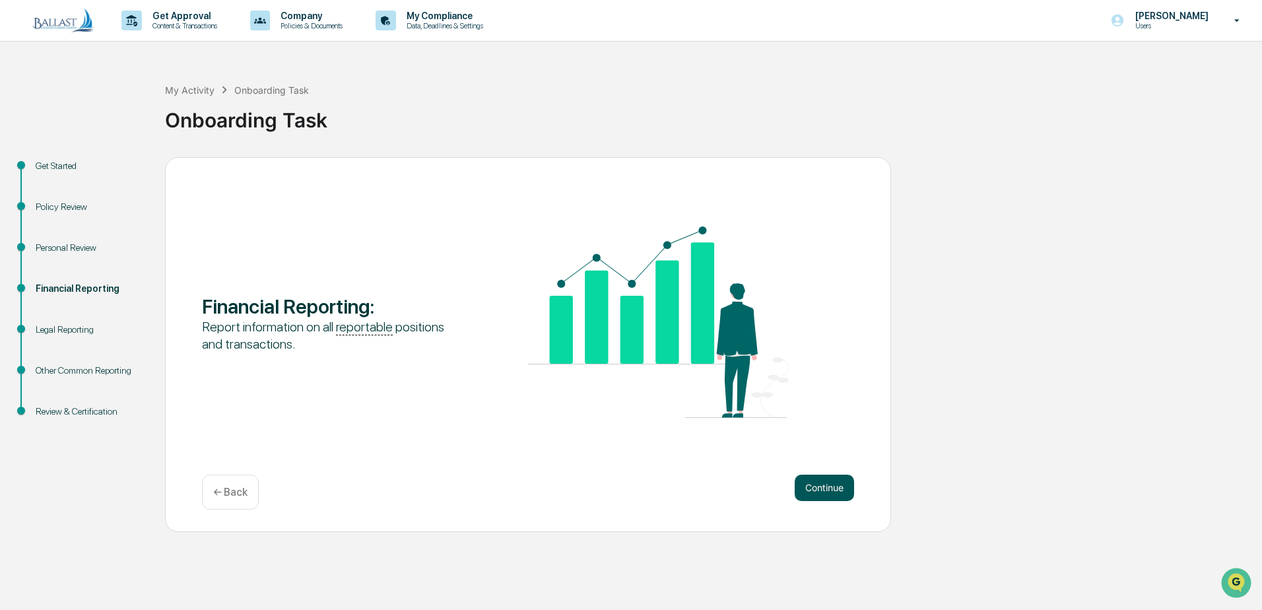
click at [836, 485] on button "Continue" at bounding box center [824, 488] width 59 height 26
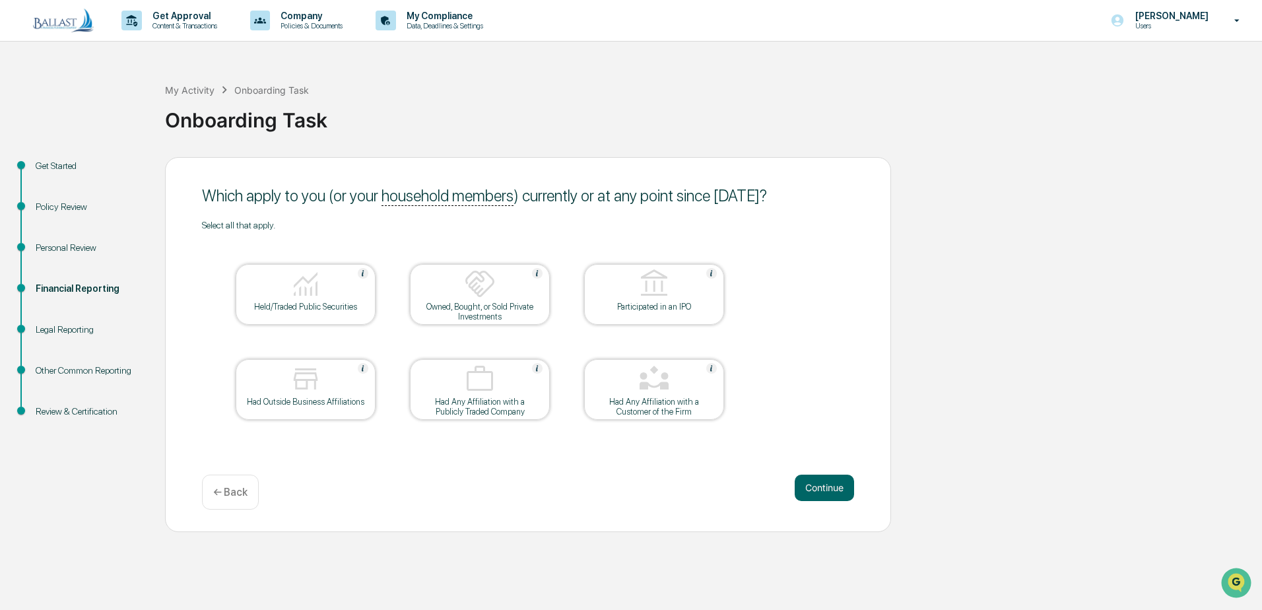
click at [336, 401] on div "Had Outside Business Affiliations" at bounding box center [305, 402] width 119 height 10
click at [330, 304] on div "Held/Traded Public Securities" at bounding box center [305, 307] width 119 height 10
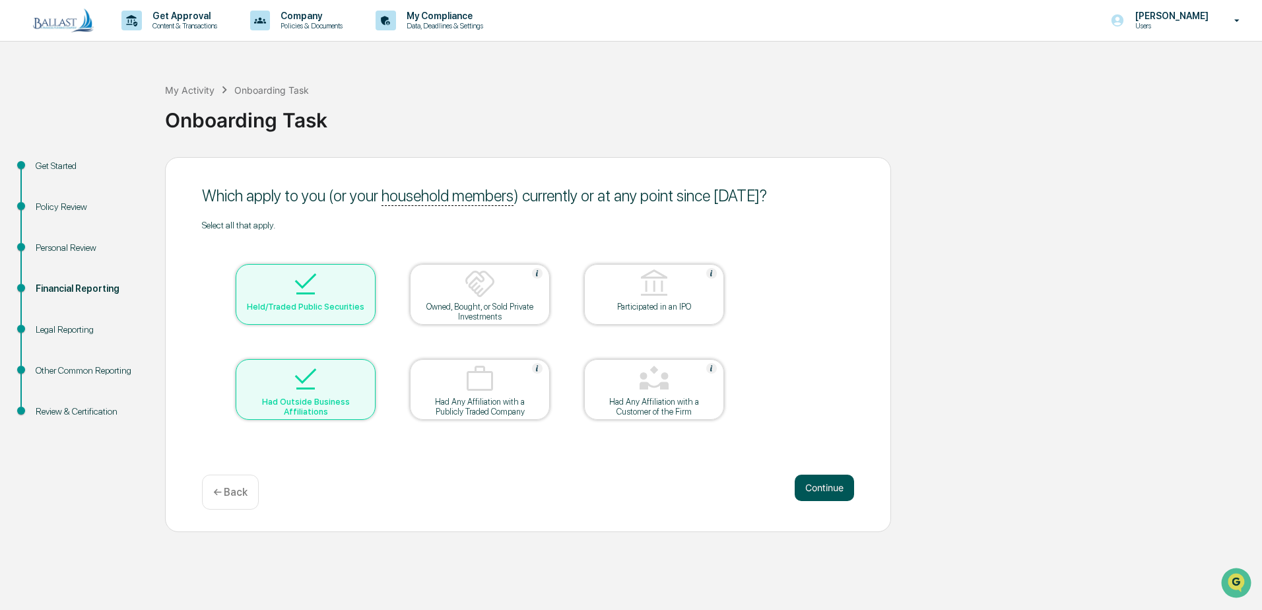
click at [837, 485] on button "Continue" at bounding box center [824, 488] width 59 height 26
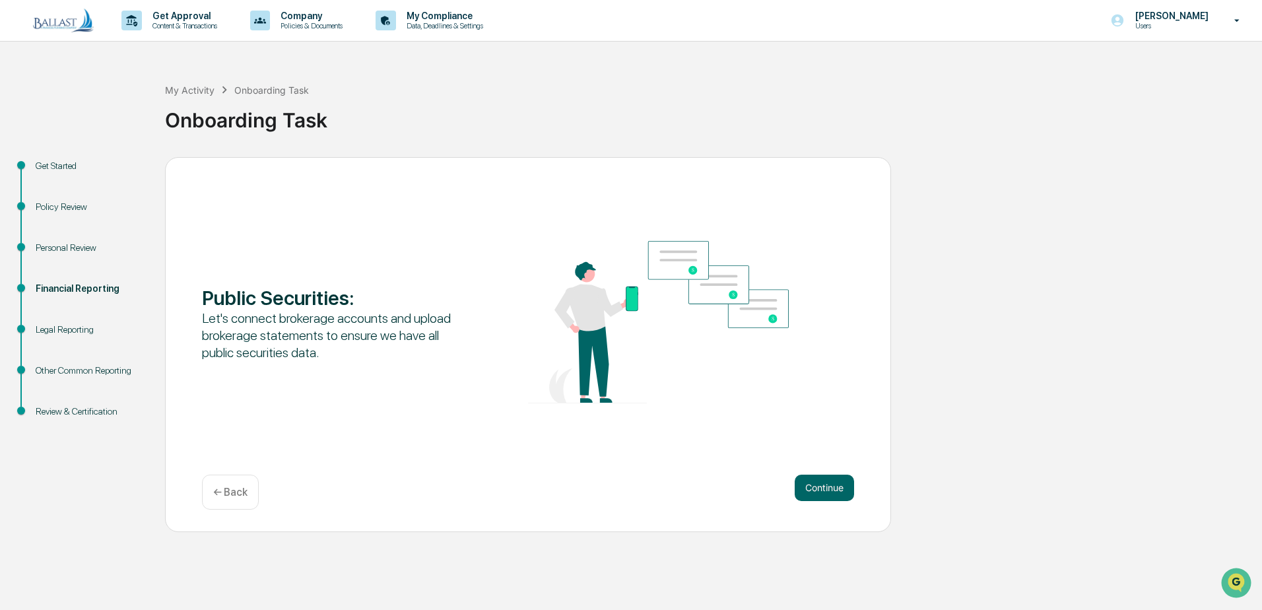
click at [837, 485] on button "Continue" at bounding box center [824, 488] width 59 height 26
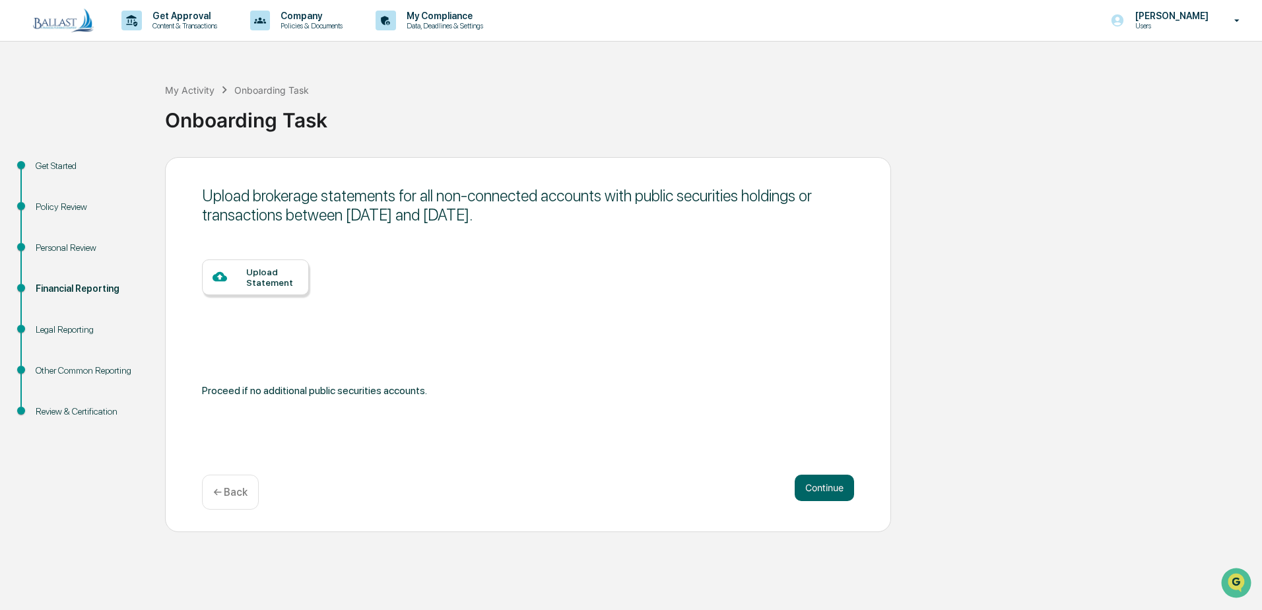
click at [837, 485] on button "Continue" at bounding box center [824, 488] width 59 height 26
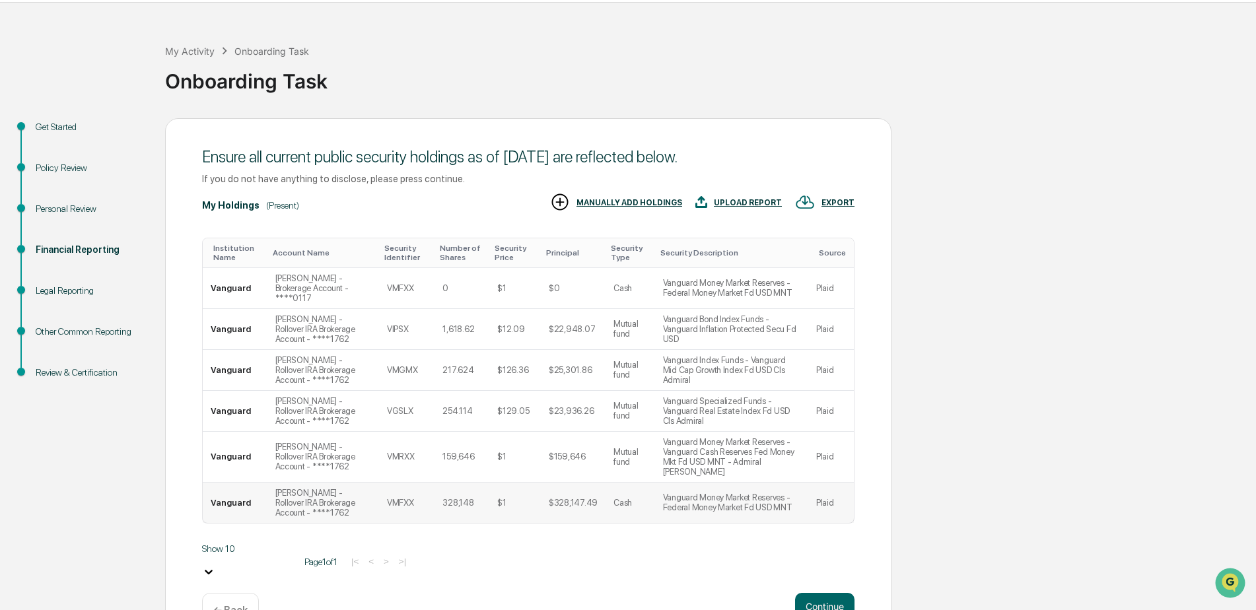
scroll to position [57, 0]
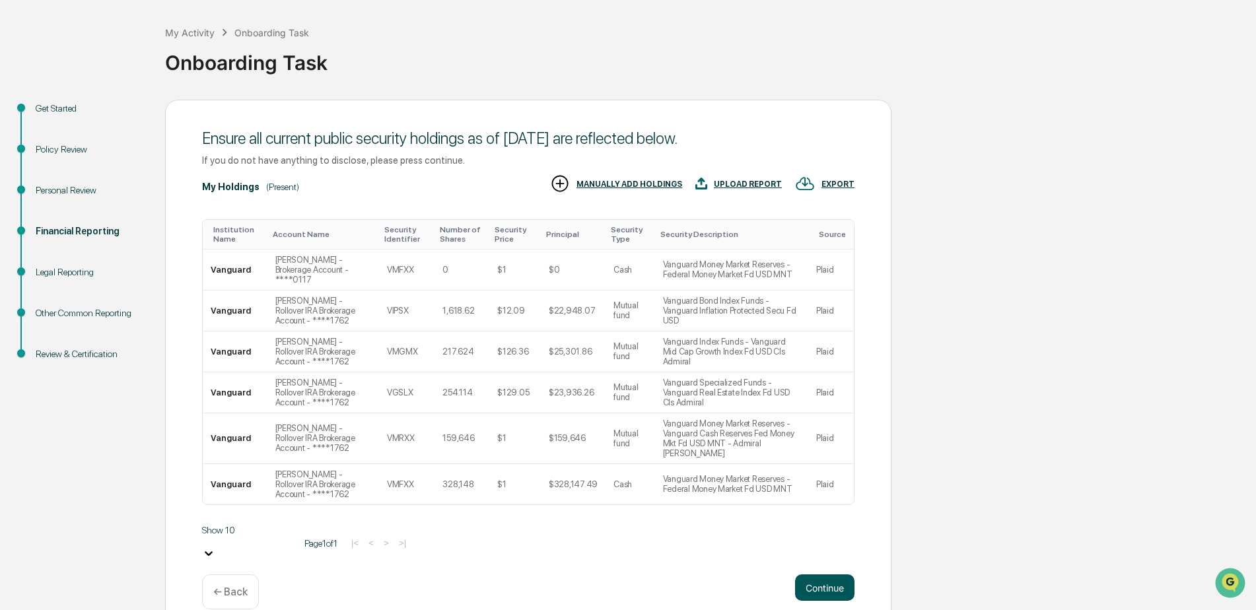
click at [811, 574] on button "Continue" at bounding box center [824, 587] width 59 height 26
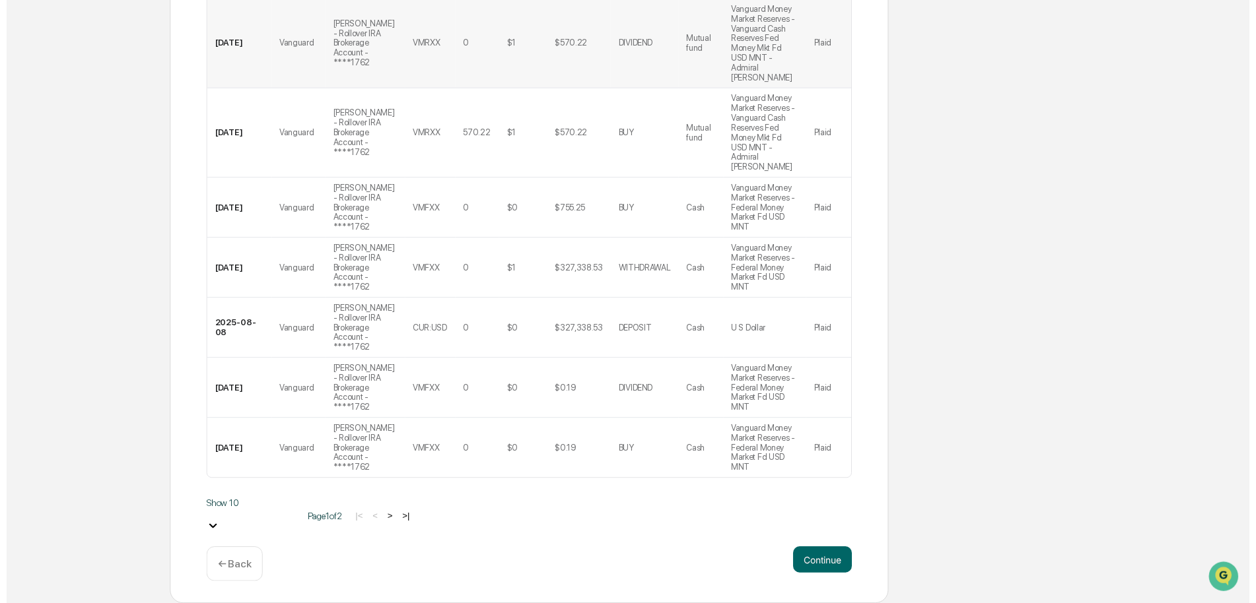
scroll to position [518, 0]
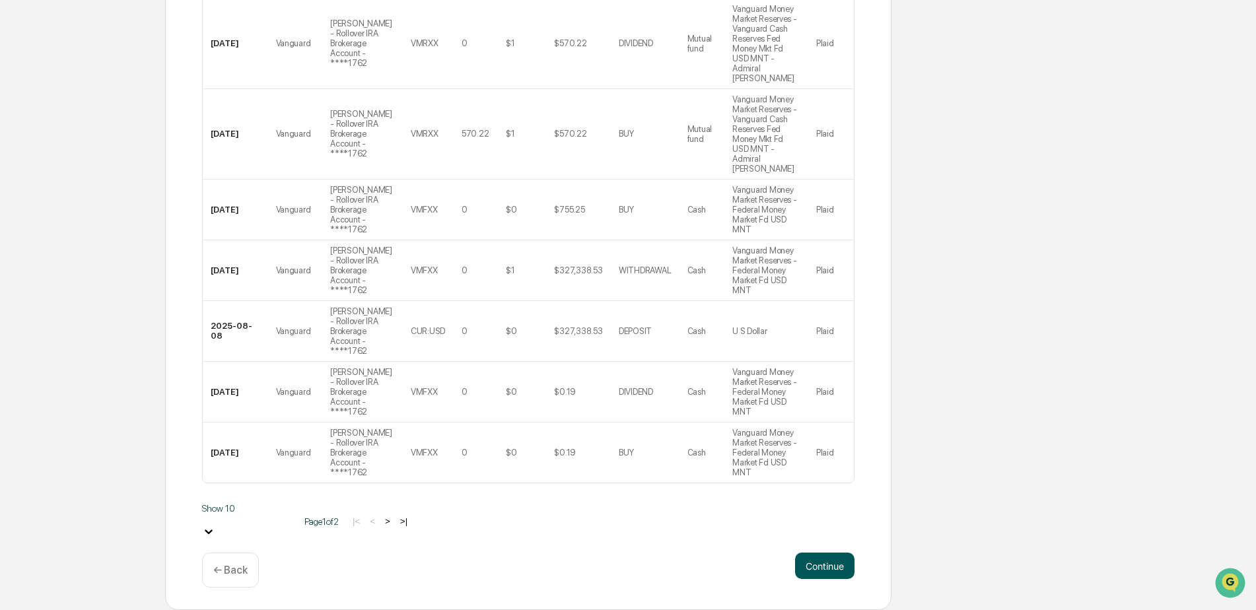
click at [823, 565] on button "Continue" at bounding box center [824, 566] width 59 height 26
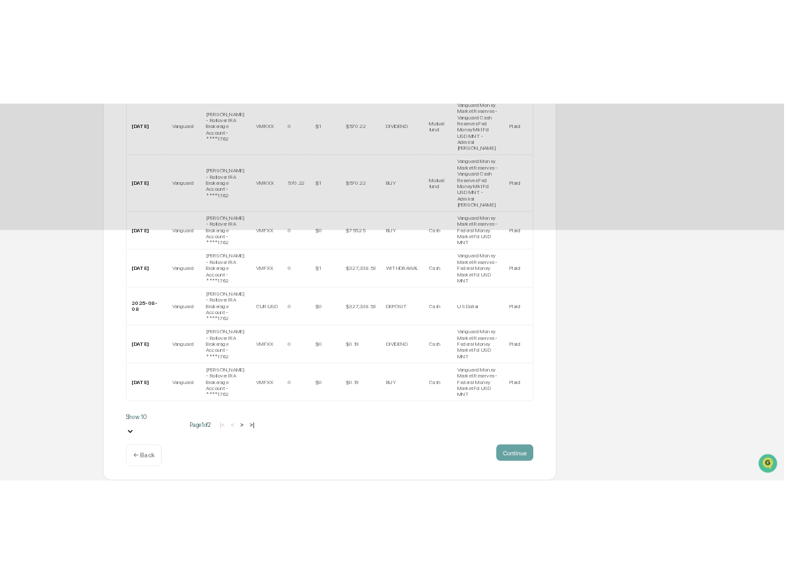
scroll to position [0, 0]
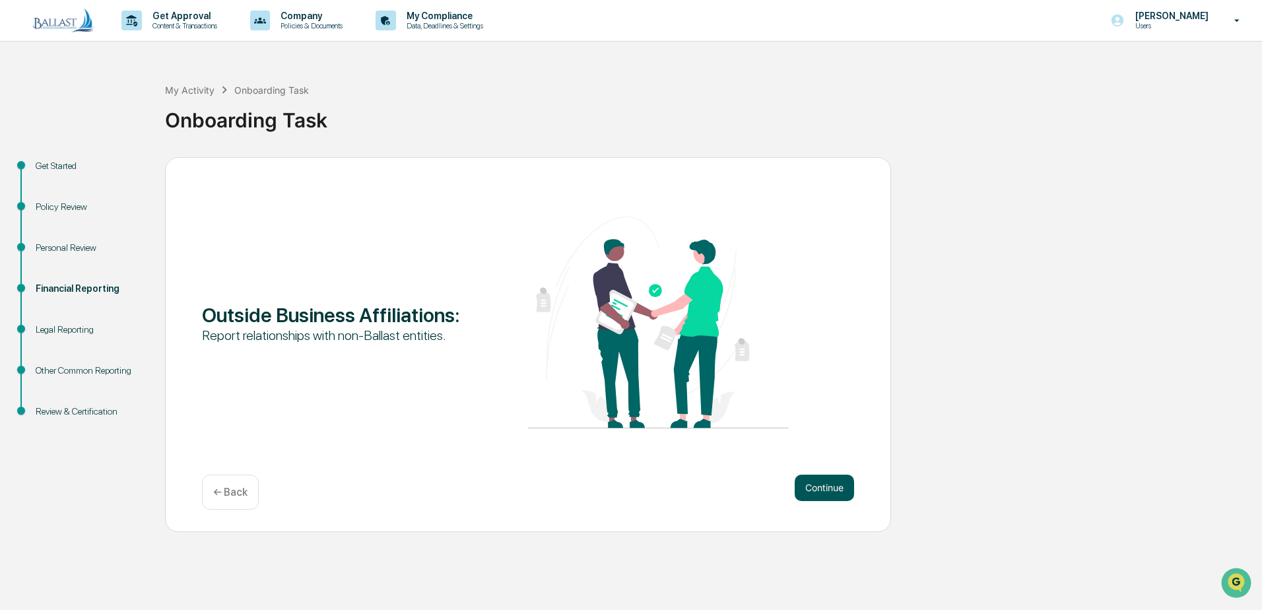
click at [823, 488] on button "Continue" at bounding box center [824, 488] width 59 height 26
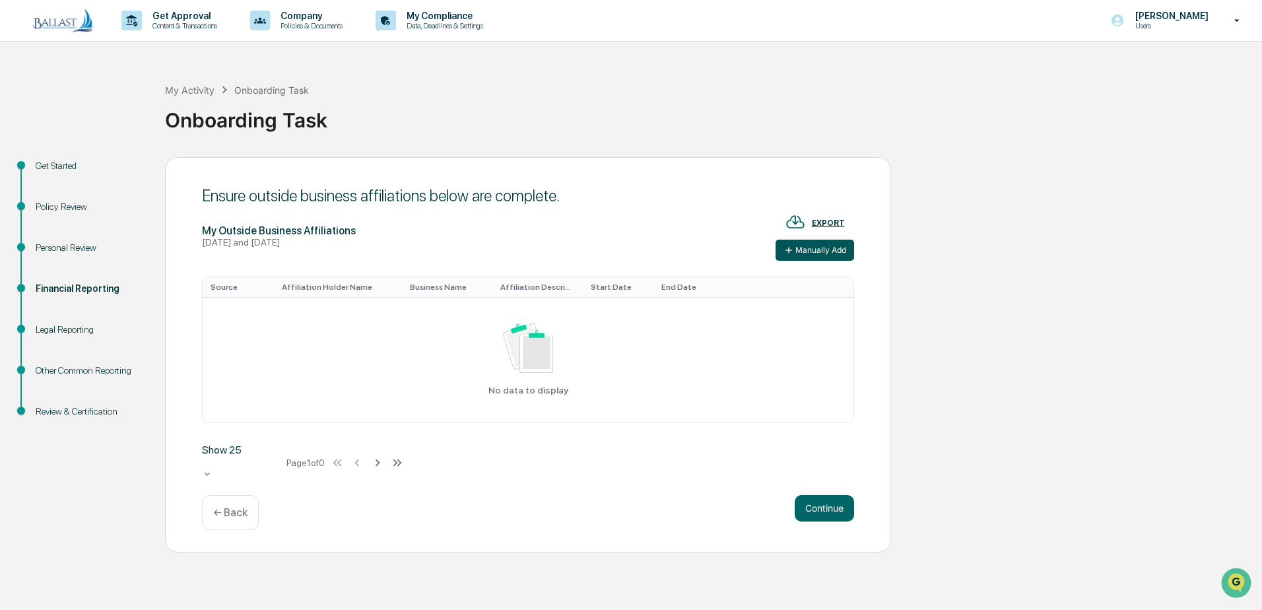
click at [790, 250] on icon at bounding box center [789, 250] width 6 height 6
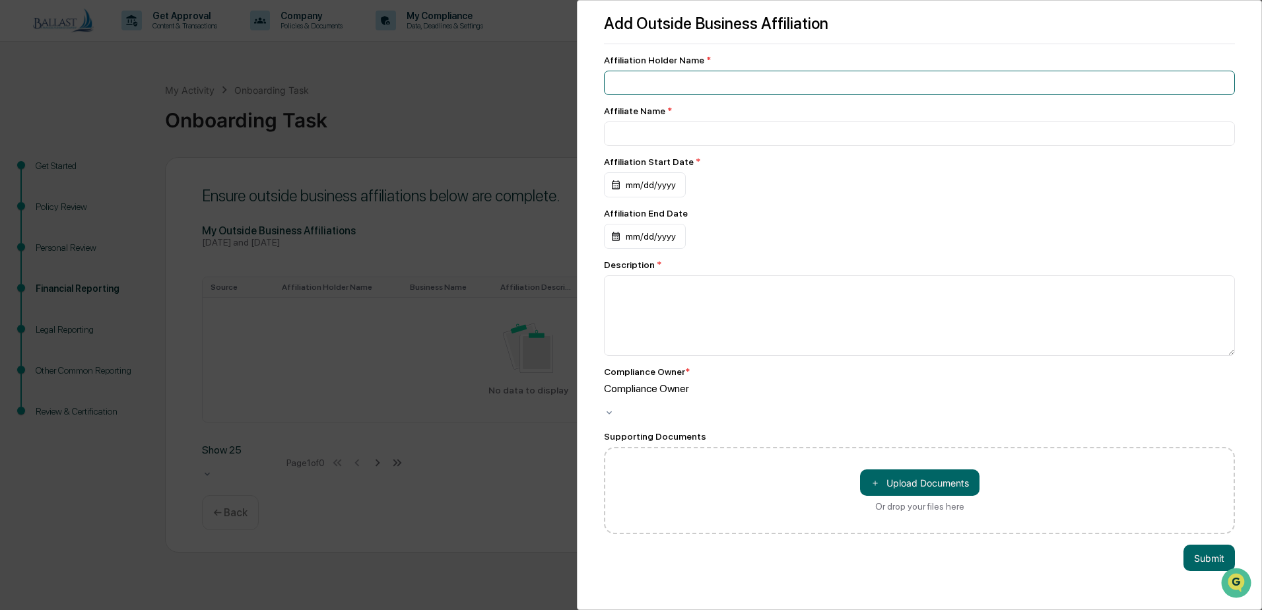
click at [689, 90] on input at bounding box center [919, 83] width 631 height 24
type input "**********"
type input "********"
click at [638, 186] on div "mm/dd/yyyy" at bounding box center [645, 184] width 82 height 25
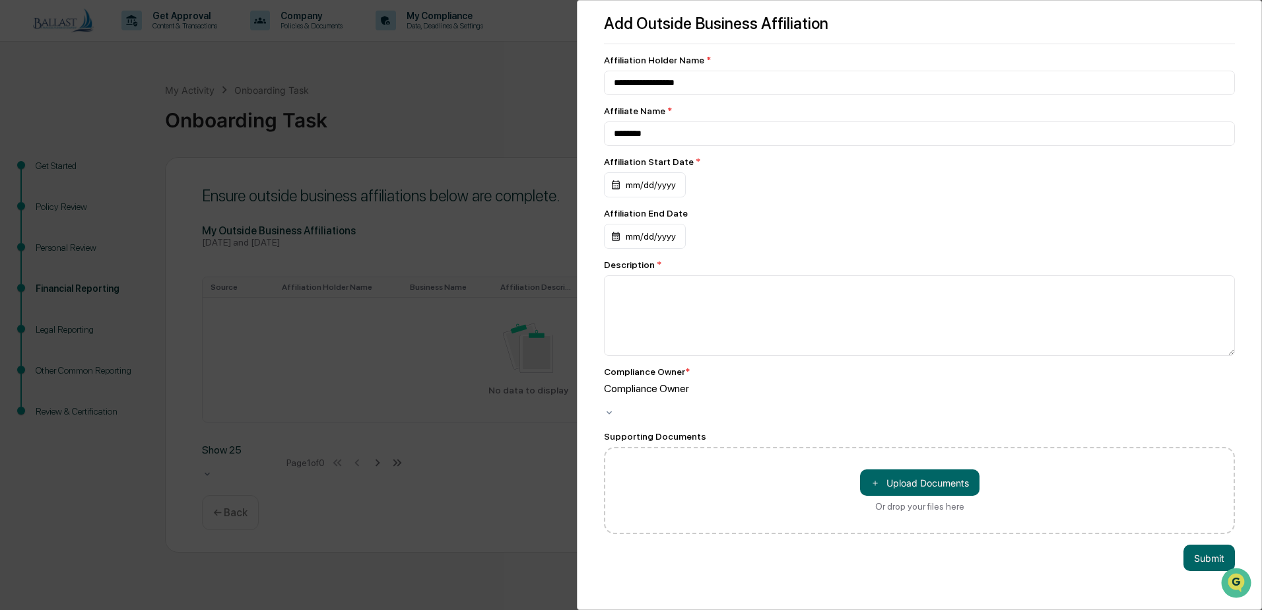
click at [666, 242] on div "mm/dd/yyyy" at bounding box center [645, 236] width 82 height 25
click at [800, 215] on div at bounding box center [631, 305] width 1262 height 610
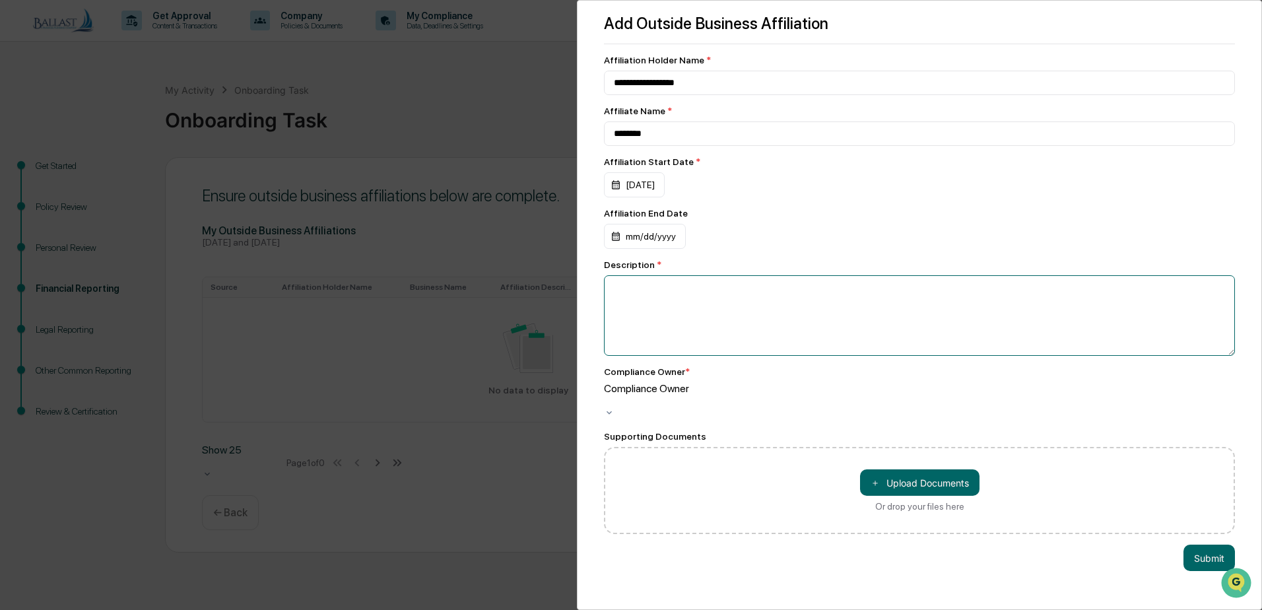
click at [765, 292] on textarea at bounding box center [919, 315] width 631 height 81
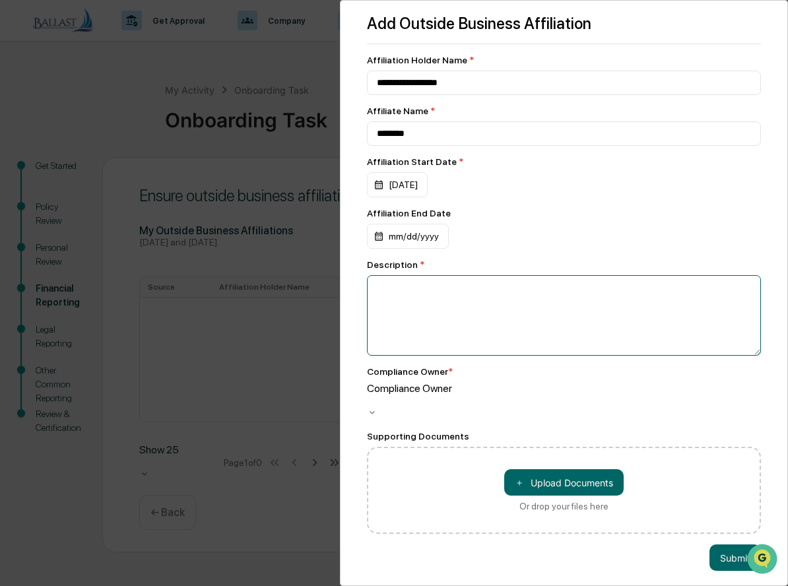
paste textarea "**********"
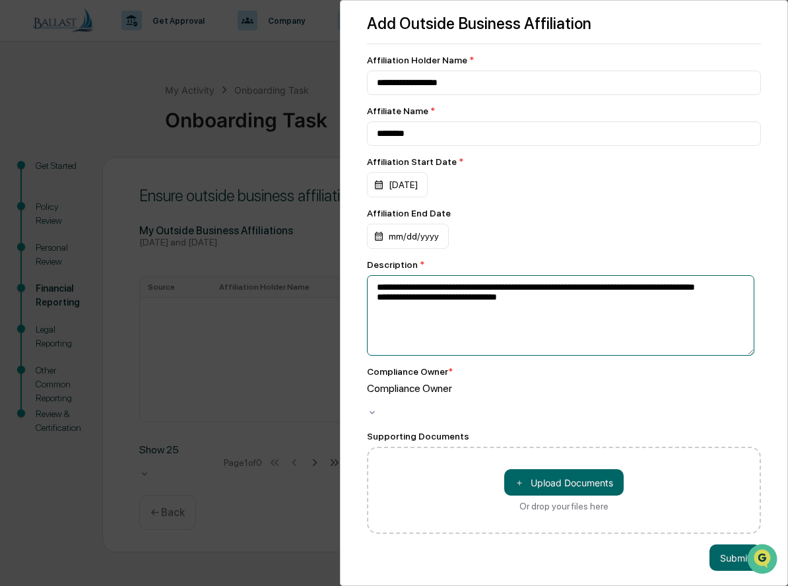
click at [384, 290] on textarea "**********" at bounding box center [561, 315] width 388 height 81
click at [474, 296] on textarea "**********" at bounding box center [561, 315] width 388 height 81
click at [590, 302] on textarea "**********" at bounding box center [561, 315] width 388 height 81
type textarea "**********"
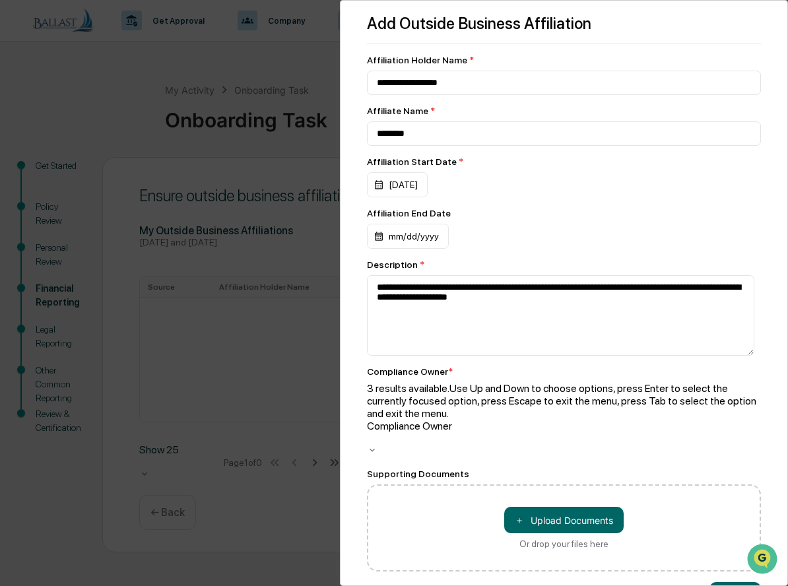
click at [378, 445] on icon at bounding box center [372, 450] width 11 height 11
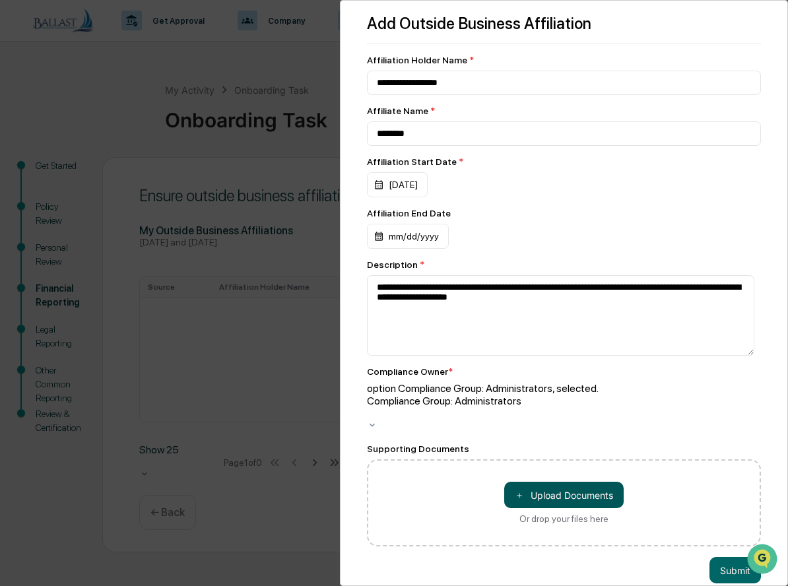
click at [521, 482] on button "＋ Upload Documents" at bounding box center [564, 495] width 120 height 26
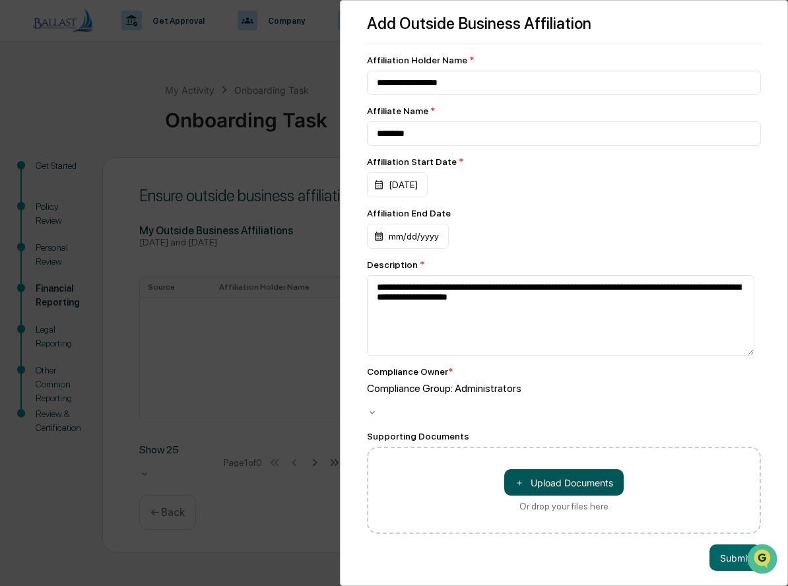
click at [547, 470] on button "＋ Upload Documents" at bounding box center [564, 482] width 120 height 26
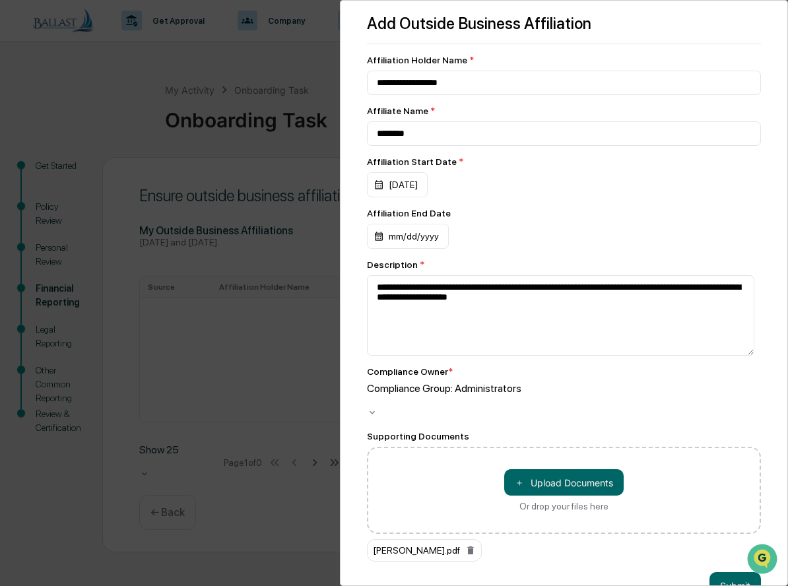
scroll to position [28, 0]
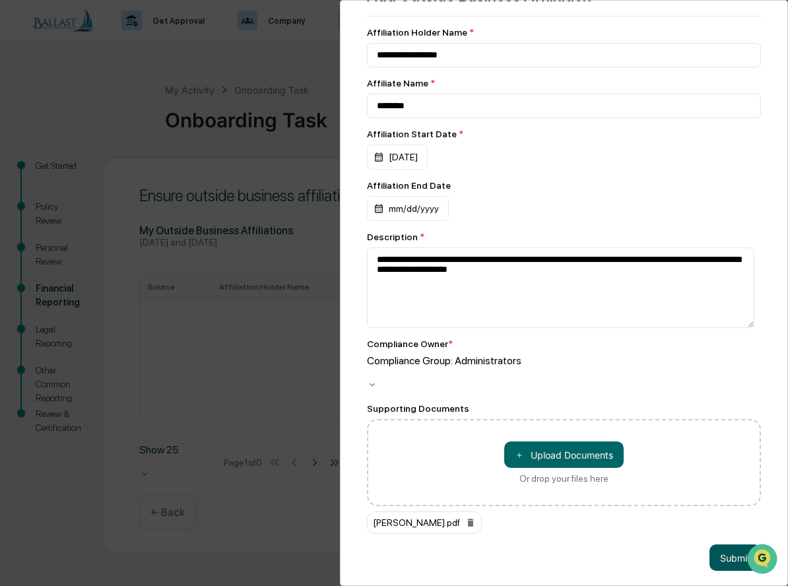
click at [727, 545] on button "Submit" at bounding box center [736, 558] width 52 height 26
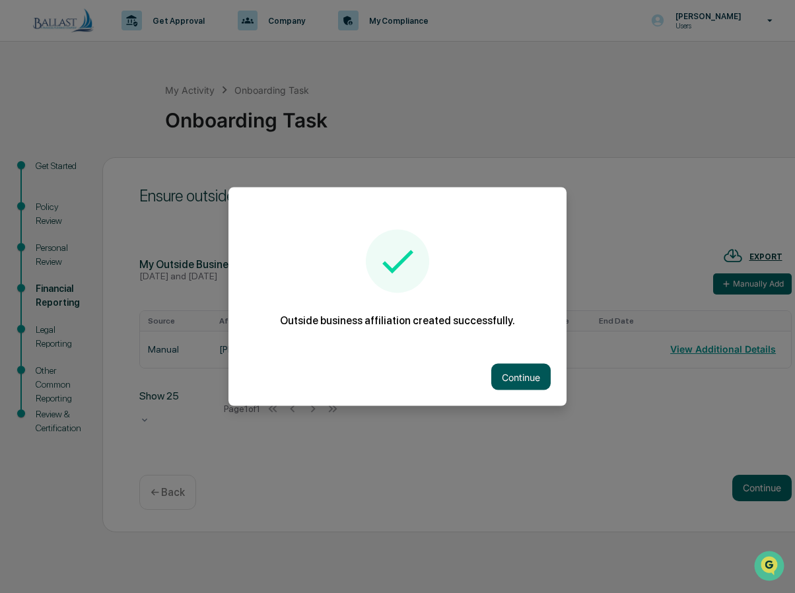
click at [520, 371] on button "Continue" at bounding box center [520, 377] width 59 height 26
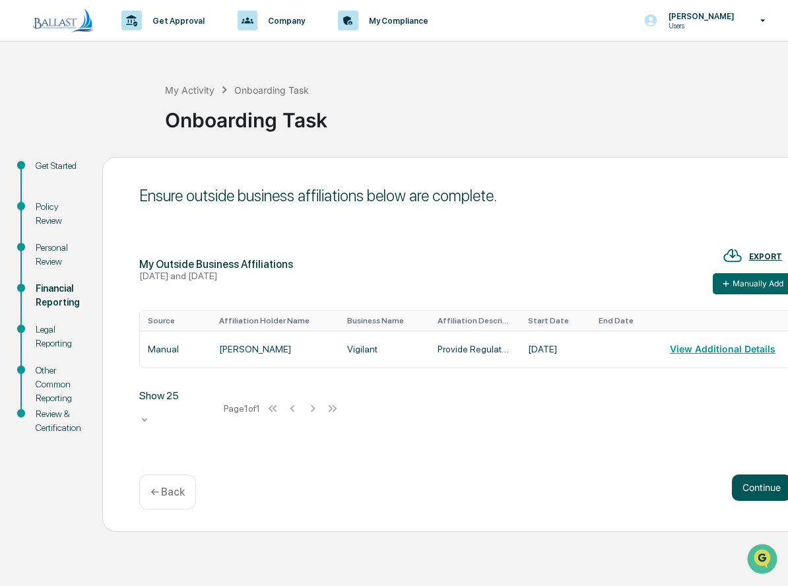
click at [769, 489] on button "Continue" at bounding box center [761, 488] width 59 height 26
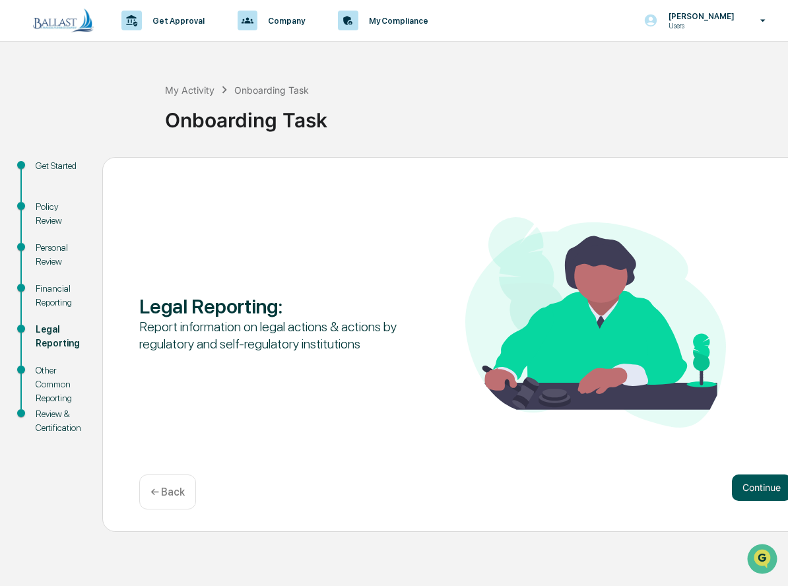
click at [773, 490] on button "Continue" at bounding box center [761, 488] width 59 height 26
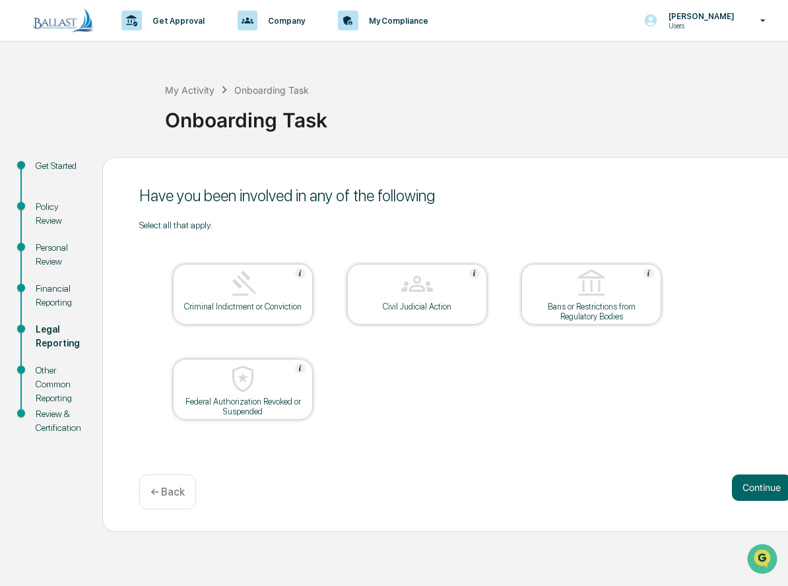
click at [257, 302] on div "Criminal Indictment or Conviction" at bounding box center [243, 307] width 119 height 10
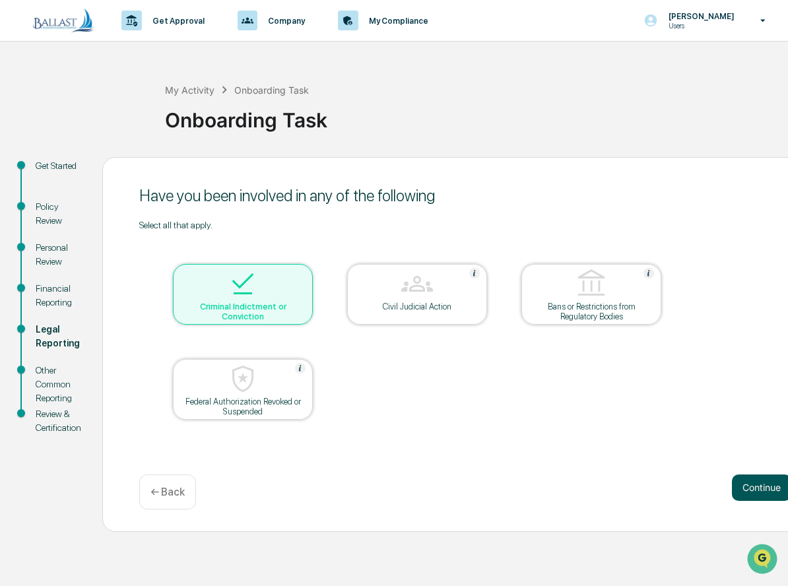
click at [758, 488] on button "Continue" at bounding box center [761, 488] width 59 height 26
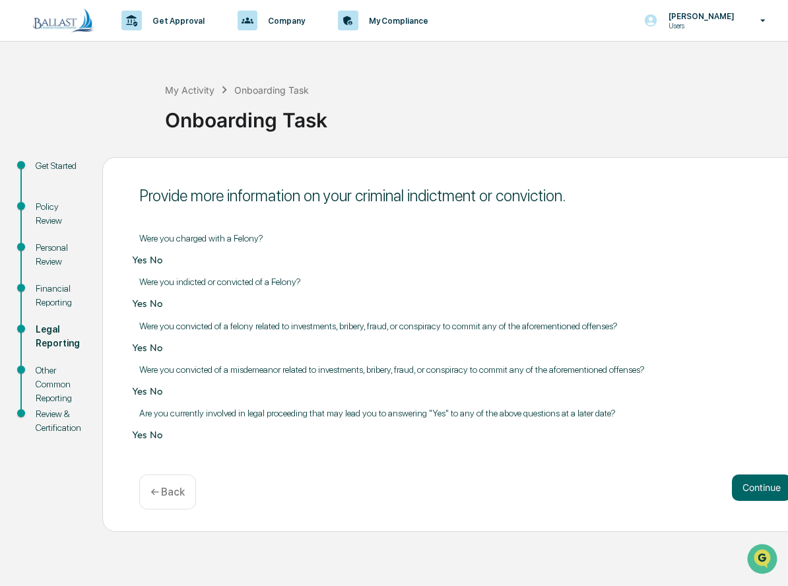
click at [747, 544] on div at bounding box center [764, 559] width 36 height 33
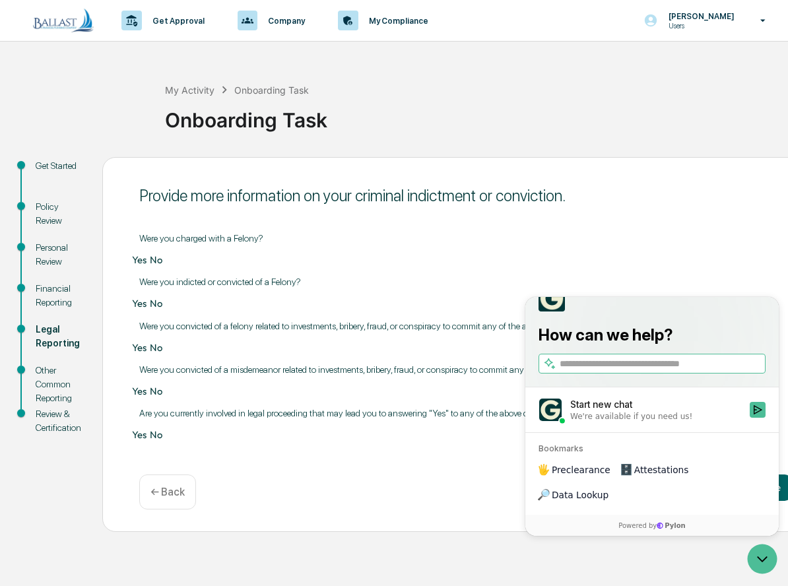
click at [596, 510] on div "Continue ← Back" at bounding box center [465, 492] width 652 height 35
click at [749, 233] on p "Were you charged with a Felony?" at bounding box center [465, 238] width 652 height 11
click at [761, 566] on icon "Open customer support" at bounding box center [762, 559] width 33 height 33
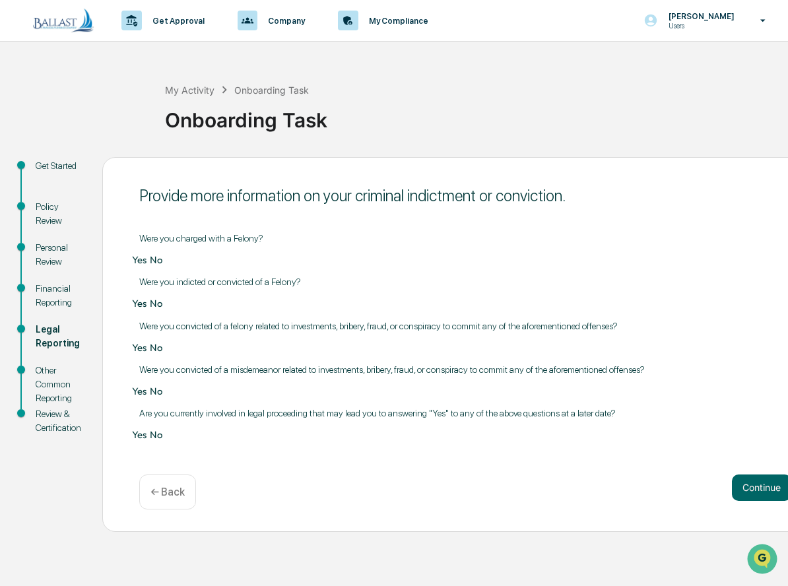
scroll to position [7, 0]
click at [740, 501] on button "Continue" at bounding box center [761, 488] width 59 height 26
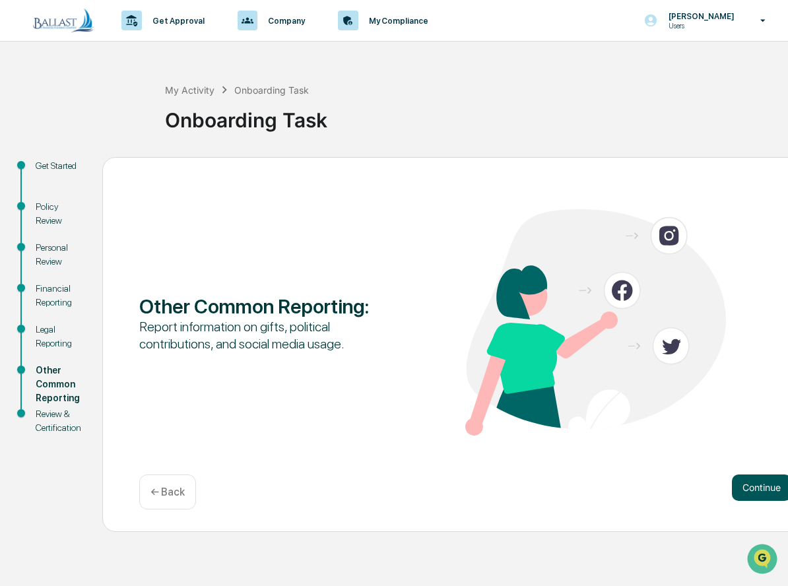
click at [774, 481] on button "Continue" at bounding box center [761, 488] width 59 height 26
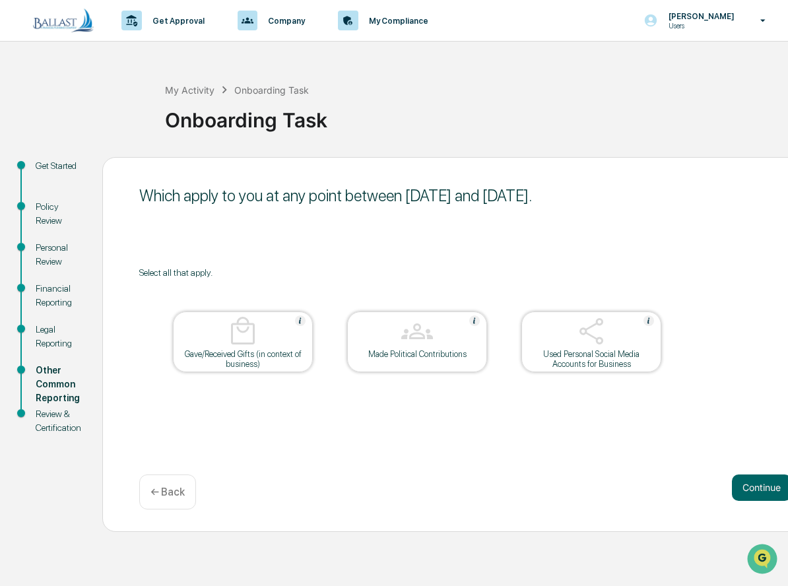
click at [607, 349] on div "Used Personal Social Media Accounts for Business" at bounding box center [591, 359] width 119 height 20
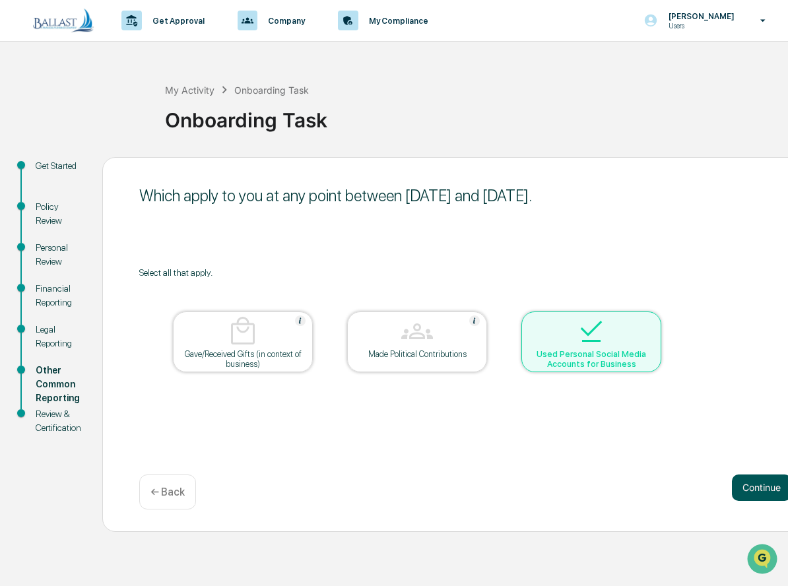
click at [754, 475] on button "Continue" at bounding box center [761, 488] width 59 height 26
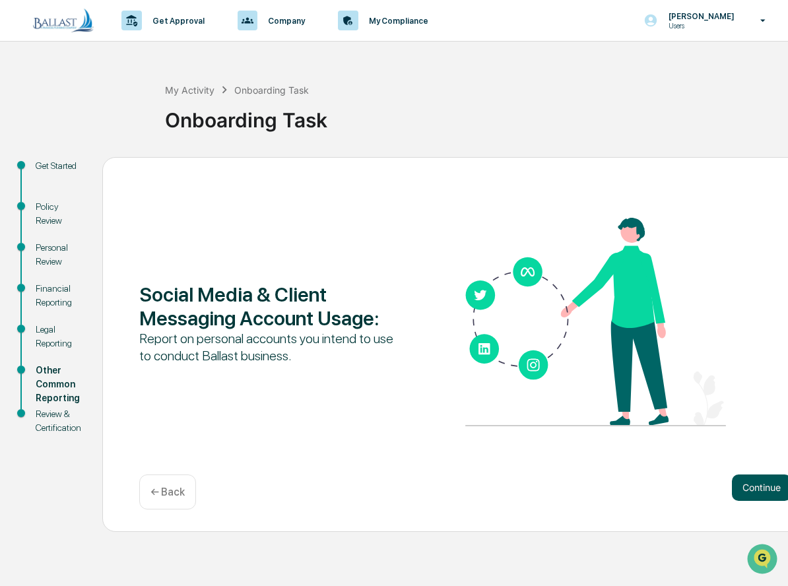
click at [741, 482] on button "Continue" at bounding box center [761, 488] width 59 height 26
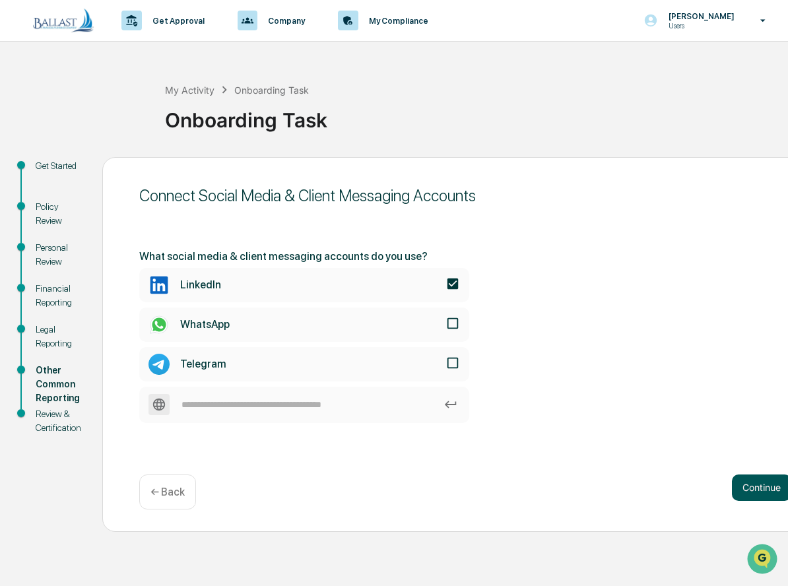
click at [778, 489] on button "Continue" at bounding box center [761, 488] width 59 height 26
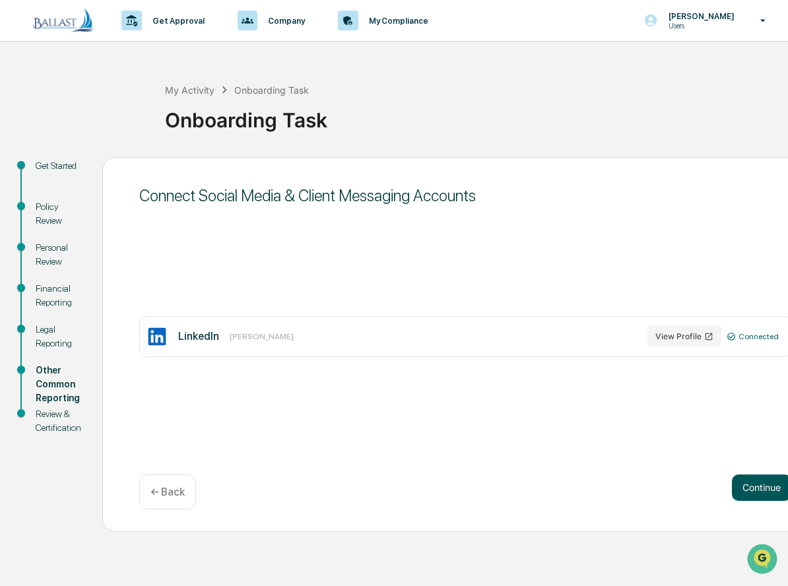
click at [762, 480] on button "Continue" at bounding box center [761, 488] width 59 height 26
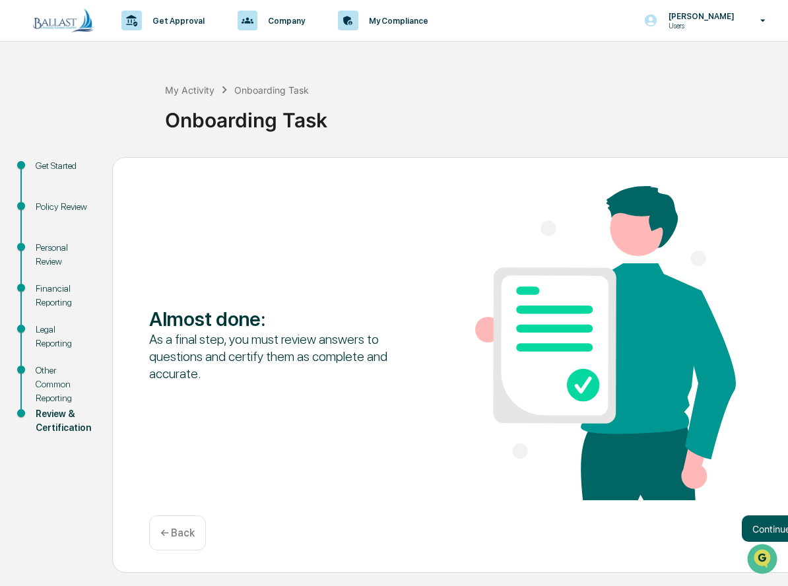
click at [758, 516] on button "Continue" at bounding box center [771, 529] width 59 height 26
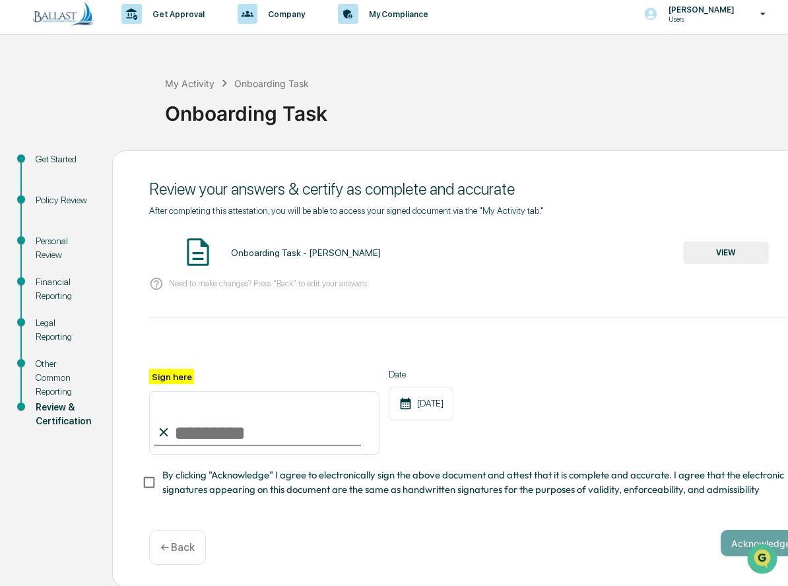
click at [238, 446] on input "Sign here" at bounding box center [264, 423] width 230 height 63
type input "**********"
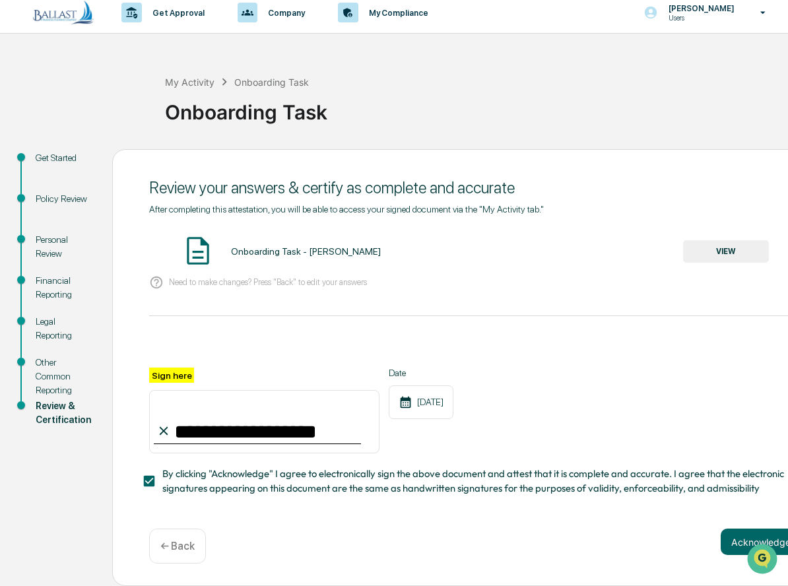
scroll to position [12, 0]
click at [723, 534] on button "Acknowledge" at bounding box center [761, 542] width 81 height 26
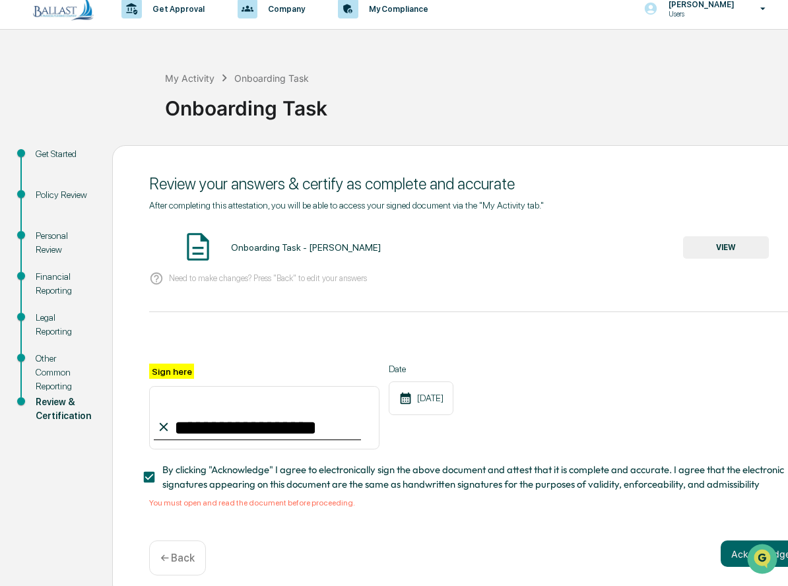
click at [722, 244] on button "VIEW" at bounding box center [726, 247] width 86 height 22
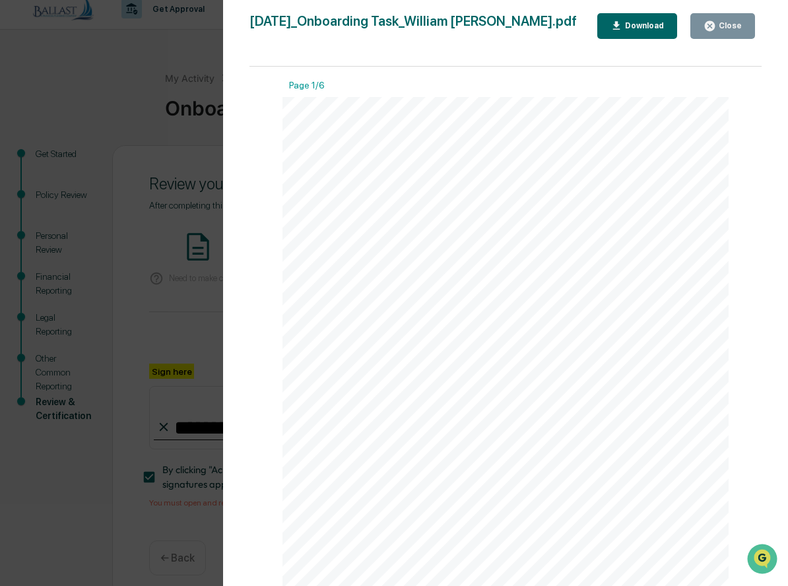
click at [650, 26] on div "Download" at bounding box center [644, 25] width 42 height 9
click at [710, 24] on icon "button" at bounding box center [710, 26] width 10 height 10
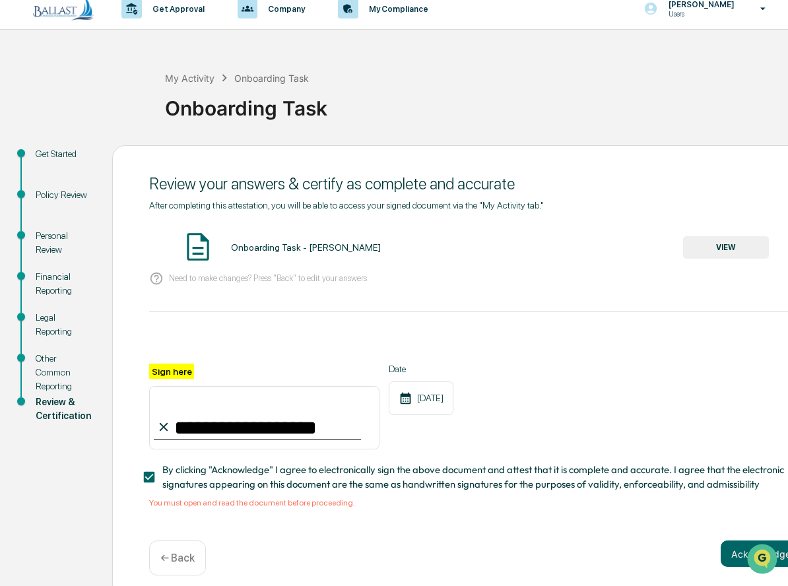
scroll to position [28, 0]
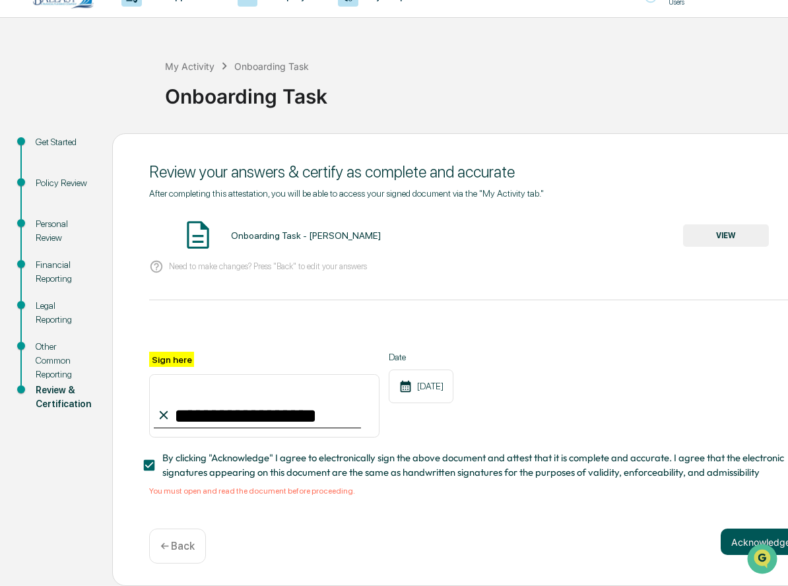
click at [732, 543] on button "Acknowledge" at bounding box center [761, 542] width 81 height 26
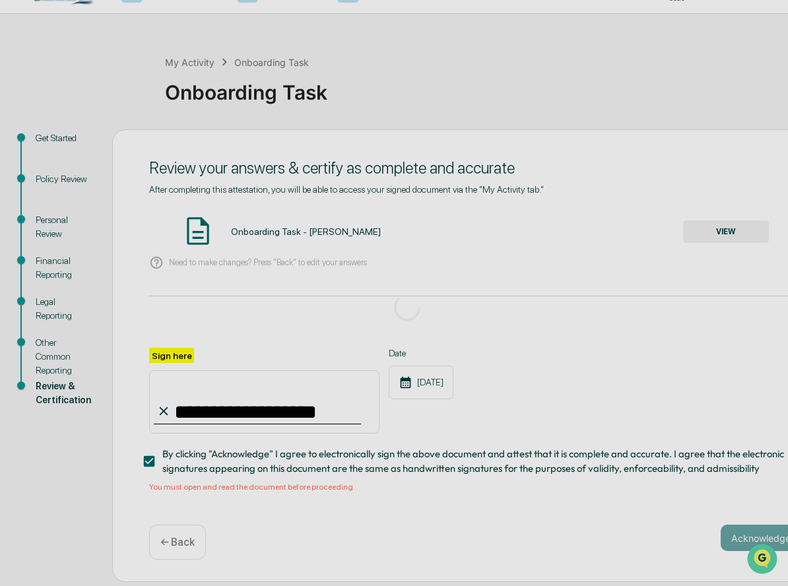
scroll to position [7, 0]
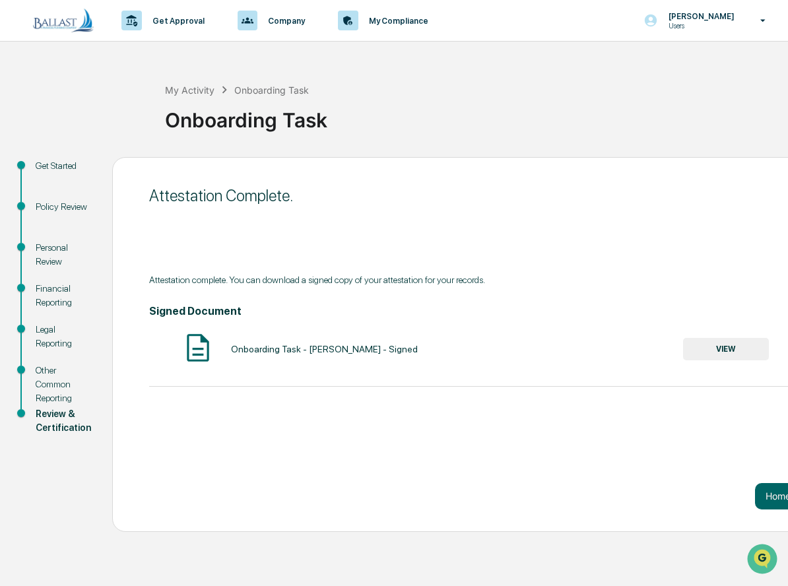
click at [738, 341] on button "VIEW" at bounding box center [726, 349] width 86 height 22
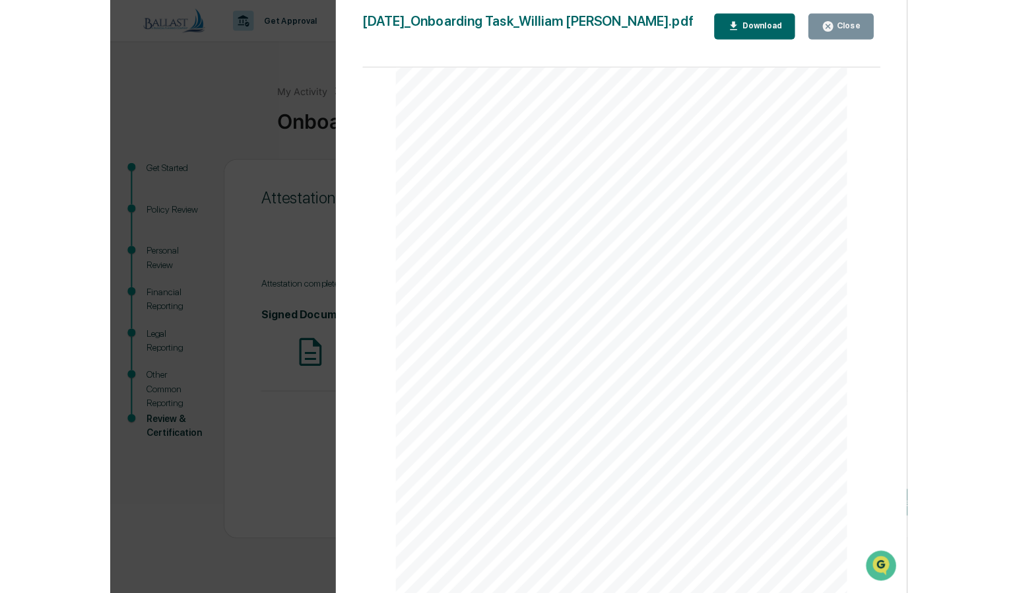
scroll to position [0, 0]
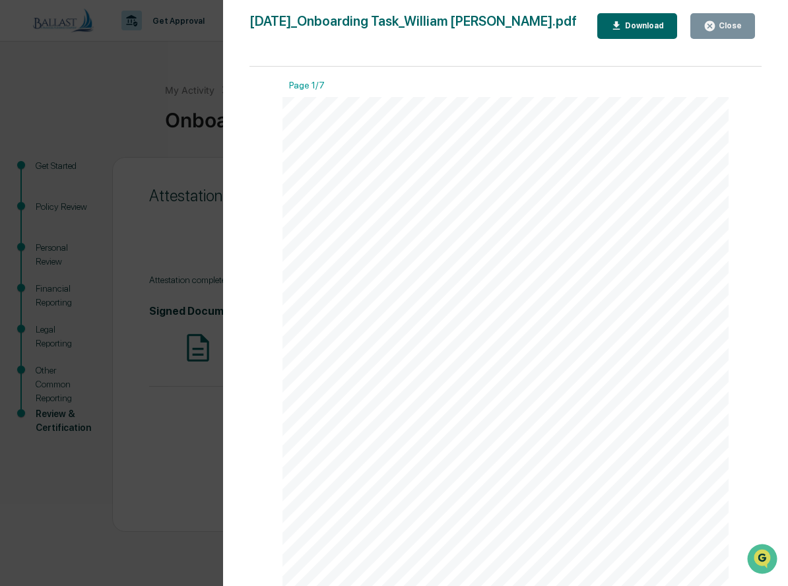
click at [714, 28] on icon "button" at bounding box center [710, 26] width 10 height 10
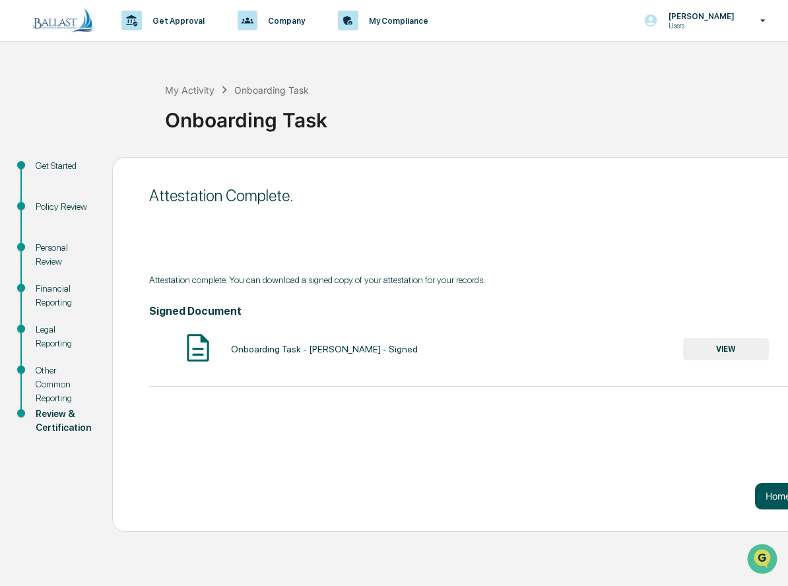
click at [767, 490] on button "Home" at bounding box center [778, 496] width 46 height 26
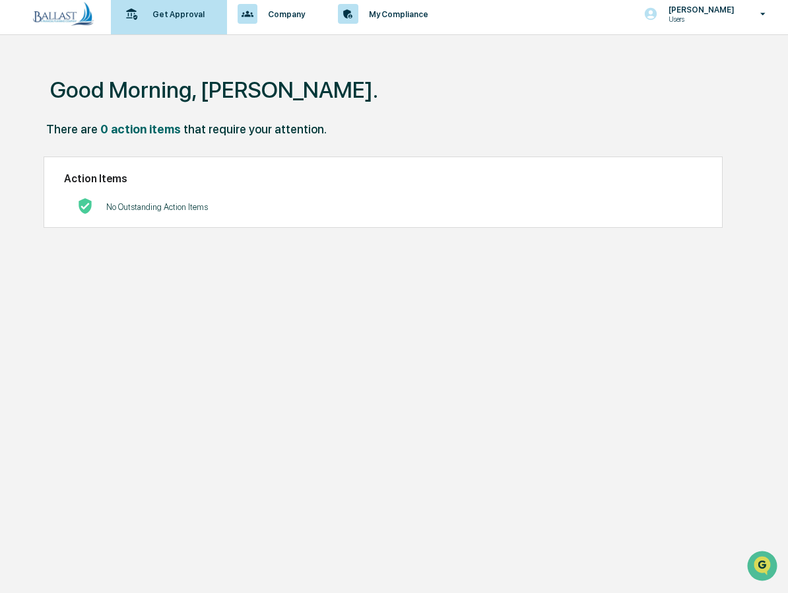
click at [179, 18] on p "Get Approval" at bounding box center [176, 14] width 69 height 10
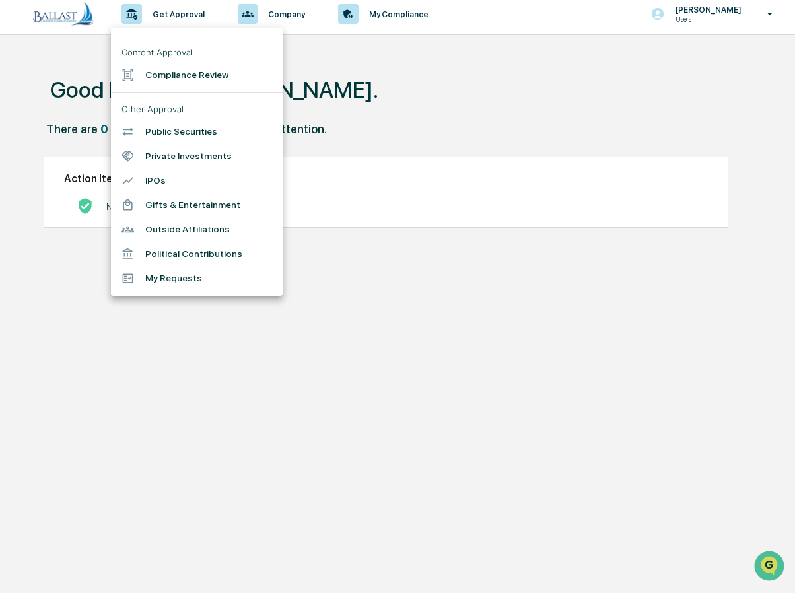
click at [497, 123] on div at bounding box center [397, 296] width 795 height 593
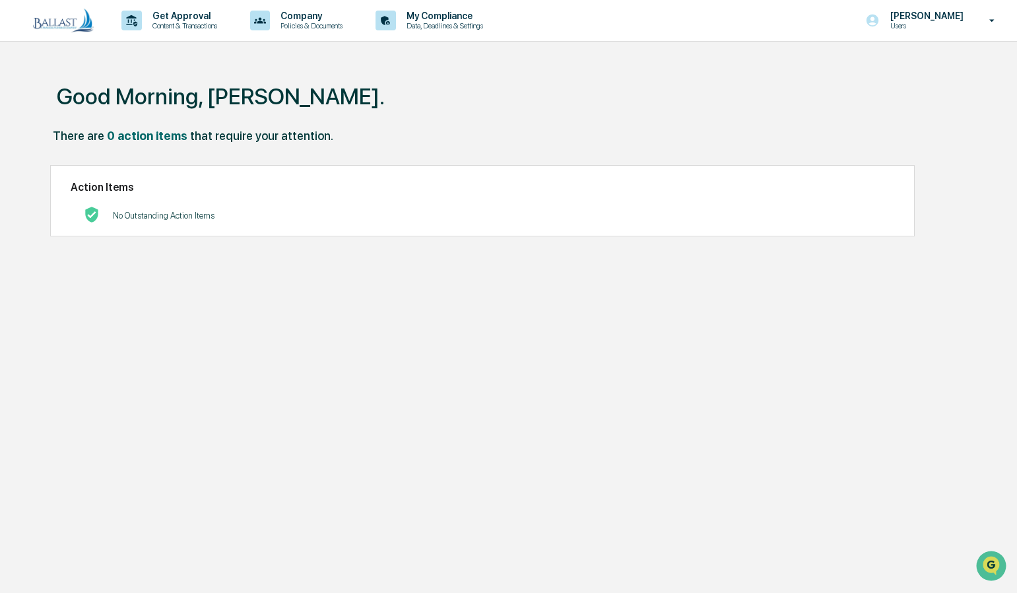
click at [55, 20] on img at bounding box center [63, 20] width 63 height 25
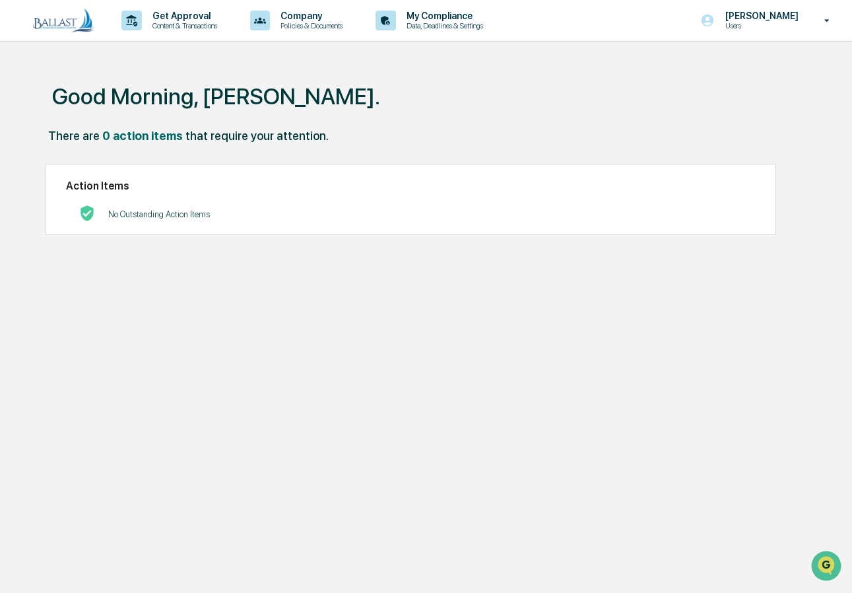
click at [449, 308] on div "Good Morning, [PERSON_NAME]. There are 0 action items that require your attenti…" at bounding box center [429, 359] width 807 height 593
drag, startPoint x: 452, startPoint y: 100, endPoint x: 523, endPoint y: 96, distance: 70.7
click at [452, 100] on div "Good Morning, [PERSON_NAME]." at bounding box center [429, 96] width 767 height 66
click at [438, 461] on div "Good Morning, [PERSON_NAME]. There are 0 action items that require your attenti…" at bounding box center [429, 359] width 807 height 593
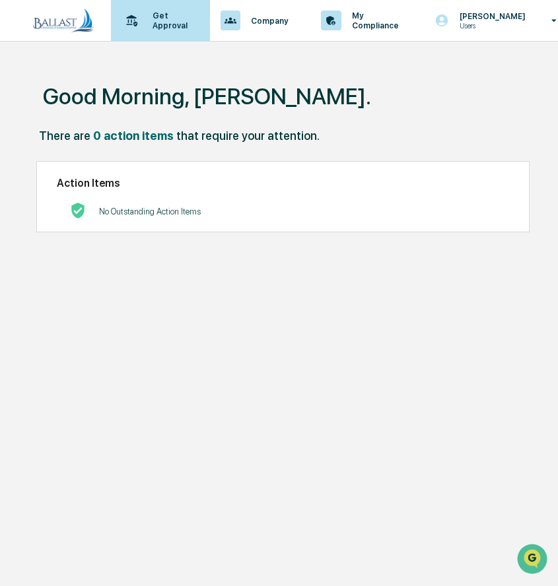
click at [151, 32] on div "Get Approval Content & Transactions" at bounding box center [159, 20] width 86 height 41
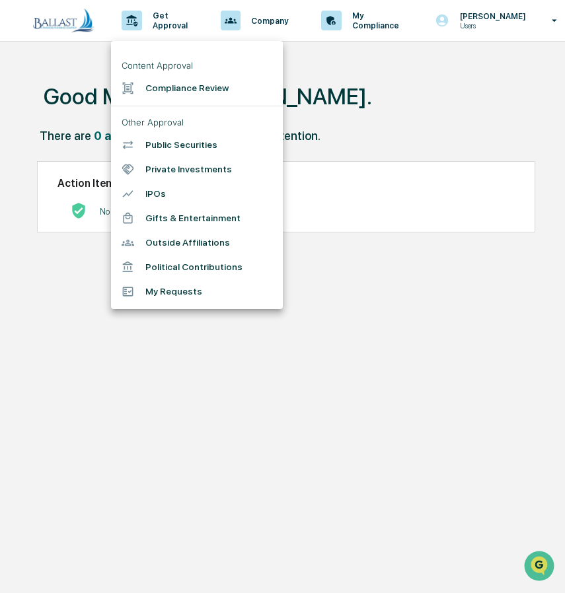
click at [182, 93] on li "Compliance Review" at bounding box center [197, 88] width 172 height 24
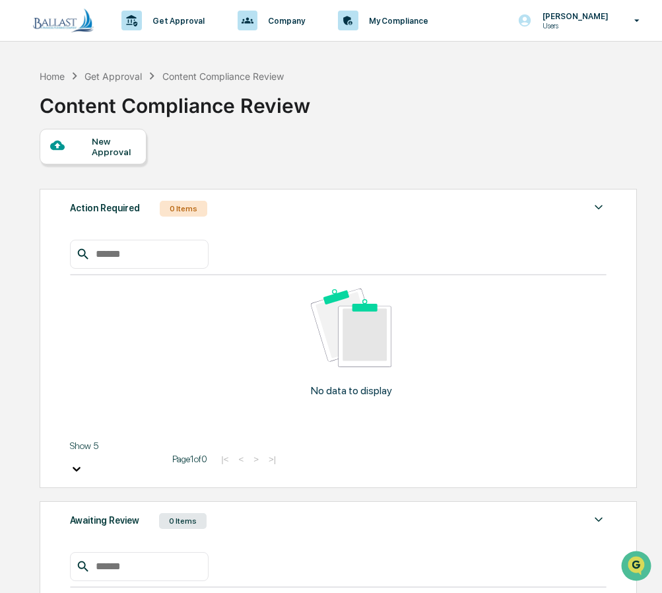
click at [506, 90] on div "Home Get Approval Content Compliance Review Content Compliance Review" at bounding box center [338, 96] width 596 height 66
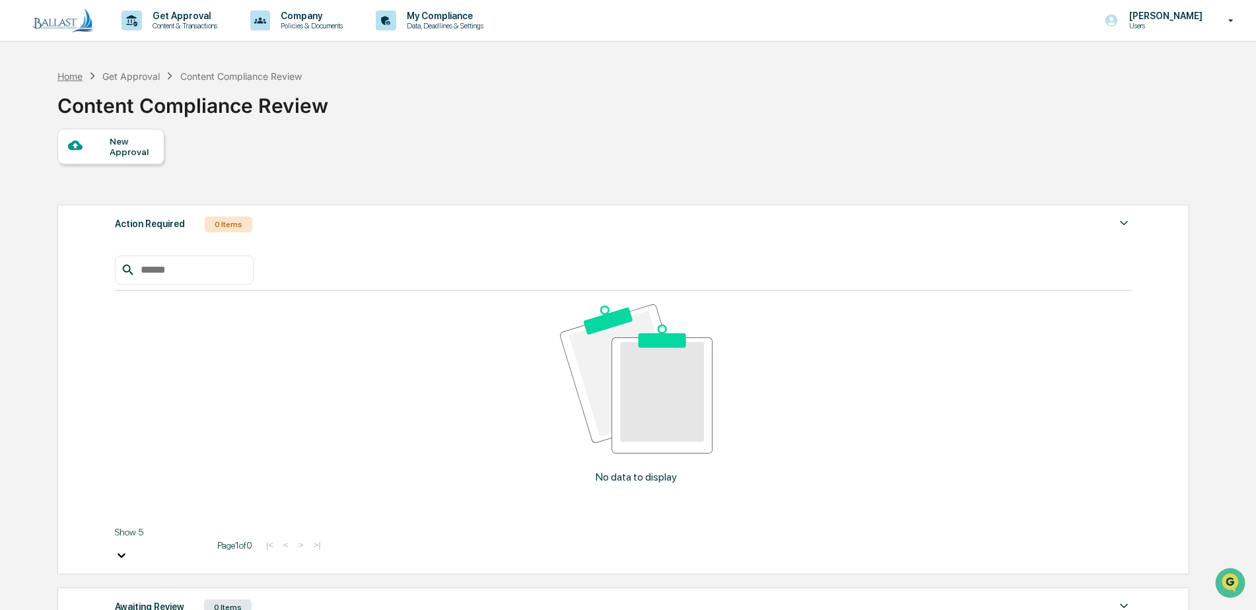
click at [80, 73] on div "Home" at bounding box center [69, 76] width 25 height 11
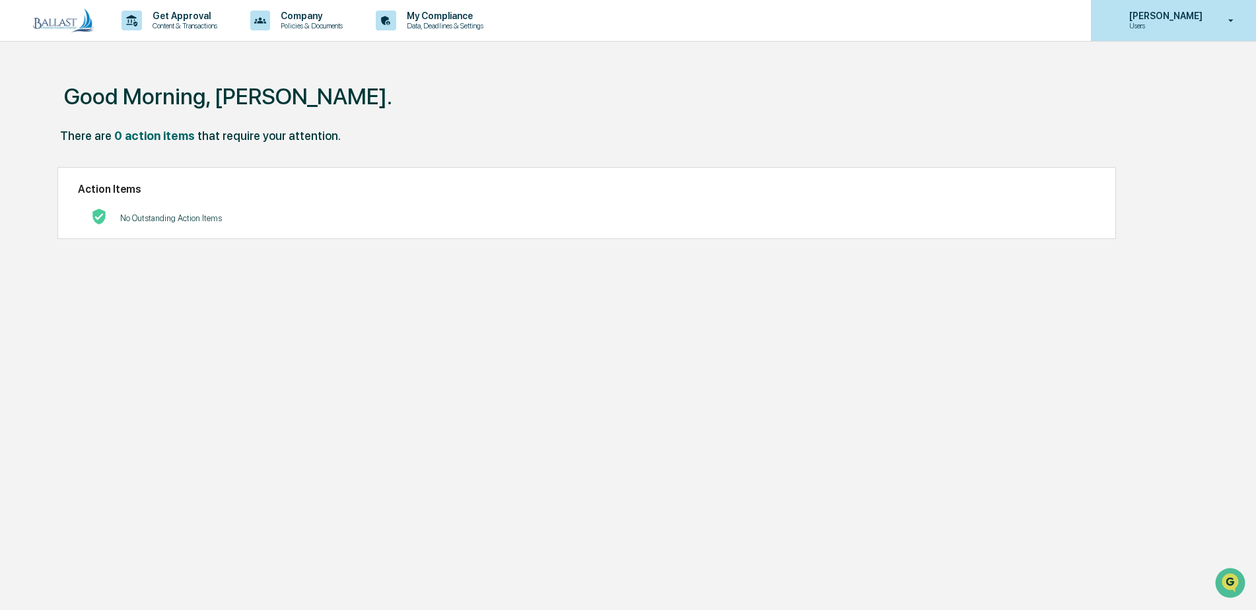
click at [1233, 18] on icon at bounding box center [1231, 21] width 23 height 13
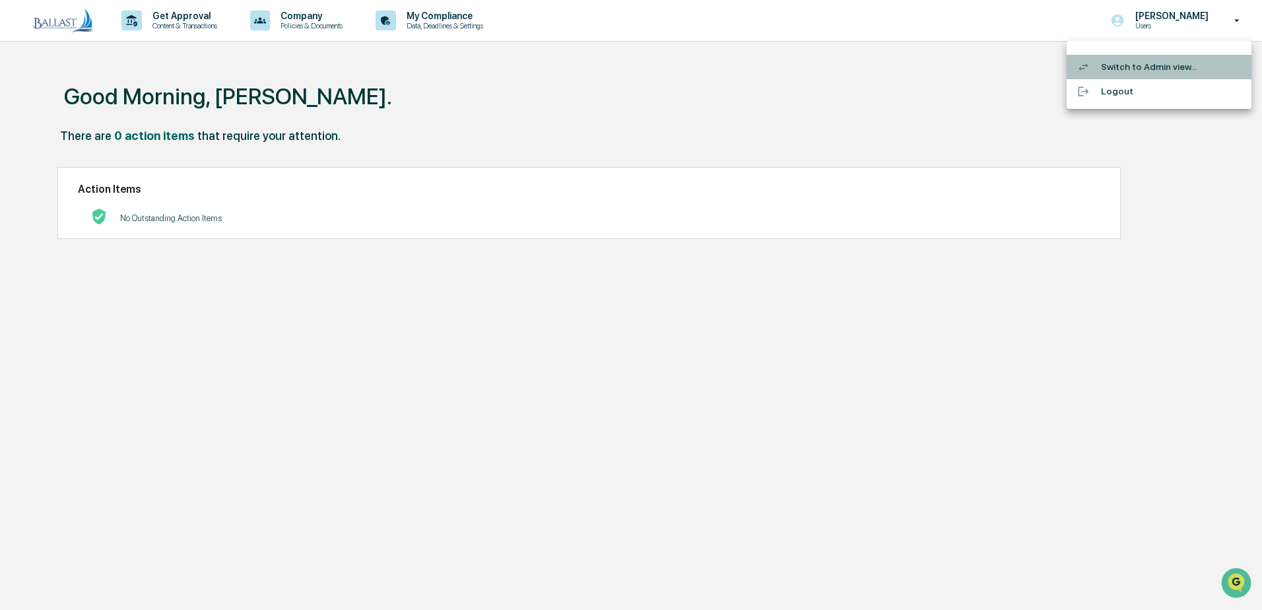
click at [1148, 67] on li "Switch to Admin view..." at bounding box center [1159, 67] width 185 height 24
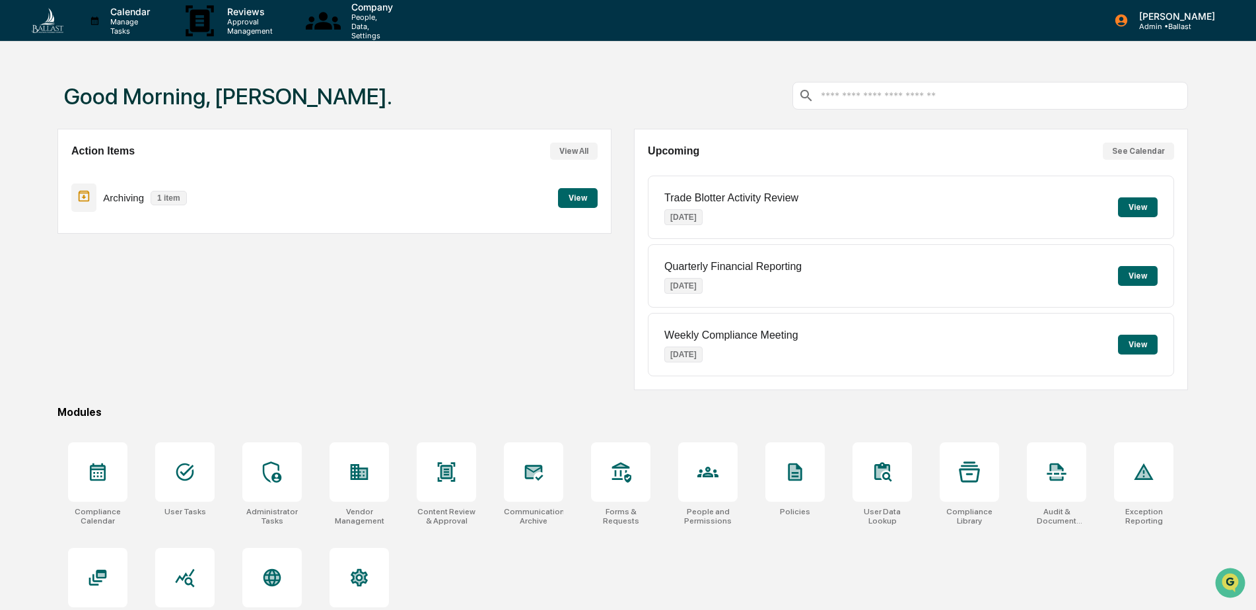
click at [586, 199] on button "View" at bounding box center [578, 198] width 40 height 20
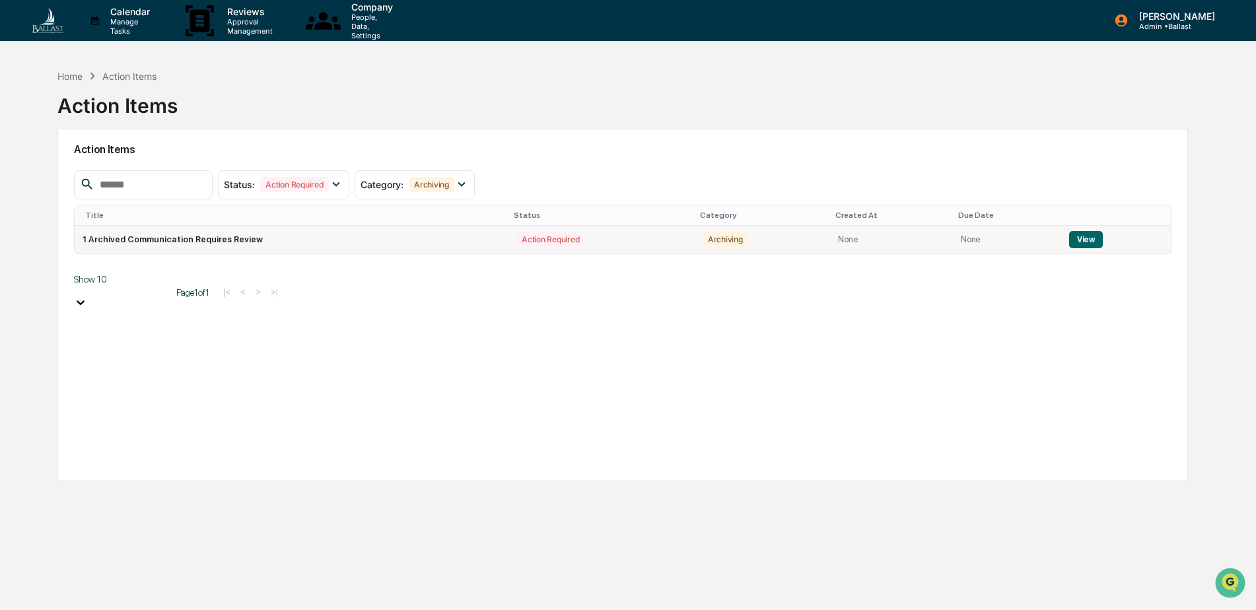
click at [242, 239] on td "1 Archived Communication Requires Review" at bounding box center [292, 240] width 434 height 28
click at [1082, 241] on button "View" at bounding box center [1086, 239] width 34 height 17
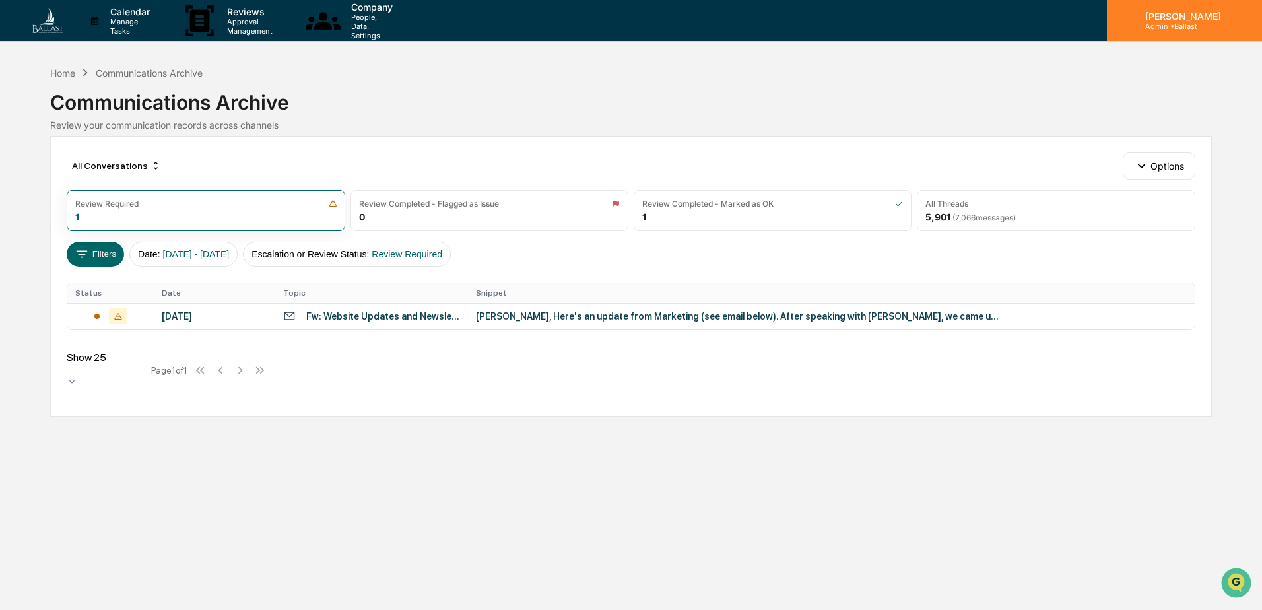
click at [1239, 20] on icon at bounding box center [1244, 20] width 11 height 0
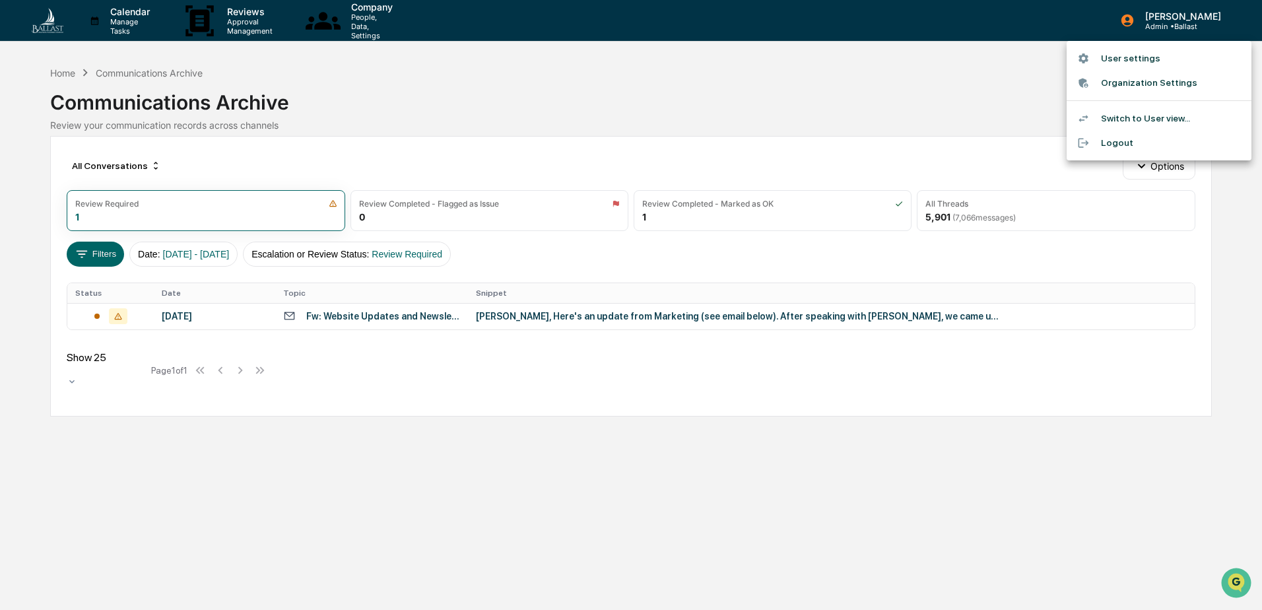
click at [1181, 118] on li "Switch to User view..." at bounding box center [1159, 118] width 185 height 24
